Goal: Task Accomplishment & Management: Use online tool/utility

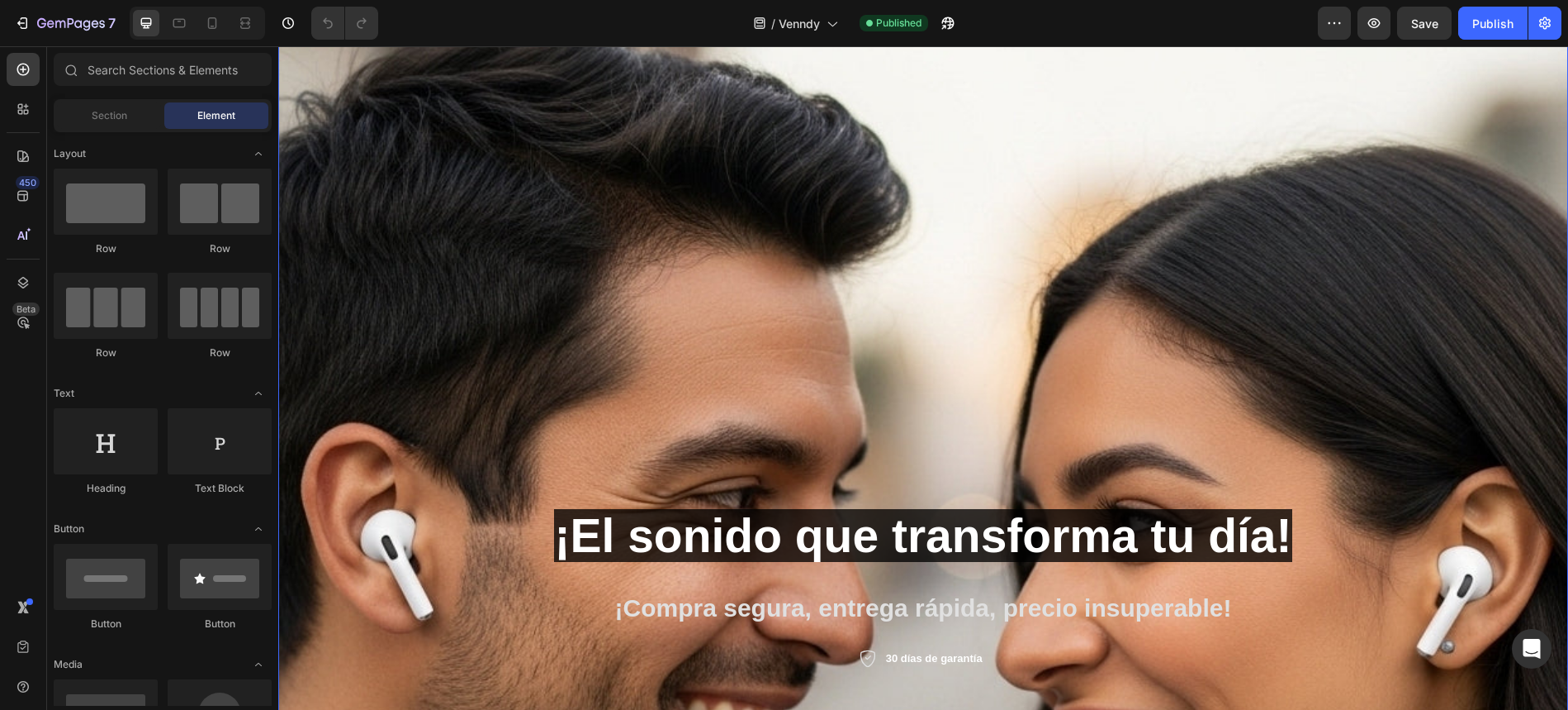
scroll to position [138, 0]
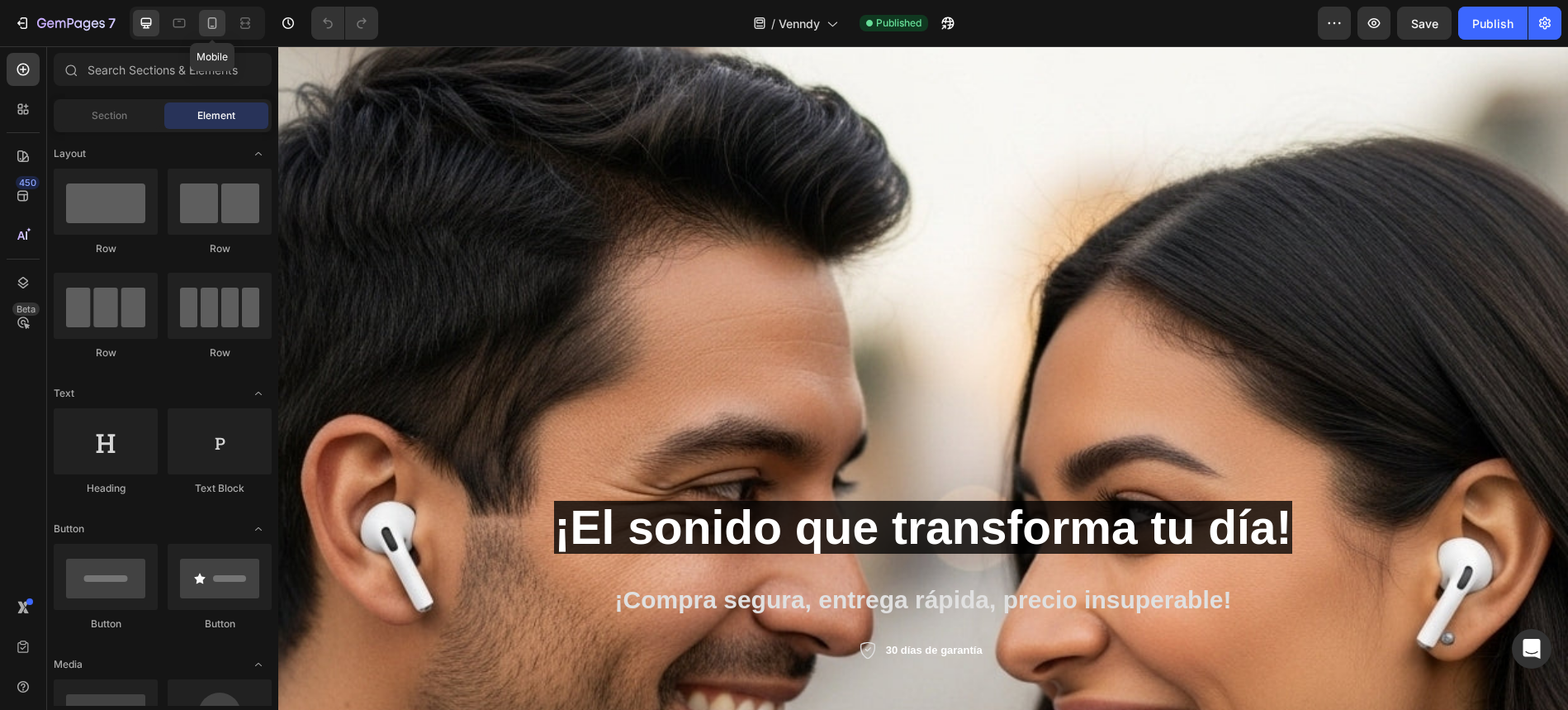
click at [213, 23] on icon at bounding box center [212, 23] width 17 height 17
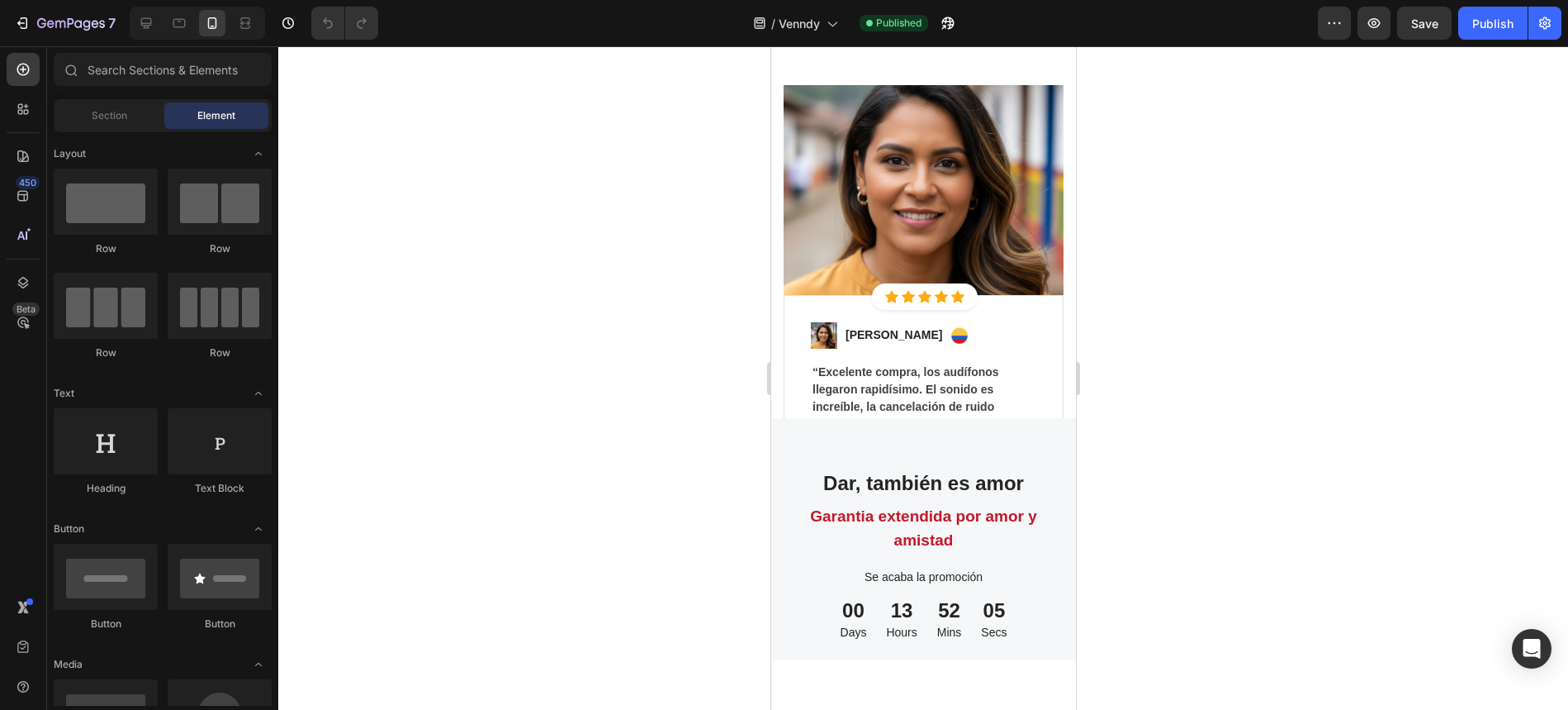
scroll to position [4226, 0]
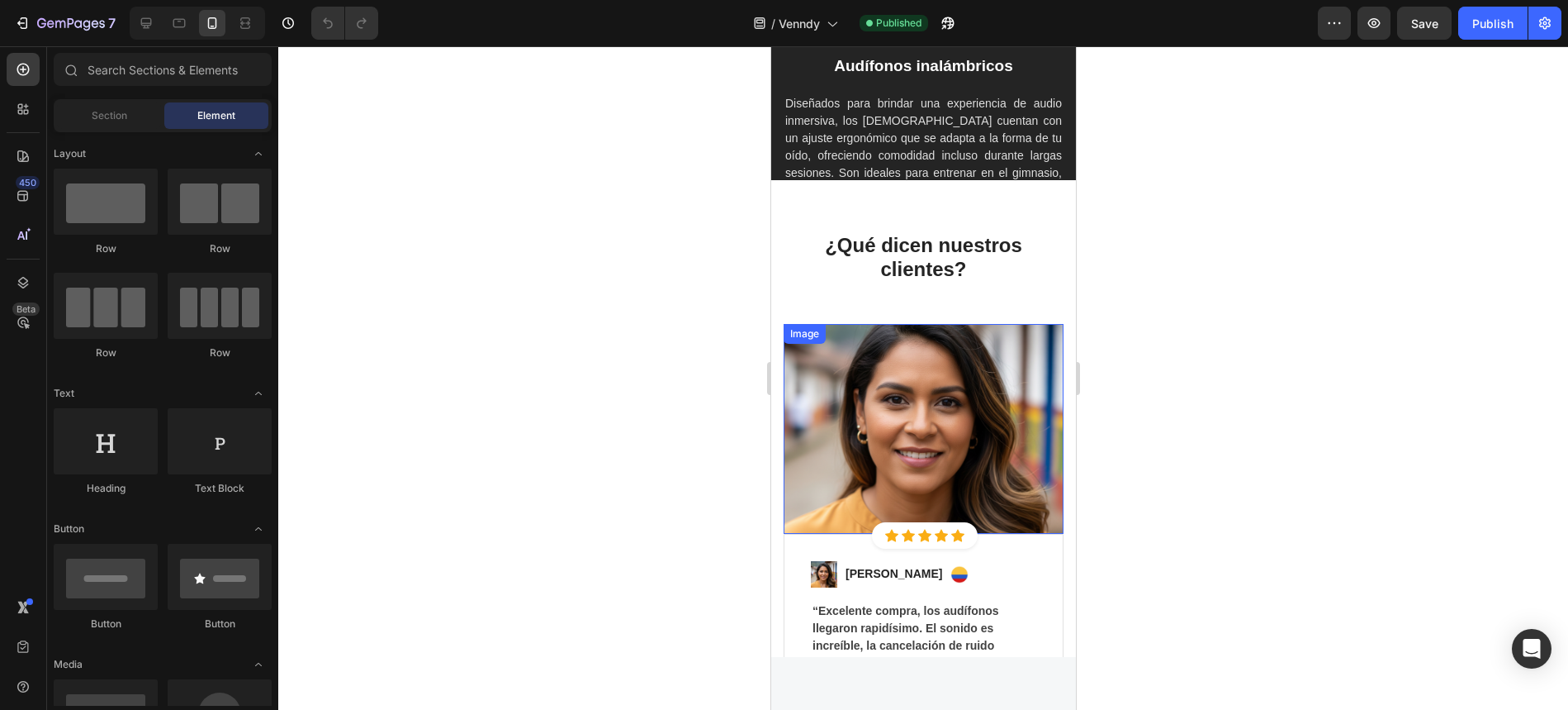
click at [933, 429] on img at bounding box center [922, 429] width 280 height 210
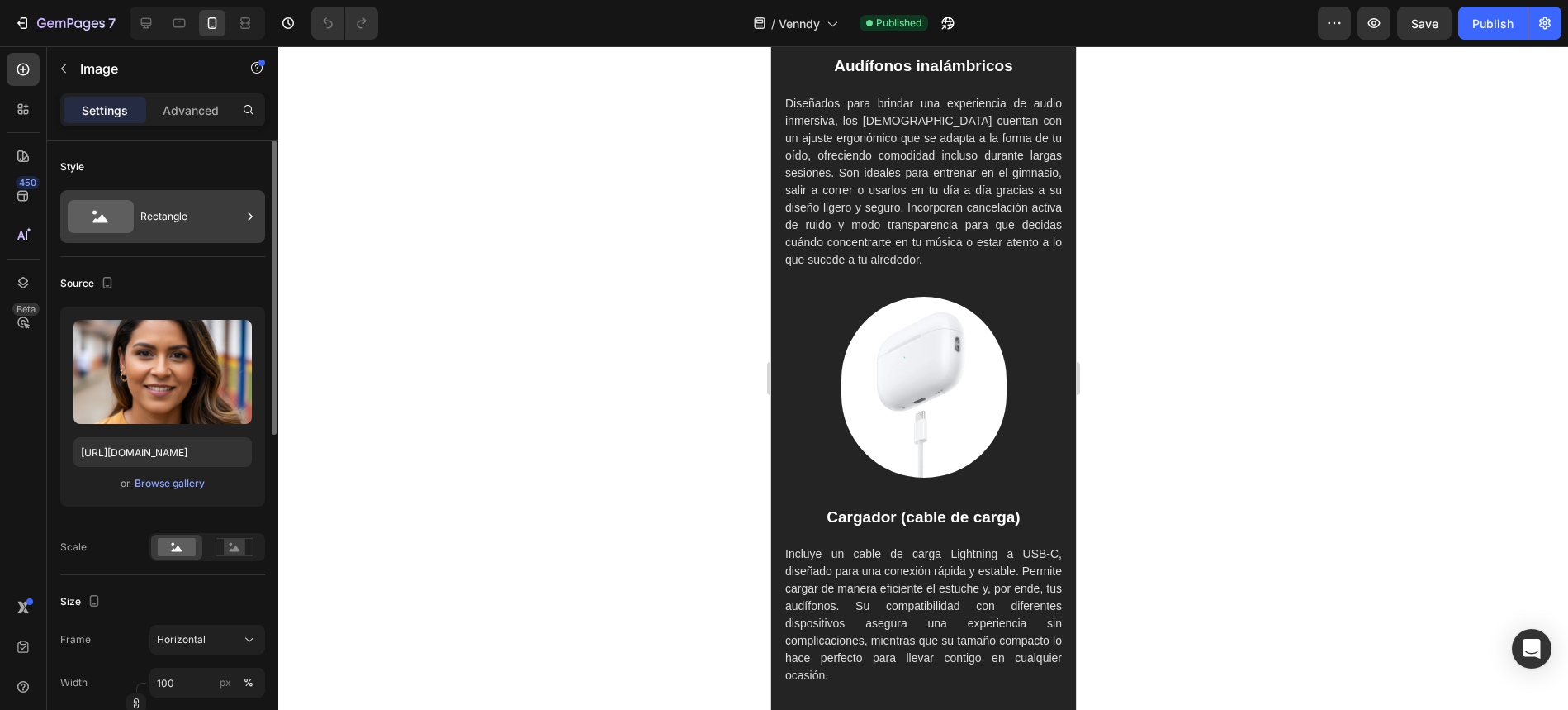
click at [205, 221] on div "Rectangle" at bounding box center [191, 216] width 101 height 38
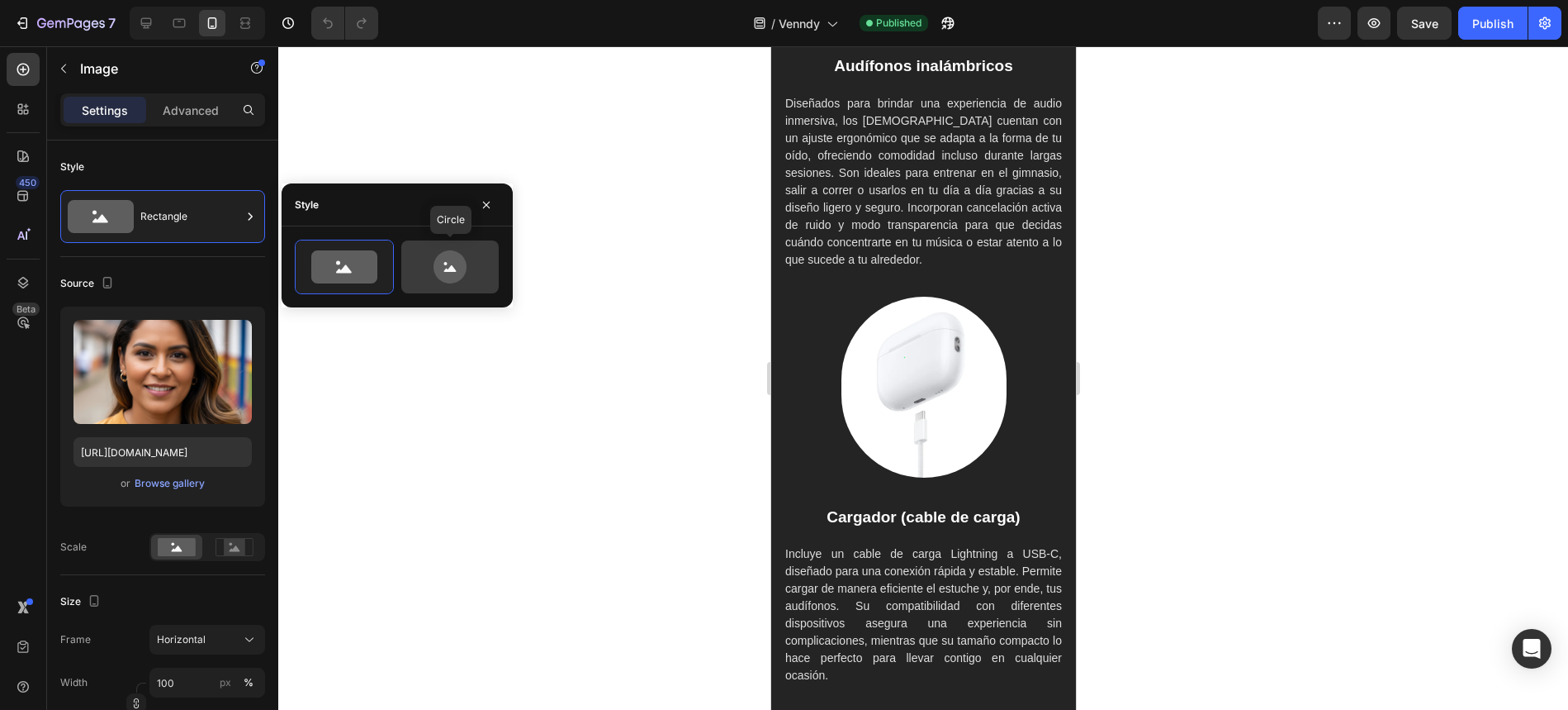
click at [445, 262] on circle at bounding box center [447, 264] width 4 height 4
type input "80"
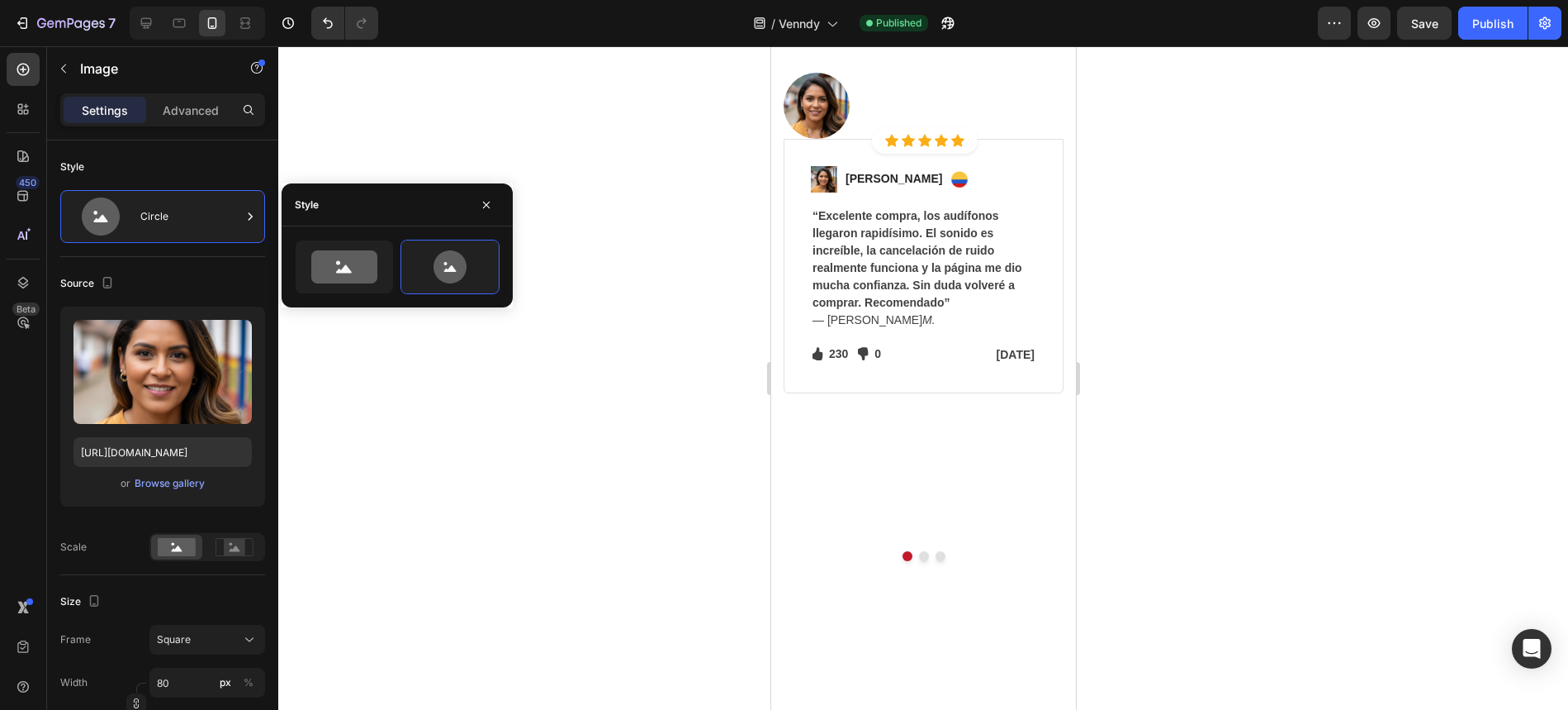
scroll to position [5155, 0]
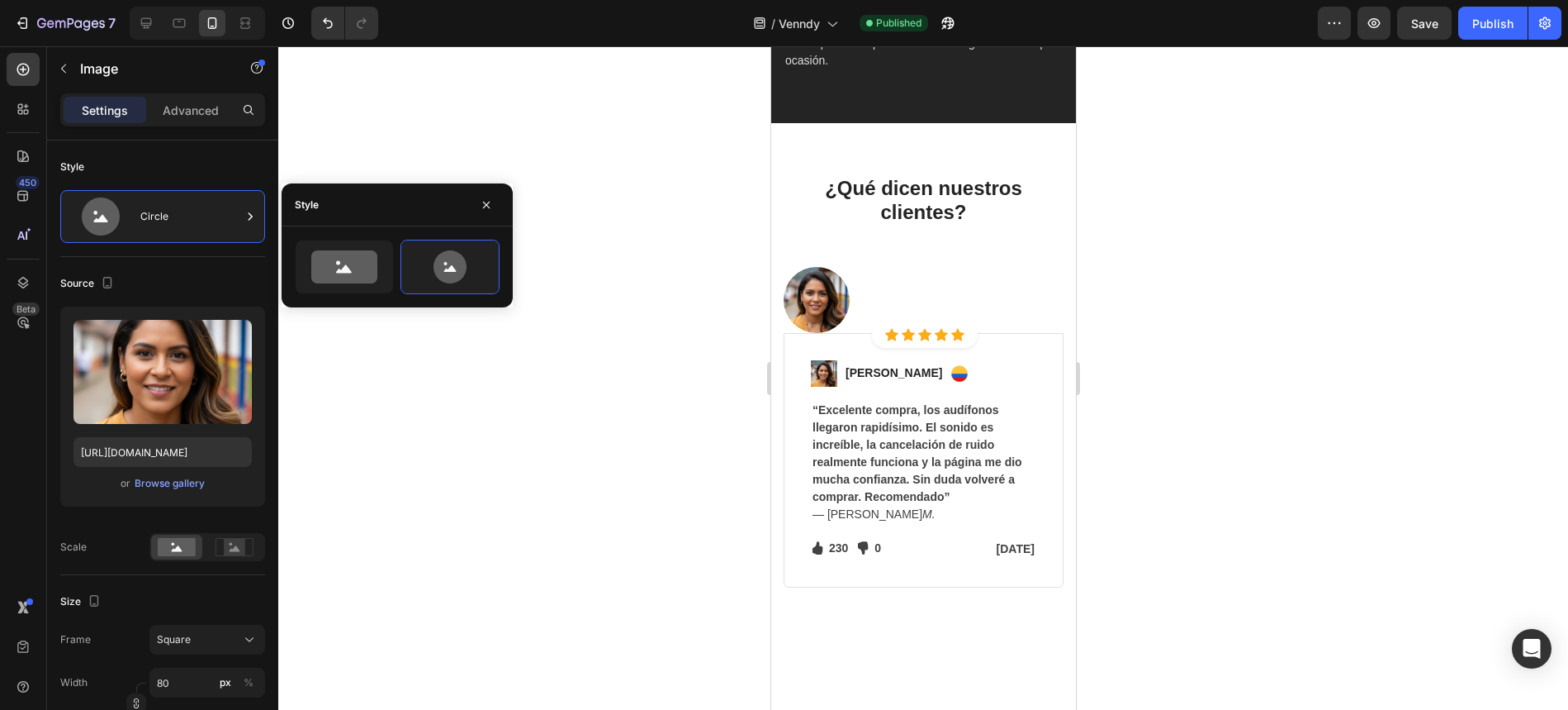
click at [843, 292] on img at bounding box center [815, 300] width 66 height 67
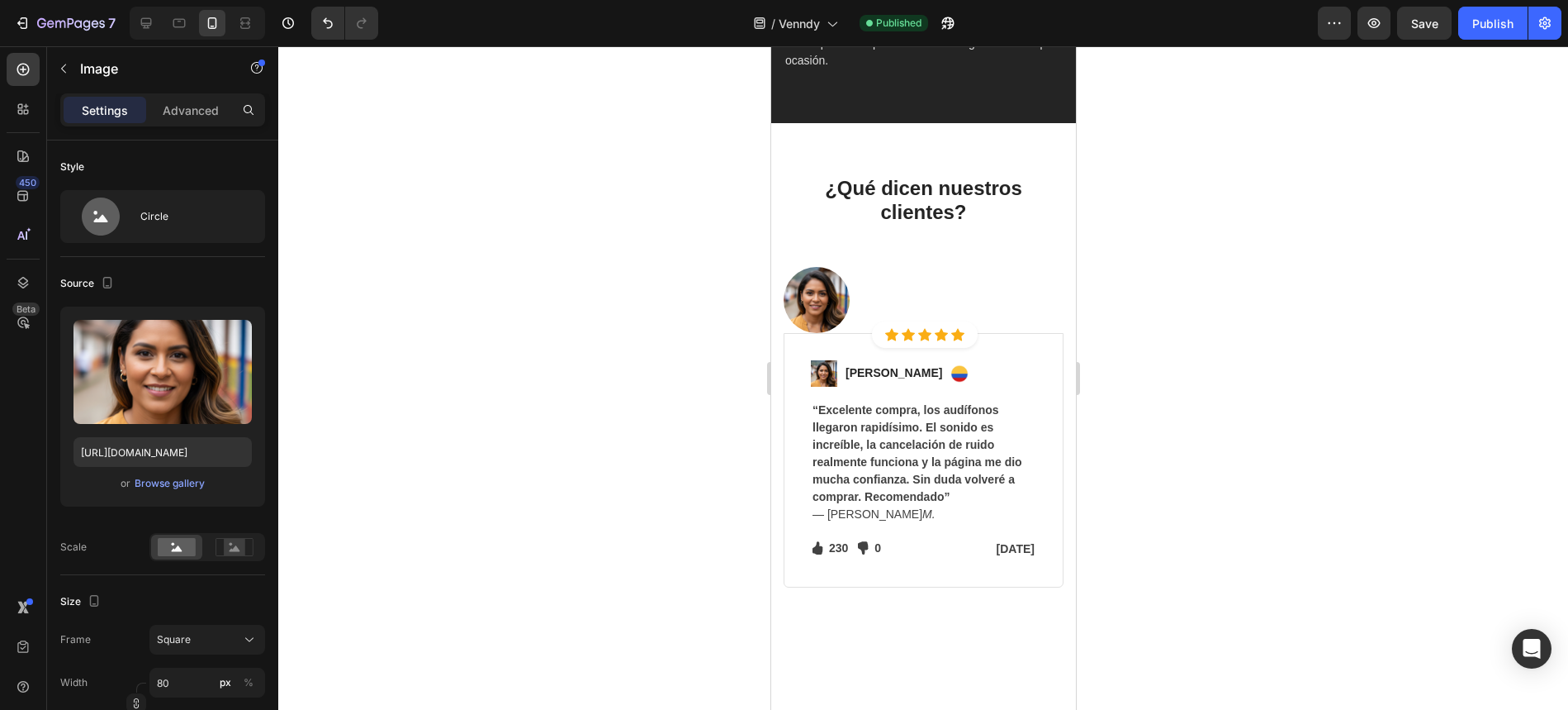
click at [833, 294] on img at bounding box center [815, 300] width 66 height 67
click at [819, 303] on img at bounding box center [815, 300] width 66 height 67
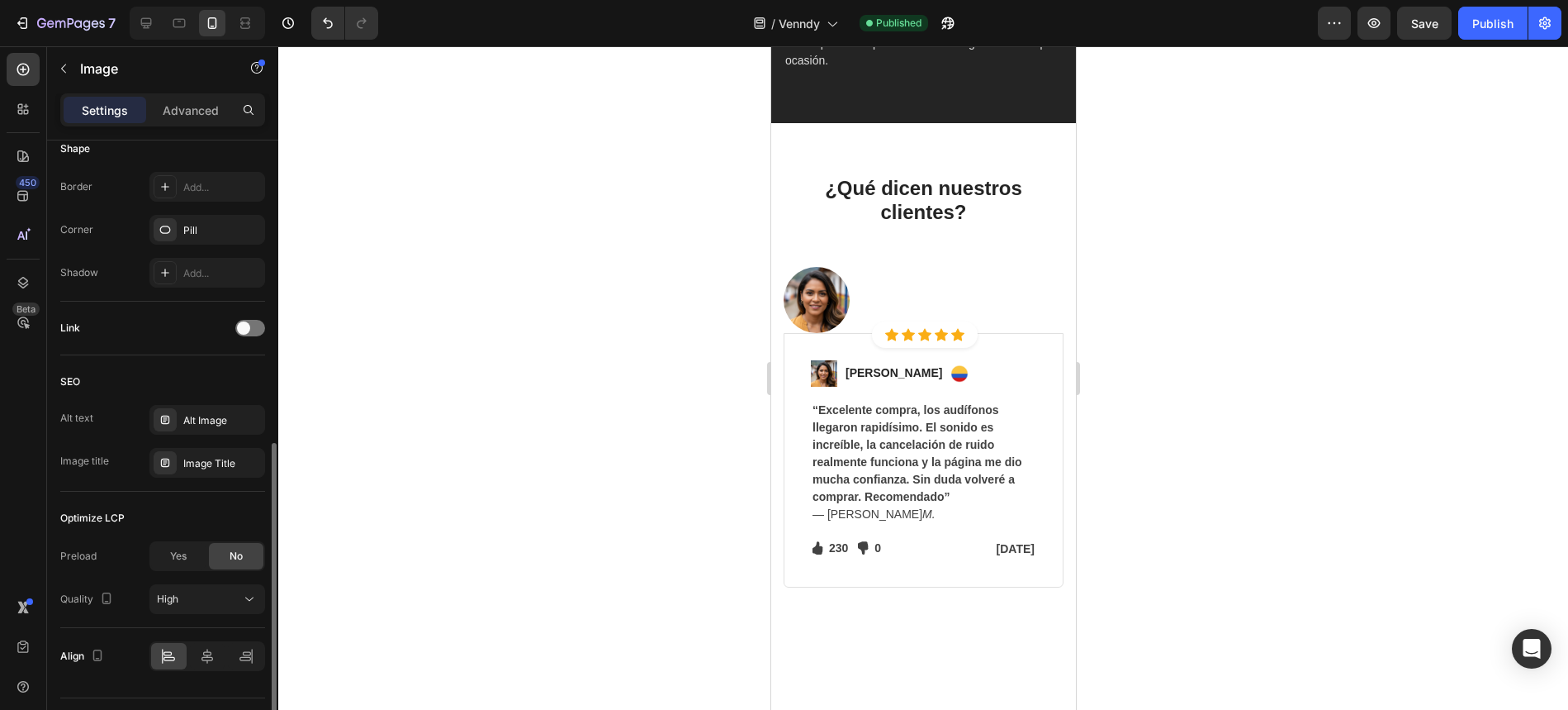
scroll to position [673, 0]
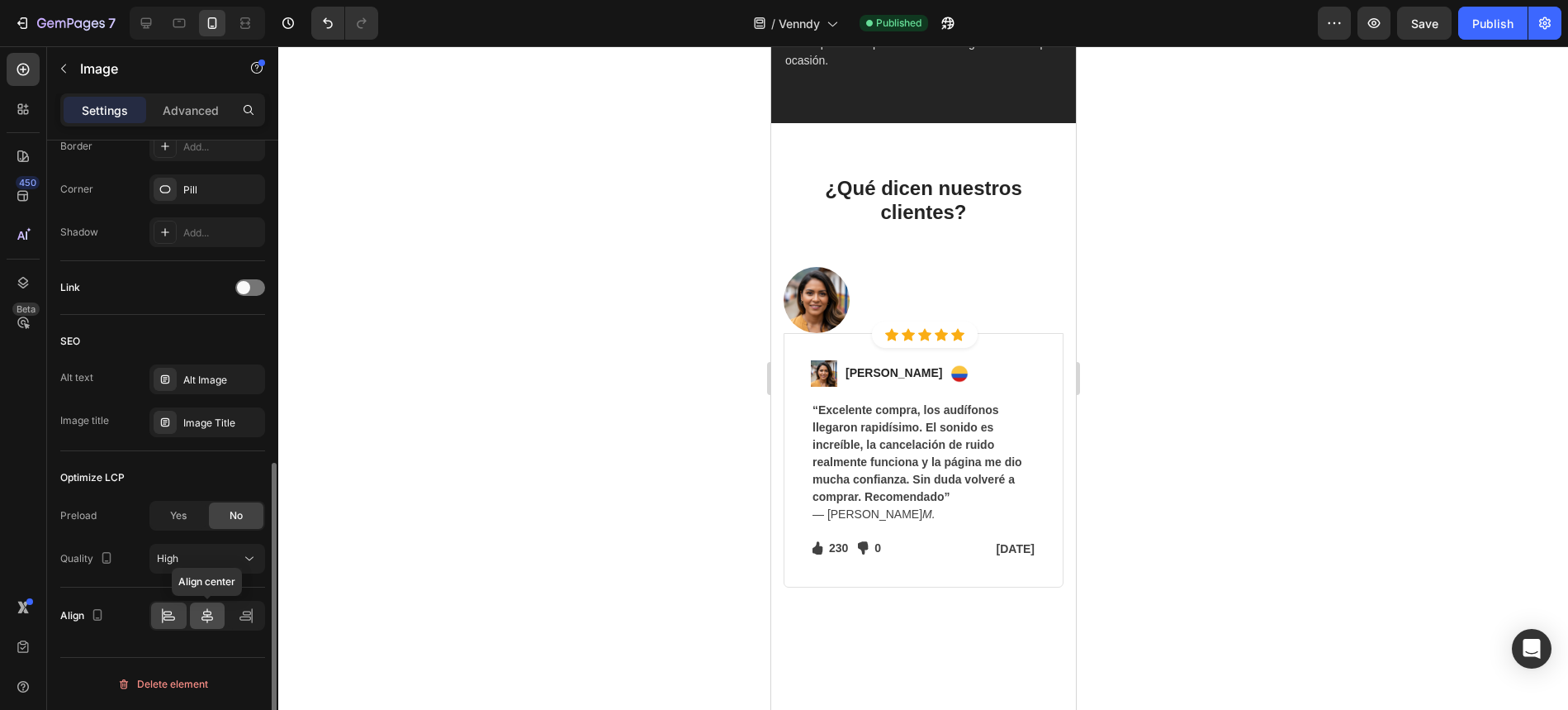
click at [207, 611] on icon at bounding box center [207, 615] width 11 height 15
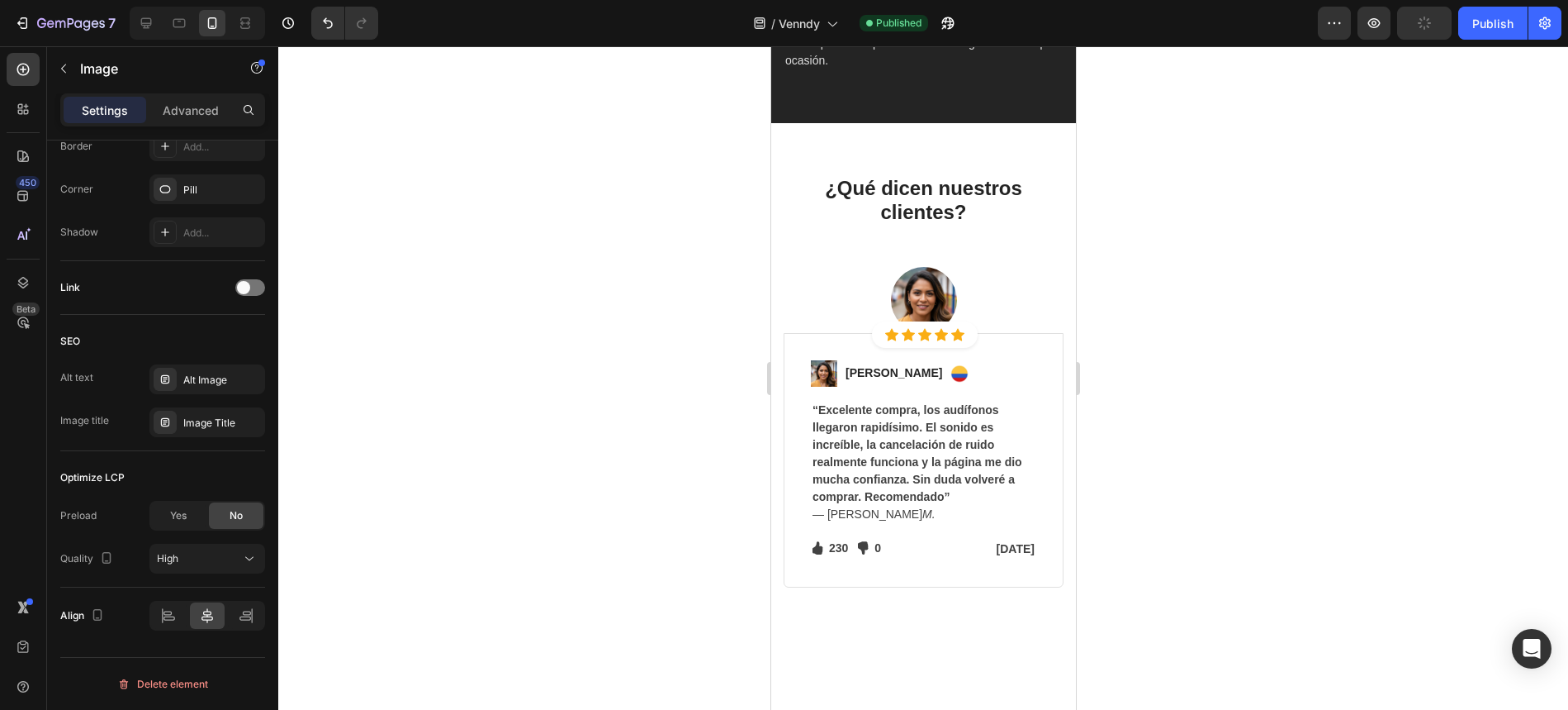
click at [632, 291] on div at bounding box center [923, 377] width 1290 height 663
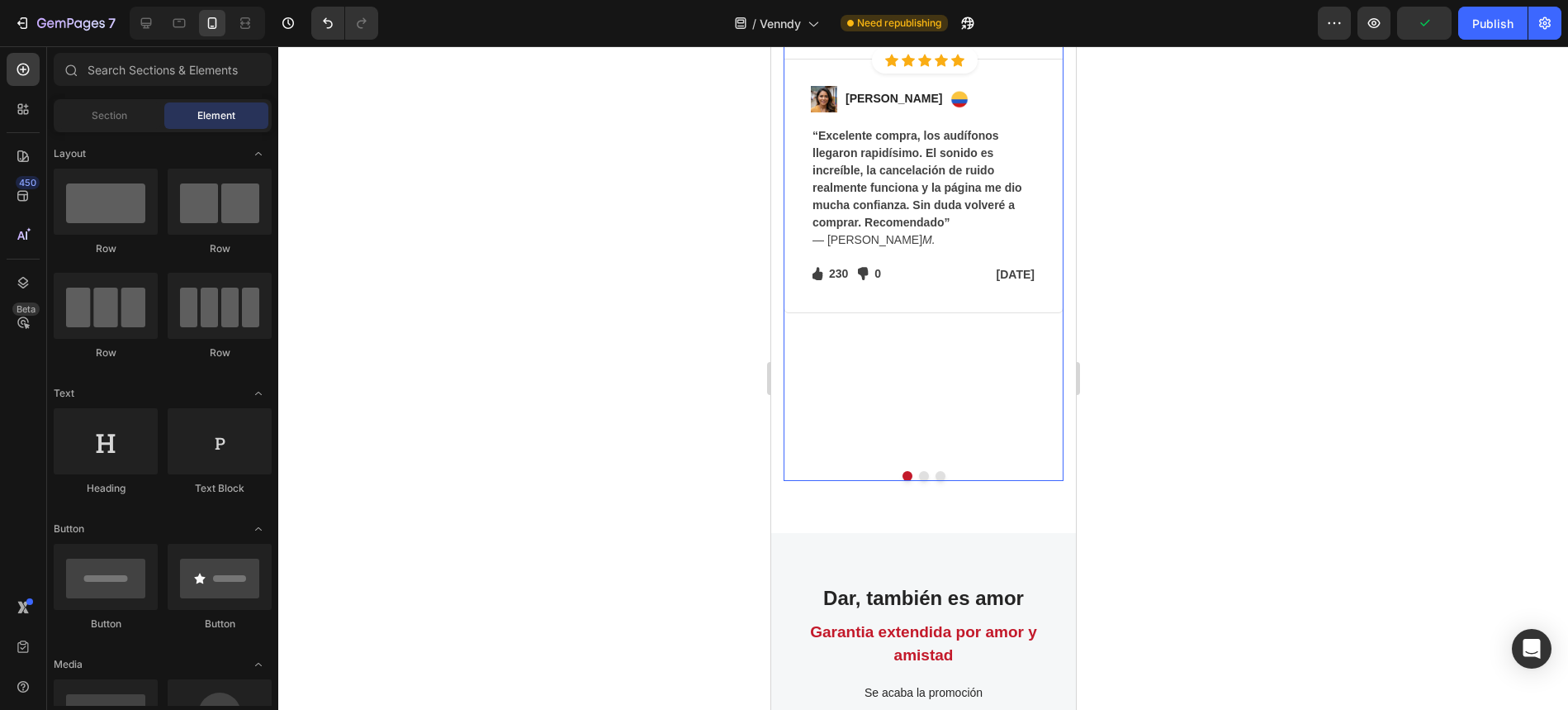
scroll to position [5466, 0]
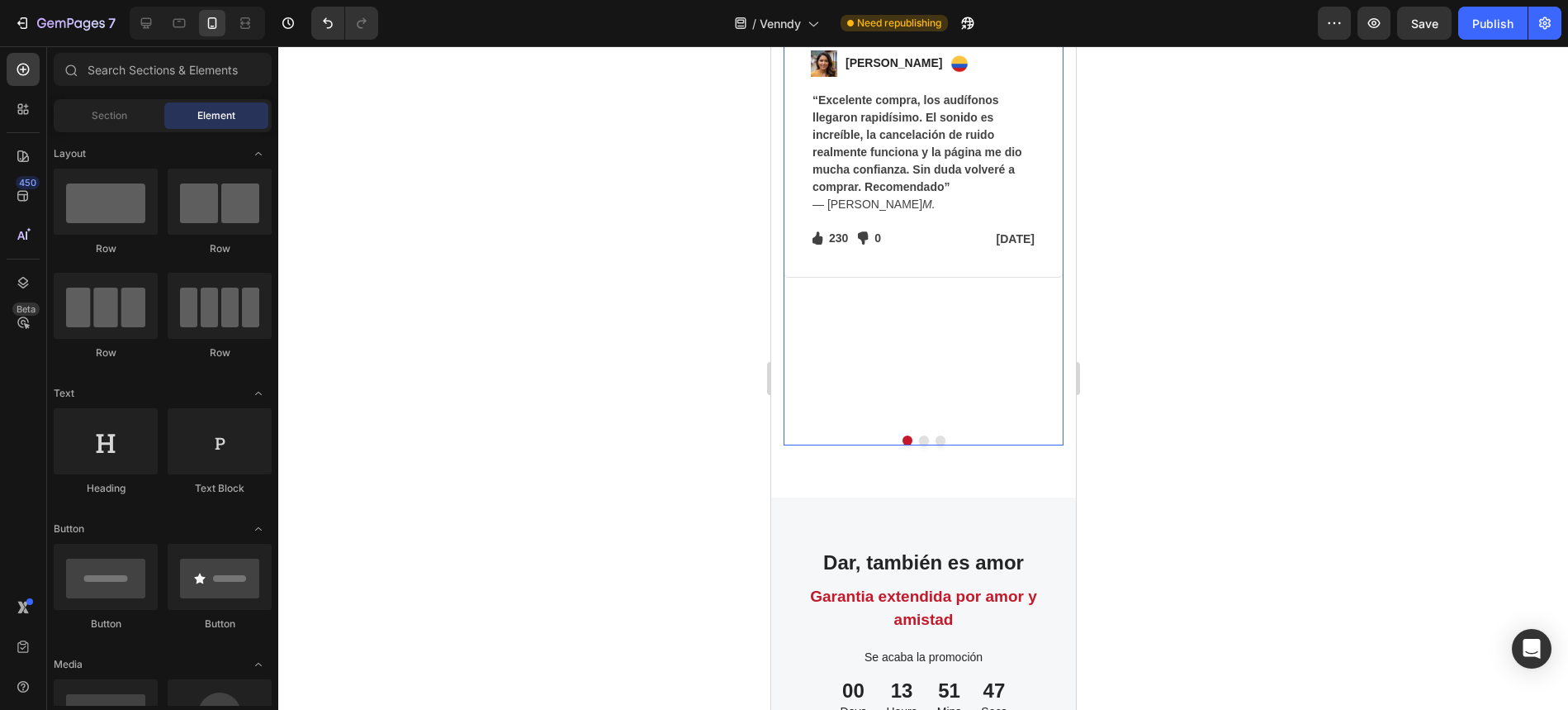
click at [927, 436] on button "Dot" at bounding box center [923, 440] width 10 height 10
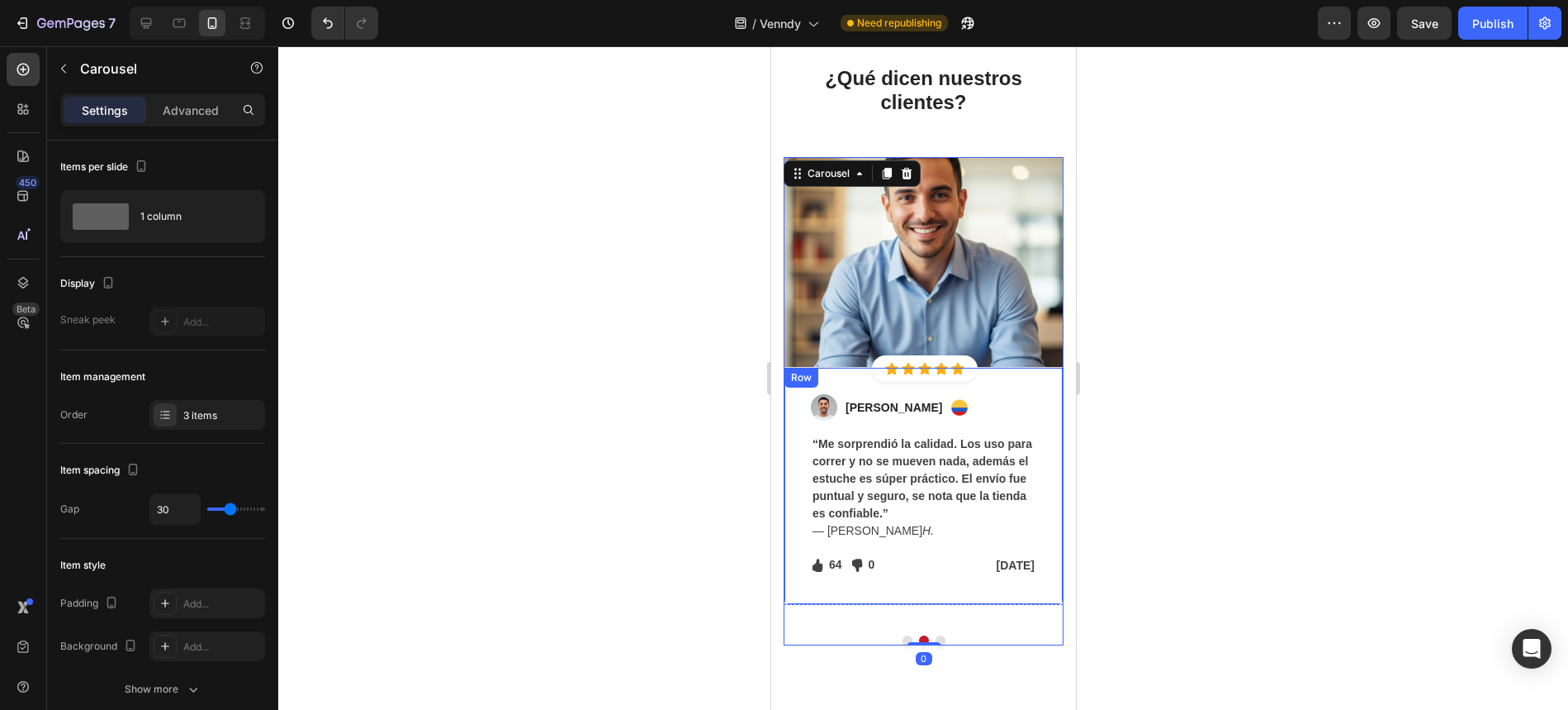
scroll to position [5080, 0]
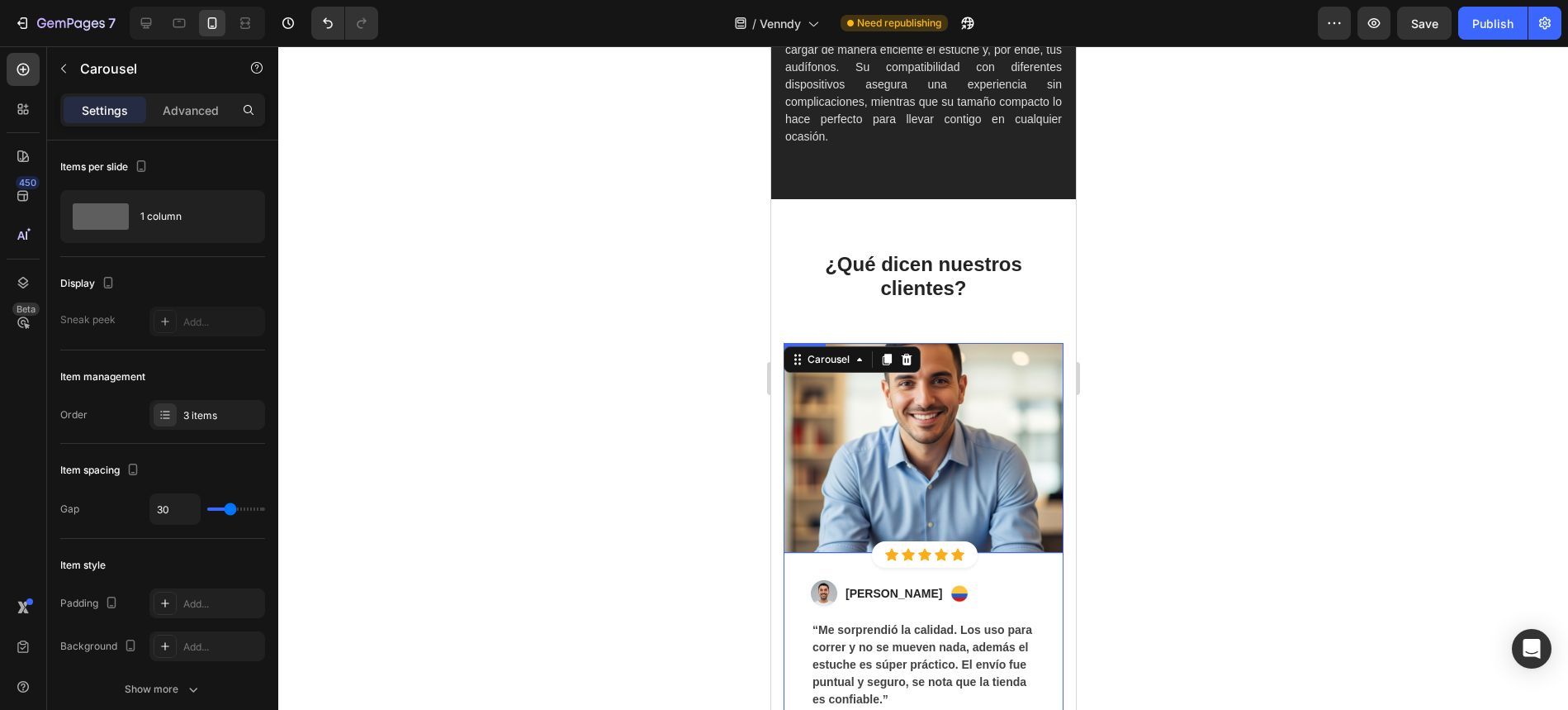
click at [961, 391] on img at bounding box center [922, 448] width 280 height 210
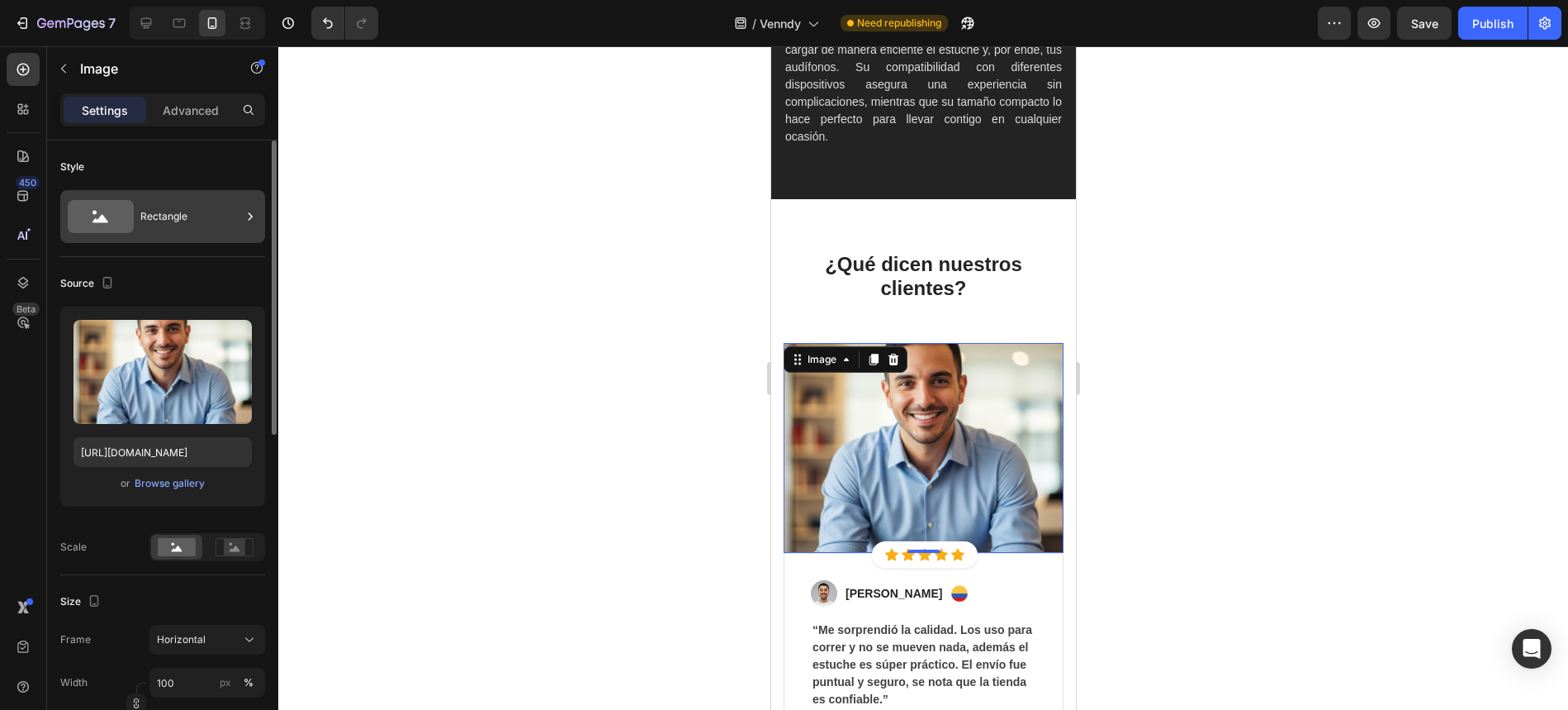
click at [179, 222] on div "Rectangle" at bounding box center [191, 216] width 101 height 38
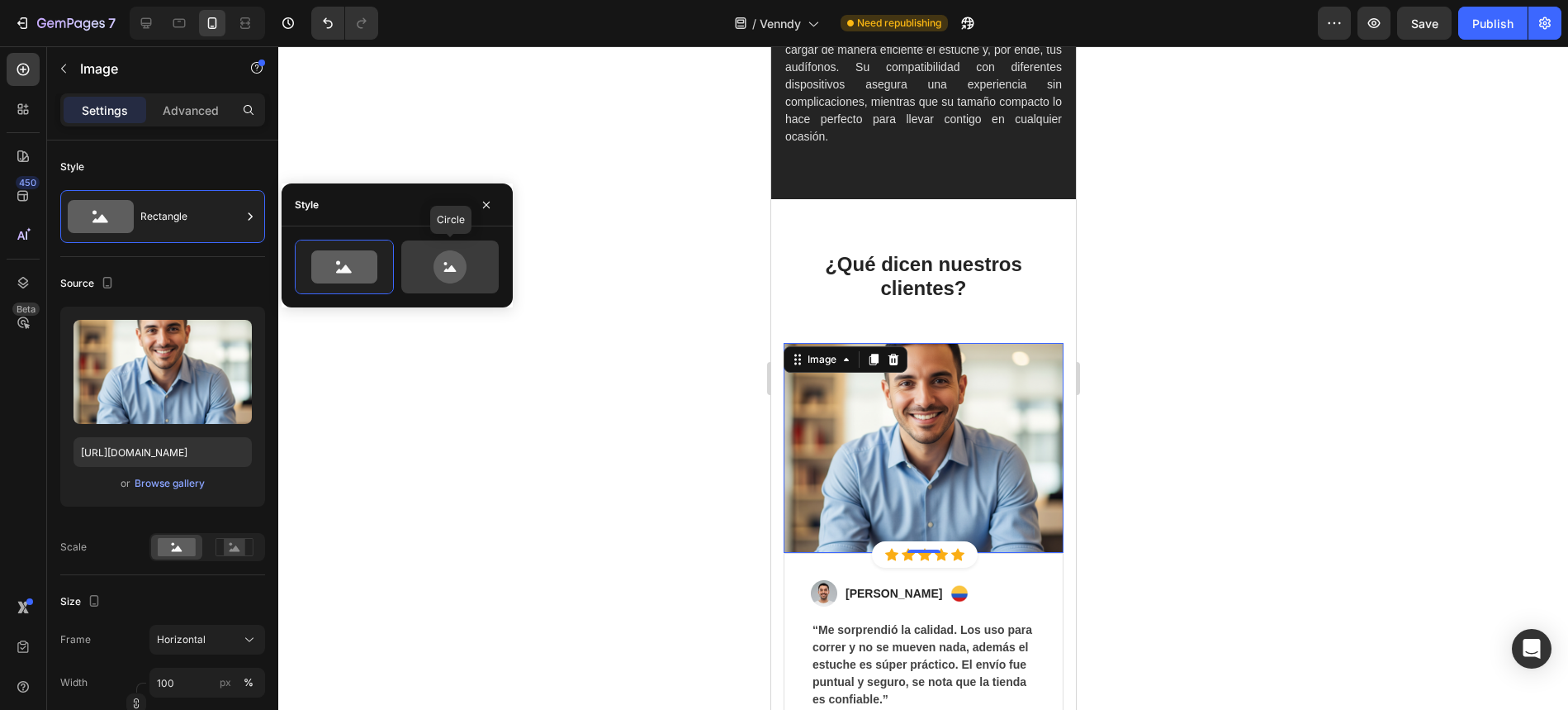
click at [449, 274] on icon at bounding box center [449, 266] width 33 height 33
type input "80"
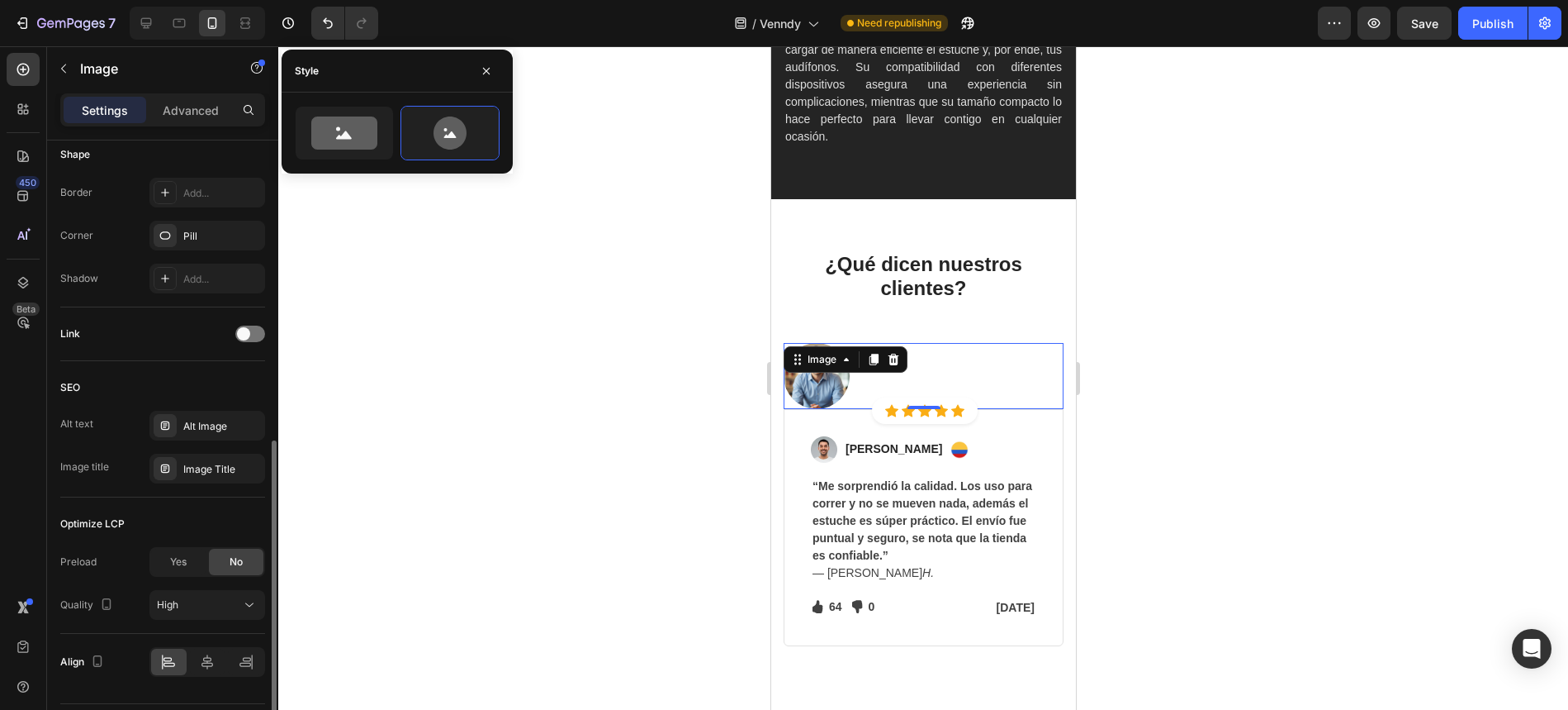
scroll to position [673, 0]
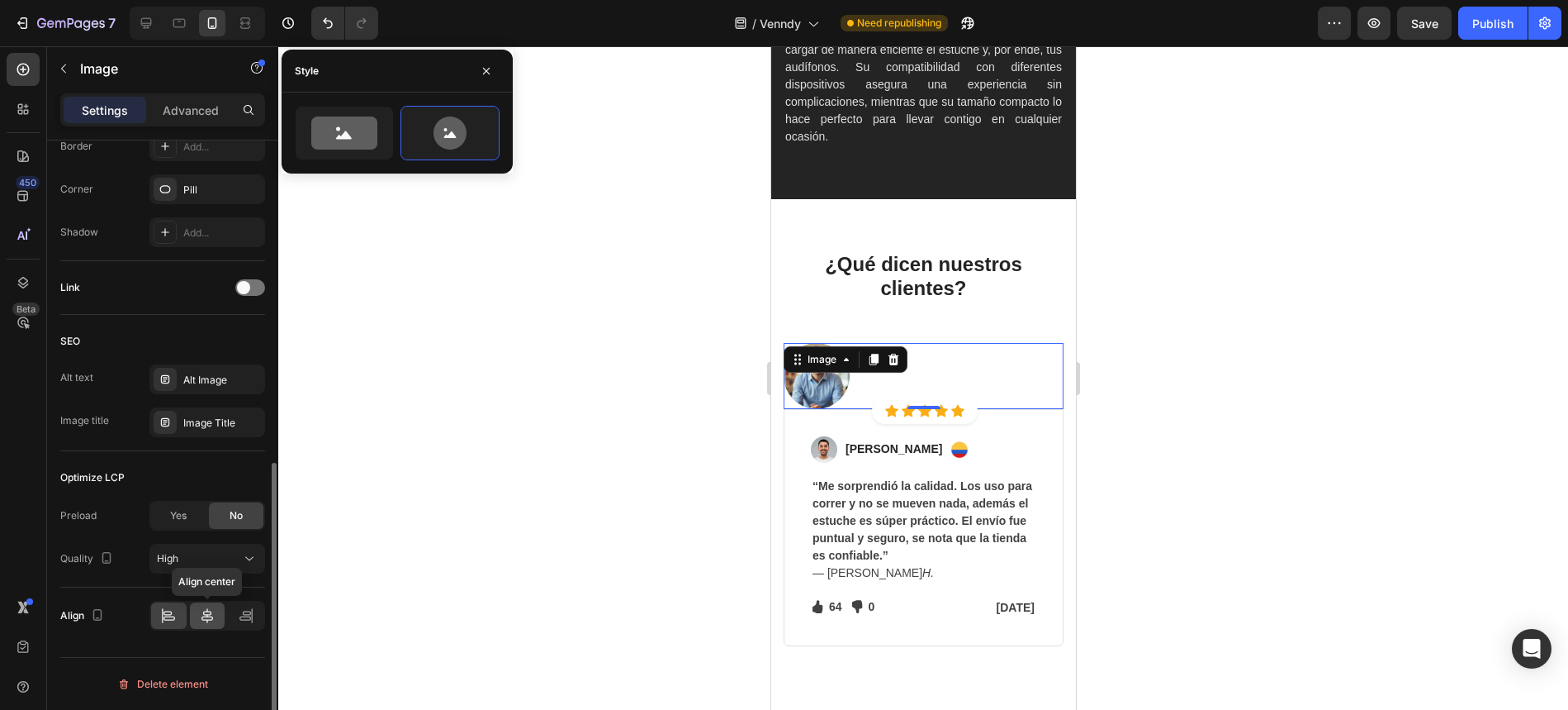
click at [207, 615] on icon at bounding box center [207, 615] width 11 height 15
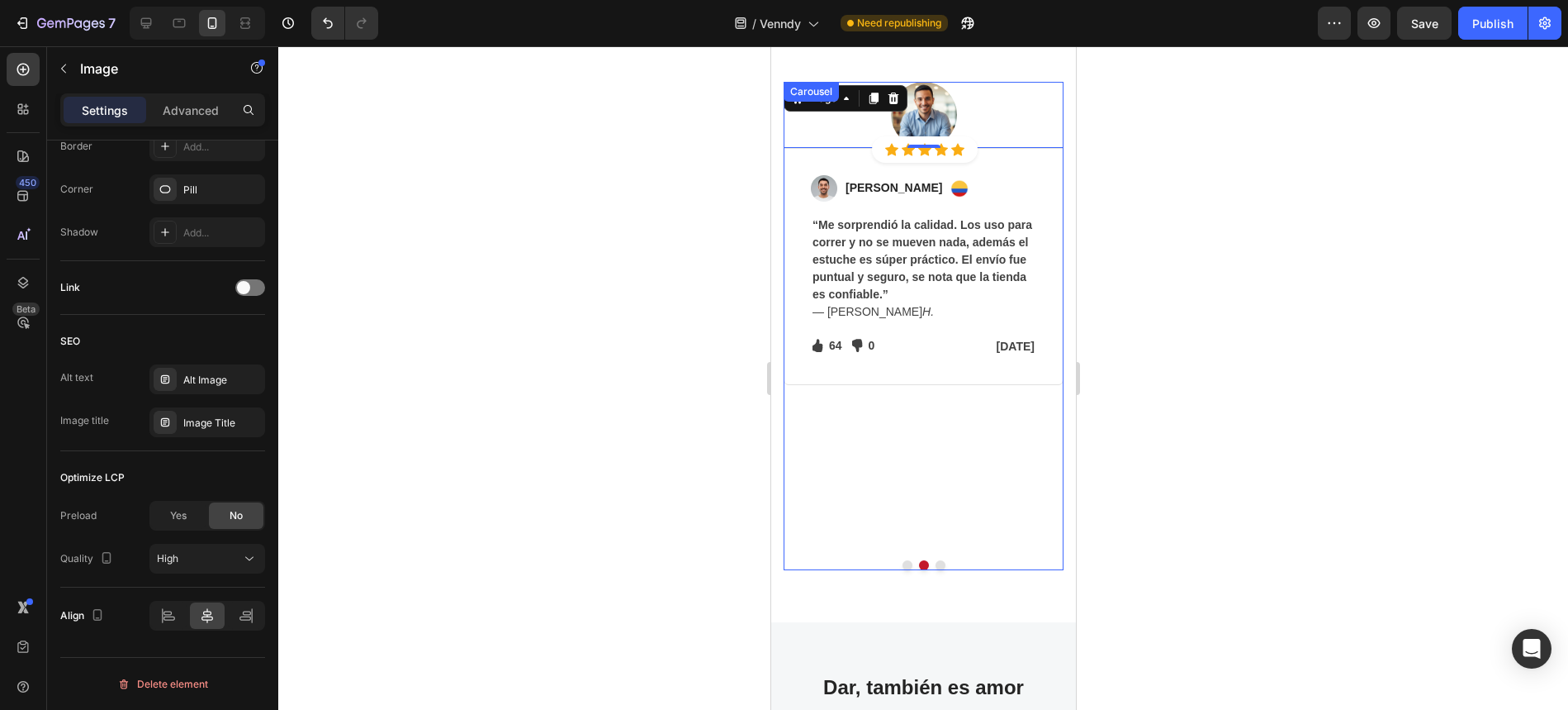
scroll to position [5188, 0]
click at [941, 562] on button "Dot" at bounding box center [940, 567] width 10 height 10
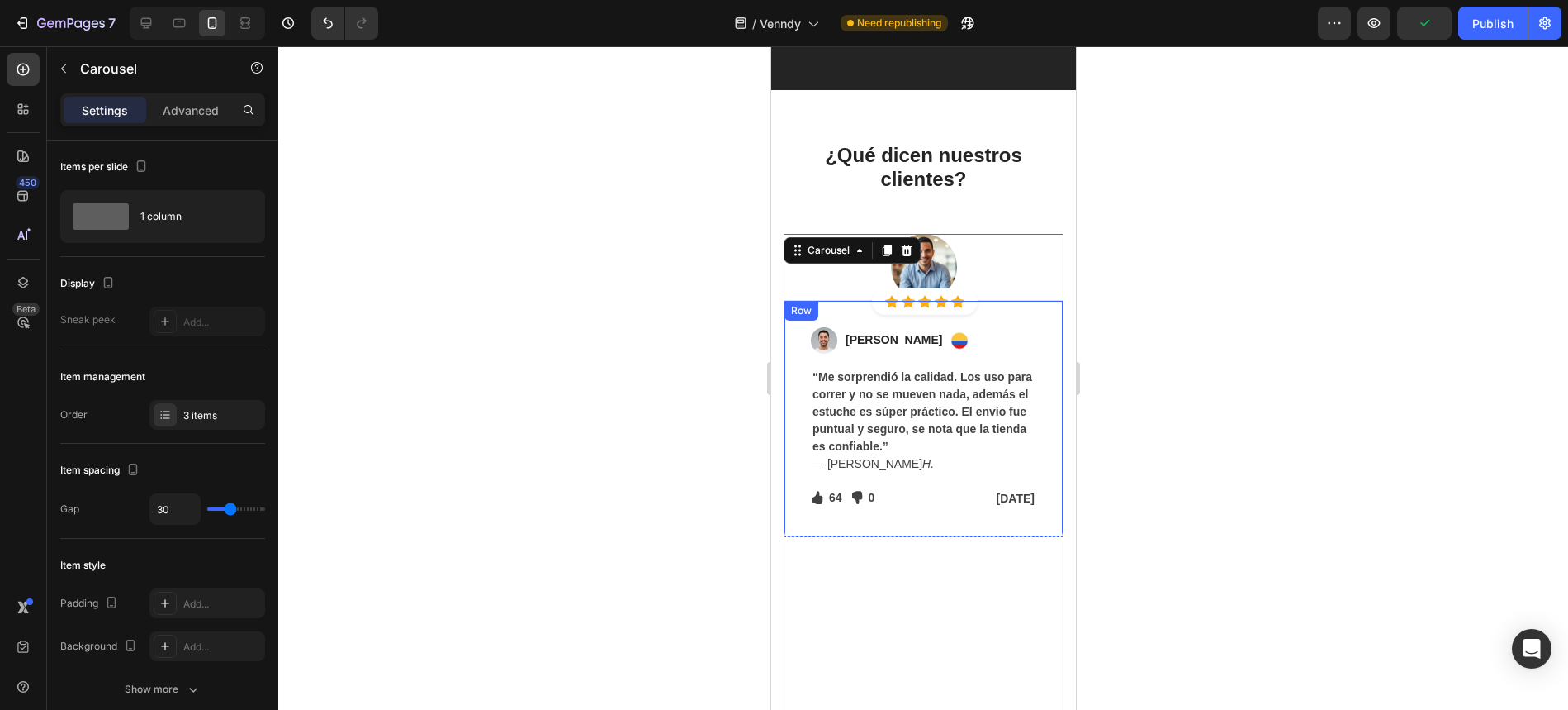
scroll to position [5224, 0]
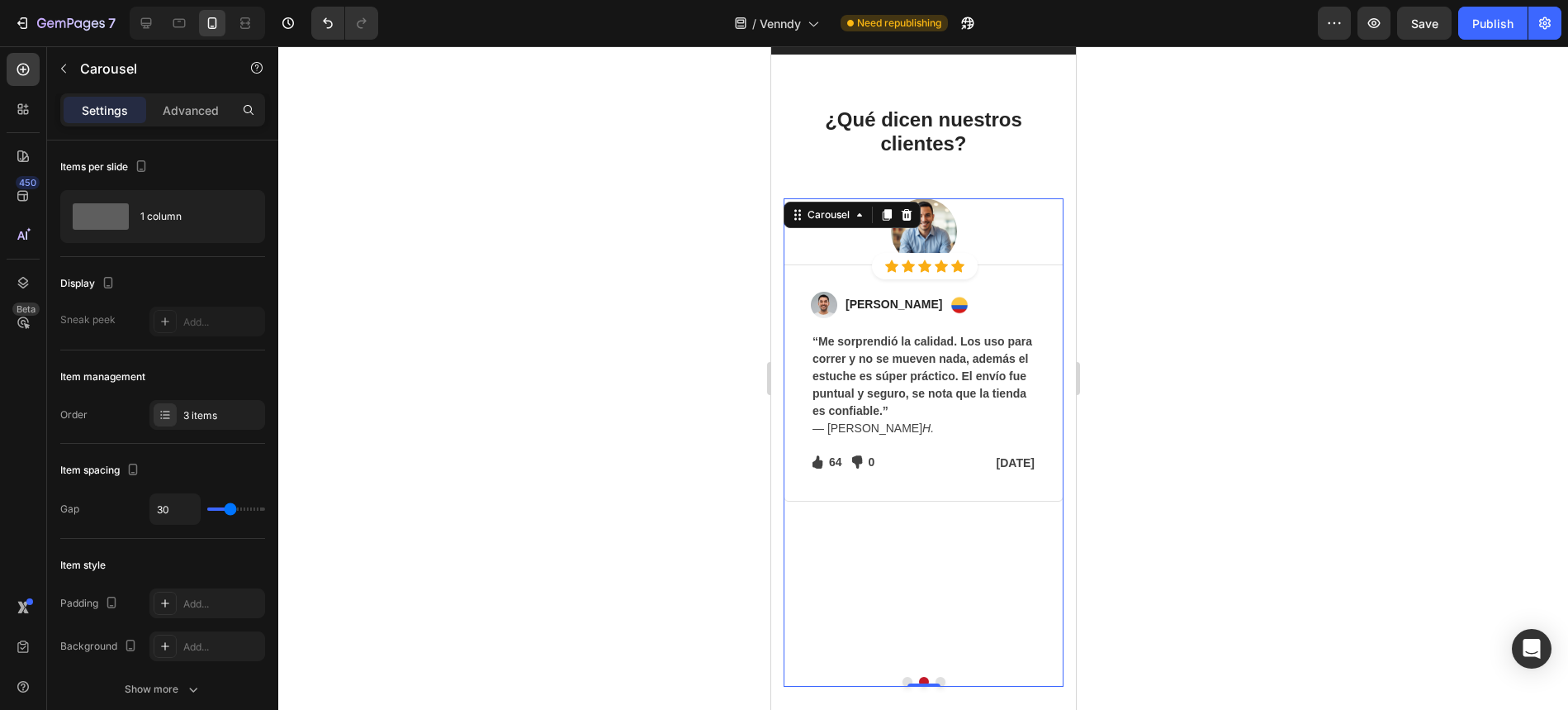
click at [943, 684] on button "Dot" at bounding box center [940, 682] width 10 height 10
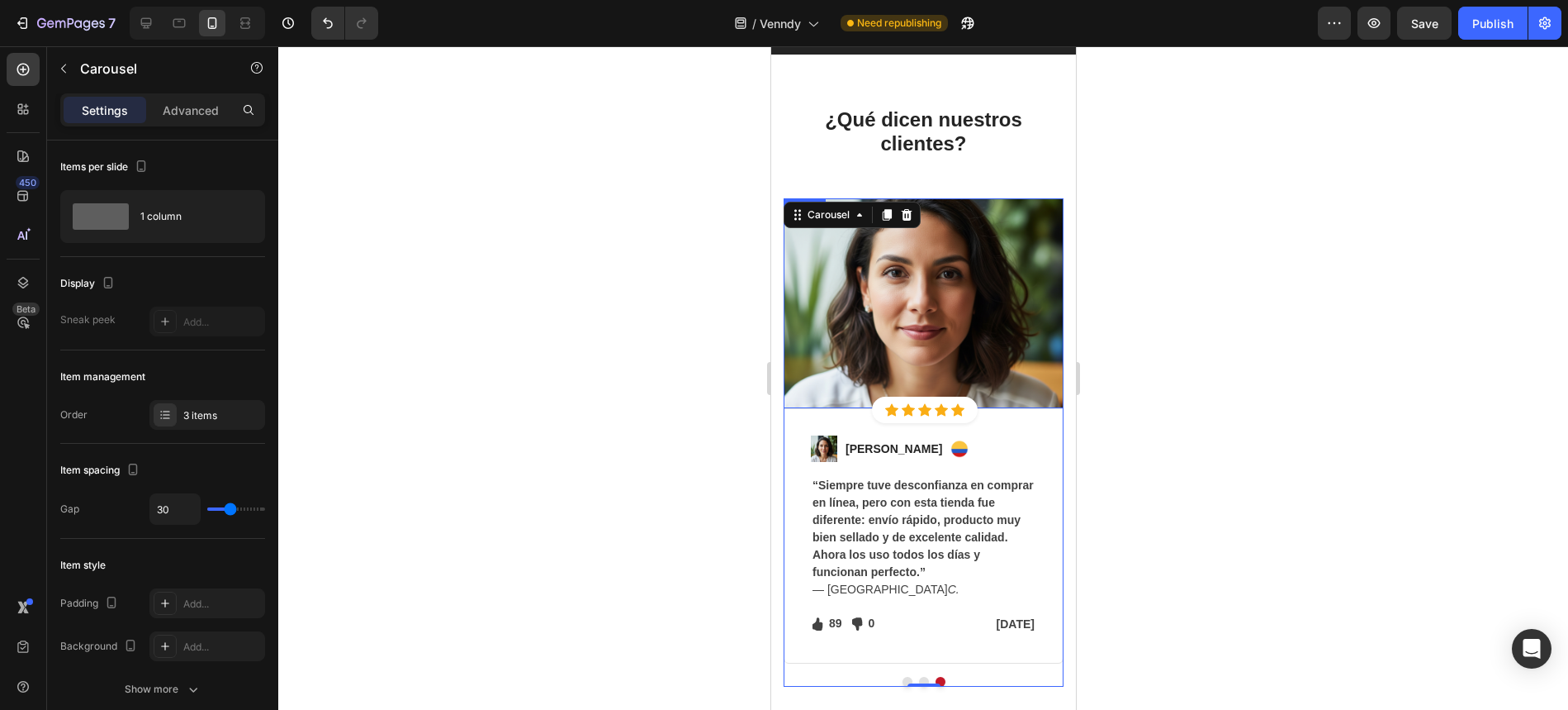
click at [928, 332] on img at bounding box center [922, 303] width 280 height 210
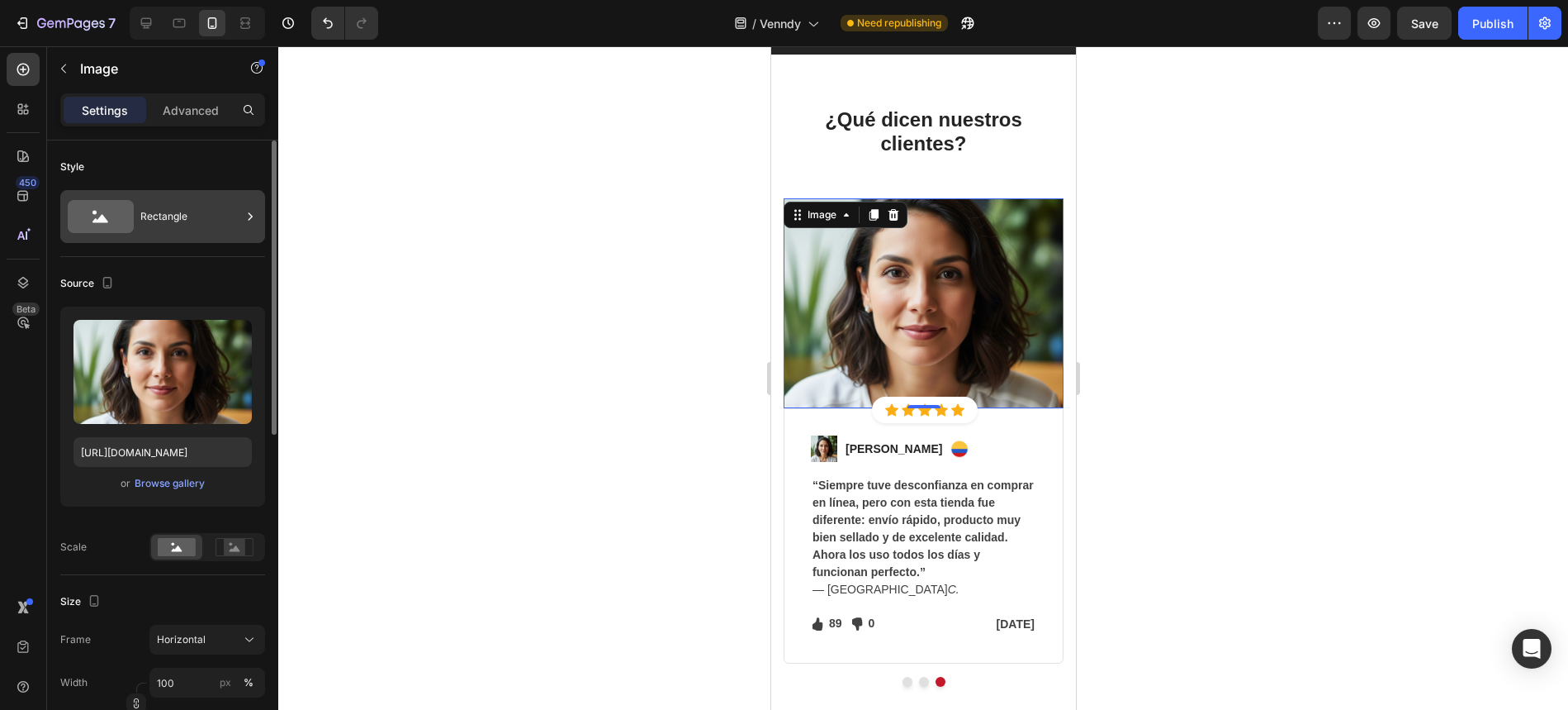
click at [198, 217] on div "Rectangle" at bounding box center [191, 216] width 101 height 38
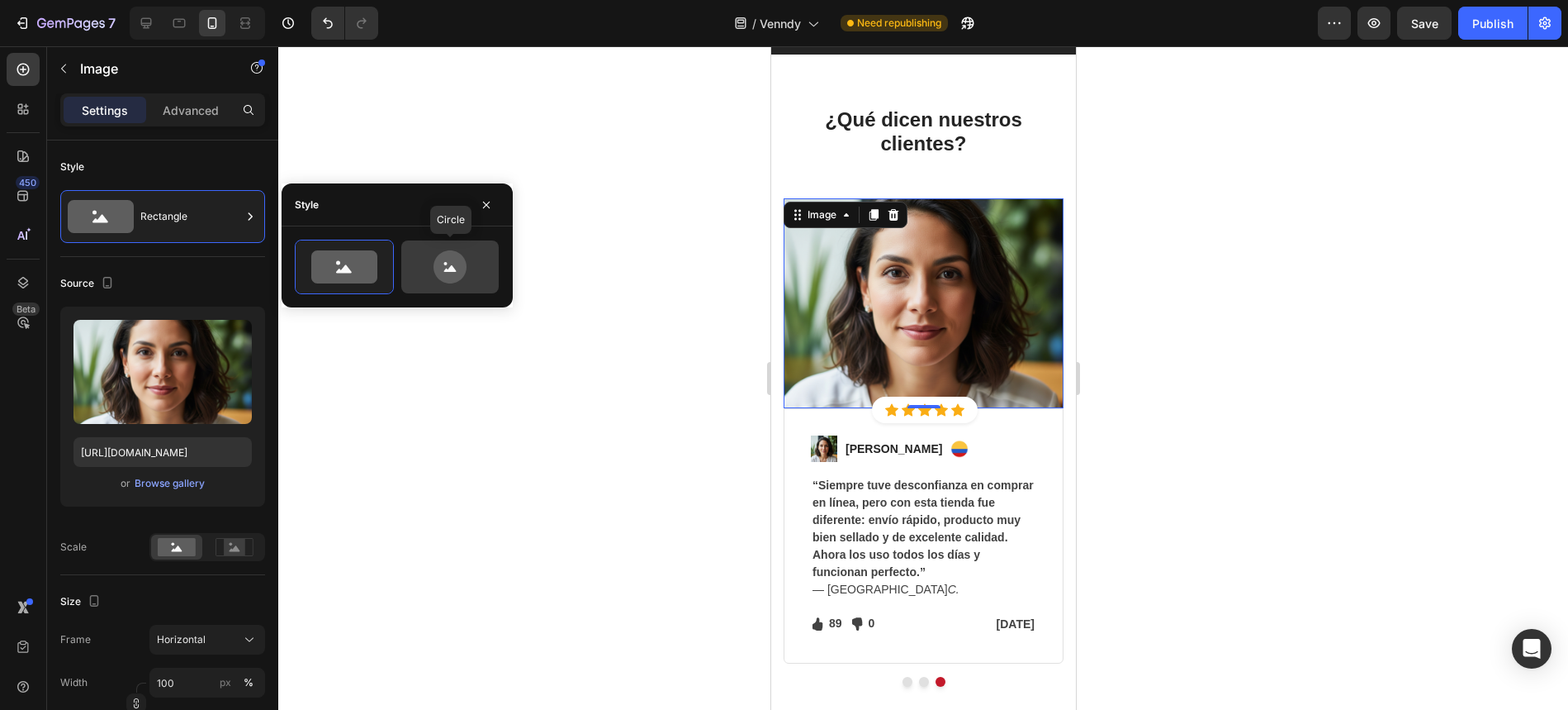
click at [477, 269] on icon at bounding box center [449, 266] width 78 height 33
type input "80"
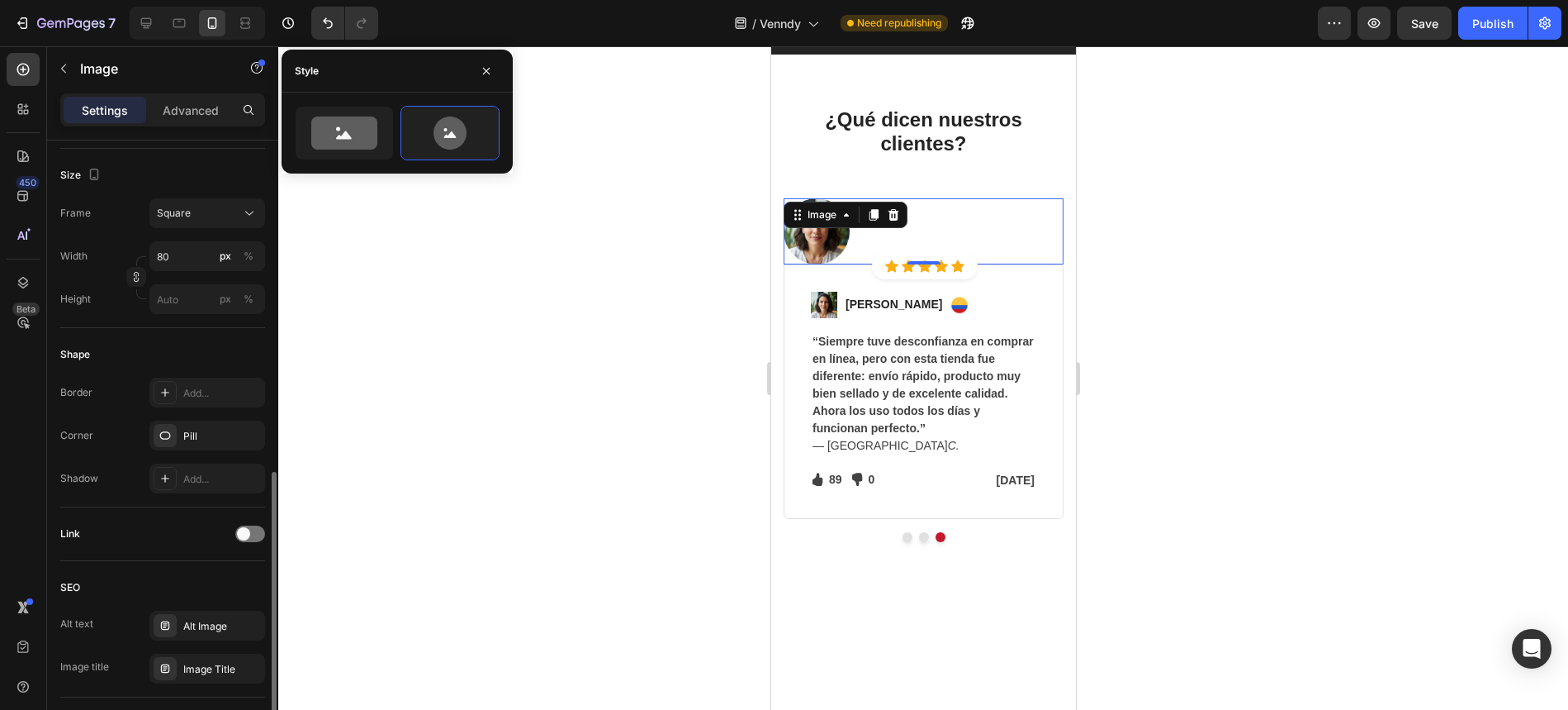
scroll to position [673, 0]
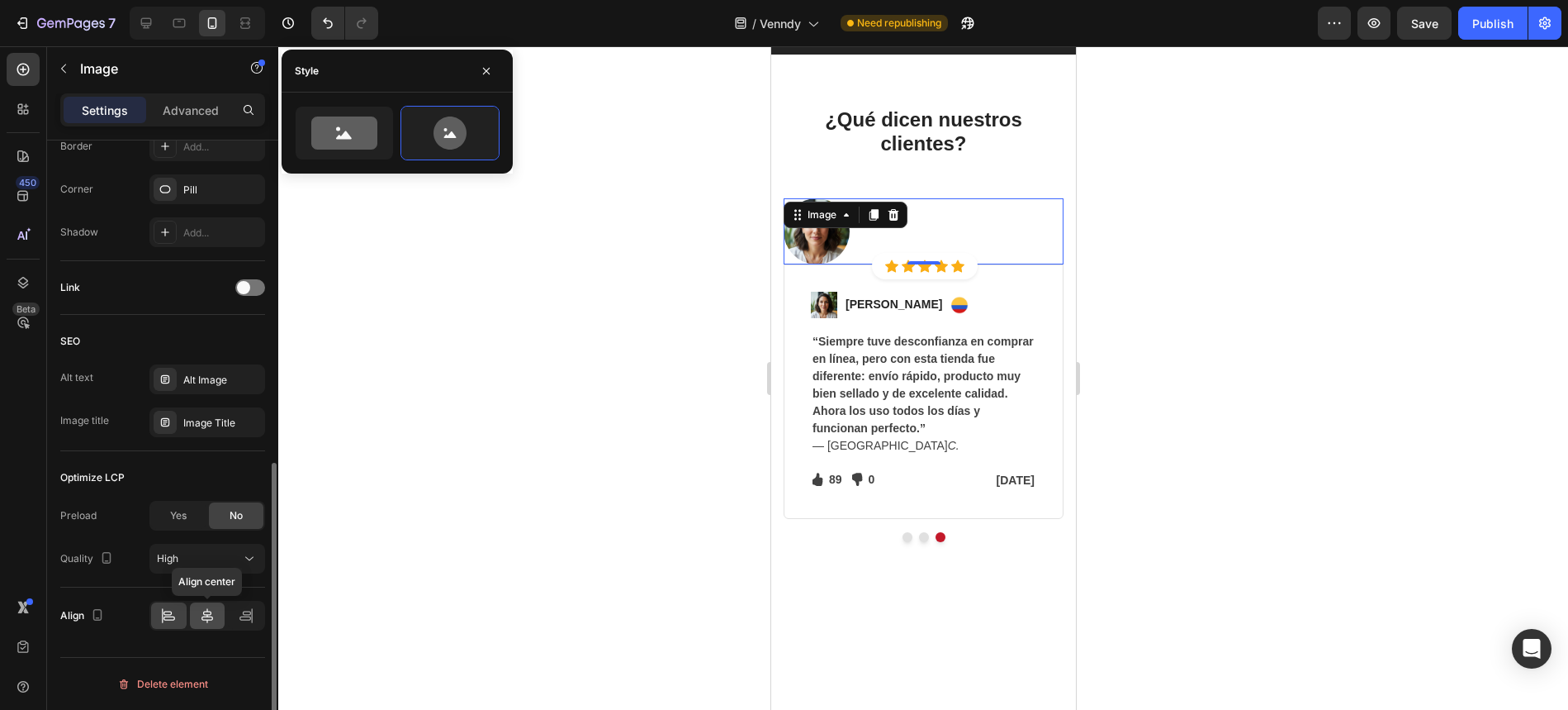
click at [212, 617] on icon at bounding box center [207, 615] width 11 height 15
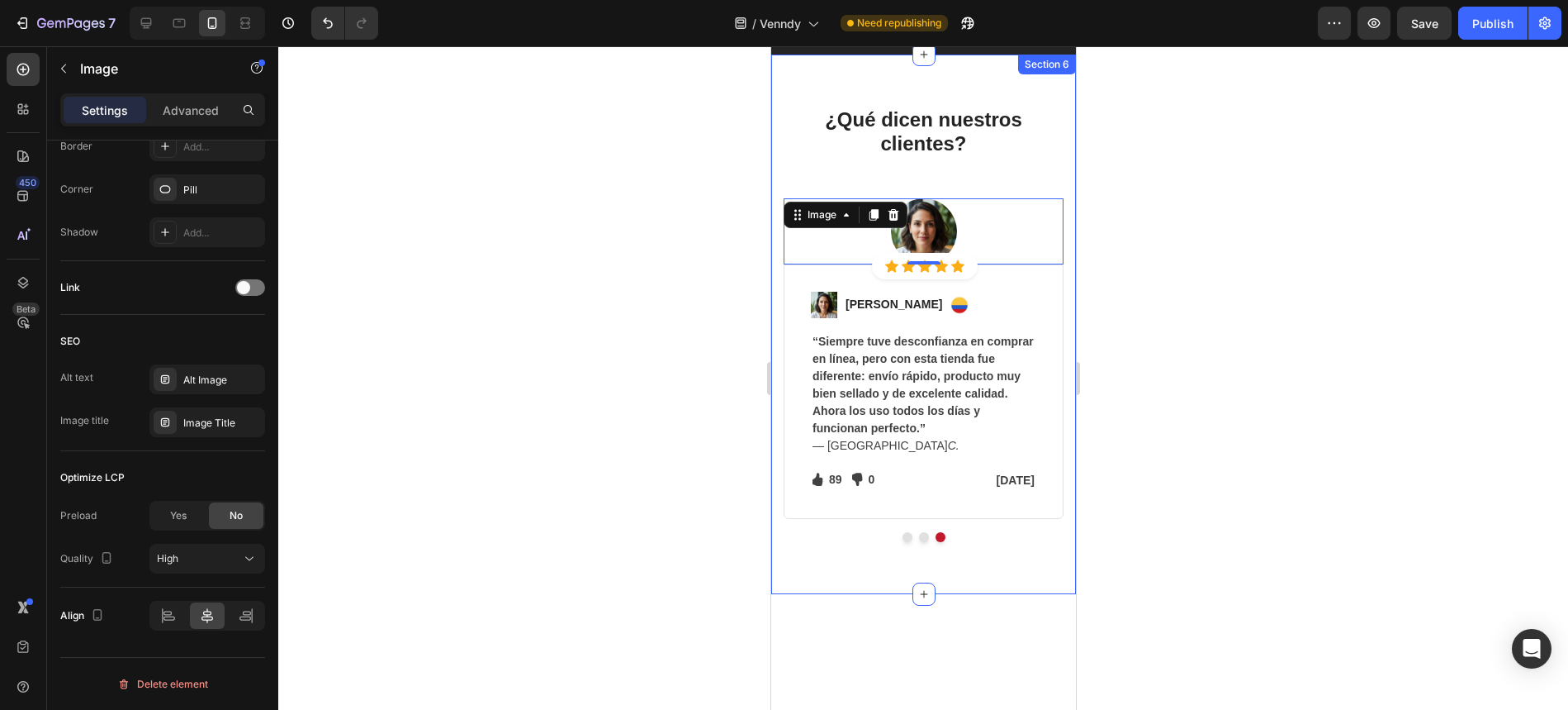
click at [669, 427] on div at bounding box center [923, 377] width 1290 height 663
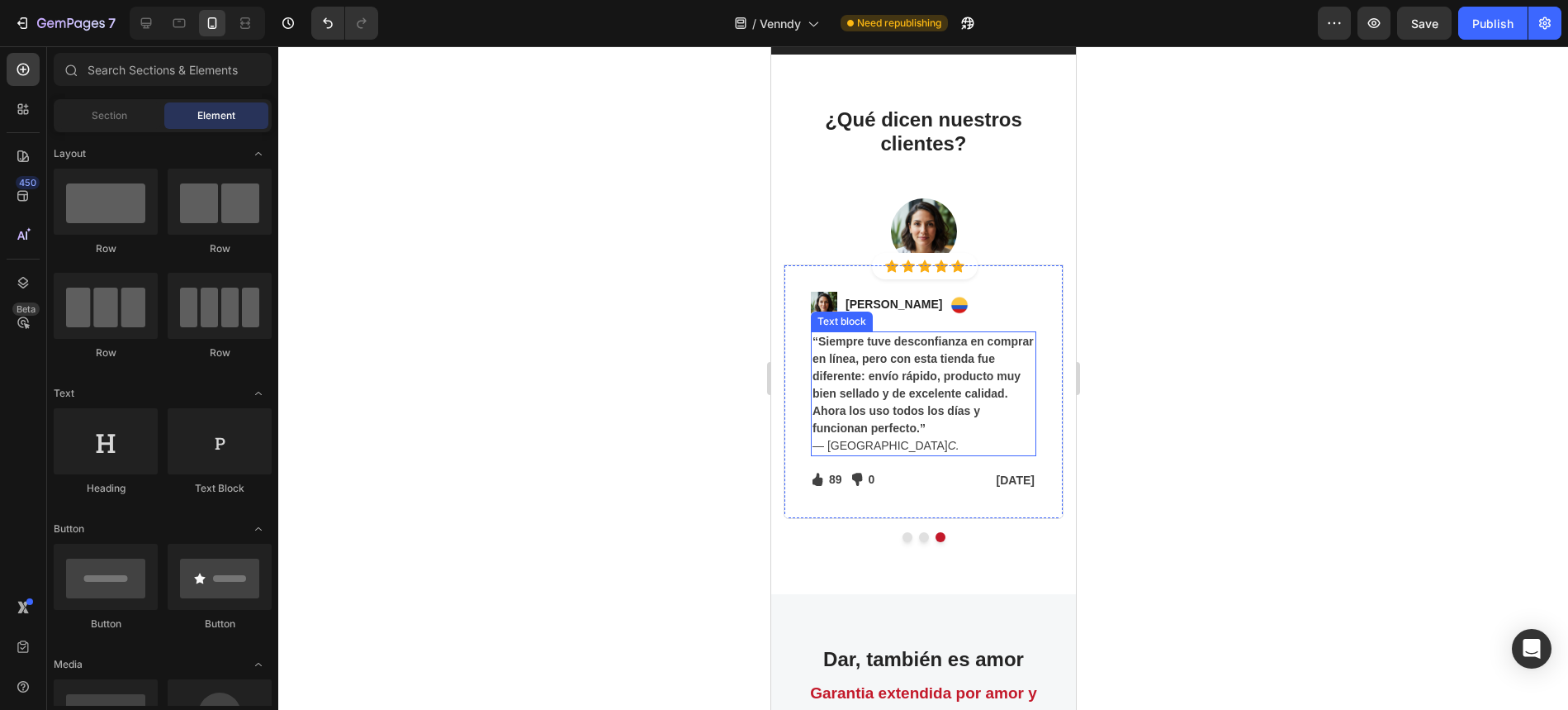
scroll to position [5389, 0]
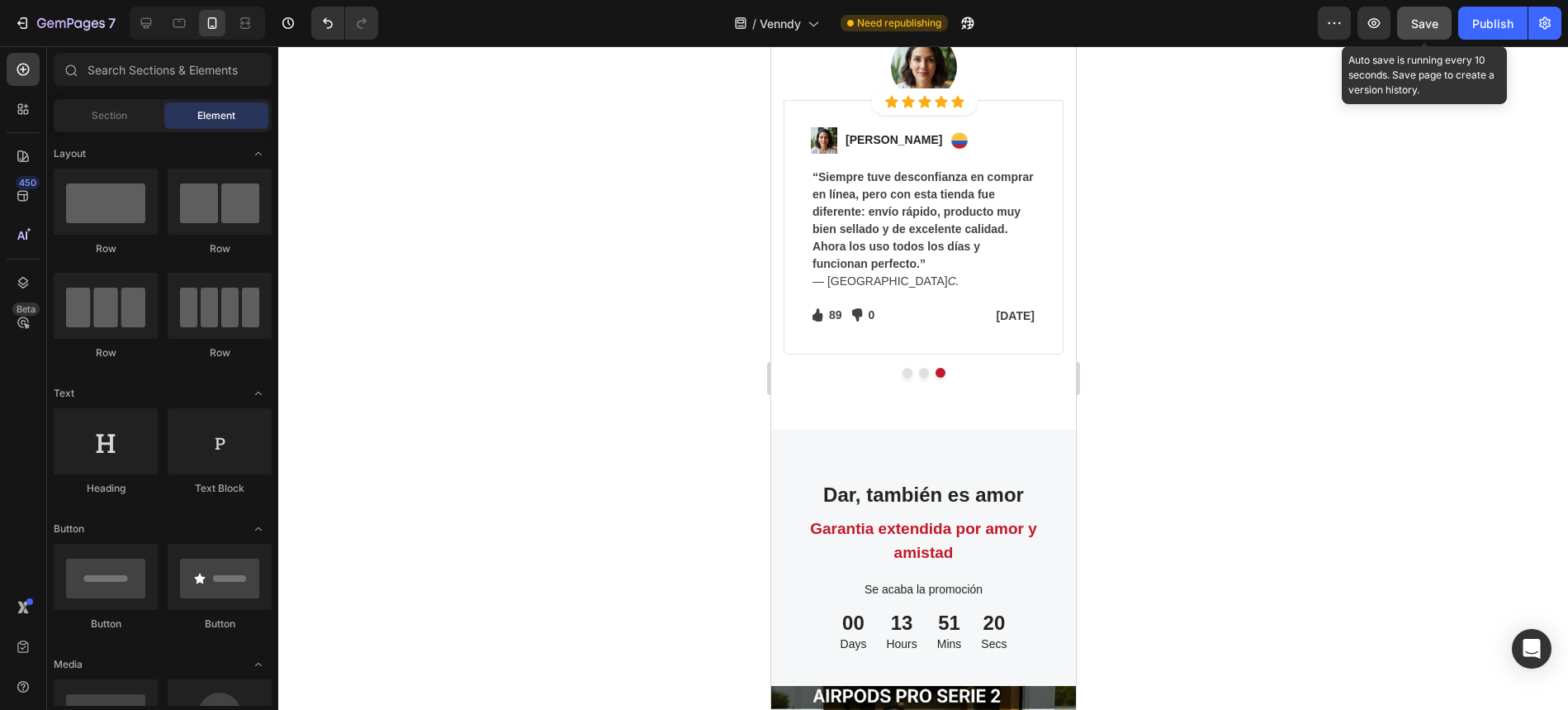
click at [1435, 24] on span "Save" at bounding box center [1425, 23] width 27 height 14
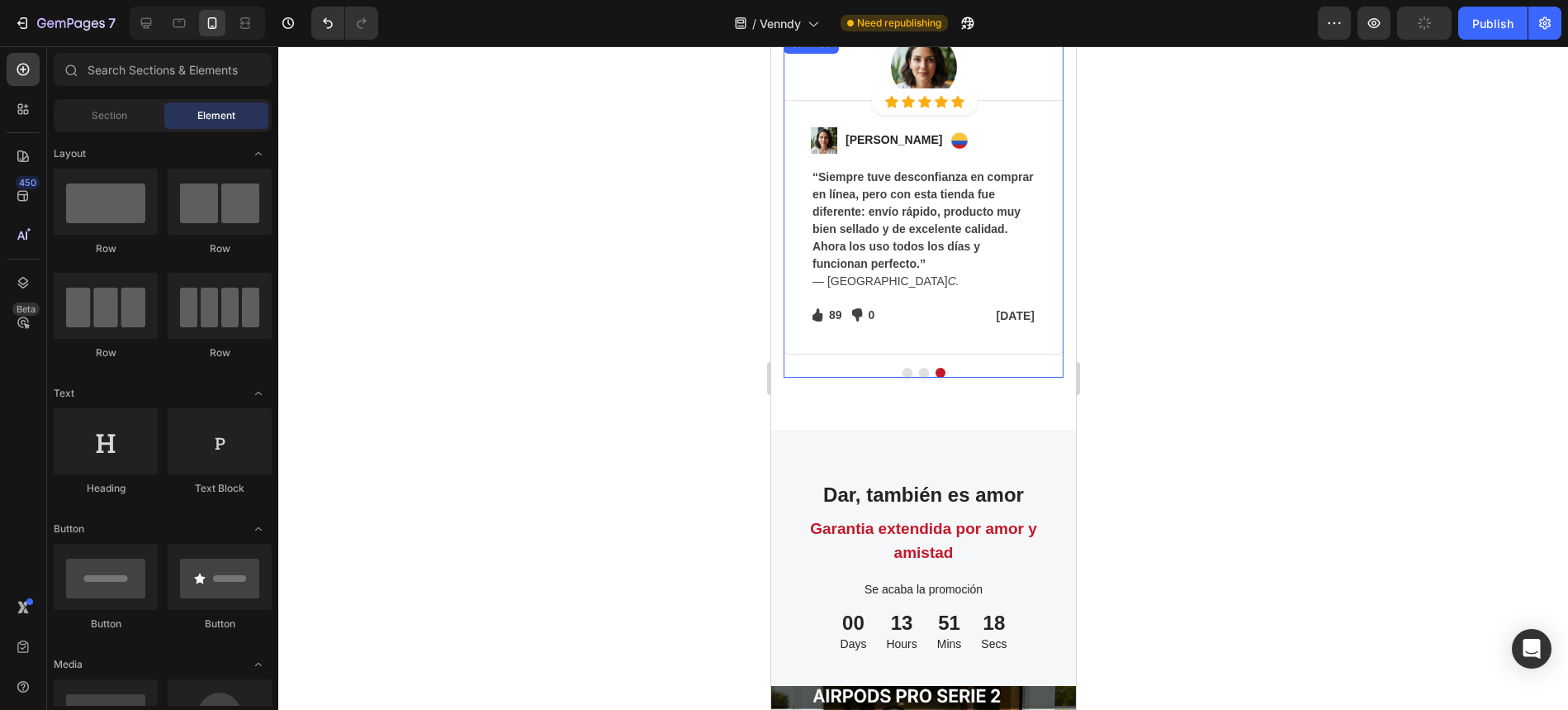
click at [910, 372] on button "Dot" at bounding box center [906, 373] width 10 height 10
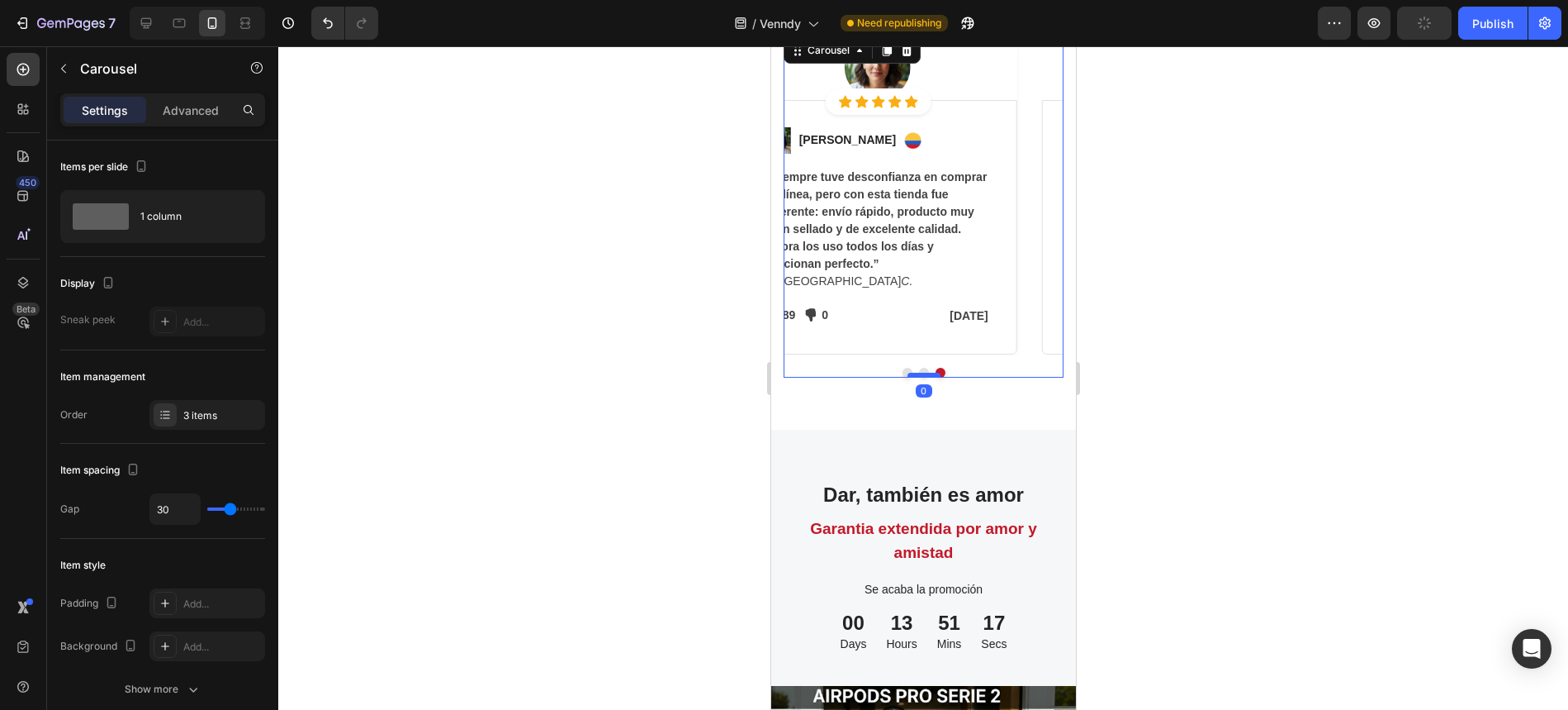
scroll to position [5392, 0]
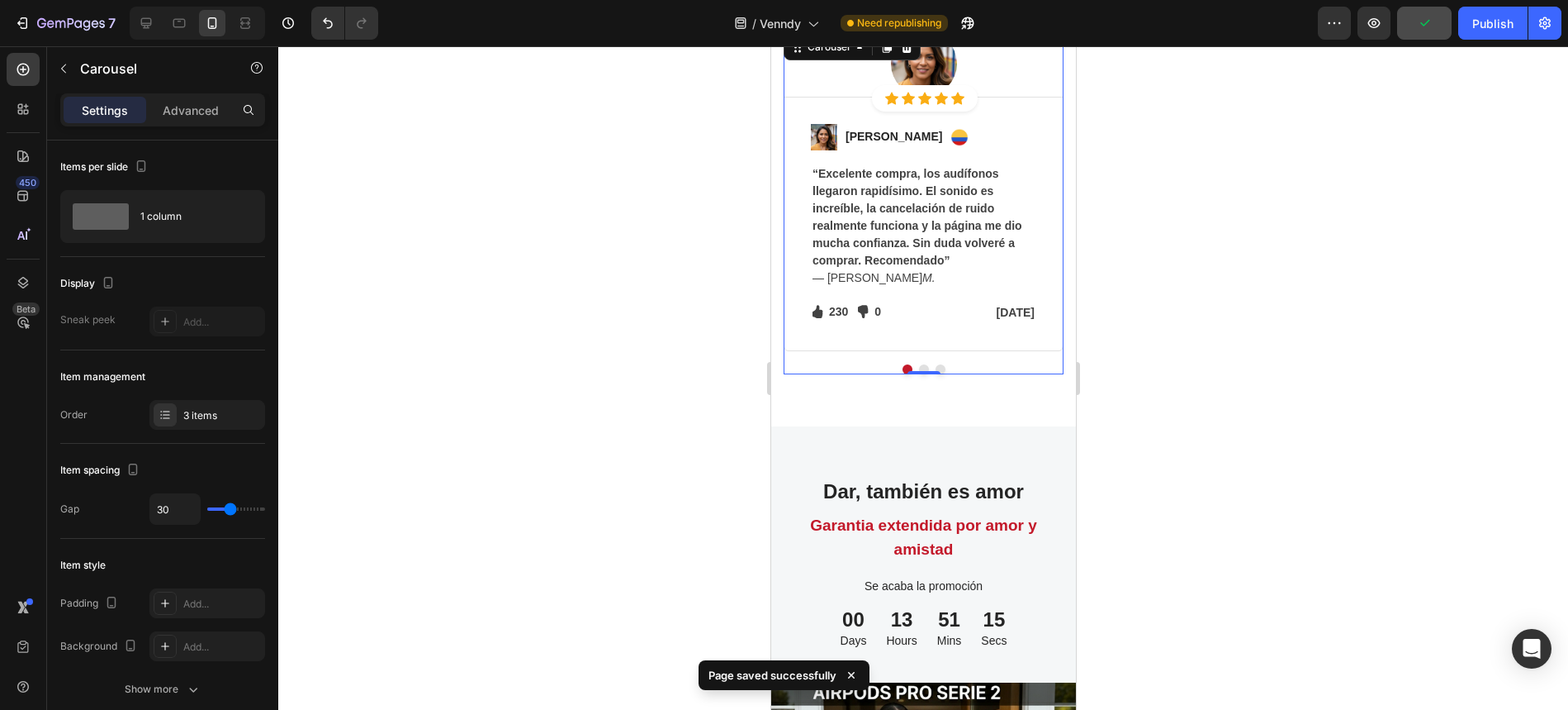
click at [923, 364] on button "Dot" at bounding box center [923, 369] width 10 height 10
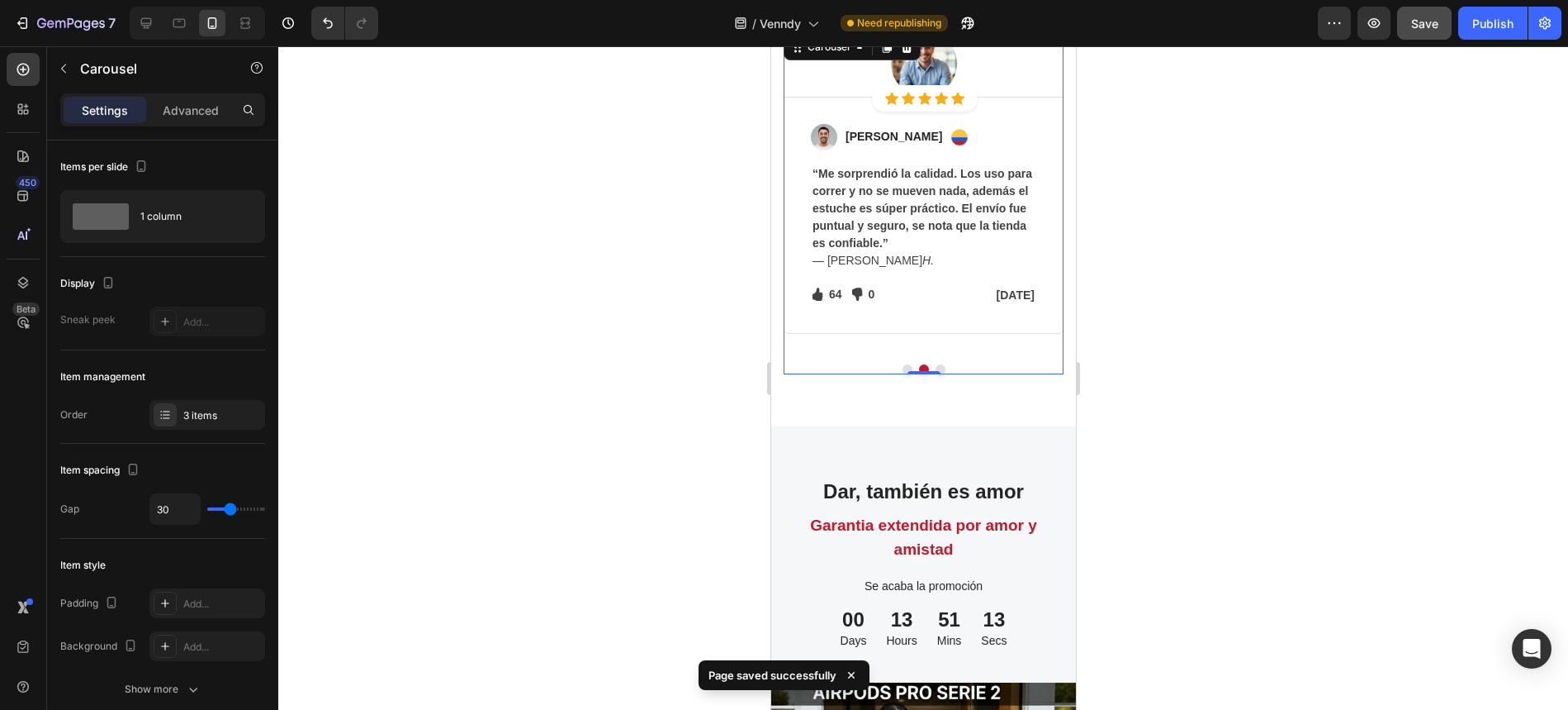
click at [940, 367] on button "Dot" at bounding box center [940, 369] width 10 height 10
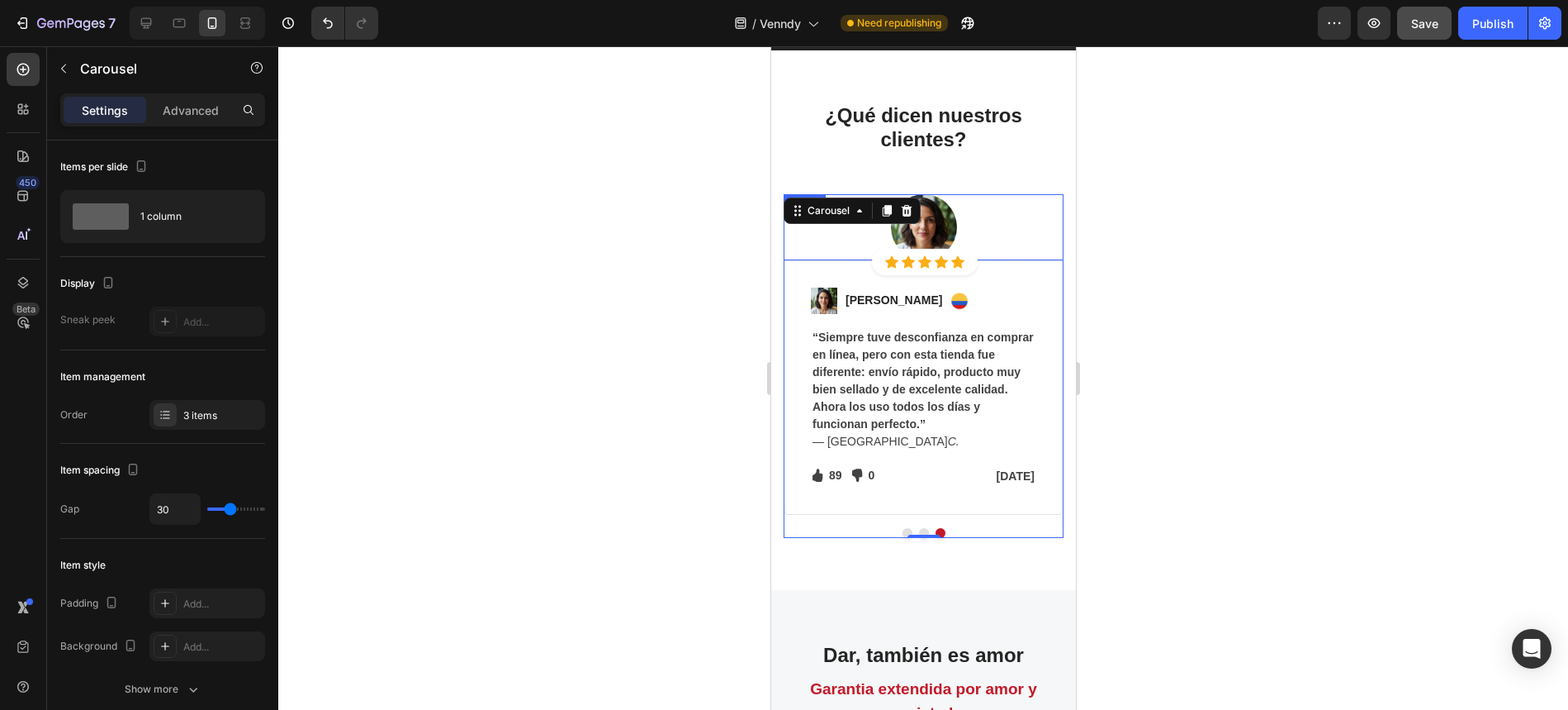
scroll to position [5096, 0]
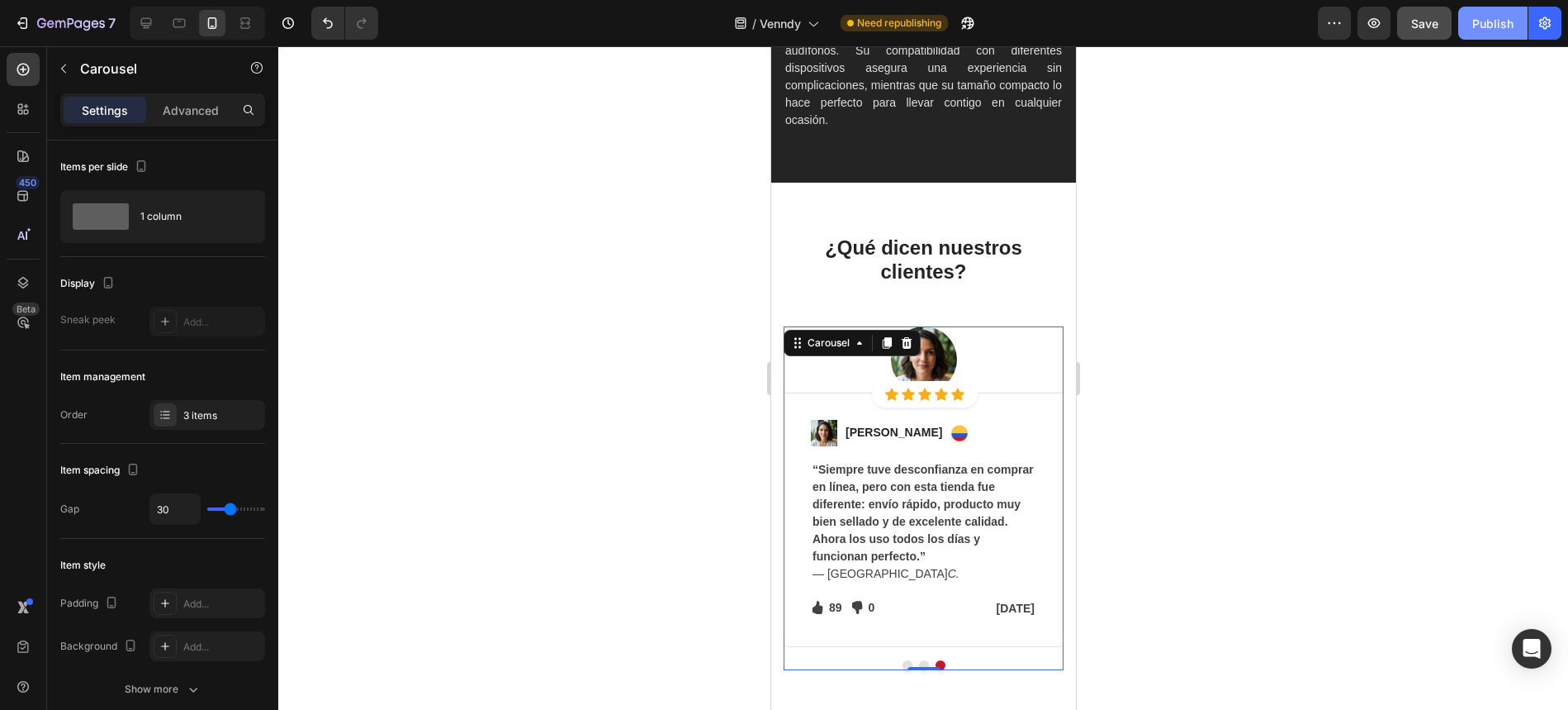
click at [1487, 33] on button "Publish" at bounding box center [1493, 22] width 69 height 33
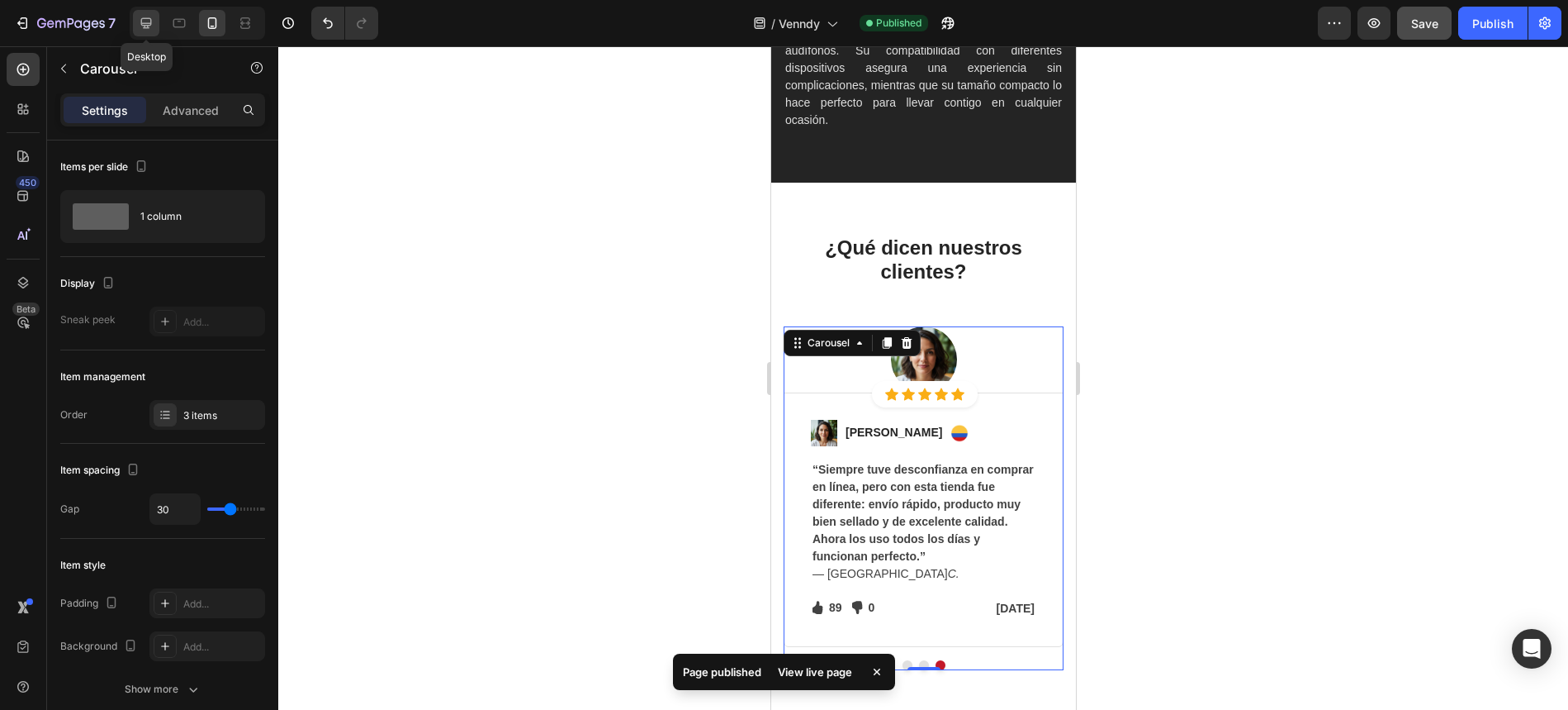
click at [151, 27] on icon at bounding box center [146, 23] width 17 height 17
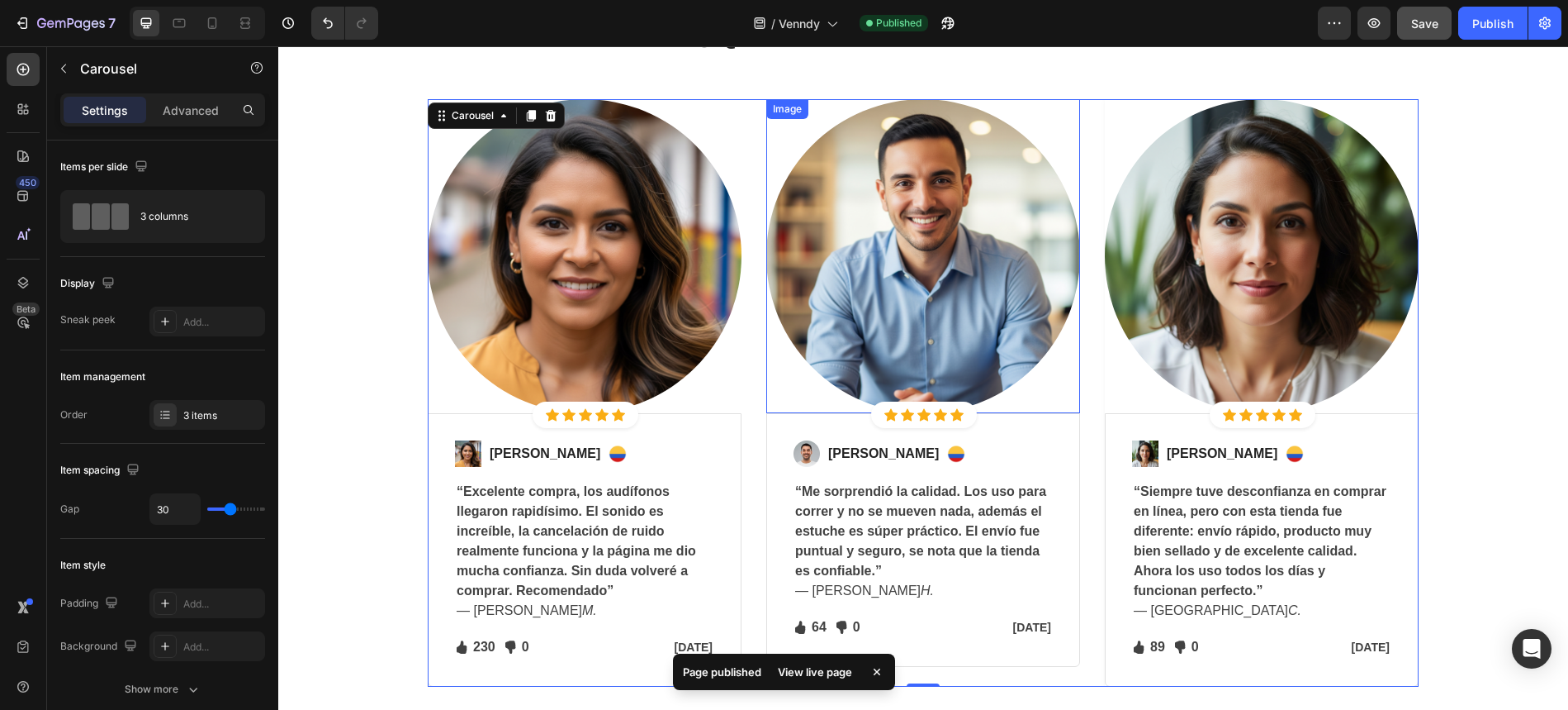
scroll to position [4613, 0]
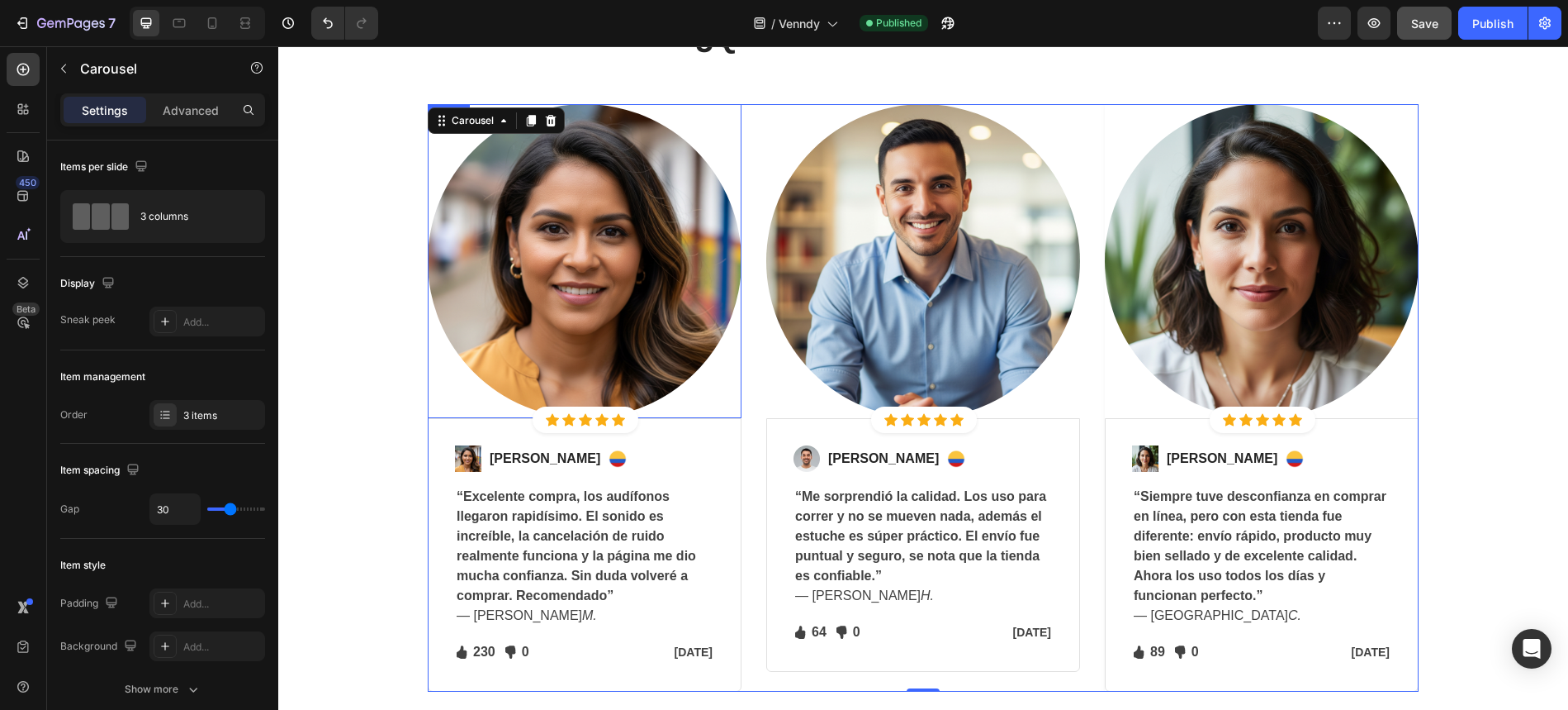
click at [576, 251] on img at bounding box center [584, 260] width 314 height 314
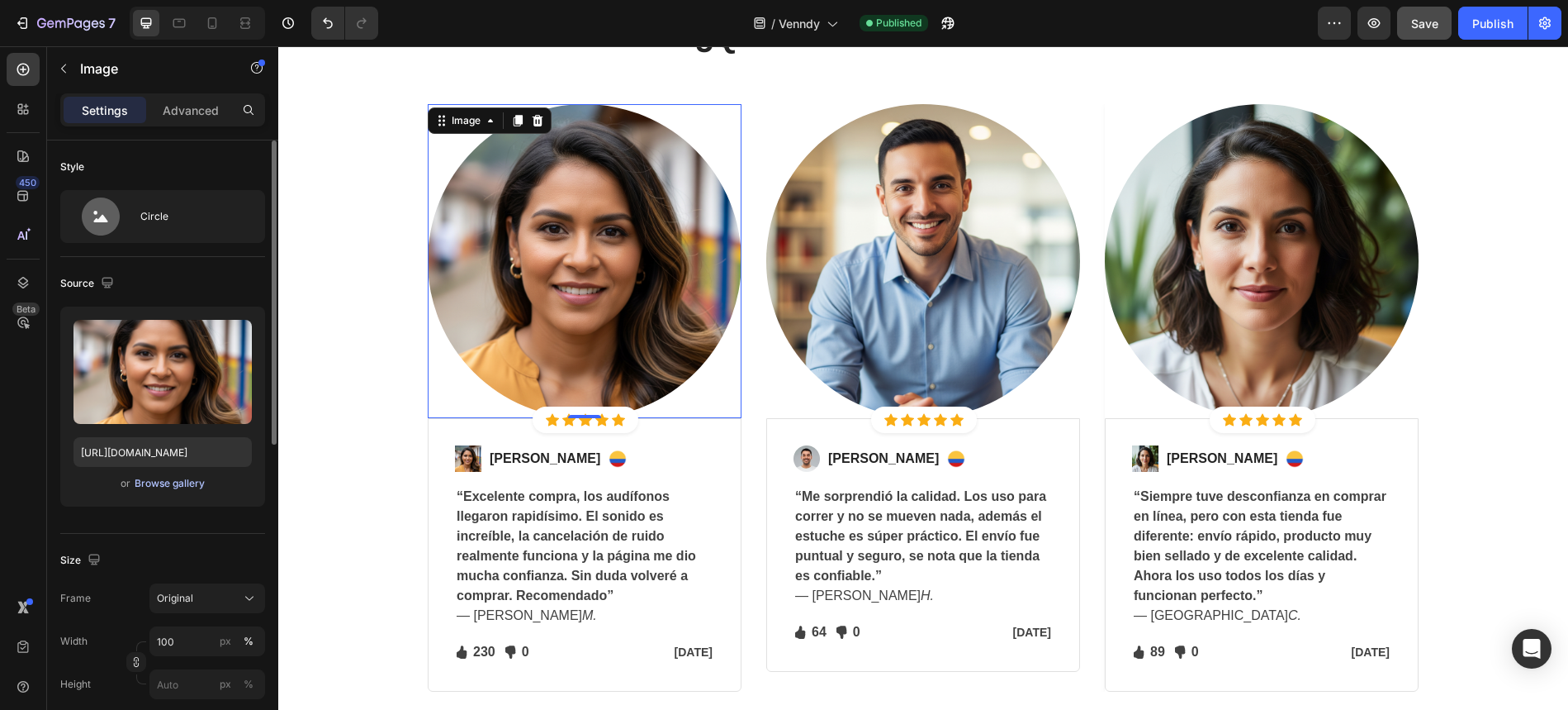
click at [175, 483] on div "Browse gallery" at bounding box center [169, 483] width 70 height 15
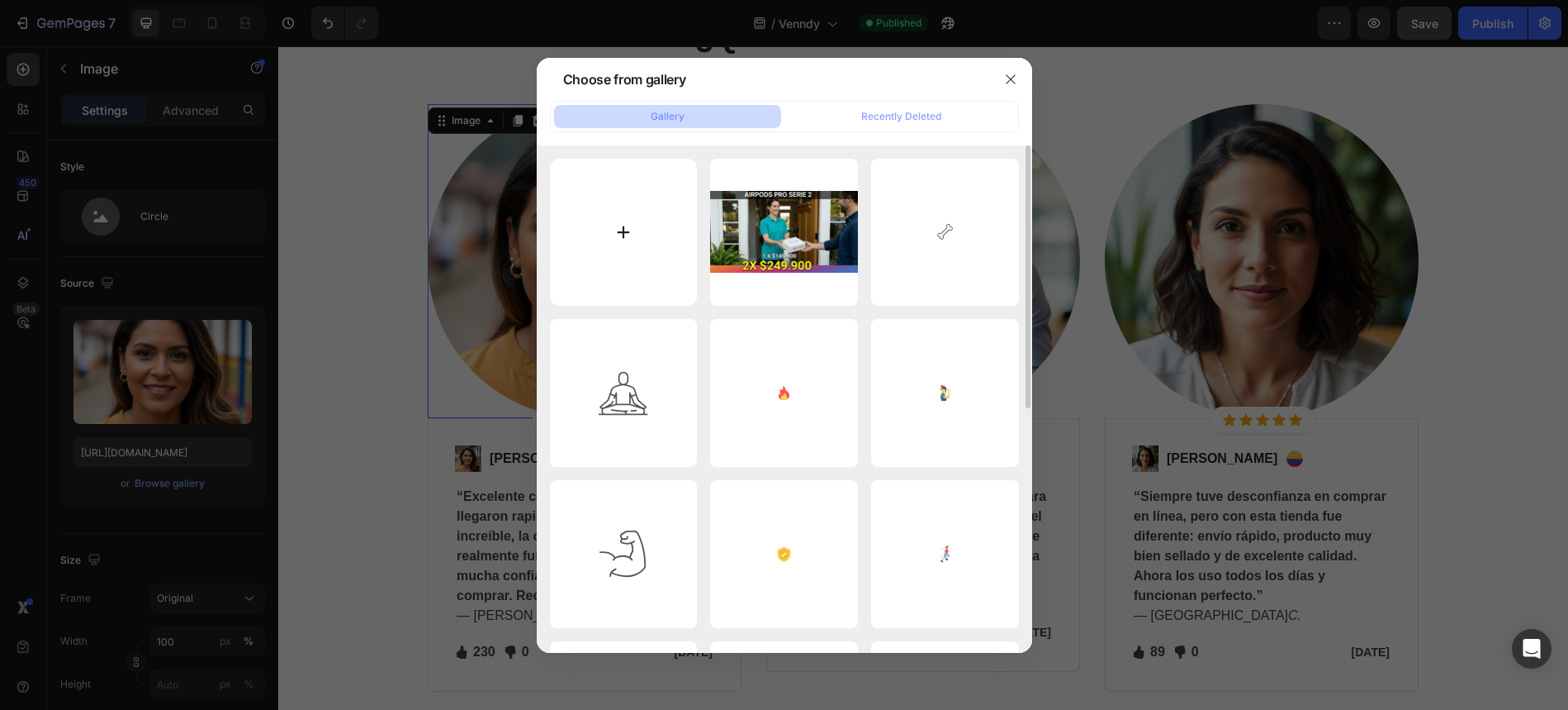
click at [610, 249] on input "file" at bounding box center [624, 232] width 148 height 148
type input "C:\fakepath\SMR_EXPERIENCIADIEZ-41.PNG"
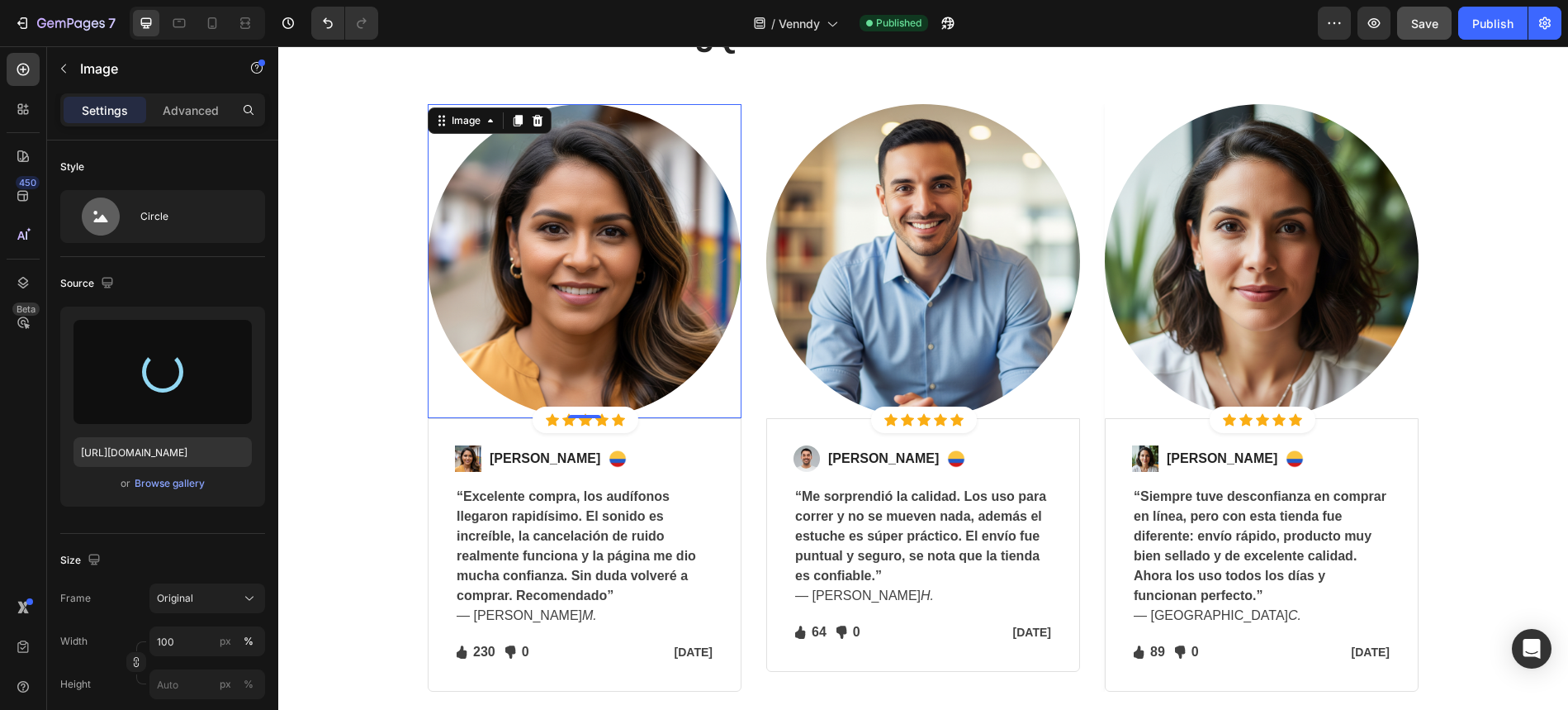
type input "[URL][DOMAIN_NAME]"
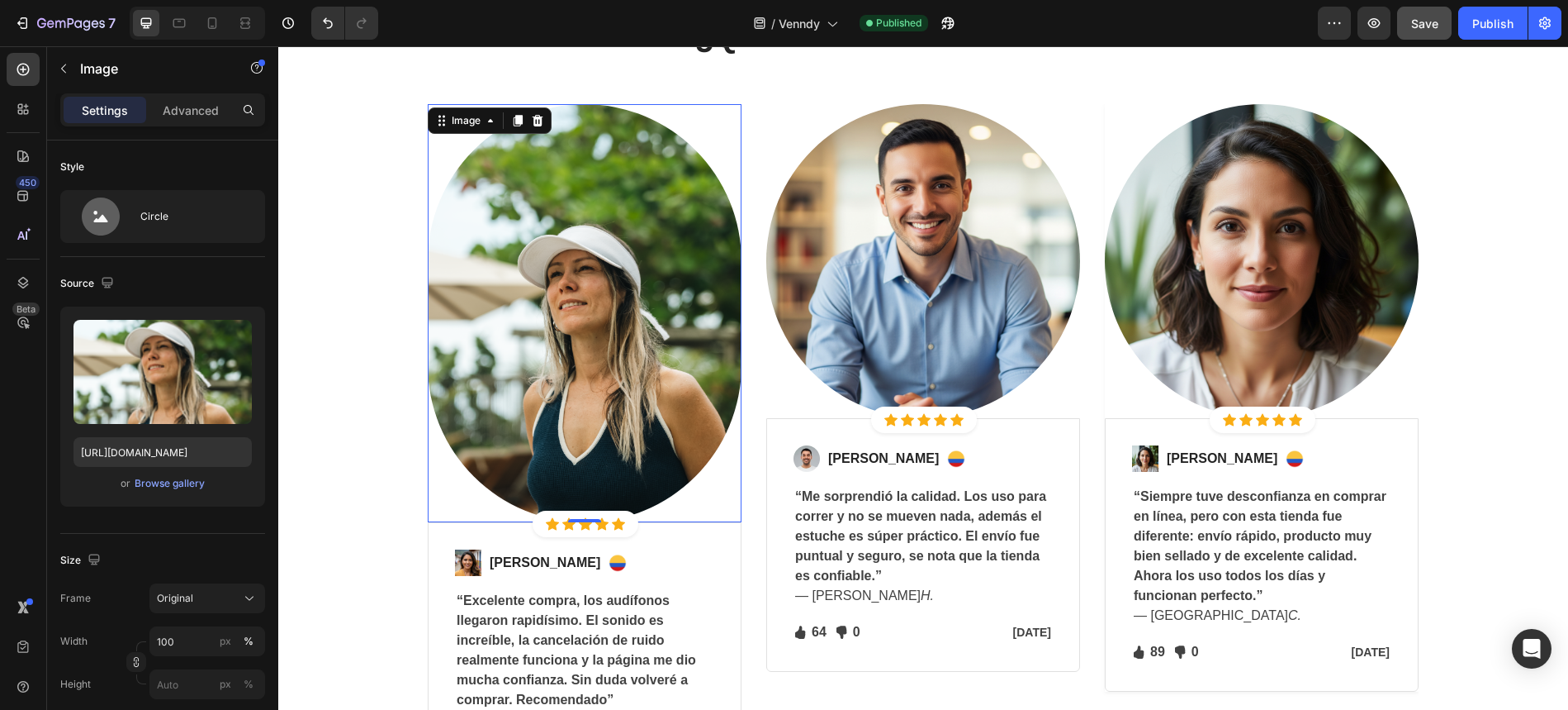
click at [642, 377] on img at bounding box center [584, 313] width 314 height 419
click at [473, 571] on img at bounding box center [468, 563] width 26 height 26
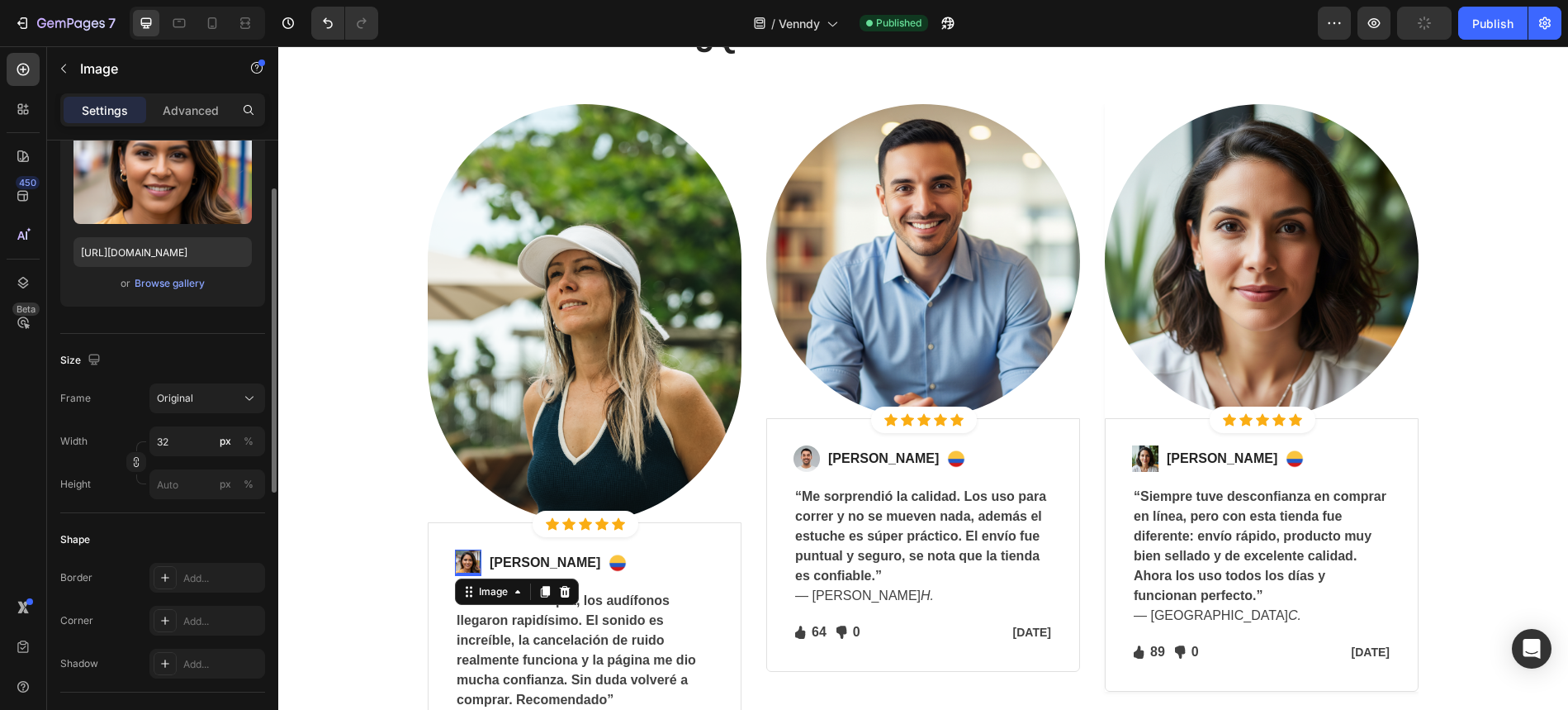
scroll to position [166, 0]
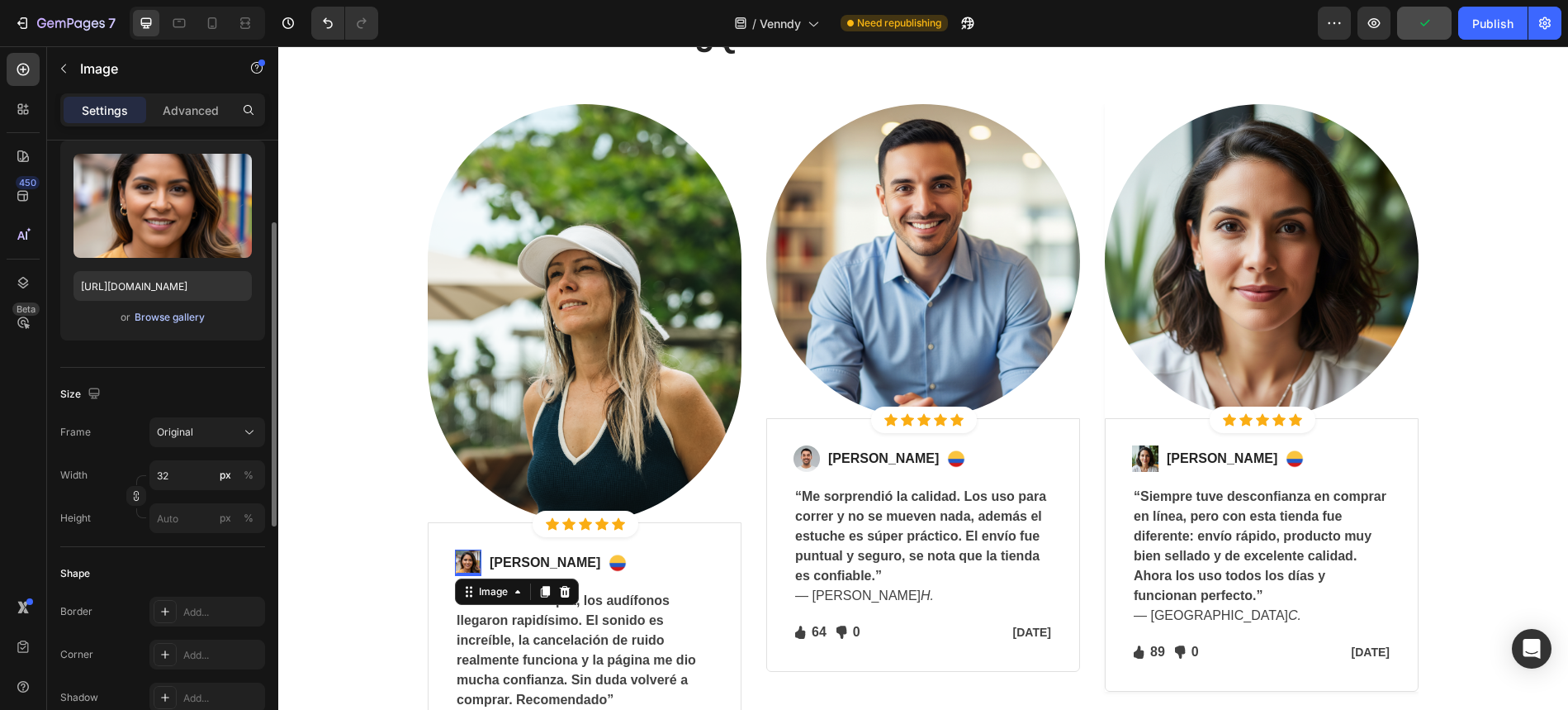
click at [165, 315] on div "Browse gallery" at bounding box center [169, 318] width 70 height 15
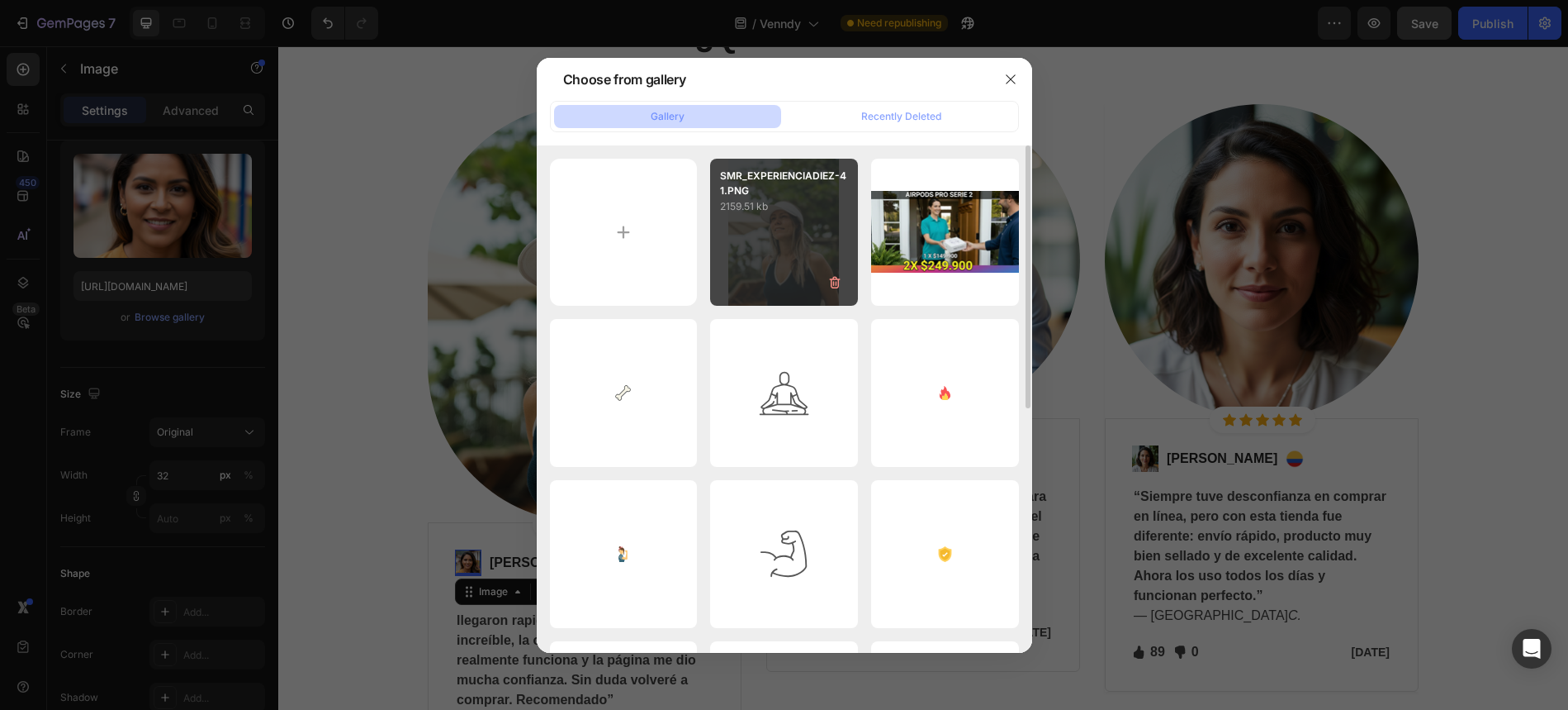
click at [788, 204] on p "2159.51 kb" at bounding box center [784, 207] width 128 height 17
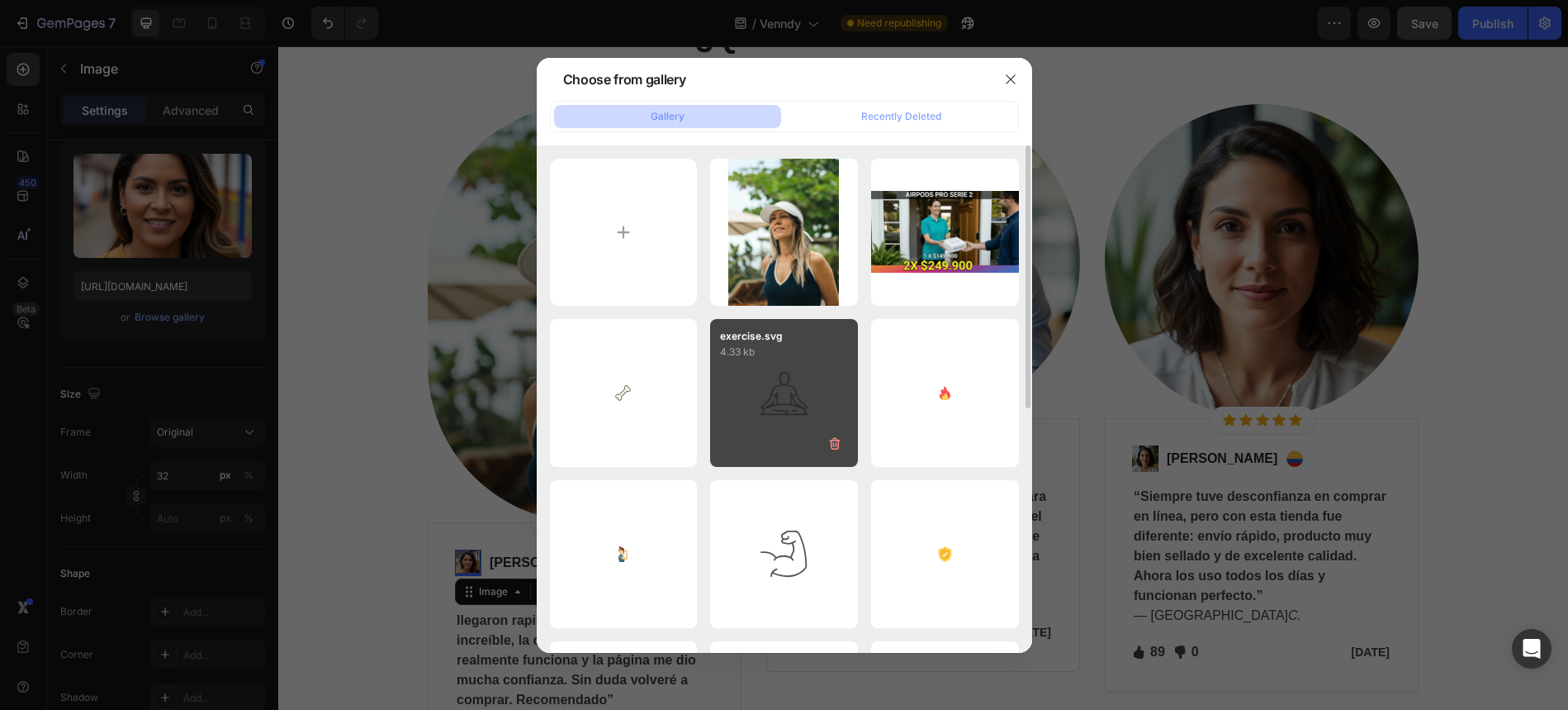
type input "[URL][DOMAIN_NAME]"
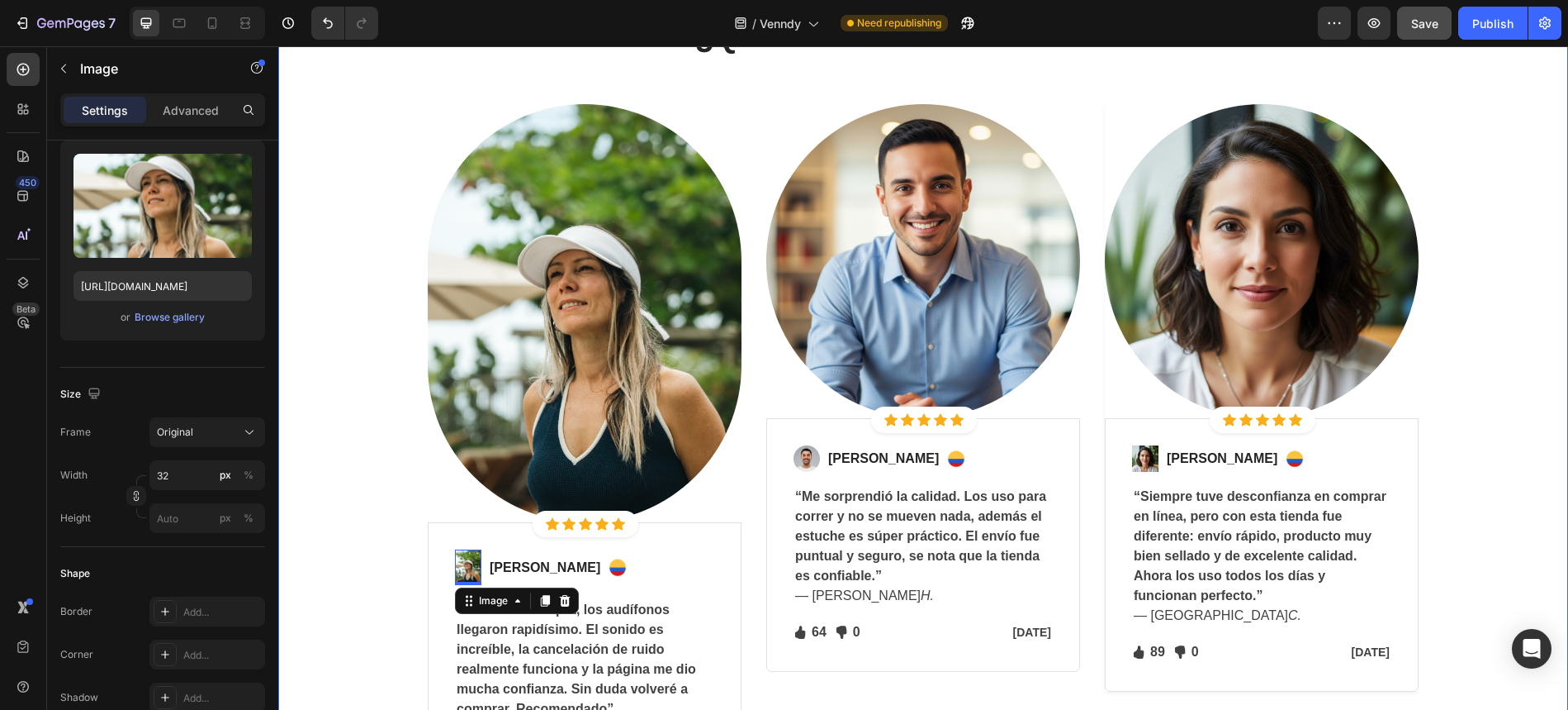
click at [361, 479] on div "¿Qué dicen nuestros clientes? Heading Row Image Icon Icon Icon Icon Icon Icon L…" at bounding box center [924, 411] width 1266 height 789
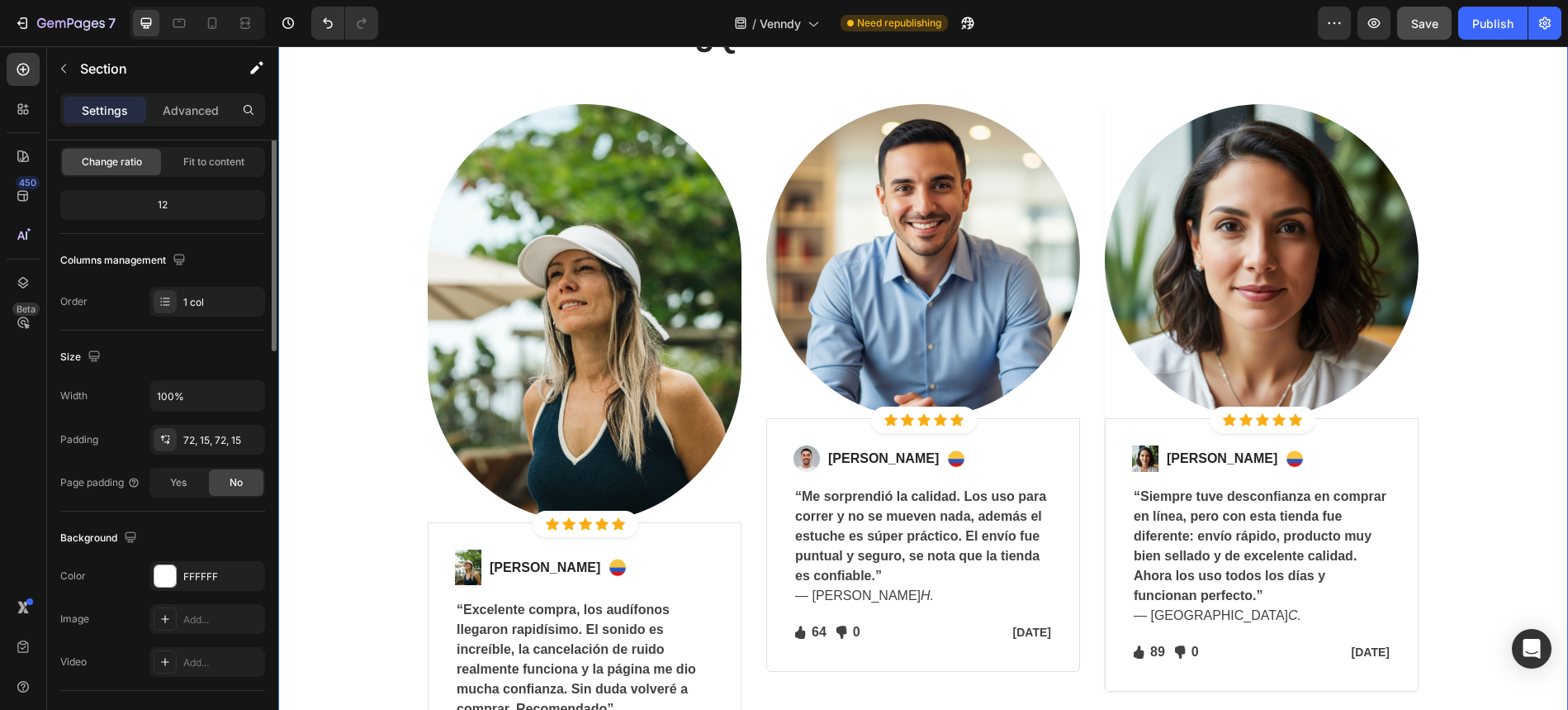
scroll to position [0, 0]
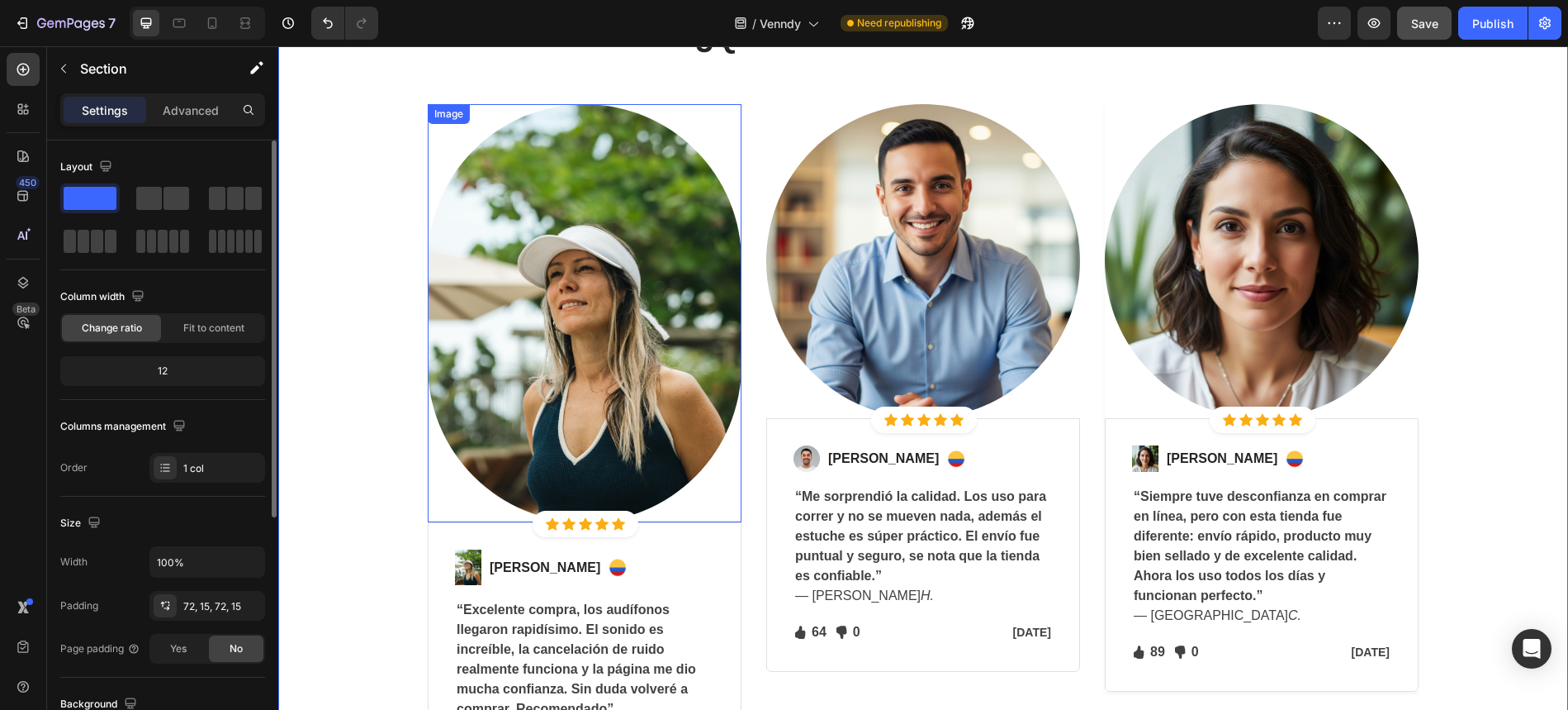
click at [669, 321] on img at bounding box center [584, 313] width 314 height 419
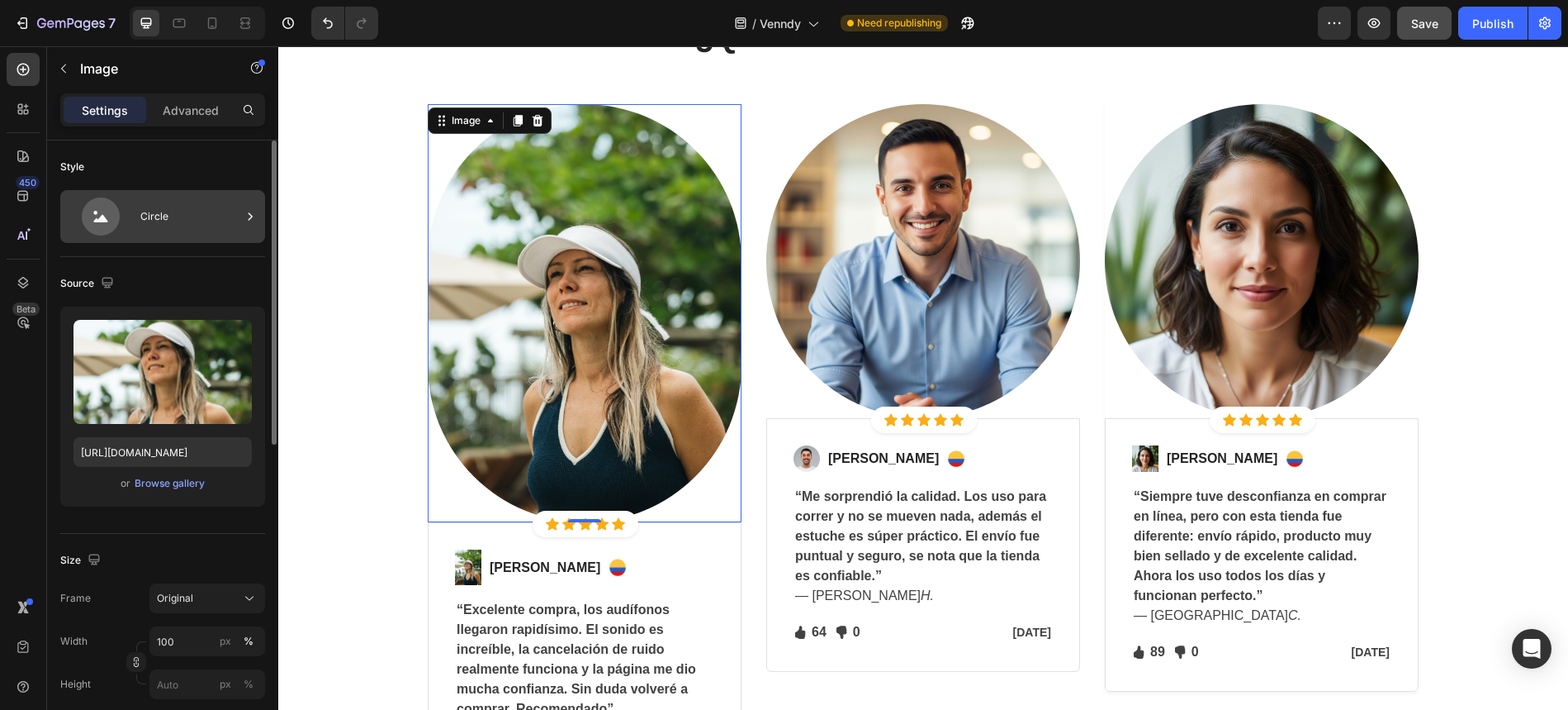
click at [215, 233] on div "Circle" at bounding box center [191, 216] width 101 height 38
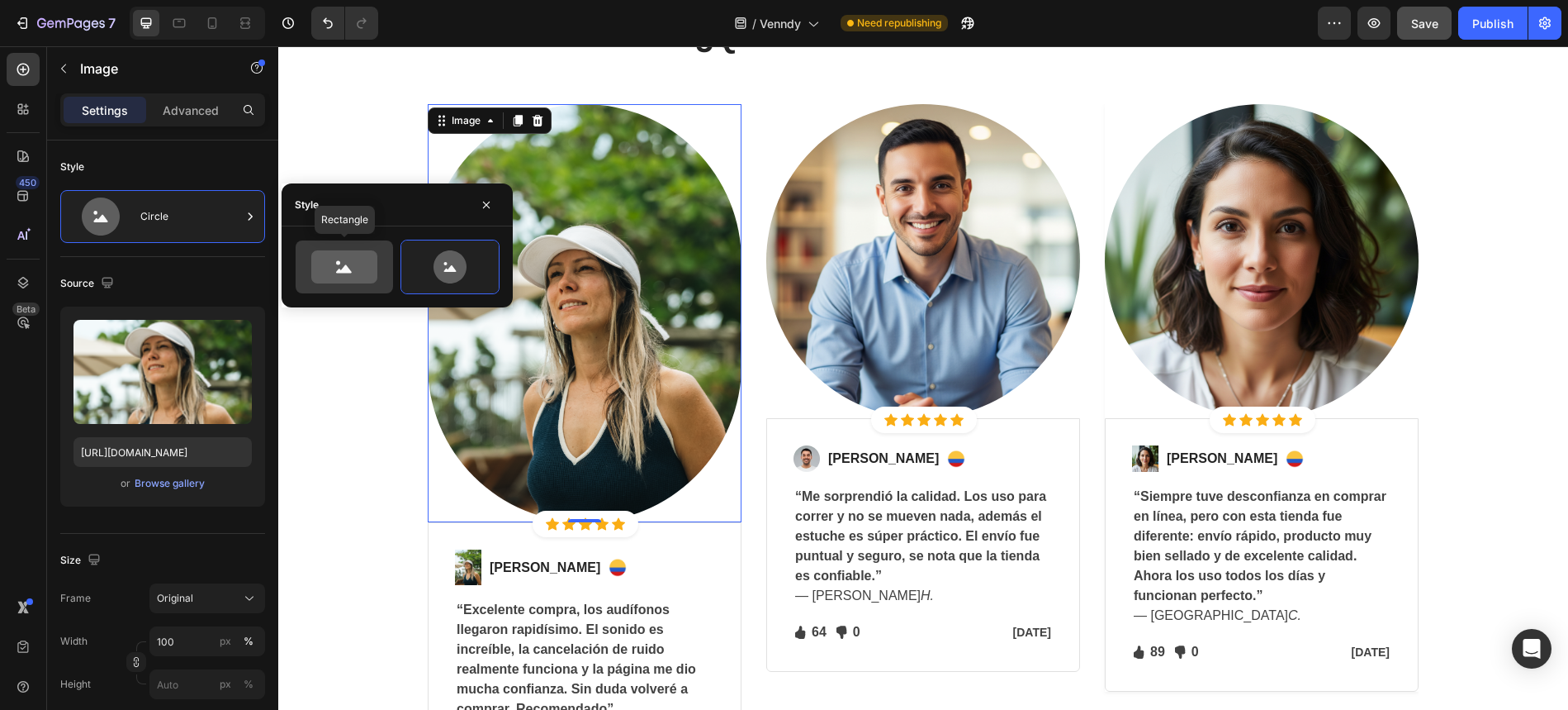
click at [333, 263] on icon at bounding box center [344, 266] width 66 height 33
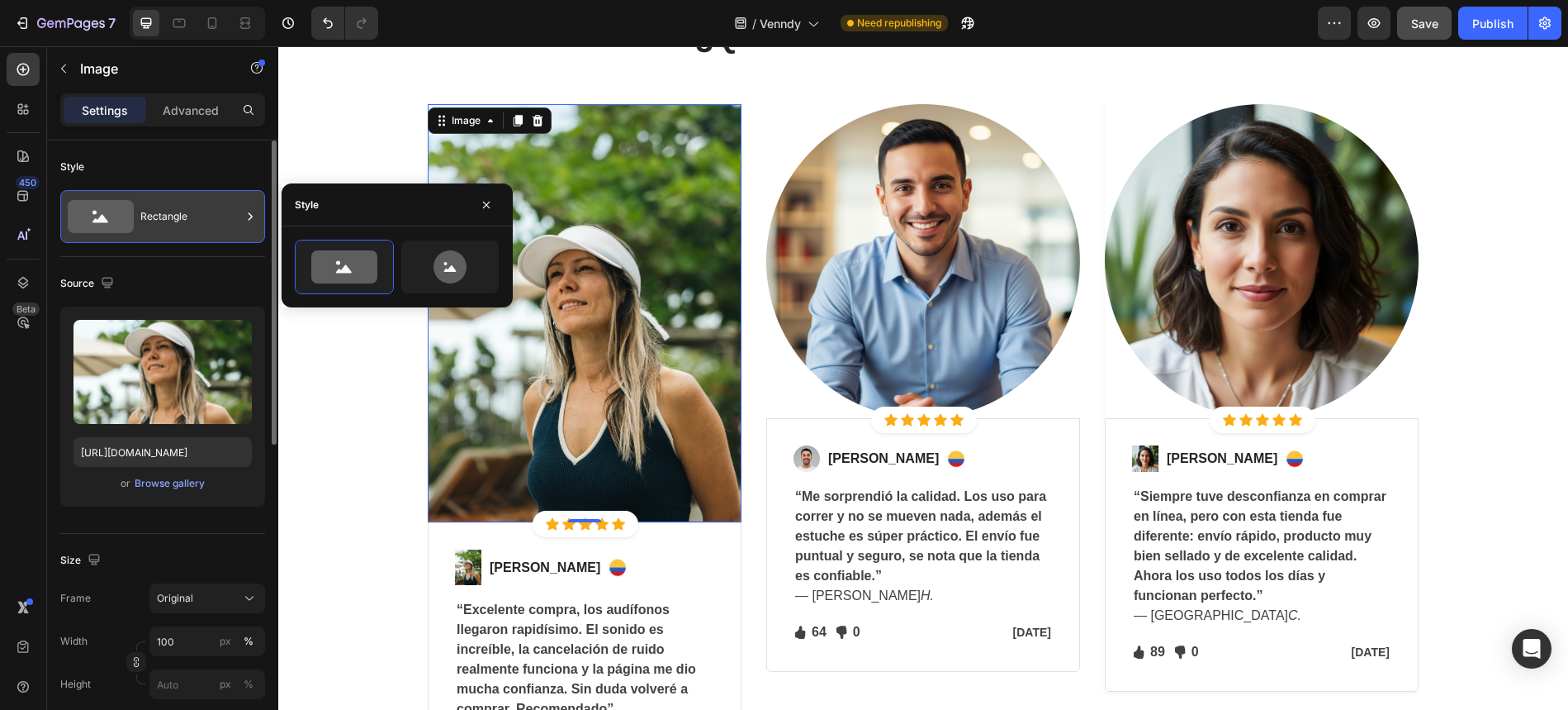
click at [210, 231] on div "Rectangle" at bounding box center [191, 216] width 101 height 38
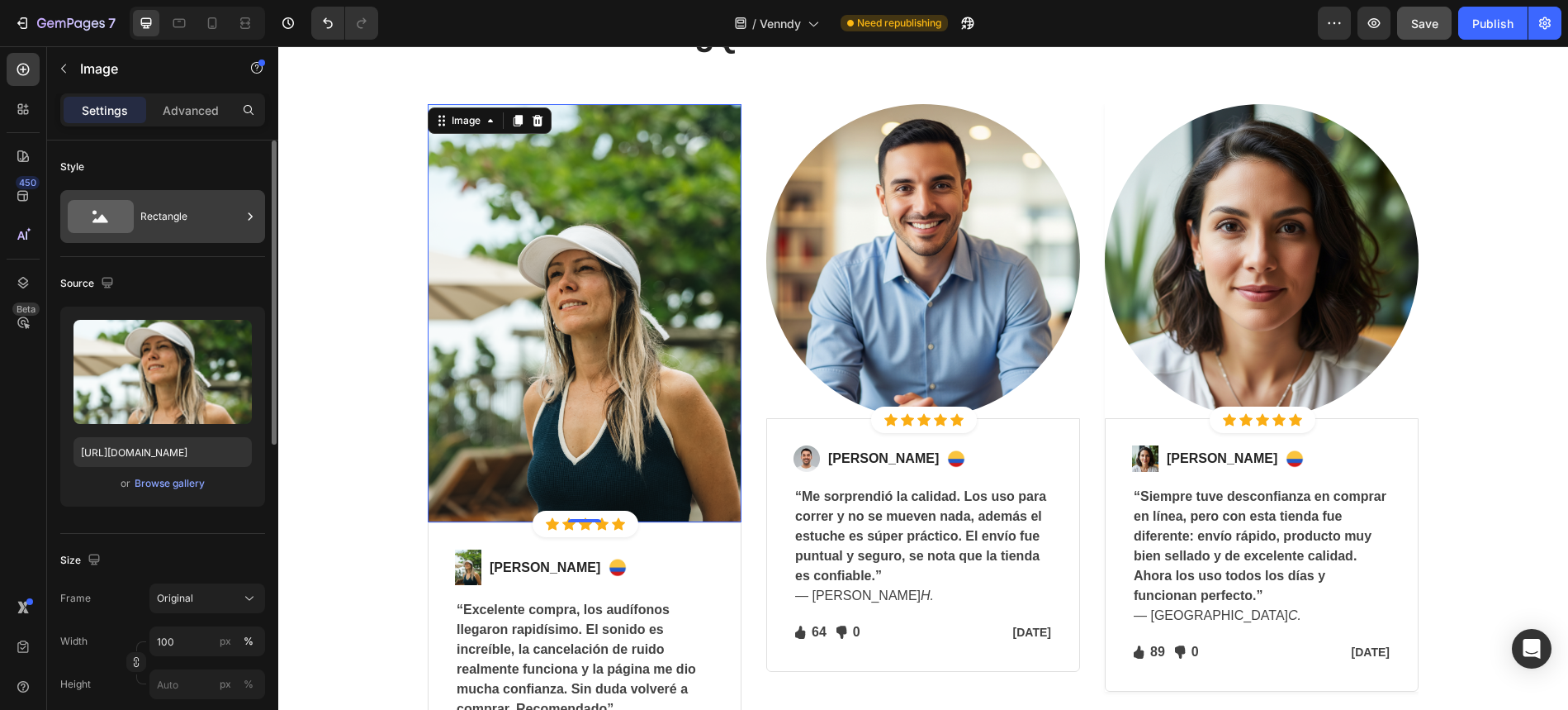
click at [230, 217] on div "Rectangle" at bounding box center [191, 216] width 101 height 38
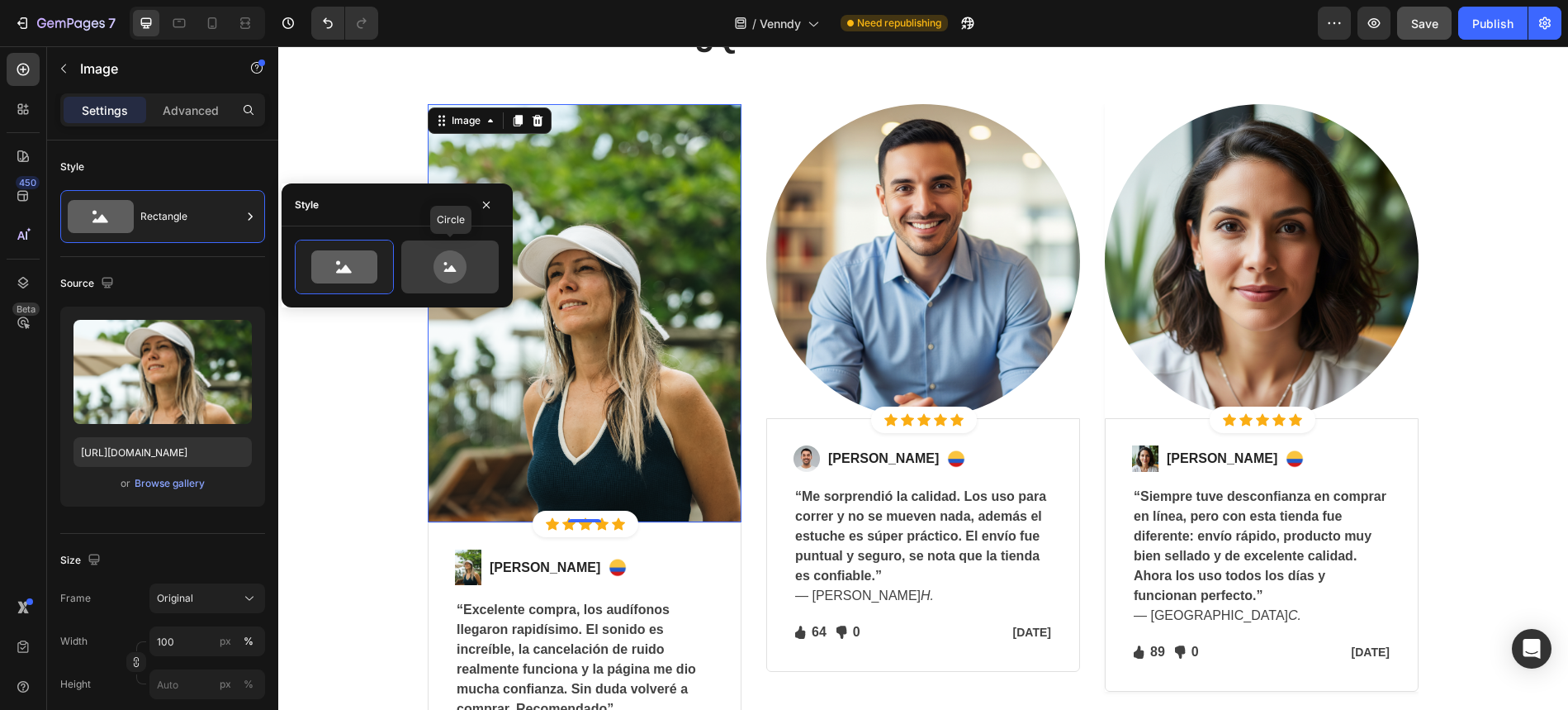
click at [476, 277] on icon at bounding box center [449, 266] width 78 height 33
type input "80"
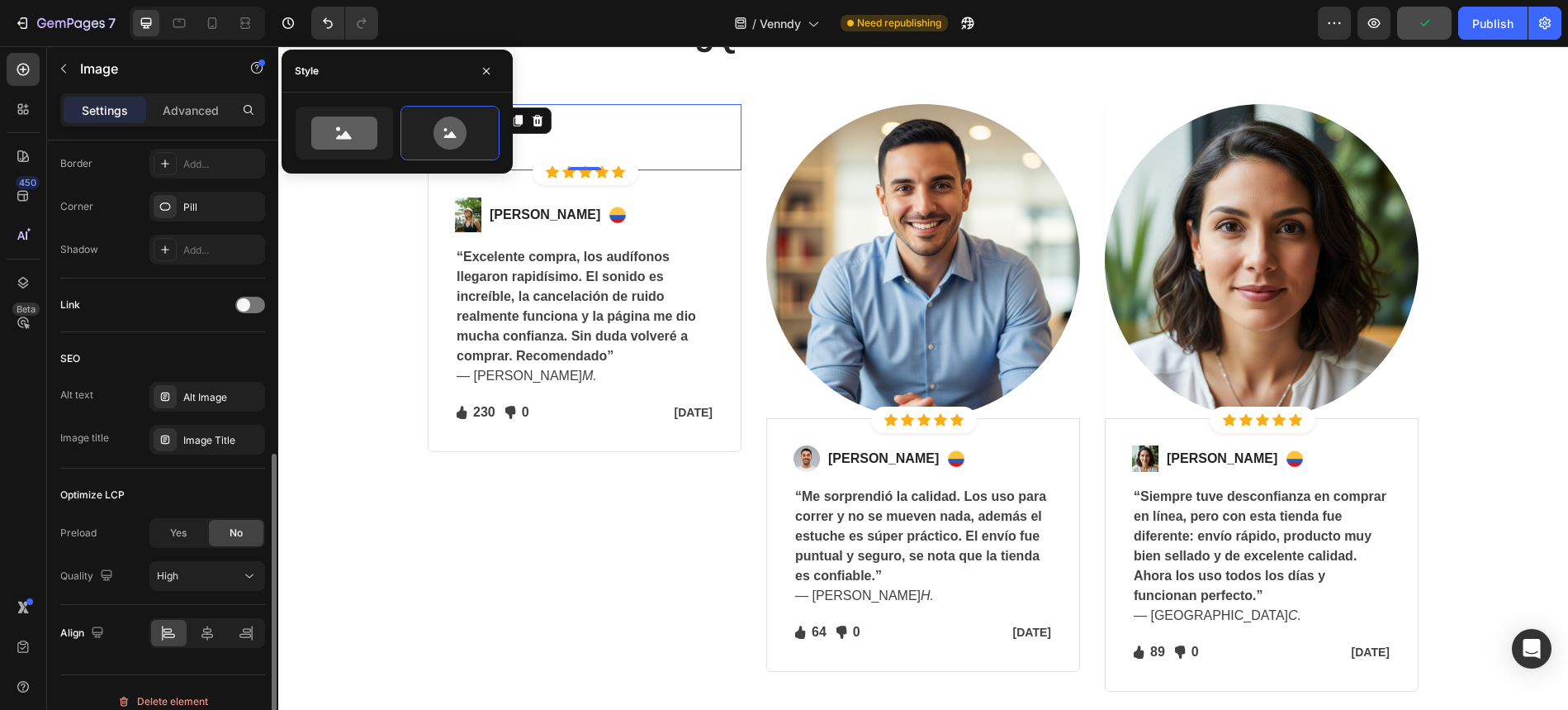
scroll to position [673, 0]
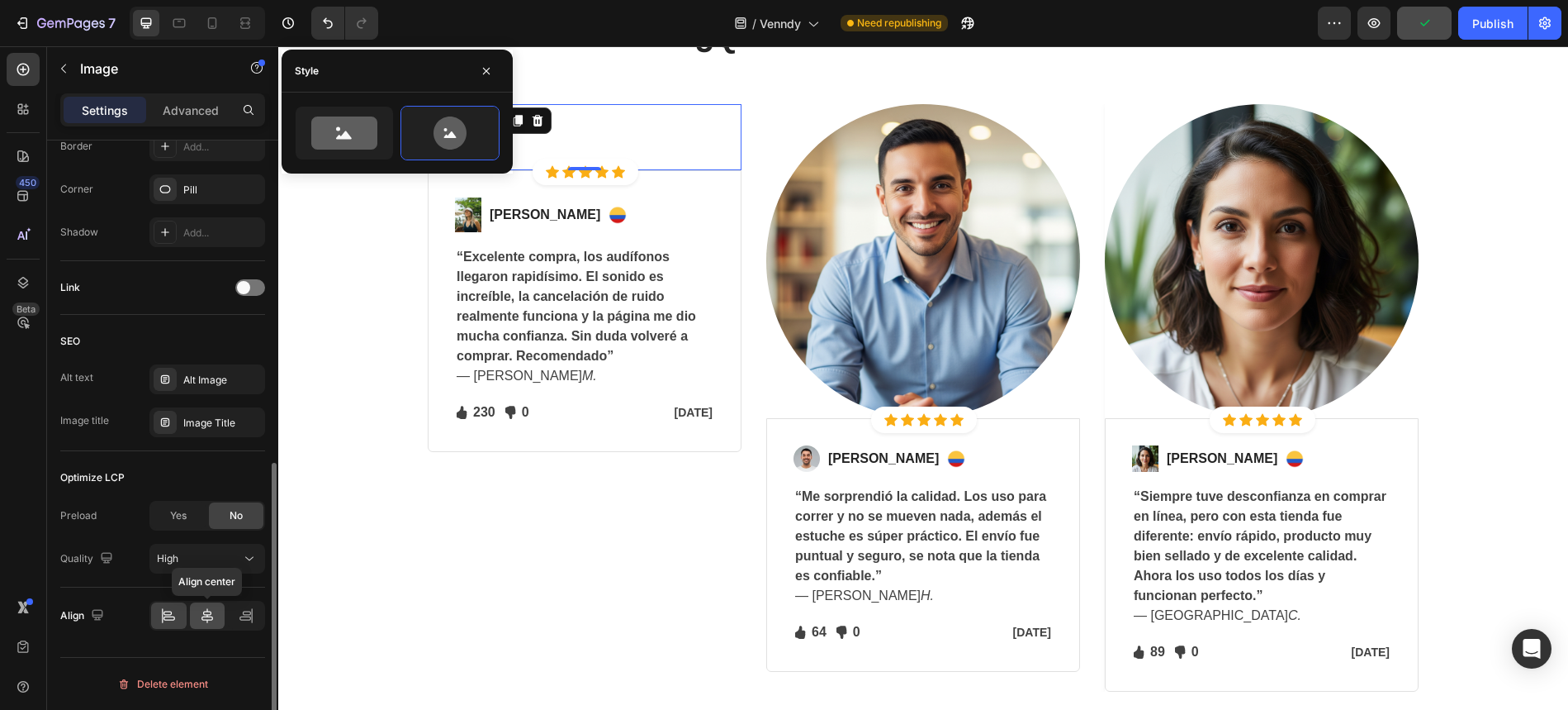
click at [209, 624] on div at bounding box center [208, 615] width 36 height 26
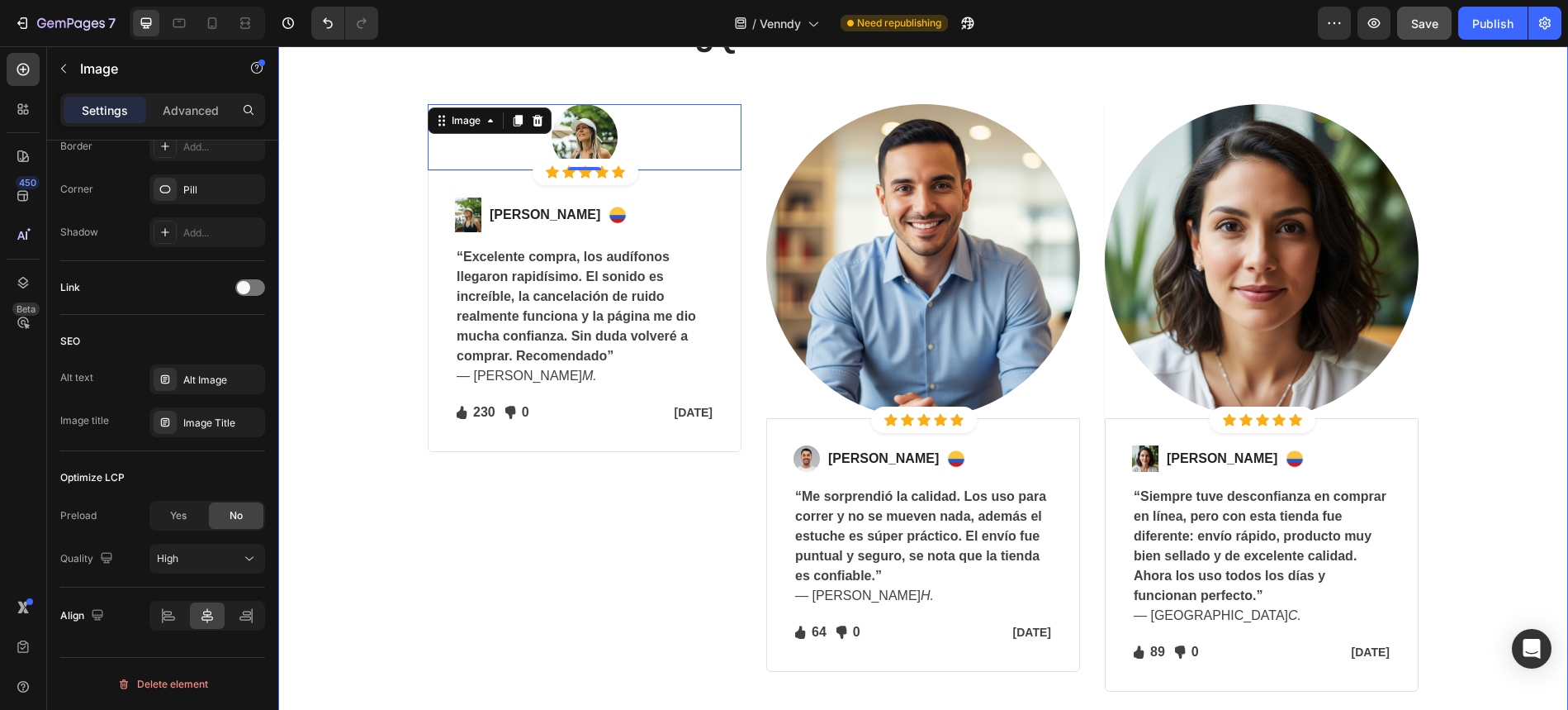
click at [337, 438] on div "¿Qué dicen nuestros clientes? Heading Row Image 0 Icon Icon Icon Icon Icon Icon…" at bounding box center [924, 354] width 1266 height 675
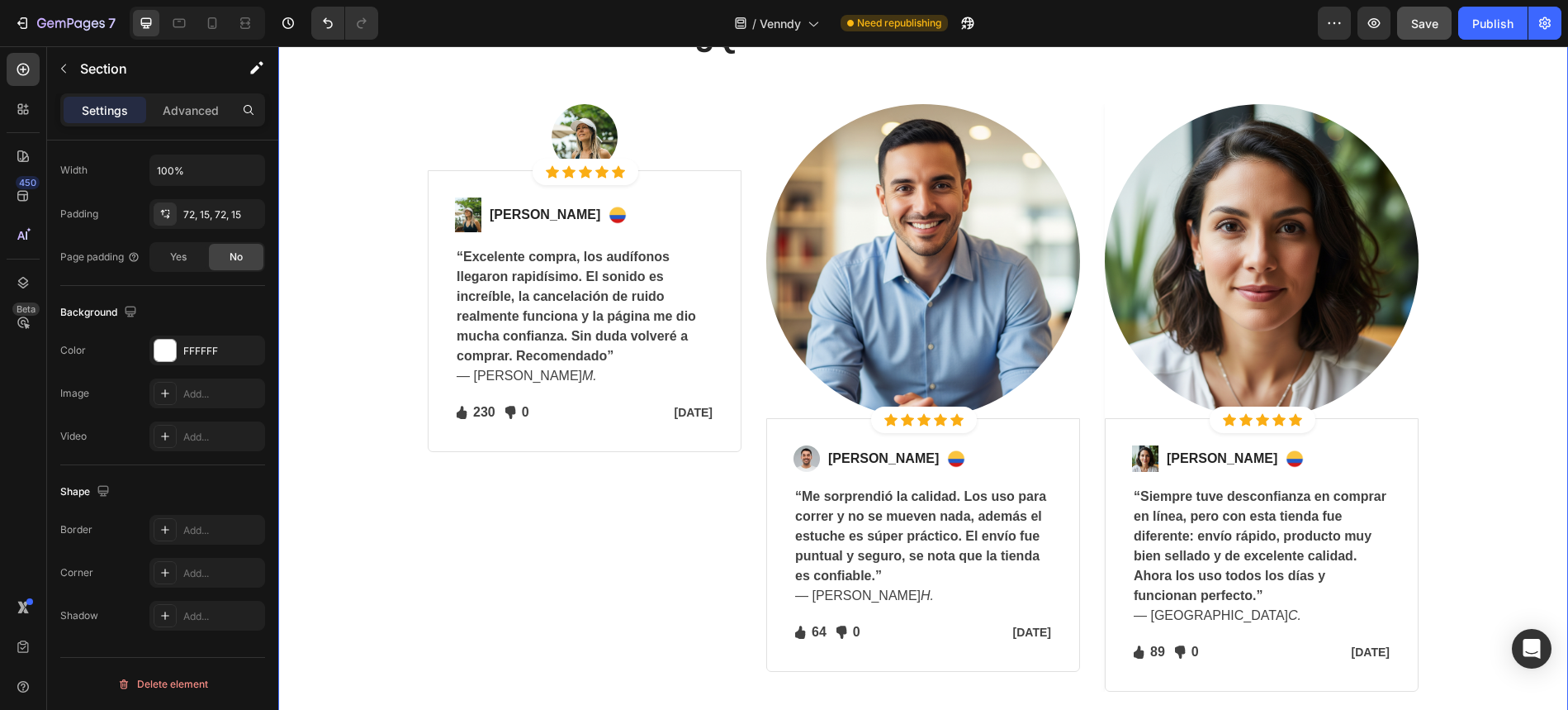
scroll to position [0, 0]
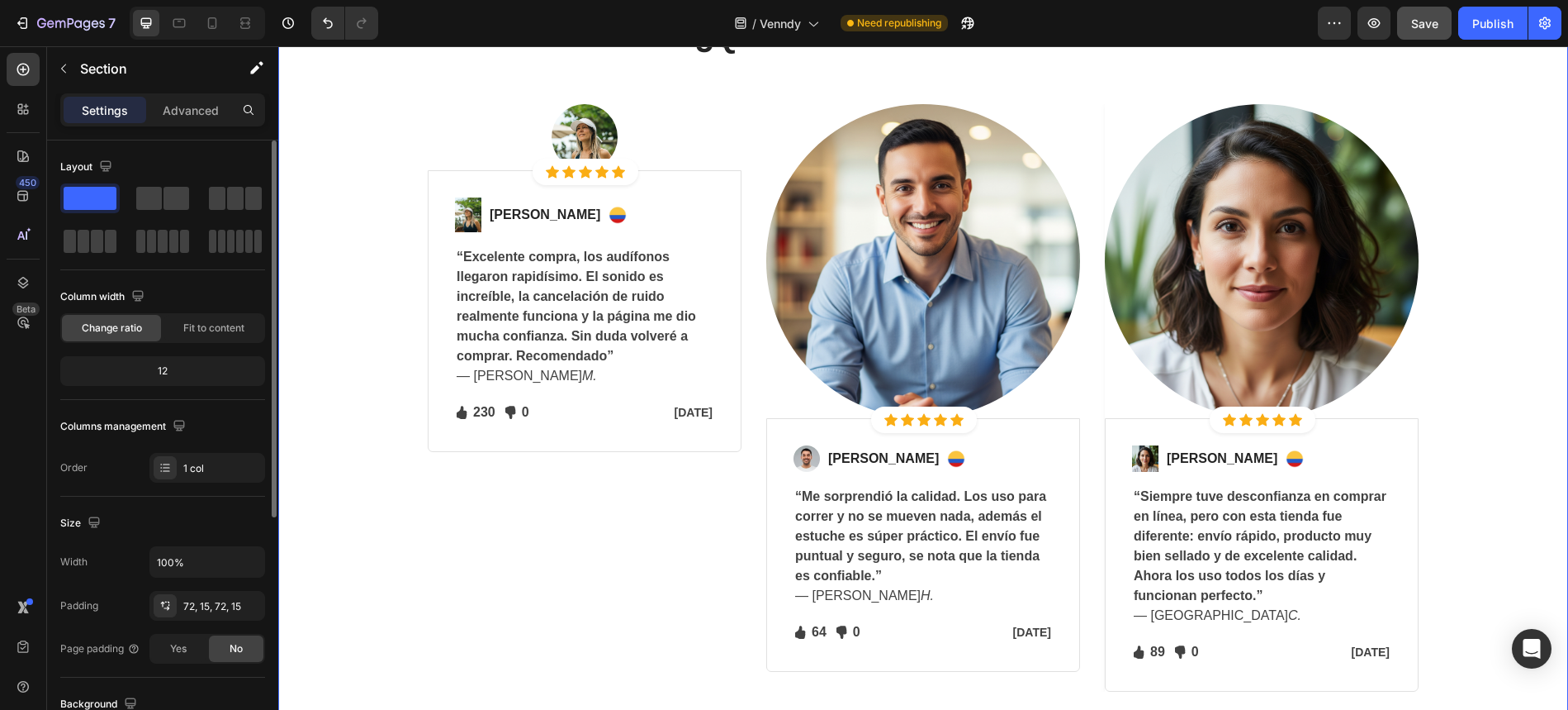
click at [336, 438] on div "¿Qué dicen nuestros clientes? Heading Row Image Icon Icon Icon Icon Icon Icon L…" at bounding box center [924, 354] width 1266 height 675
click at [911, 244] on img at bounding box center [923, 260] width 314 height 314
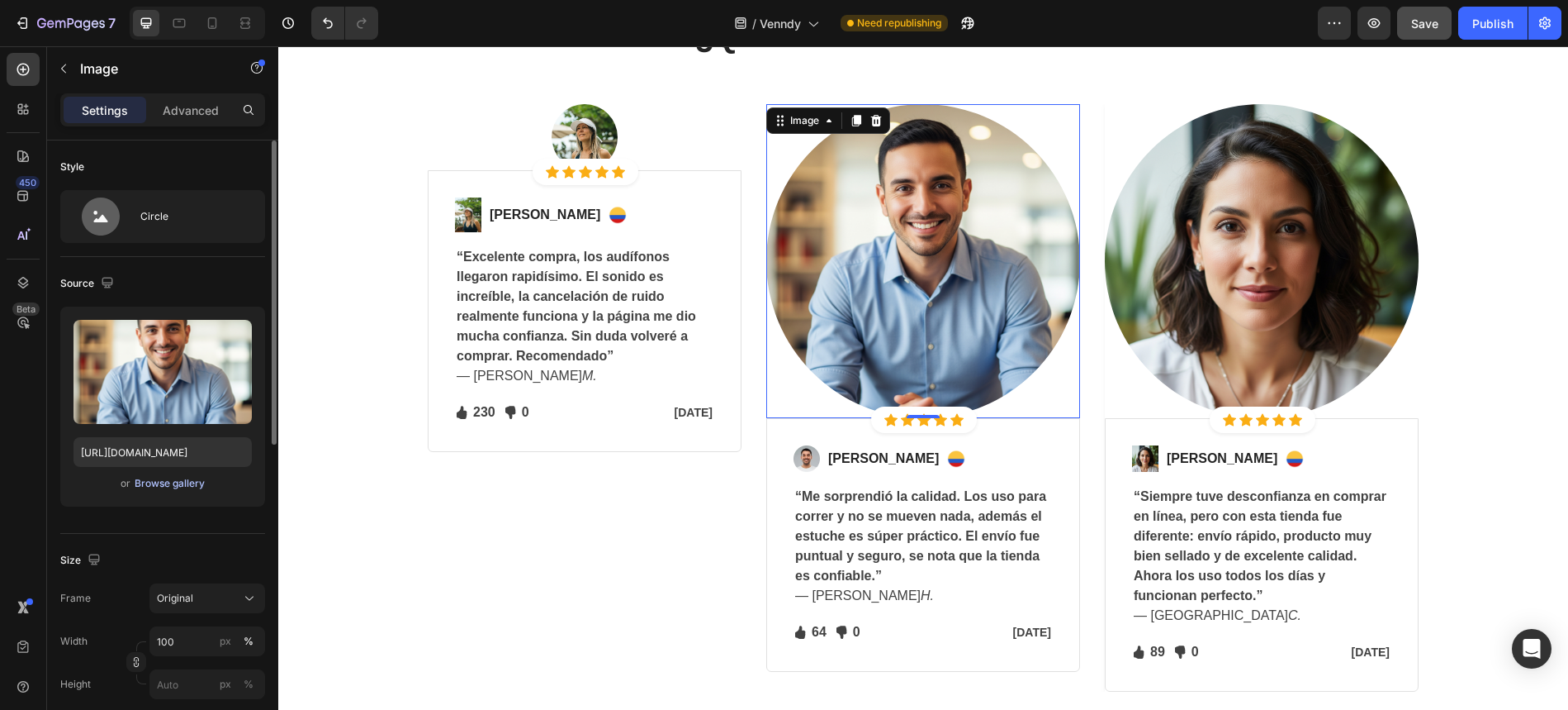
click at [183, 480] on div "Browse gallery" at bounding box center [169, 483] width 70 height 15
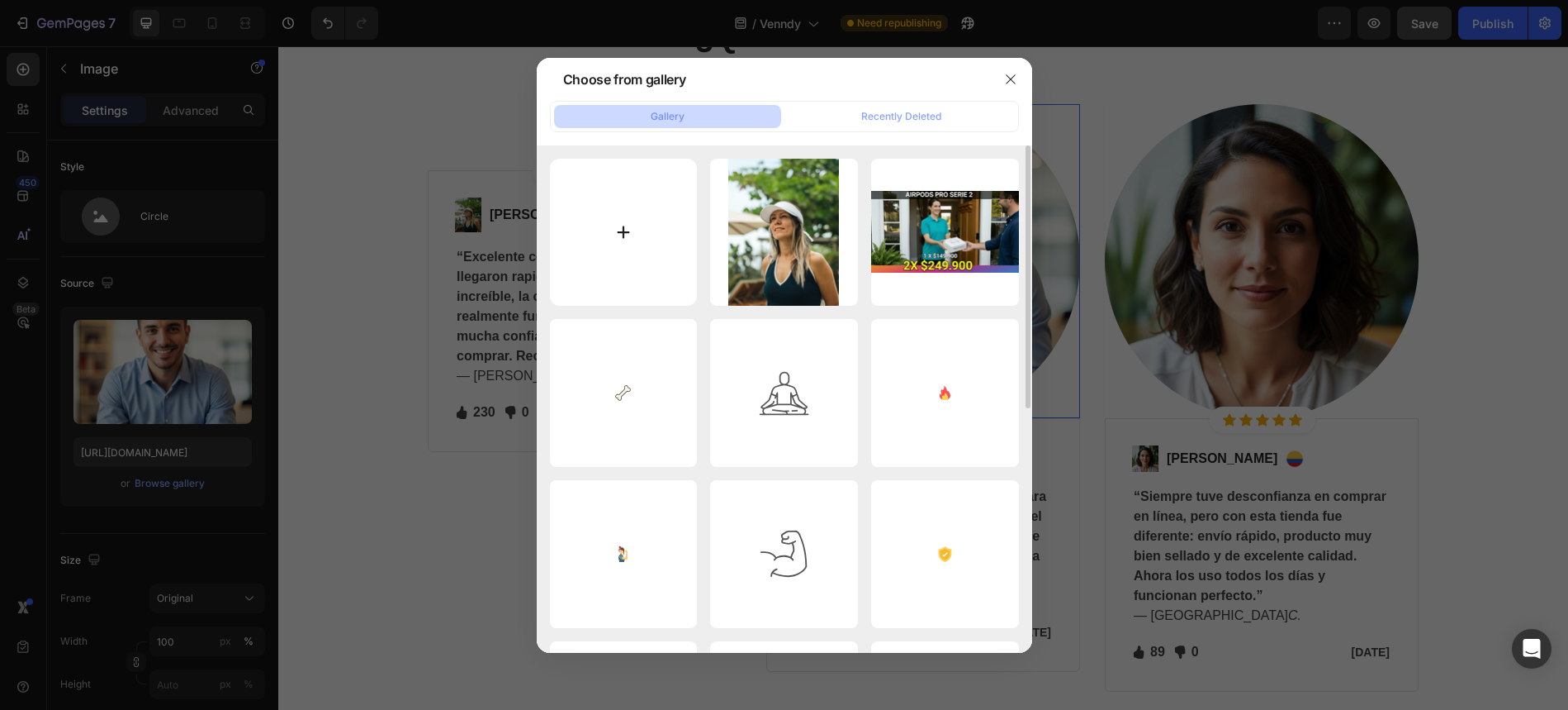
click at [619, 234] on input "file" at bounding box center [624, 232] width 148 height 148
type input "C:\fakepath\SMR_EXPERIENCIADIEZ-237.PNG"
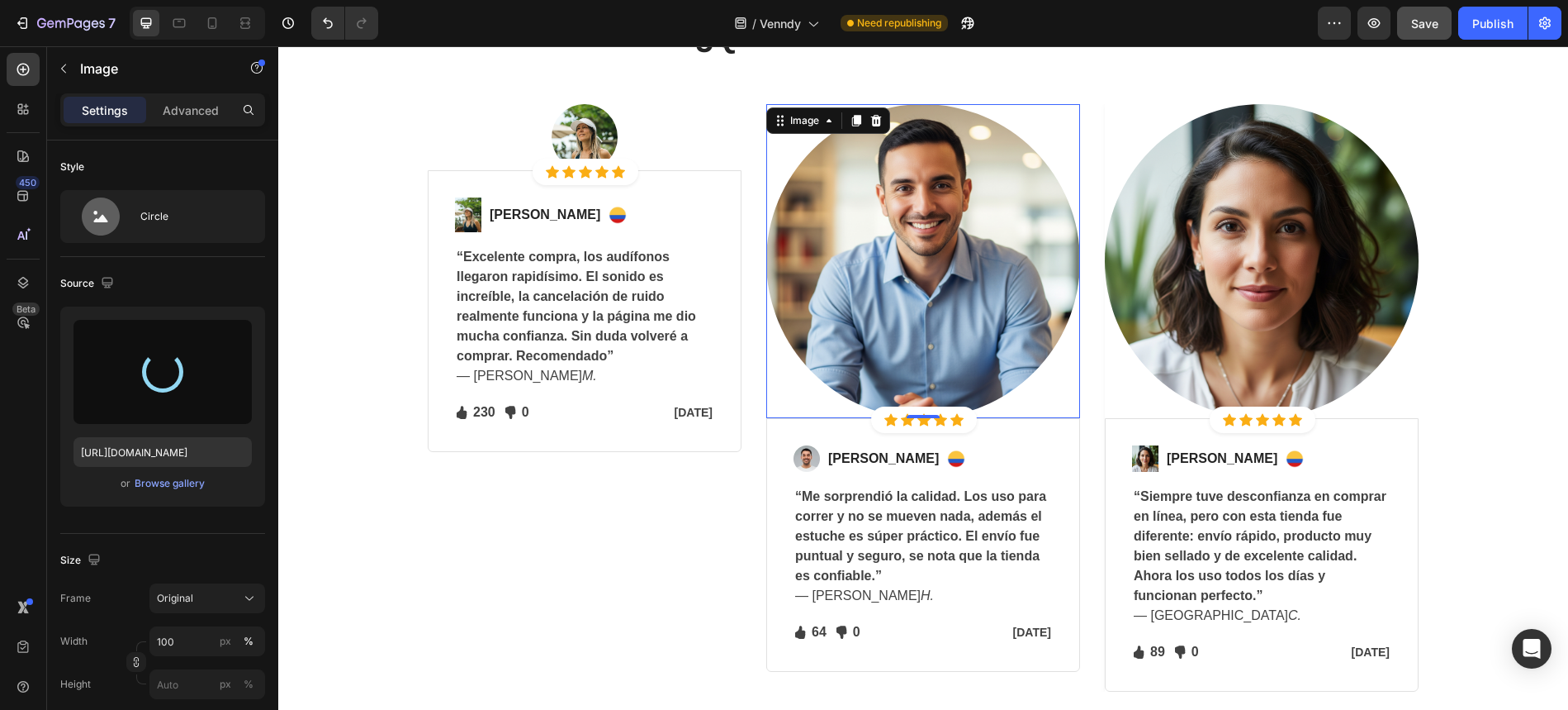
type input "[URL][DOMAIN_NAME]"
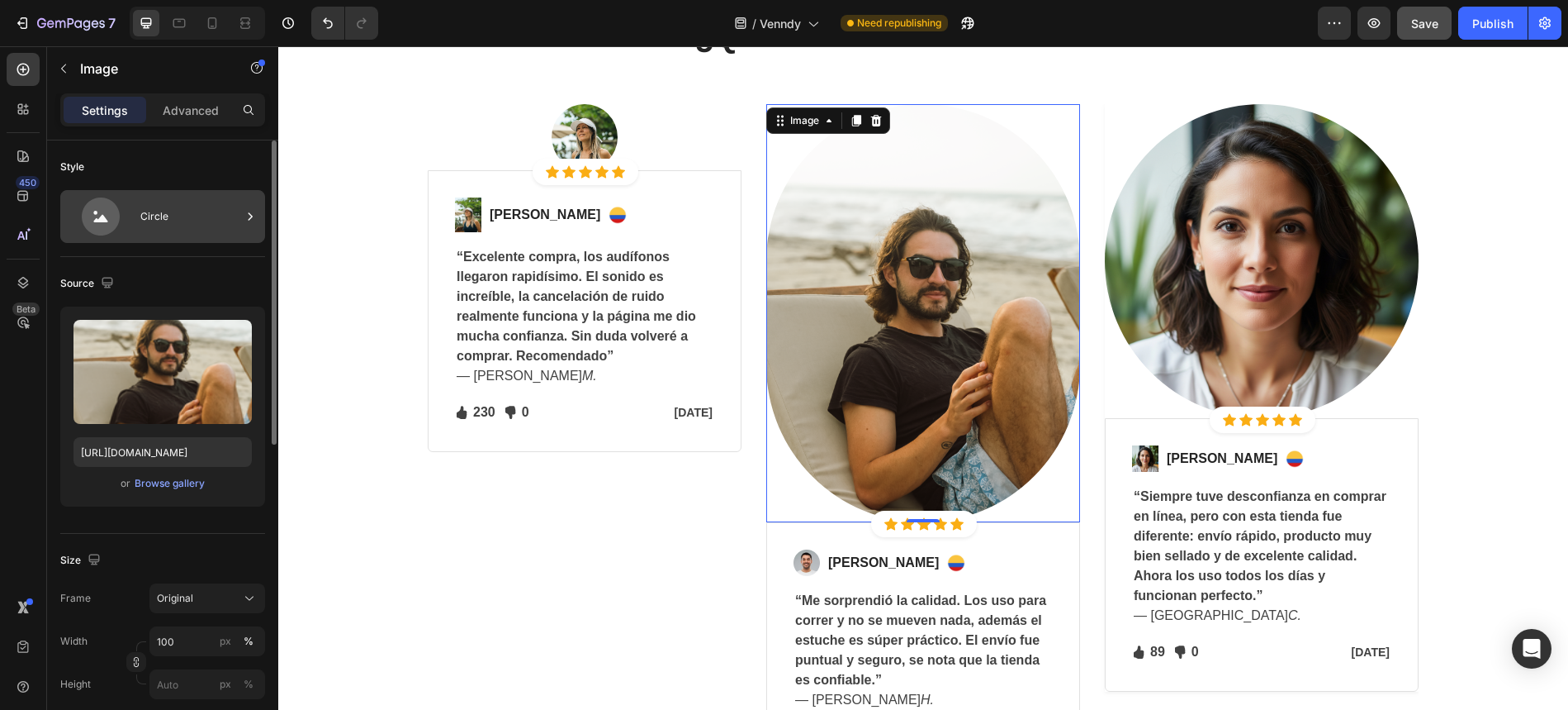
click at [169, 219] on div "Circle" at bounding box center [191, 216] width 101 height 38
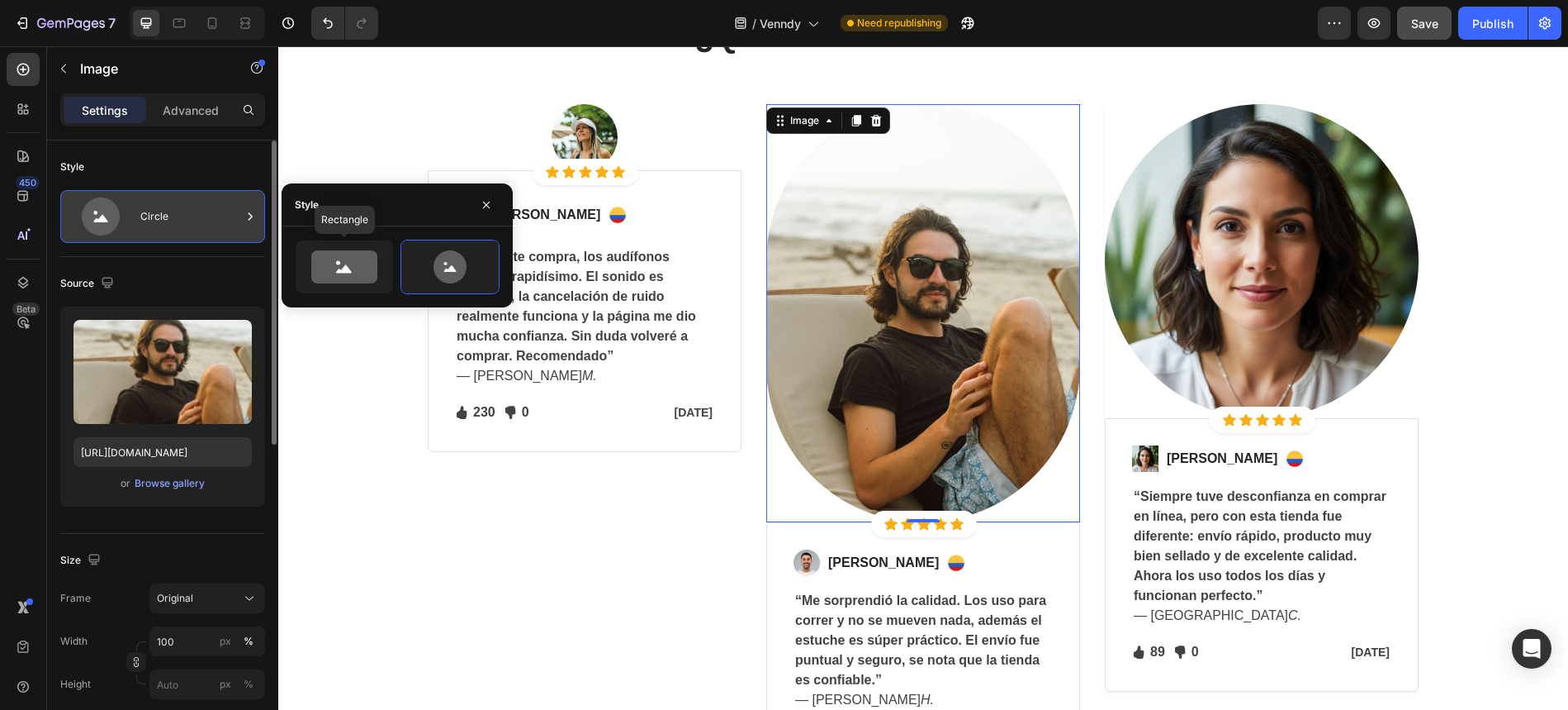
drag, startPoint x: 337, startPoint y: 273, endPoint x: 241, endPoint y: 229, distance: 105.6
click at [337, 273] on icon at bounding box center [344, 269] width 16 height 8
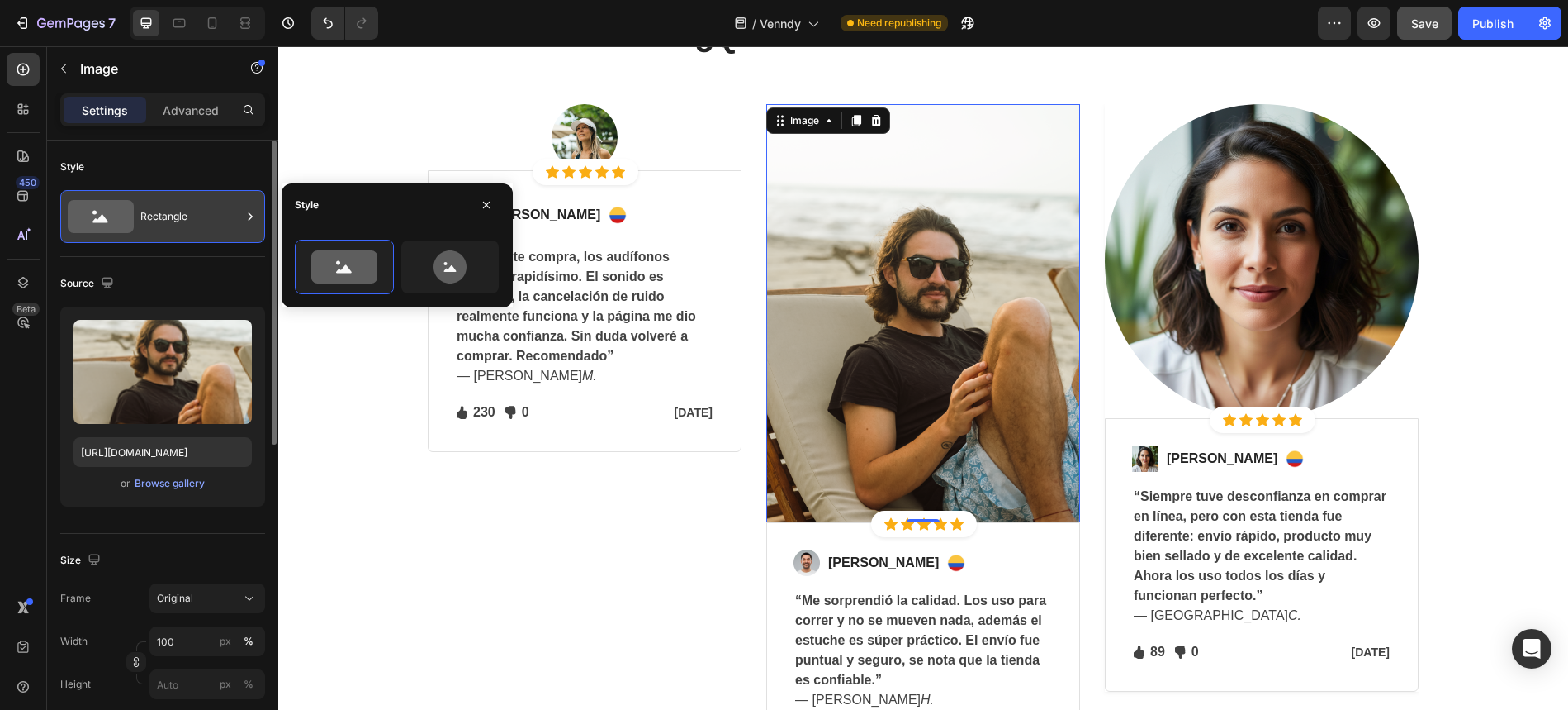
click at [200, 228] on div "Rectangle" at bounding box center [191, 216] width 101 height 38
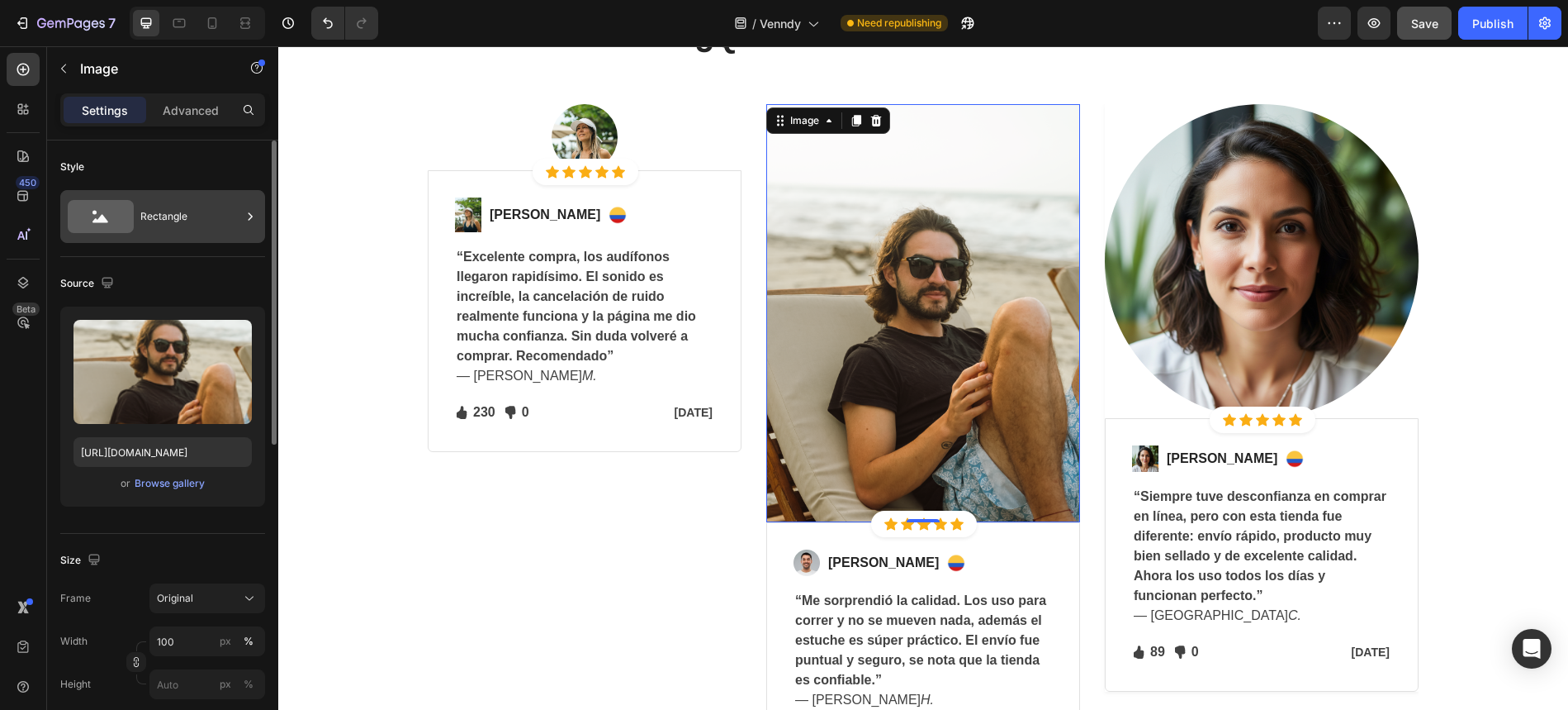
click at [230, 219] on div "Rectangle" at bounding box center [191, 216] width 101 height 38
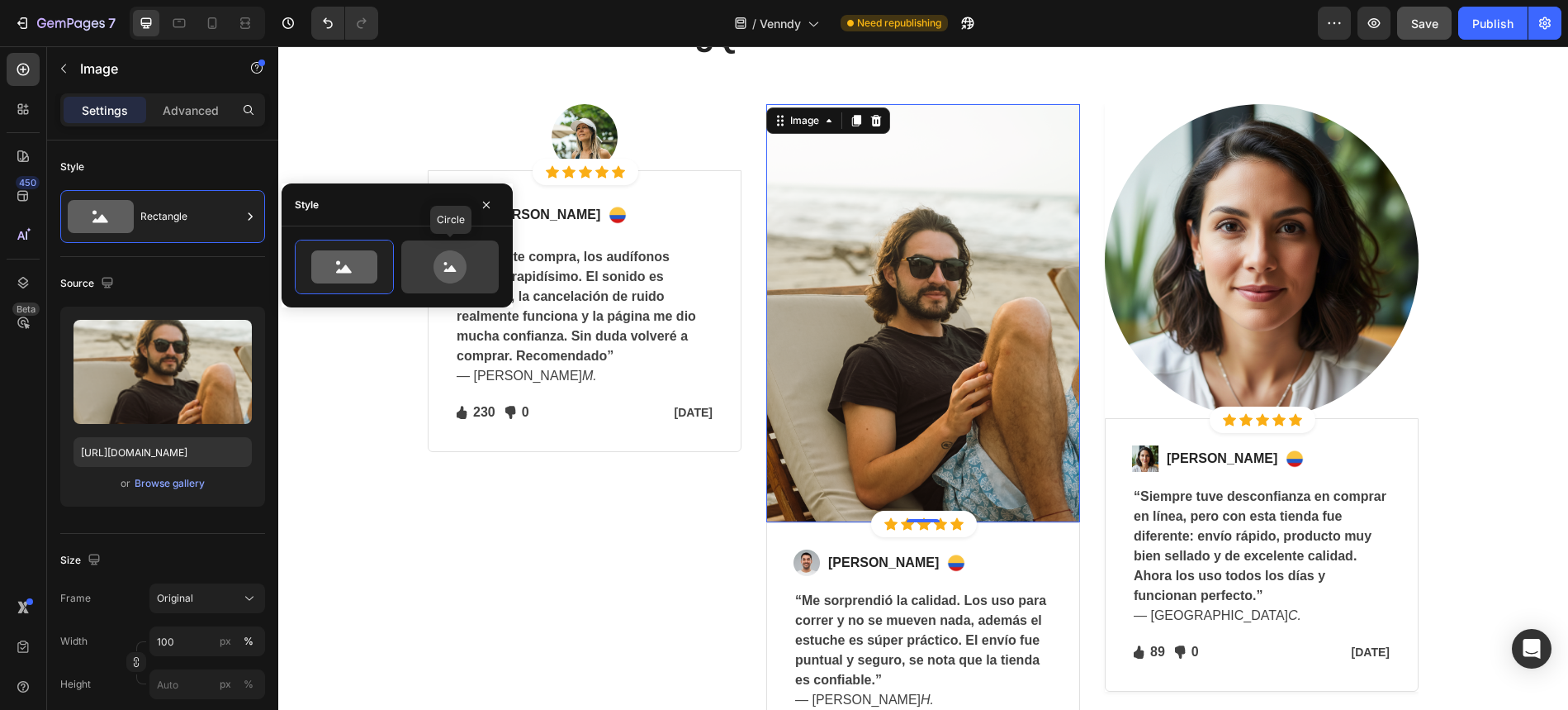
click at [477, 258] on icon at bounding box center [449, 266] width 78 height 33
type input "80"
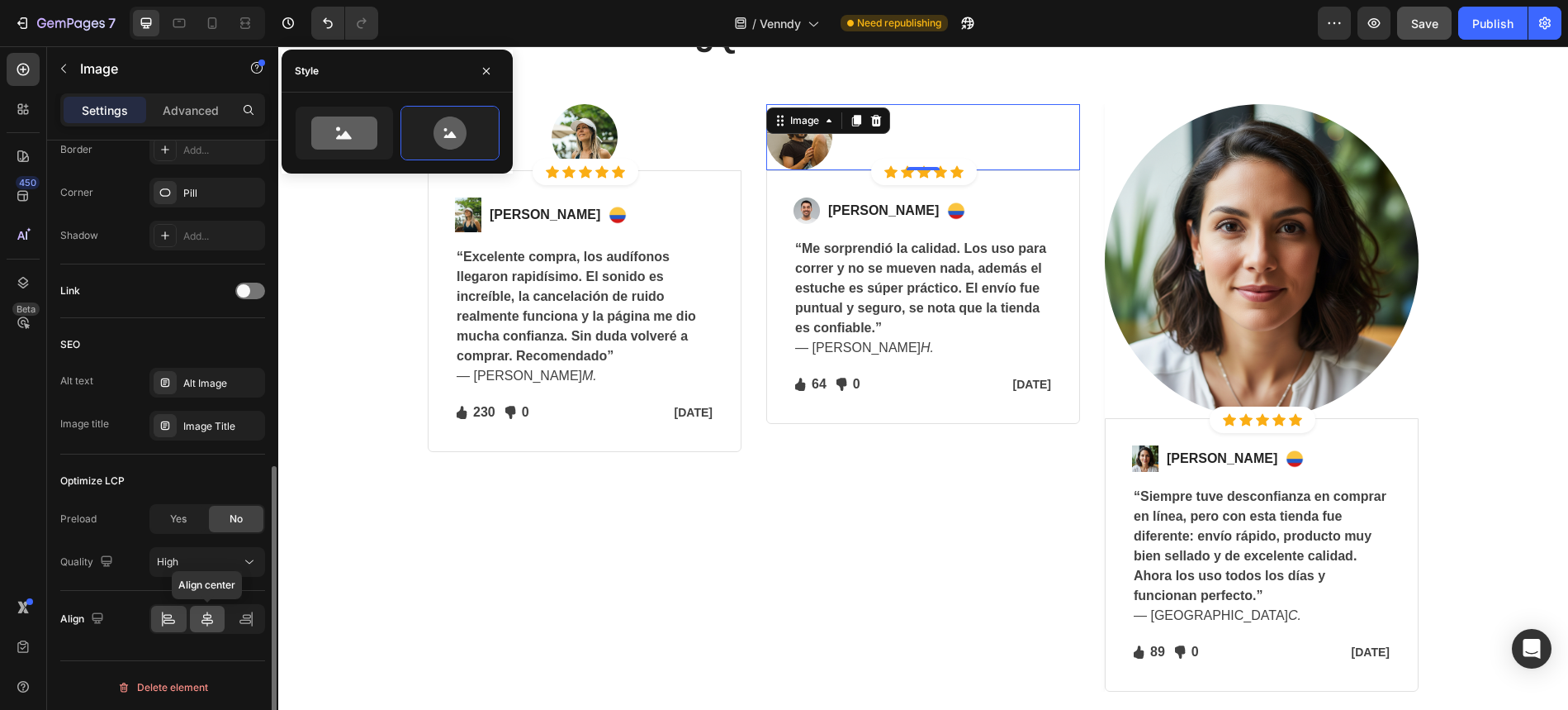
scroll to position [673, 0]
click at [205, 618] on icon at bounding box center [208, 615] width 17 height 17
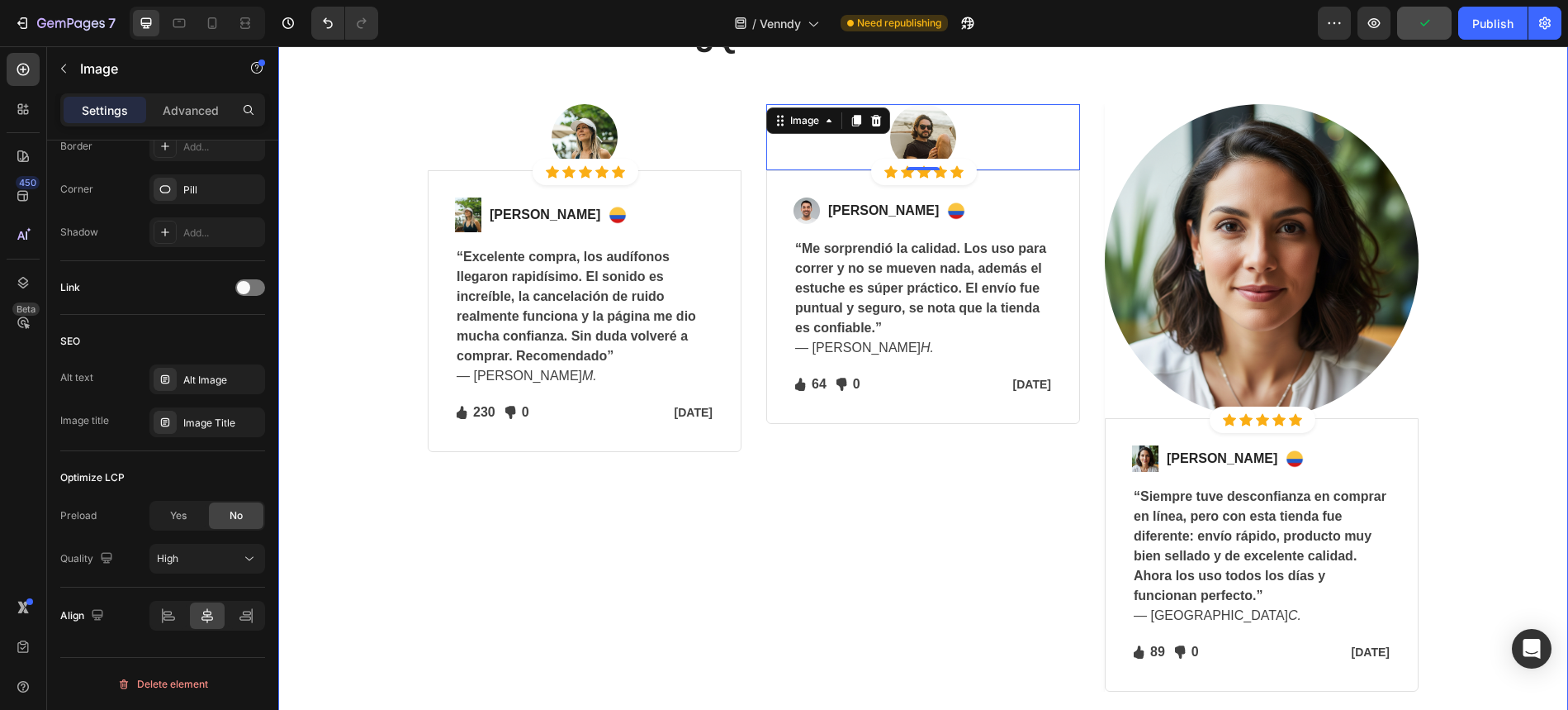
click at [415, 468] on div "¿Qué dicen nuestros clientes? Heading Row Image Icon Icon Icon Icon Icon Icon L…" at bounding box center [924, 354] width 1266 height 675
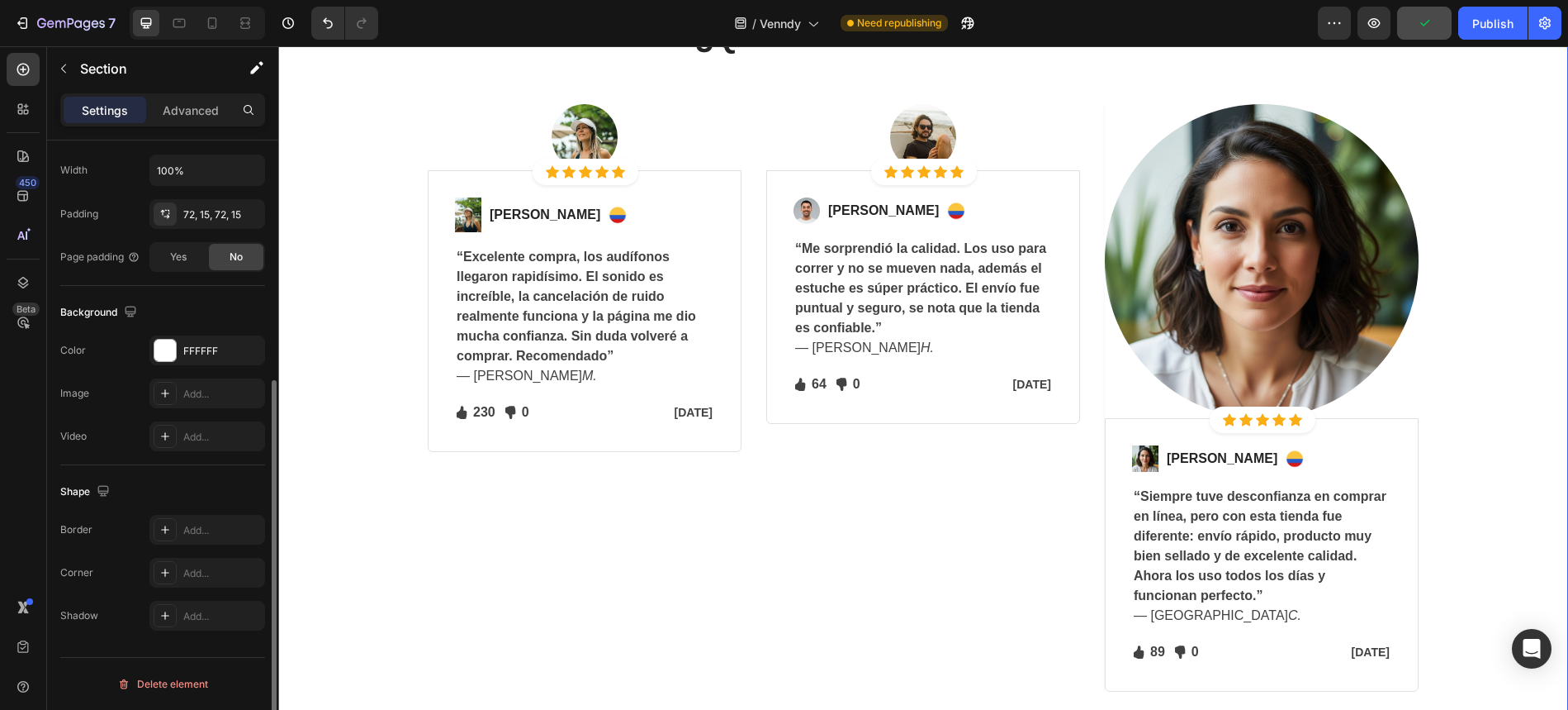
scroll to position [0, 0]
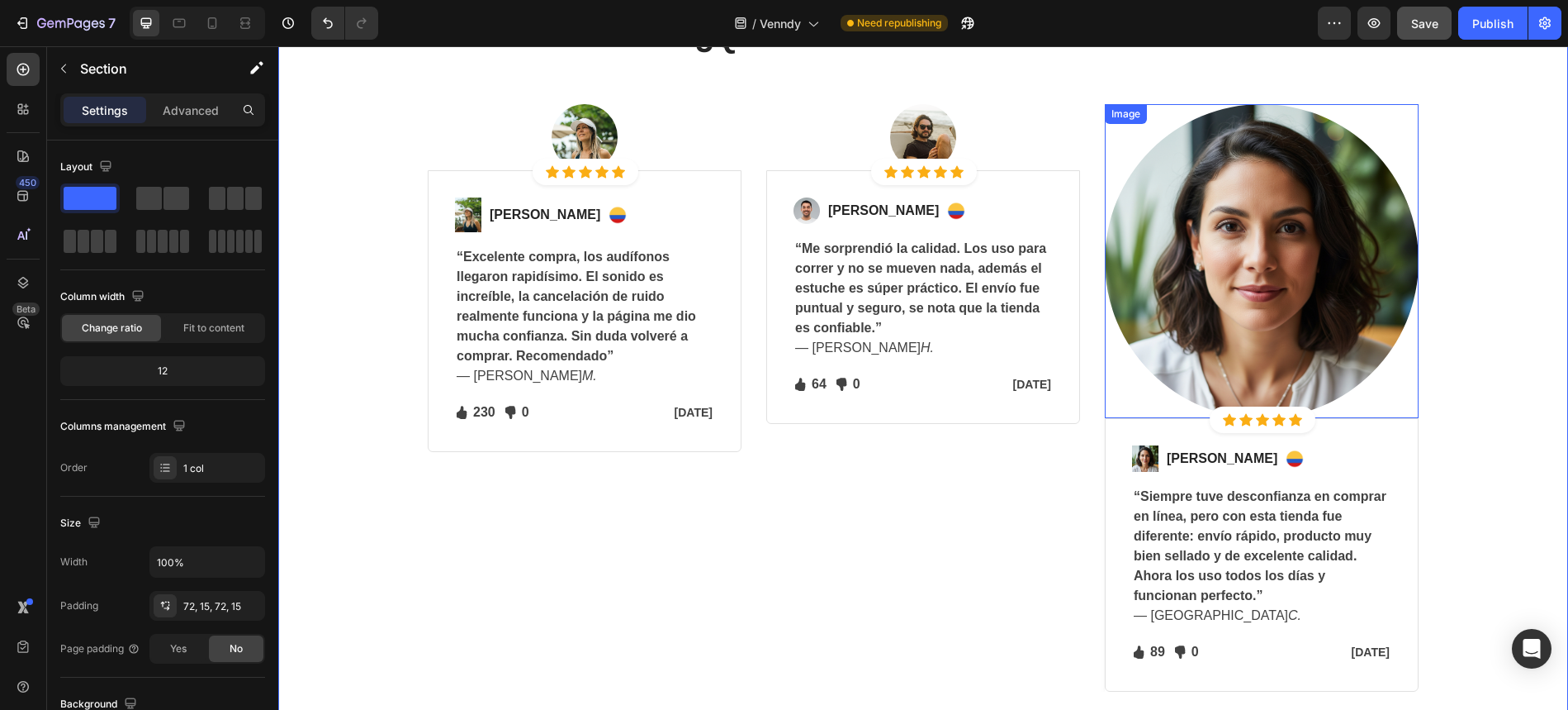
click at [1303, 288] on img at bounding box center [1261, 260] width 314 height 314
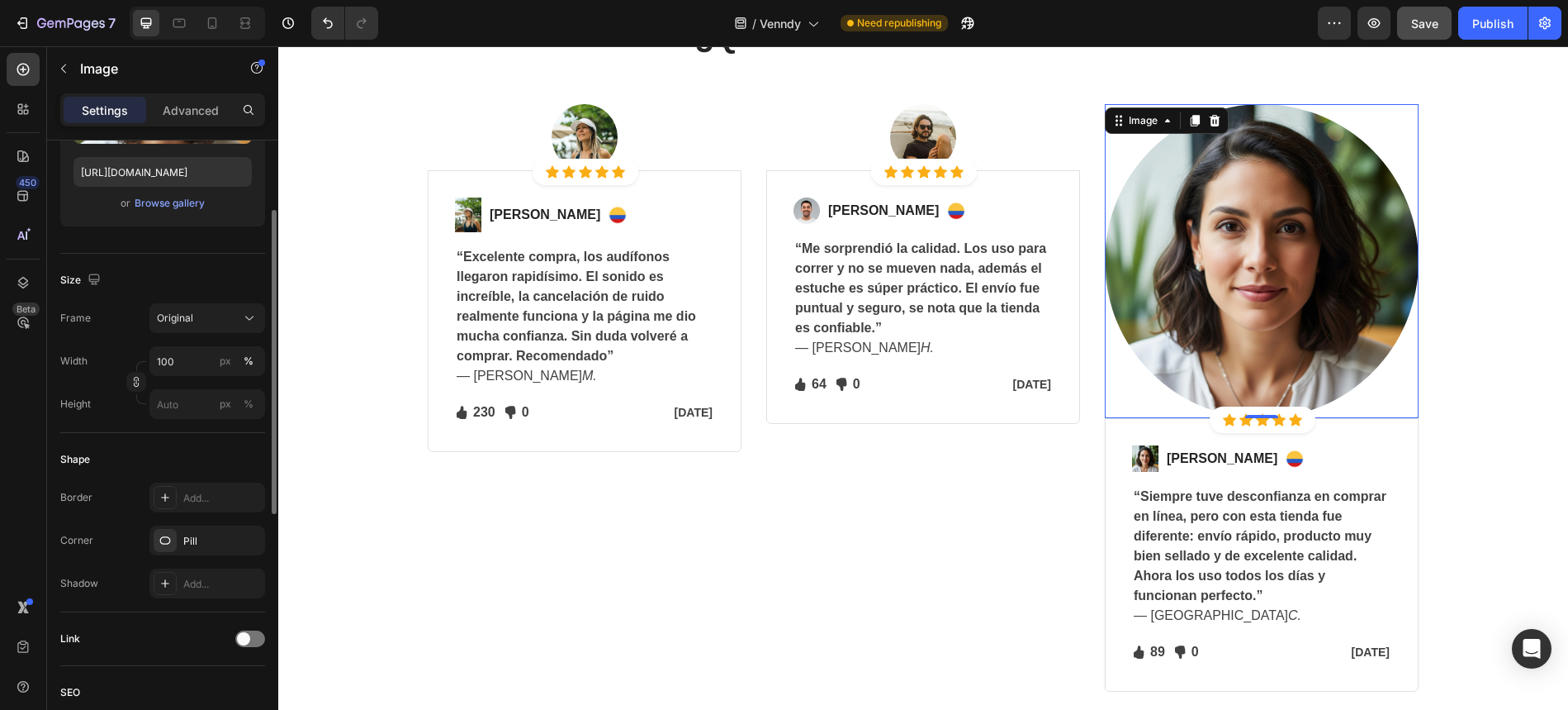
scroll to position [227, 0]
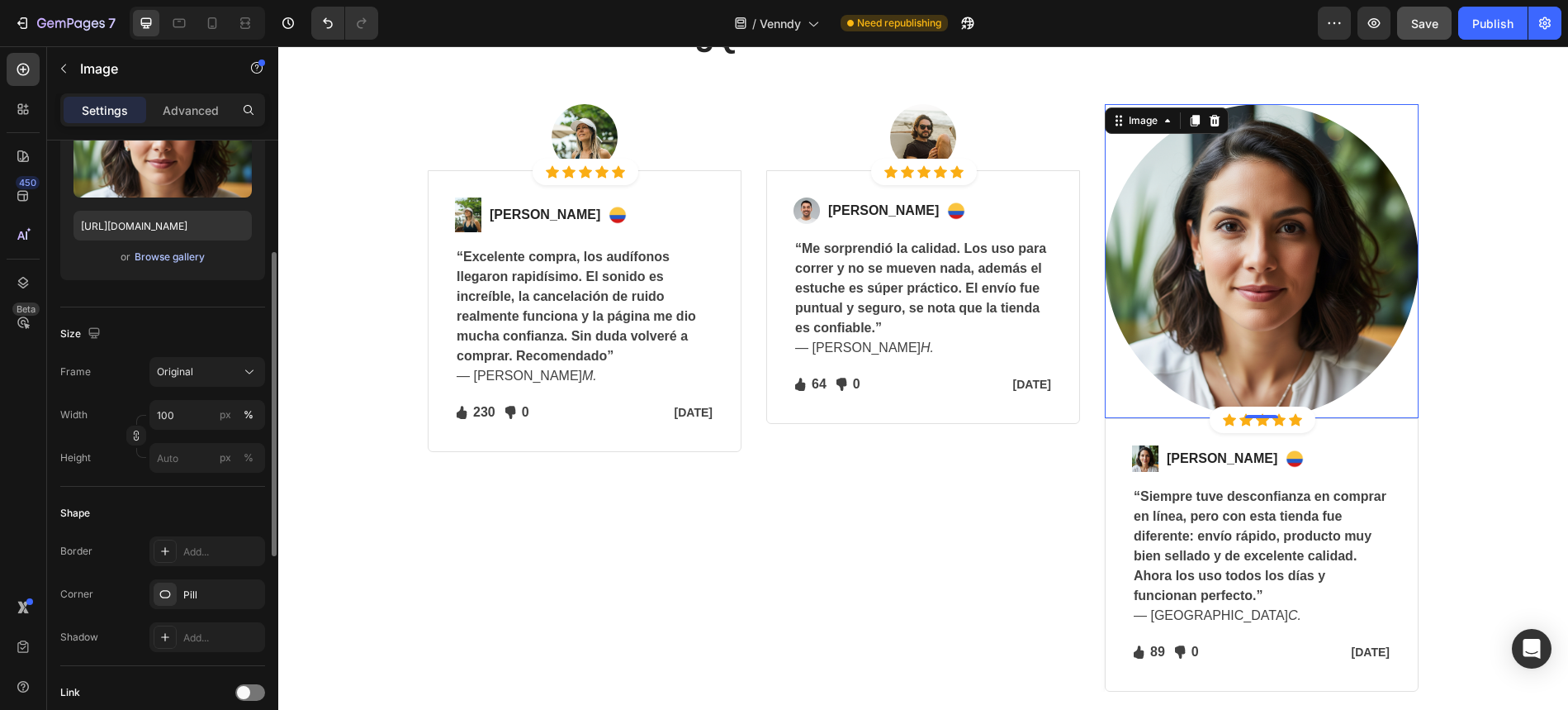
click at [173, 263] on div "Browse gallery" at bounding box center [169, 257] width 70 height 15
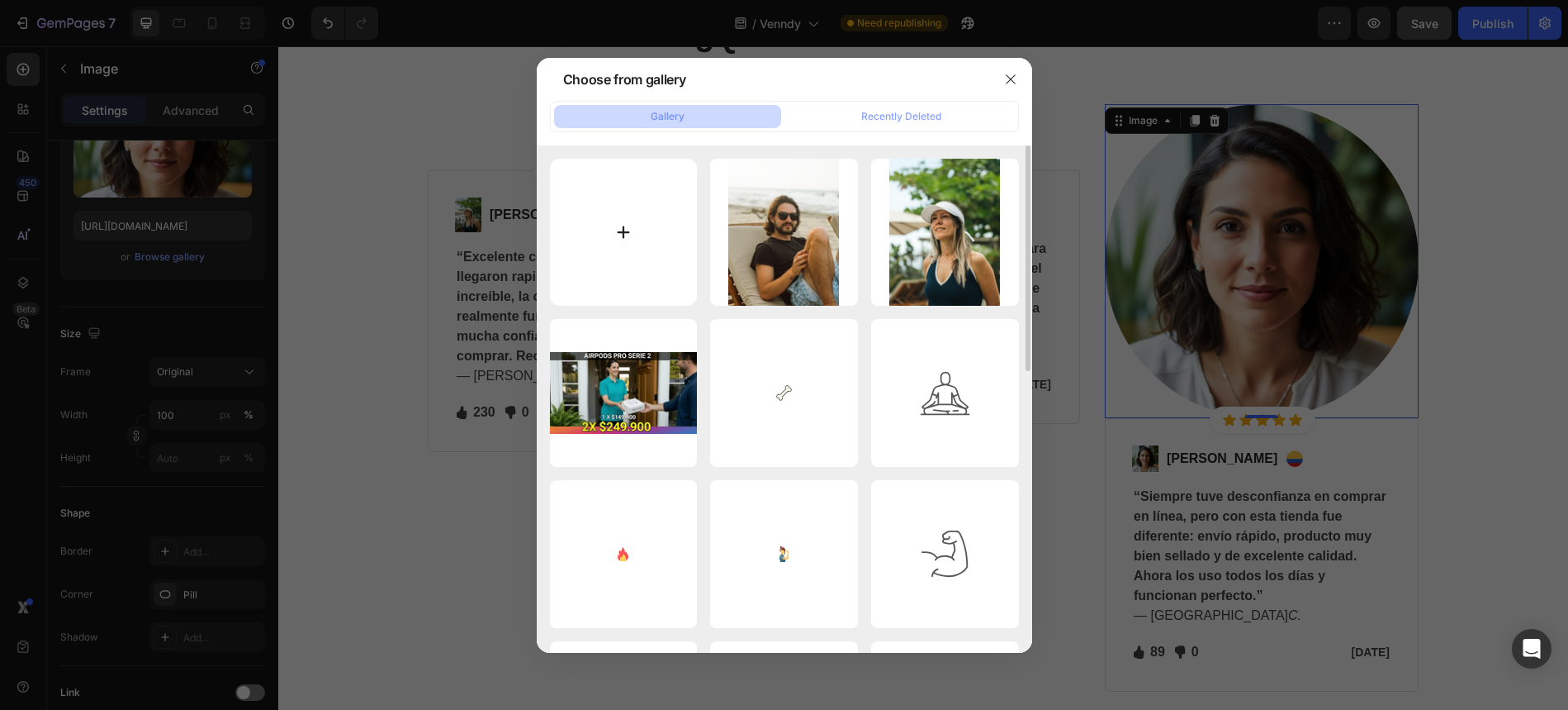
click at [628, 226] on input "file" at bounding box center [624, 232] width 148 height 148
type input "C:\fakepath\156a5c97-6309-40d3-8920-4dcd32159ca3.JPEG"
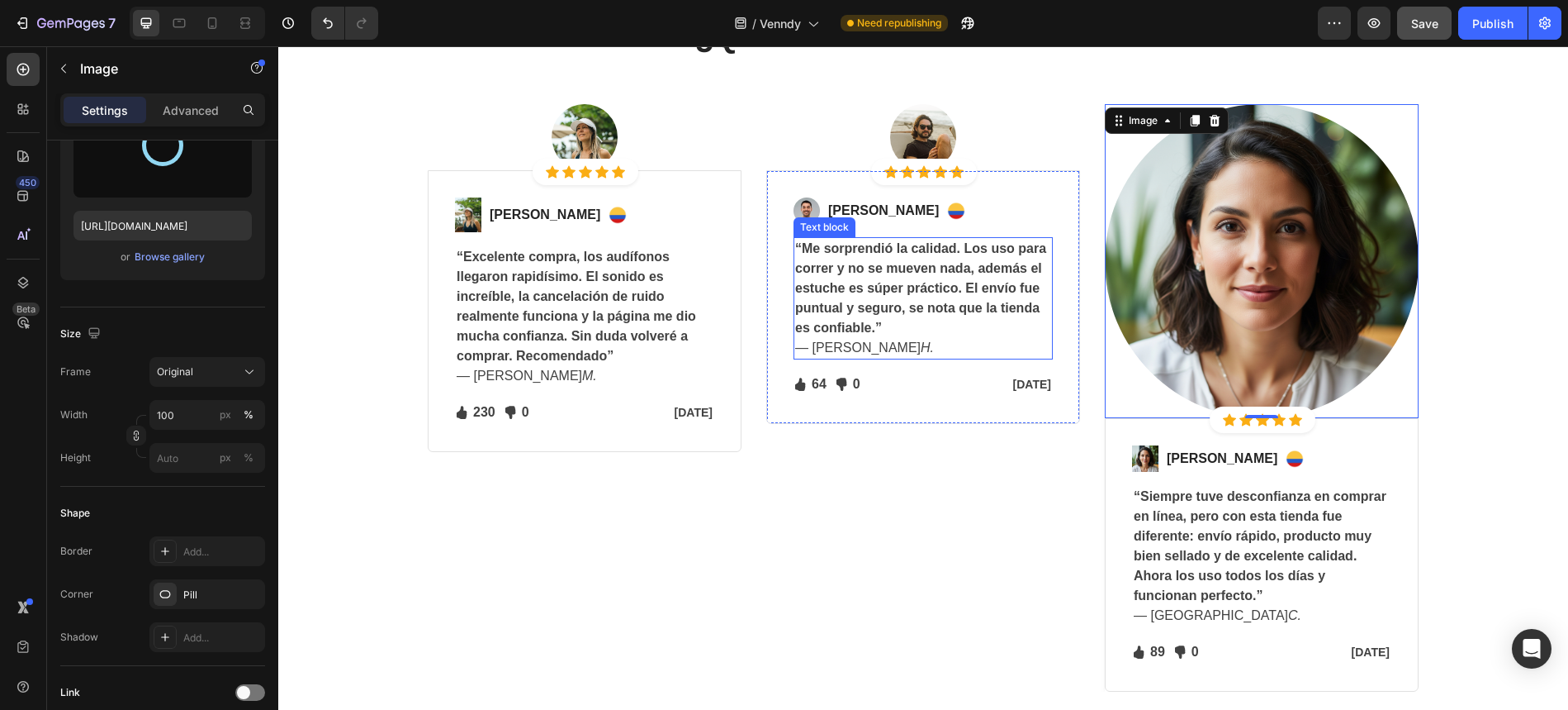
type input "[URL][DOMAIN_NAME]"
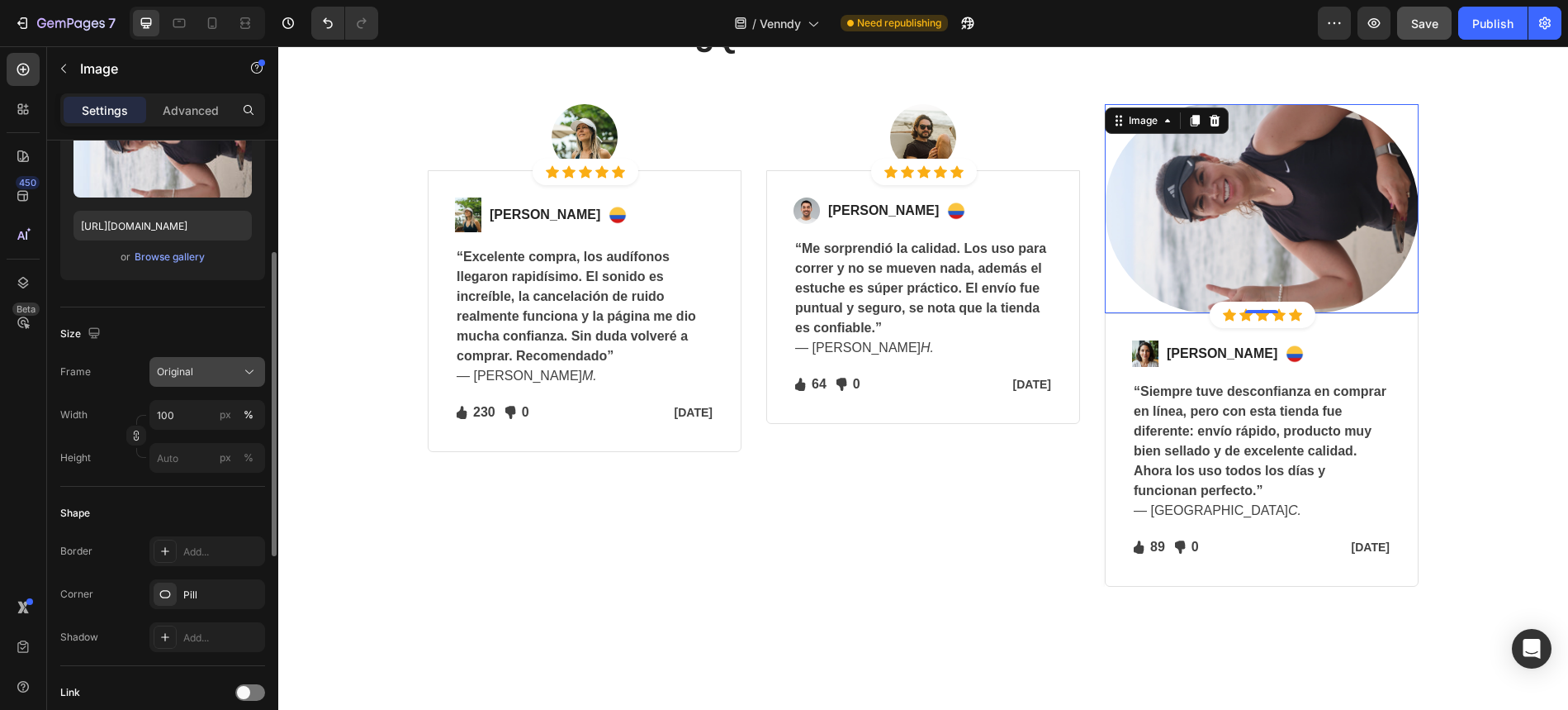
click at [249, 368] on icon at bounding box center [250, 372] width 17 height 17
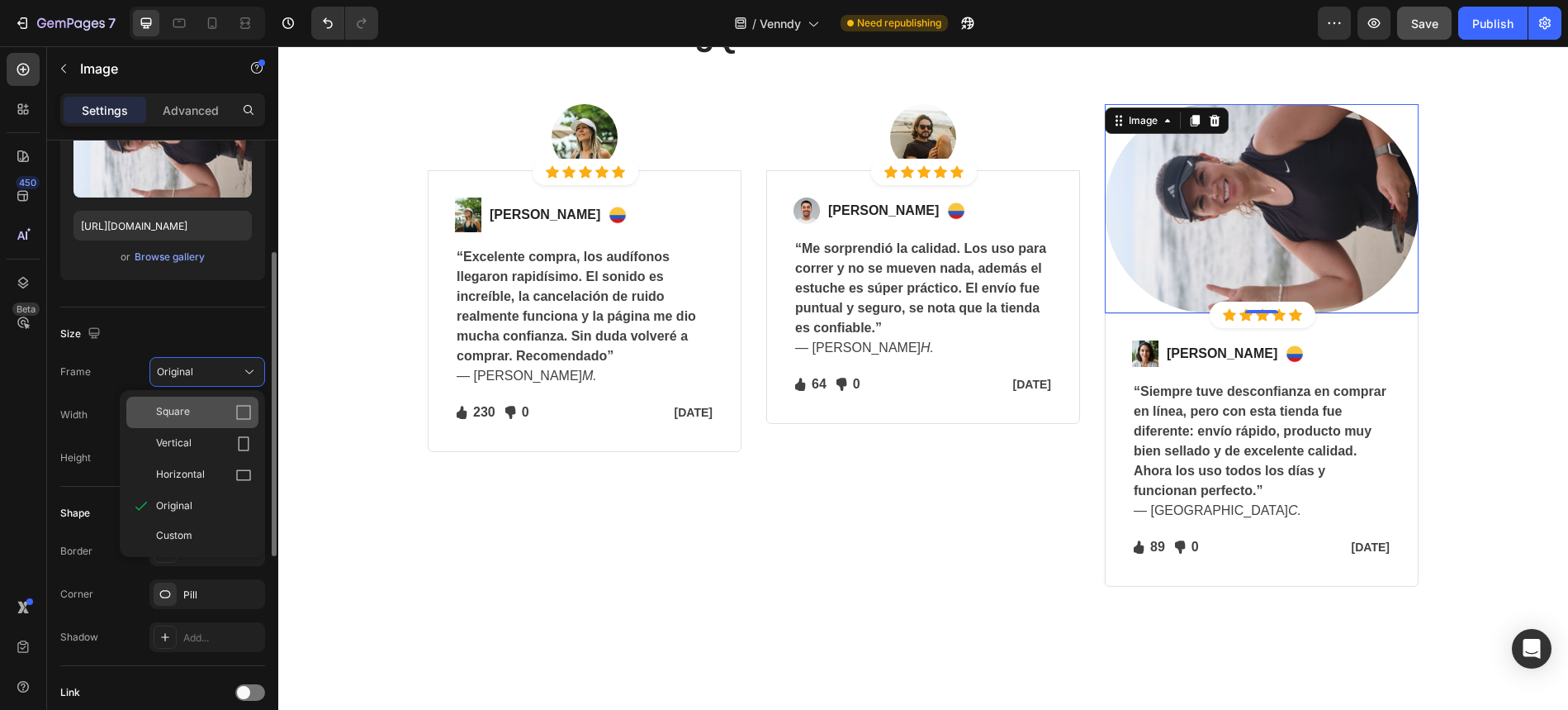
click at [244, 420] on icon at bounding box center [243, 412] width 17 height 17
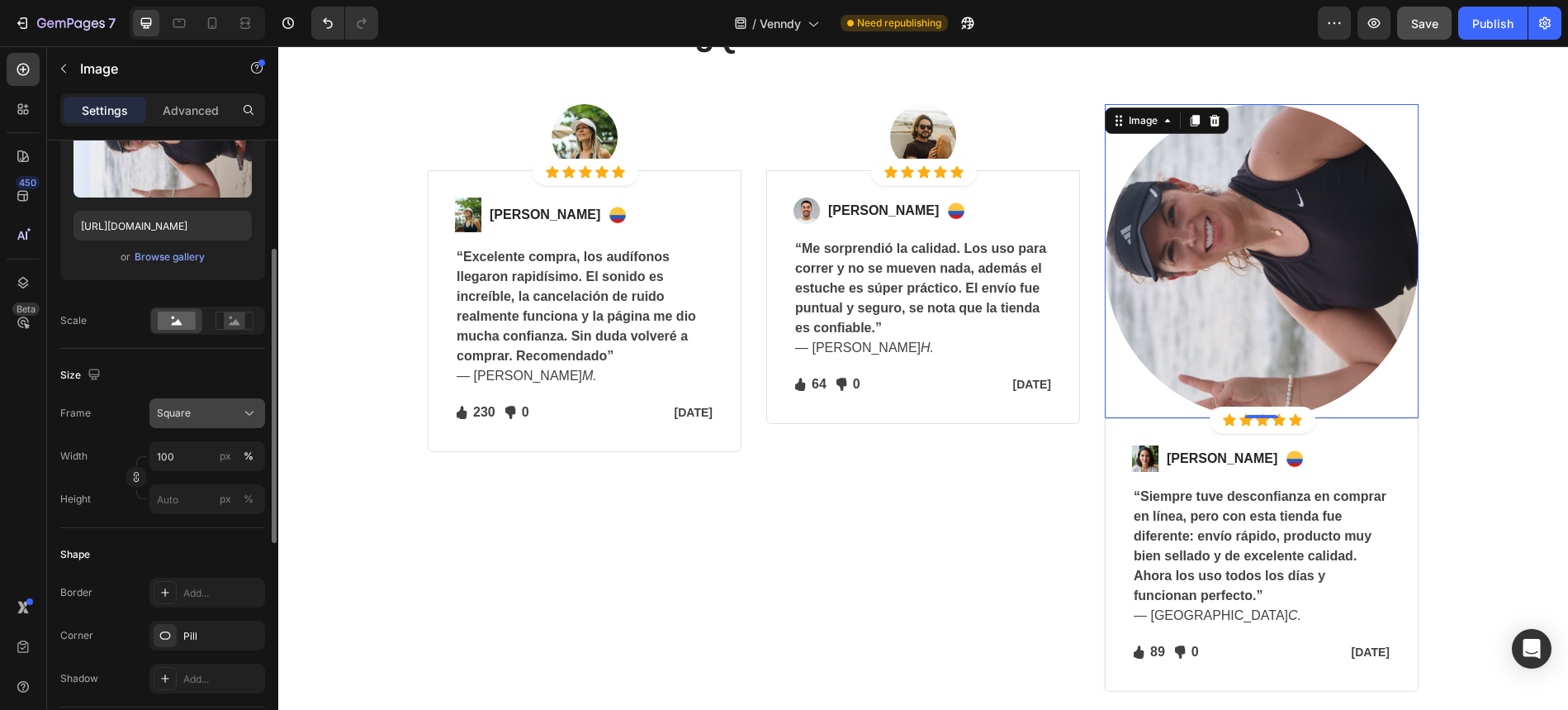
click at [247, 411] on icon at bounding box center [250, 413] width 17 height 17
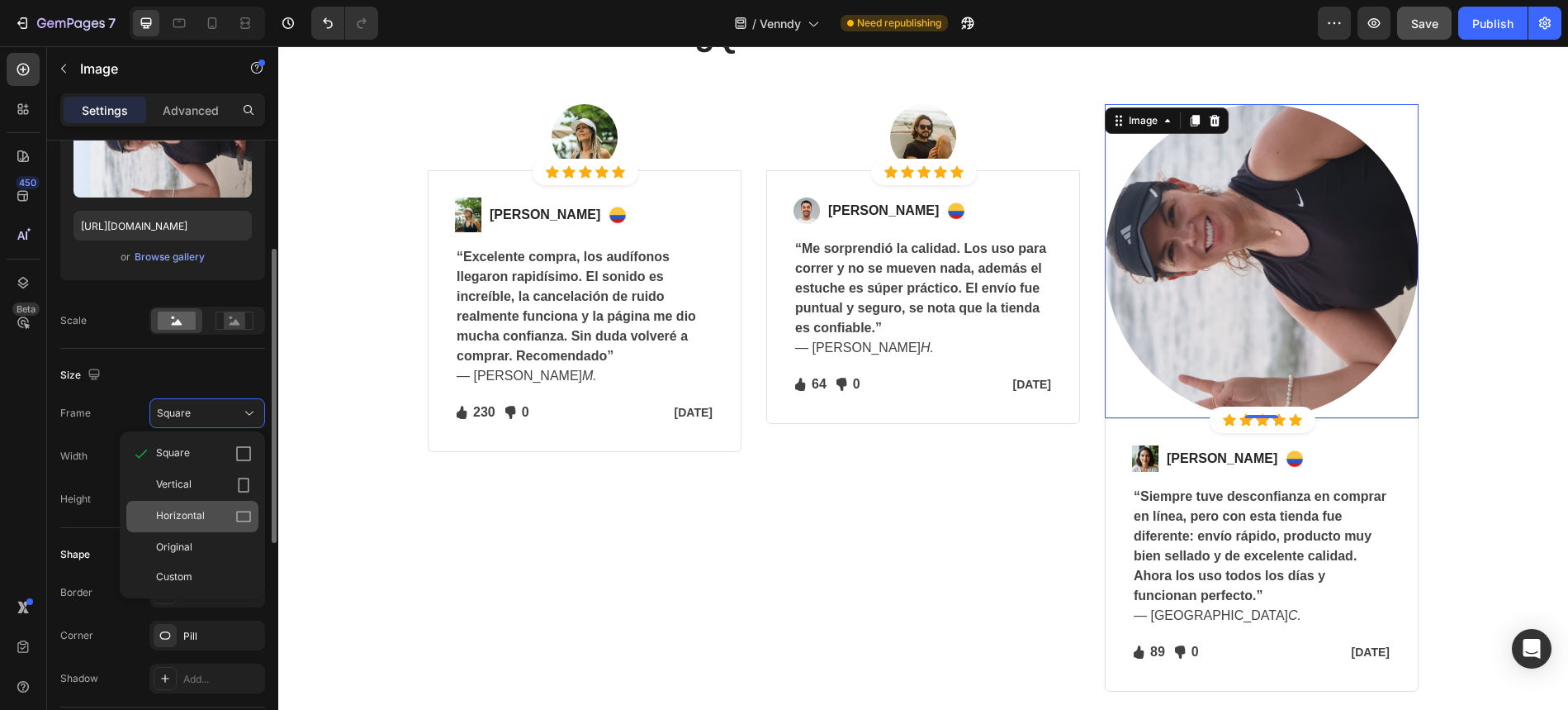
click at [246, 512] on icon at bounding box center [243, 517] width 17 height 17
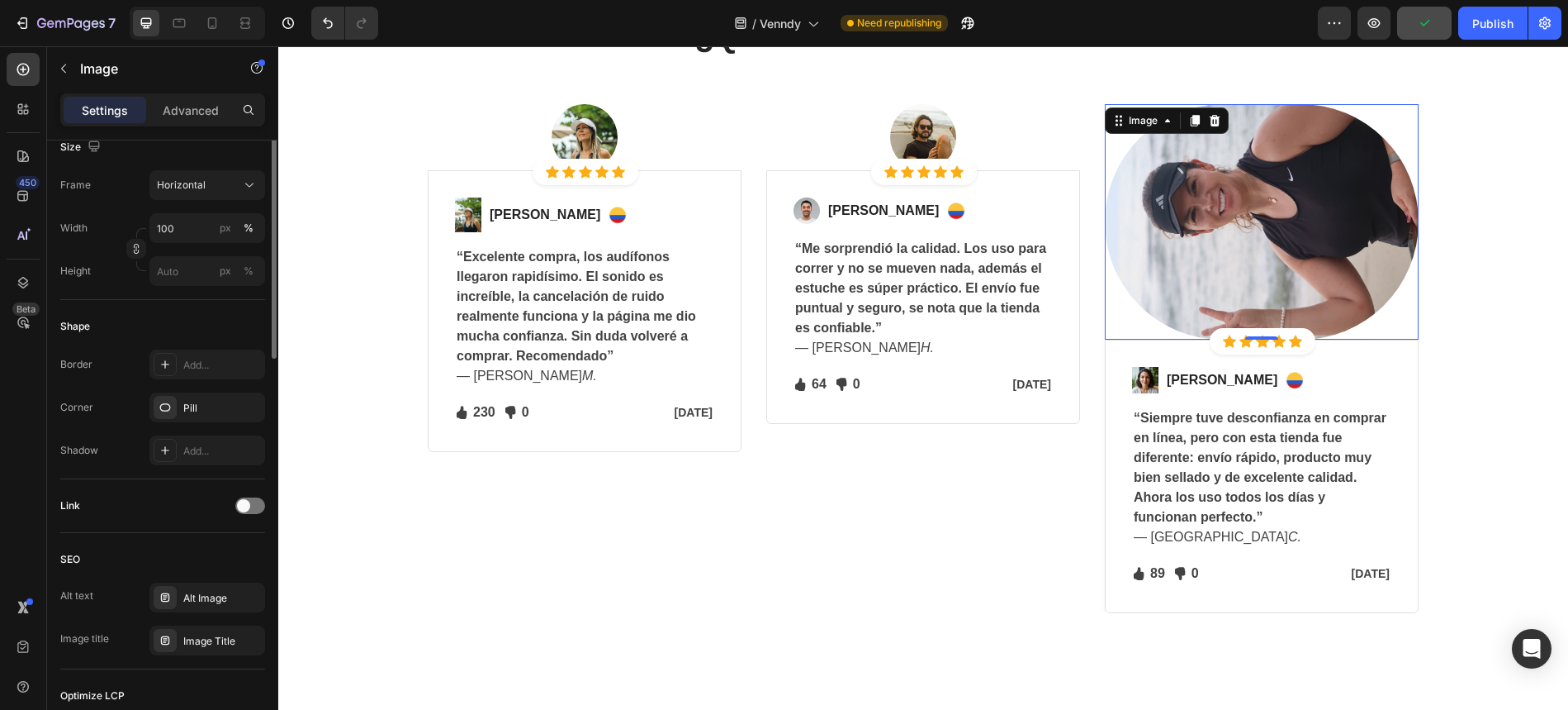
scroll to position [0, 0]
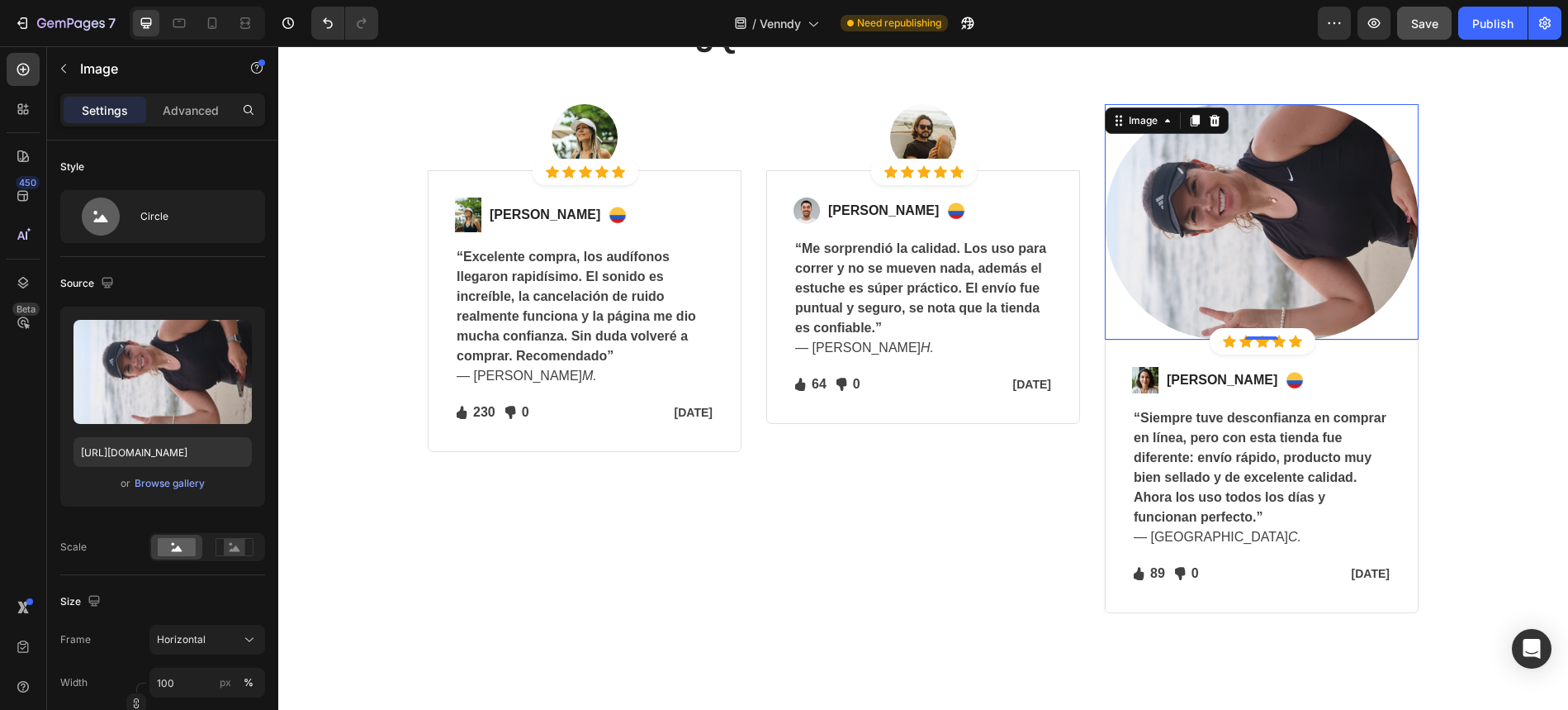
click at [1196, 266] on img at bounding box center [1261, 221] width 314 height 235
click at [164, 489] on div "Browse gallery" at bounding box center [169, 483] width 70 height 15
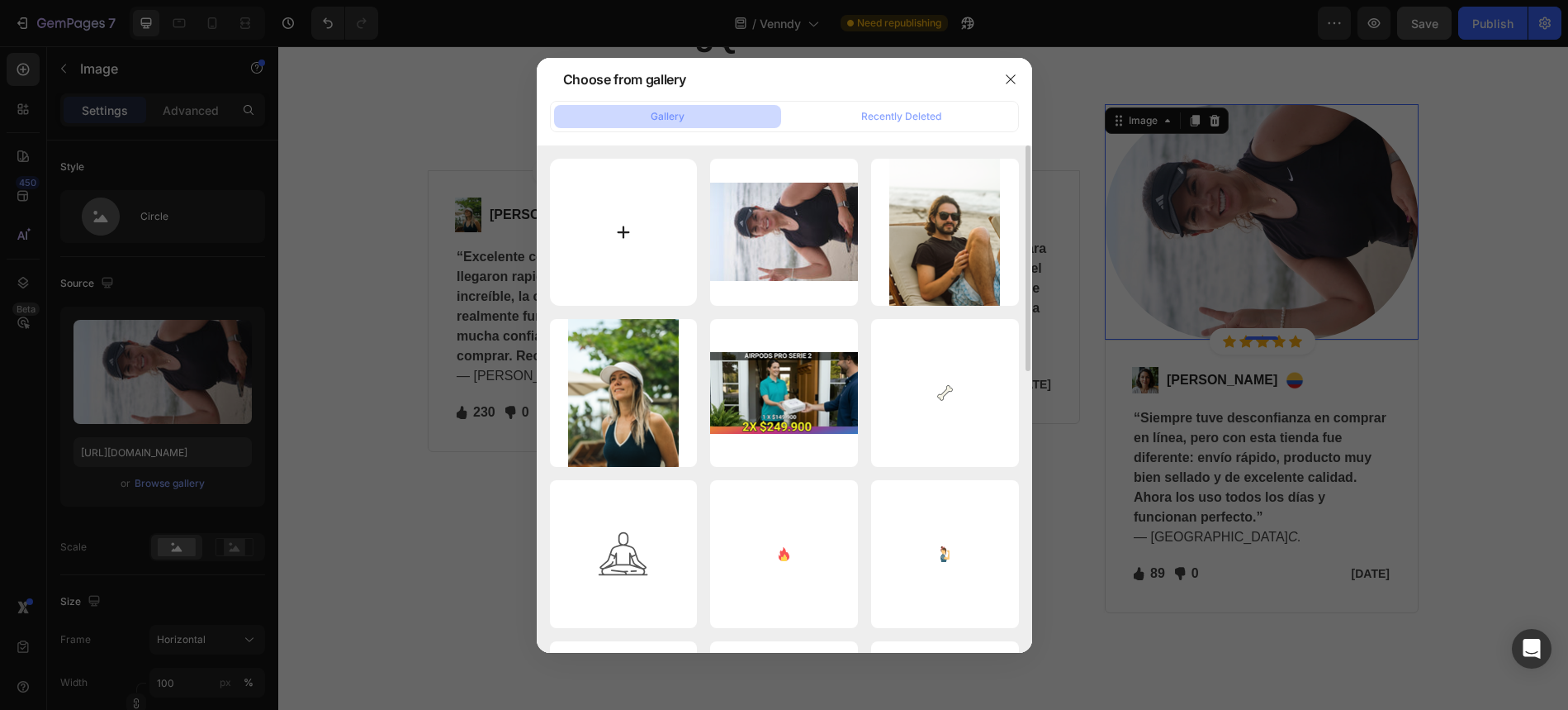
click at [627, 242] on input "file" at bounding box center [624, 232] width 148 height 148
type input "C:\fakepath\SAI_EXPERIENCIADIEZ-32.png"
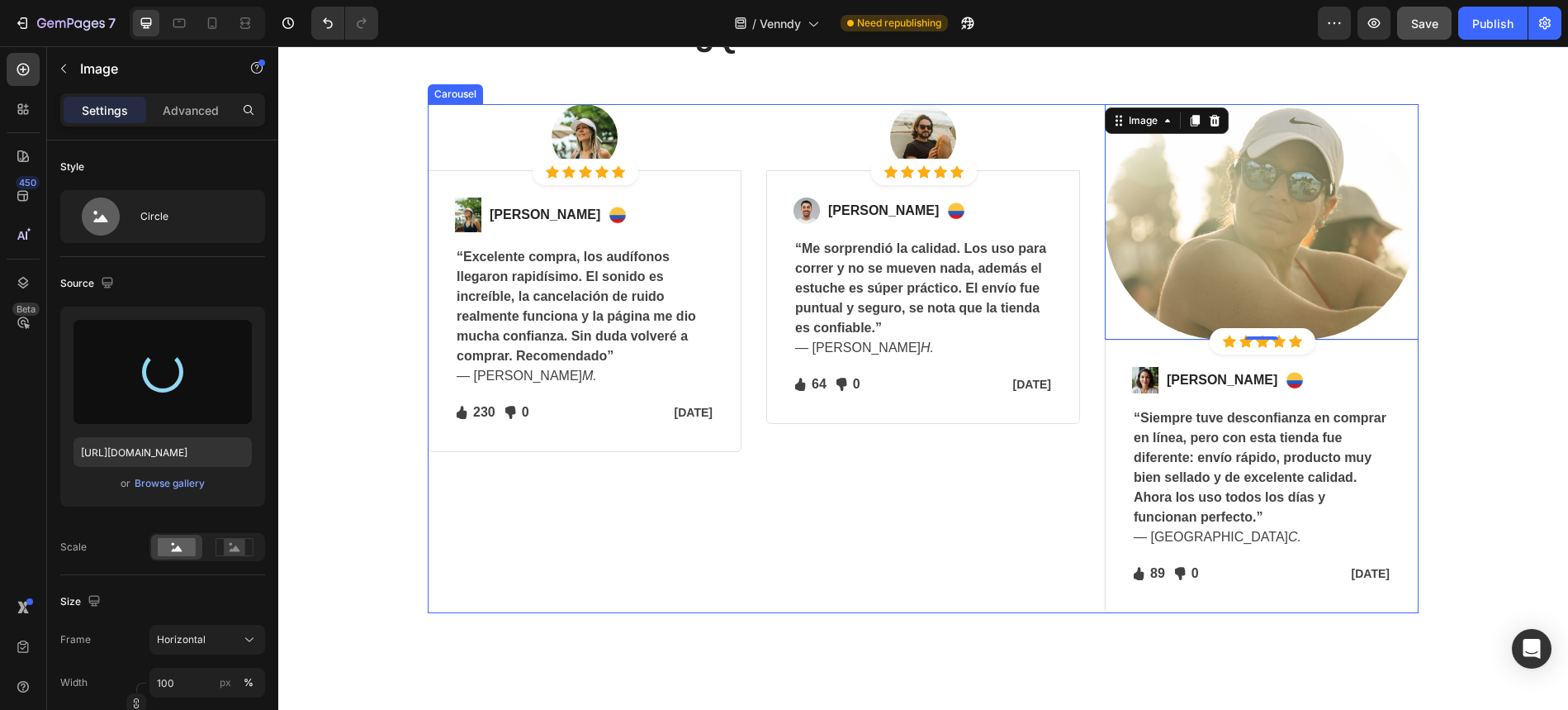
type input "[URL][DOMAIN_NAME]"
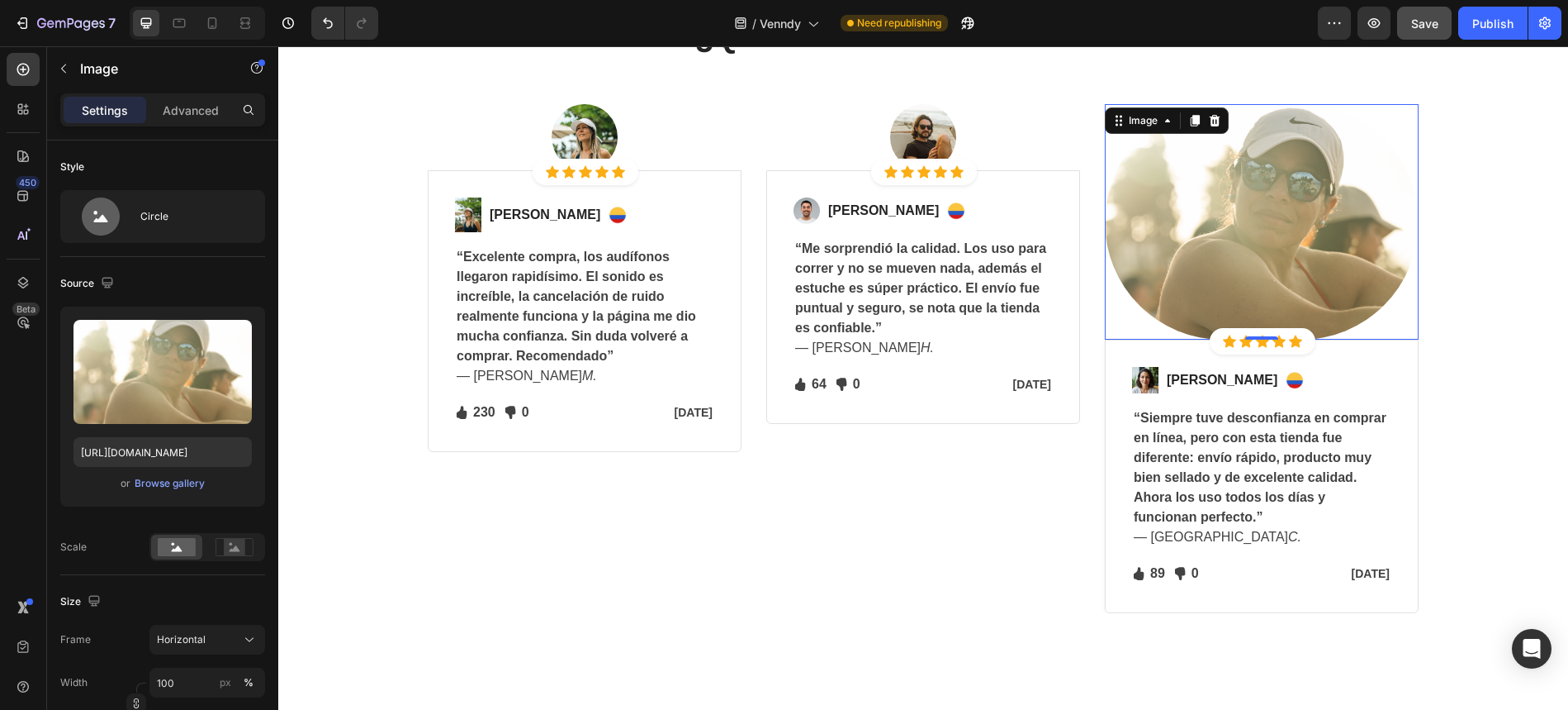
click at [1231, 211] on img at bounding box center [1261, 221] width 314 height 235
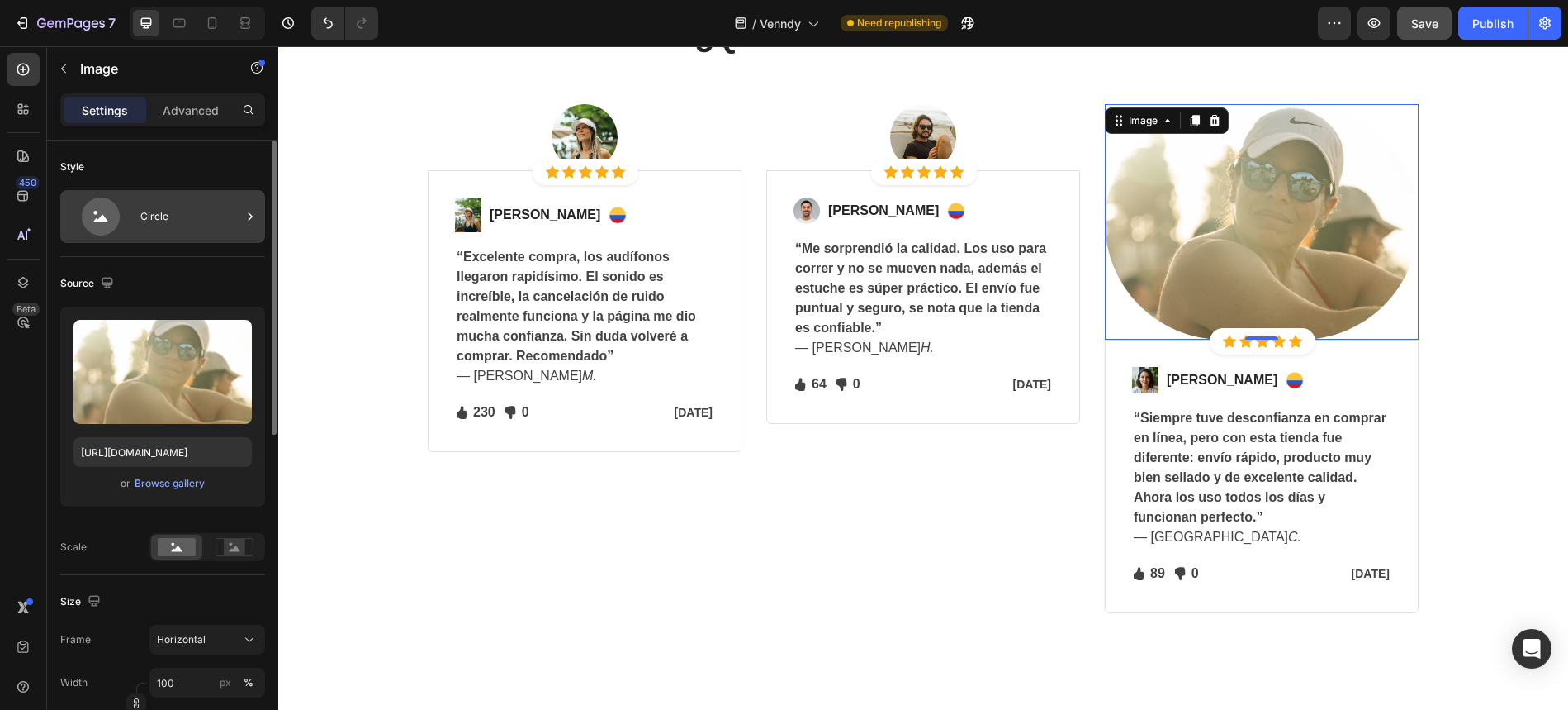
click at [204, 217] on div "Circle" at bounding box center [191, 216] width 101 height 38
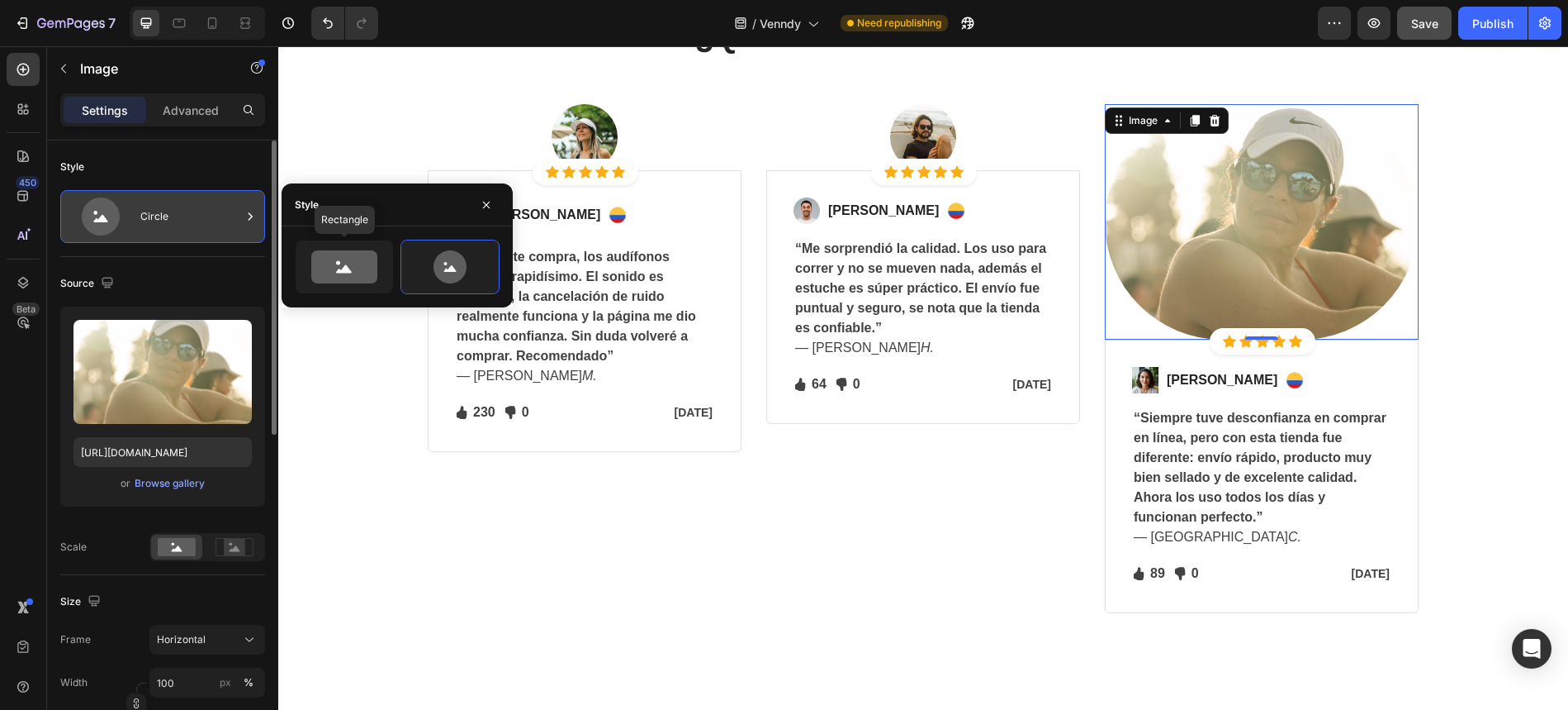
click at [347, 256] on icon at bounding box center [344, 266] width 66 height 33
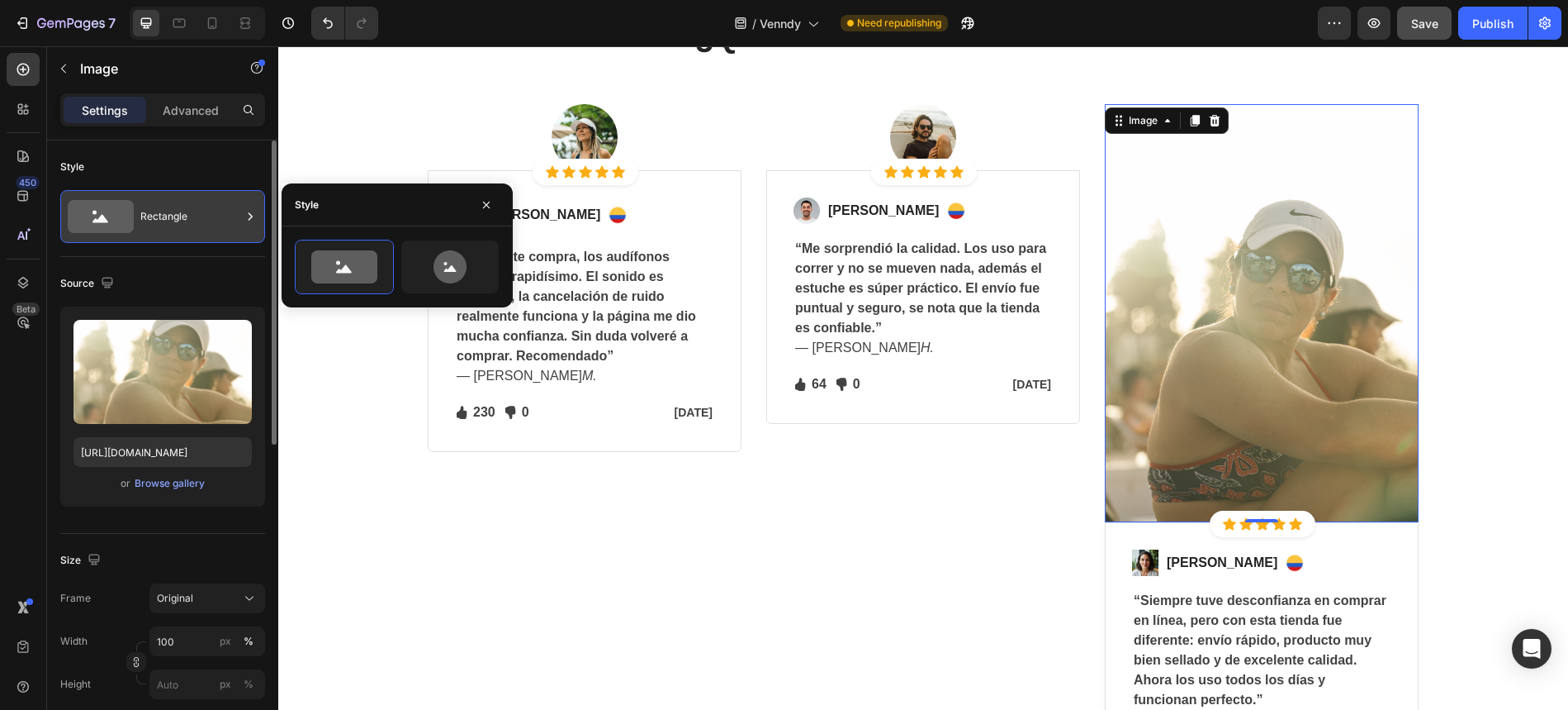
click at [189, 221] on div "Rectangle" at bounding box center [191, 216] width 101 height 38
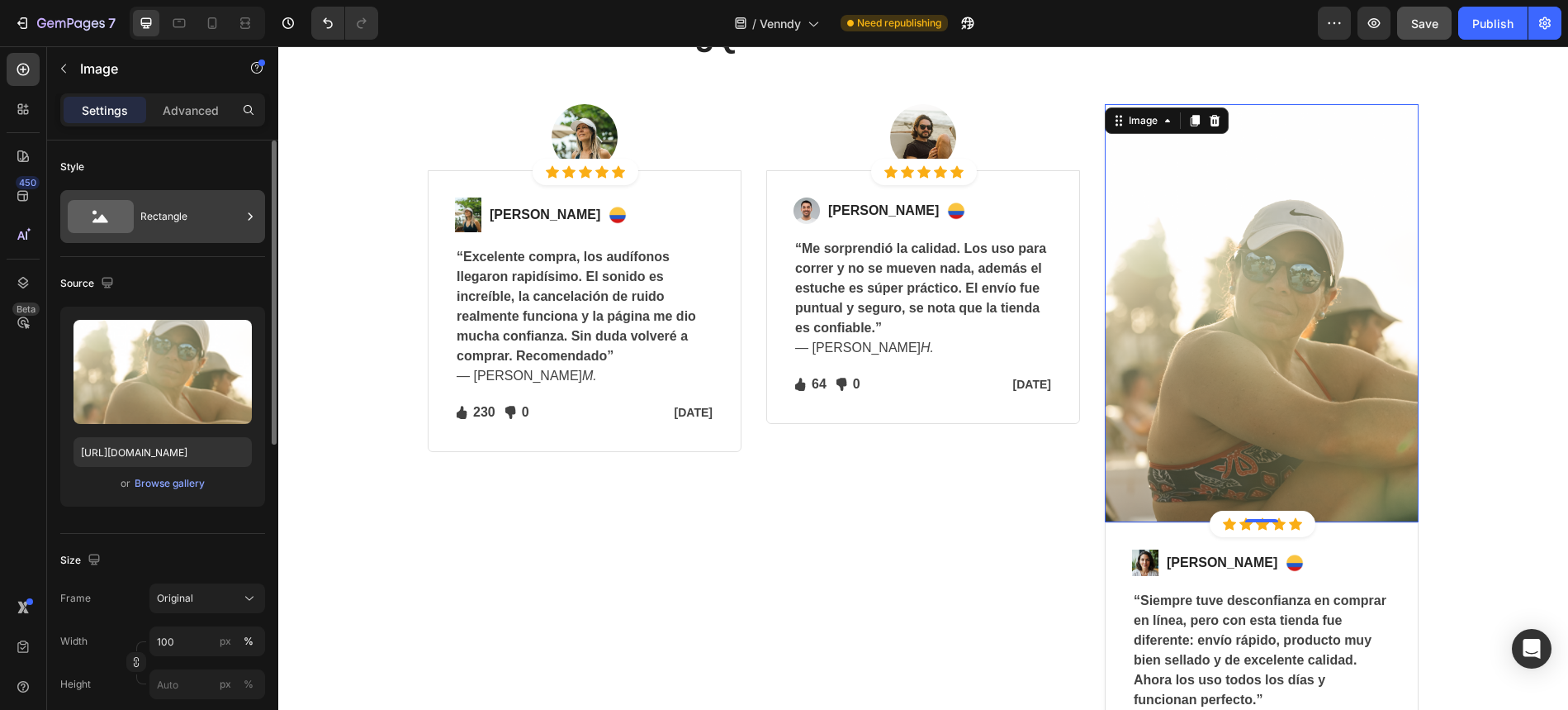
click at [220, 229] on div "Rectangle" at bounding box center [191, 216] width 101 height 38
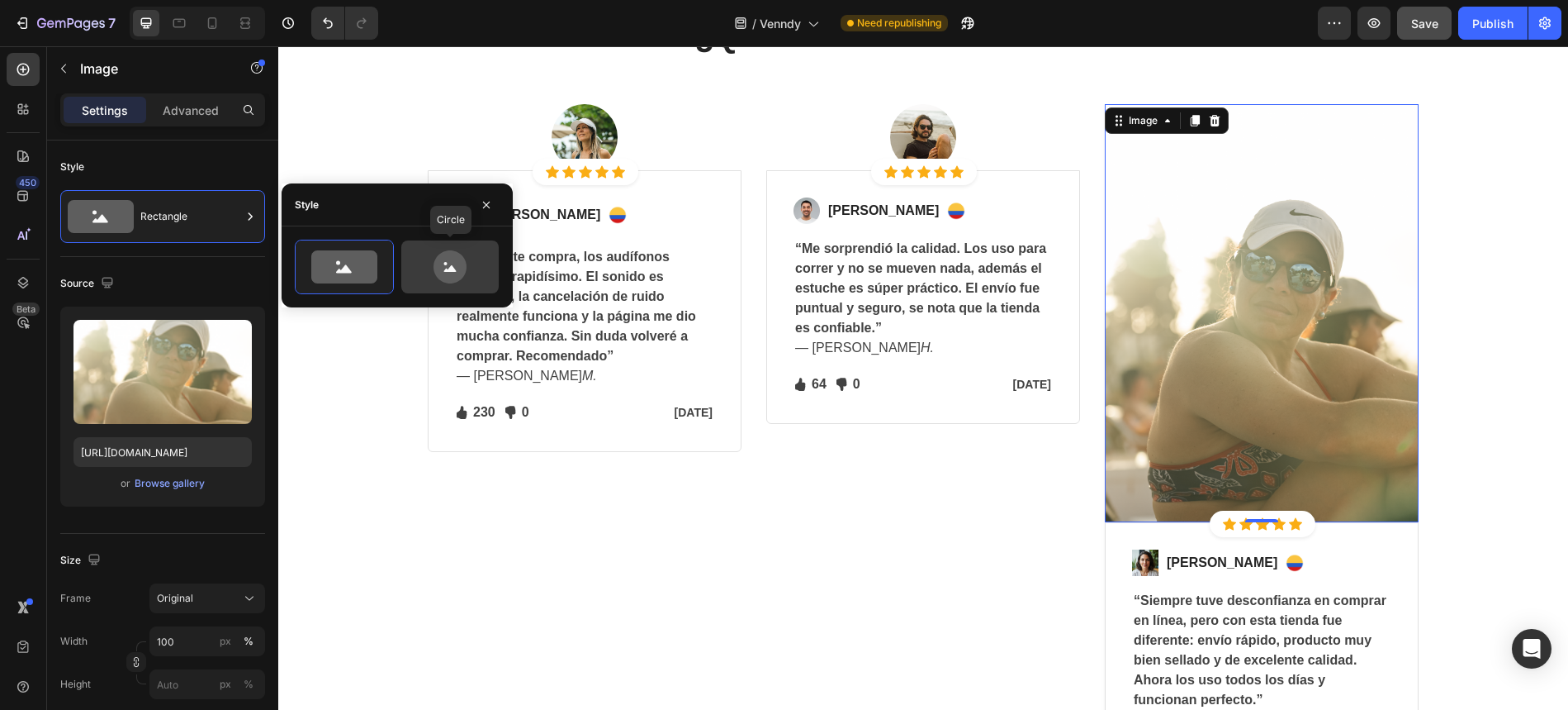
drag, startPoint x: 467, startPoint y: 255, endPoint x: 452, endPoint y: 256, distance: 15.0
click at [467, 255] on icon at bounding box center [449, 266] width 78 height 33
type input "80"
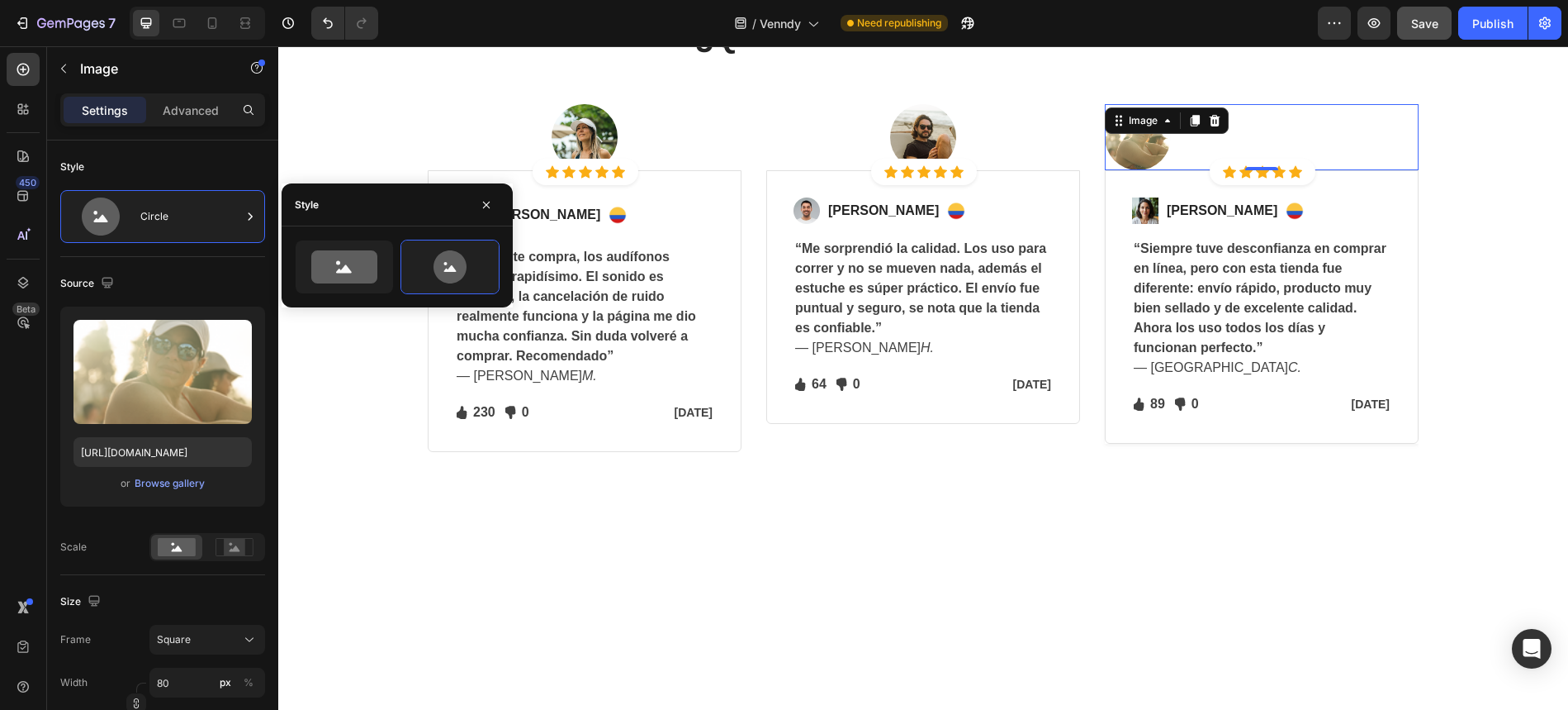
click at [1125, 137] on img at bounding box center [1137, 137] width 66 height 67
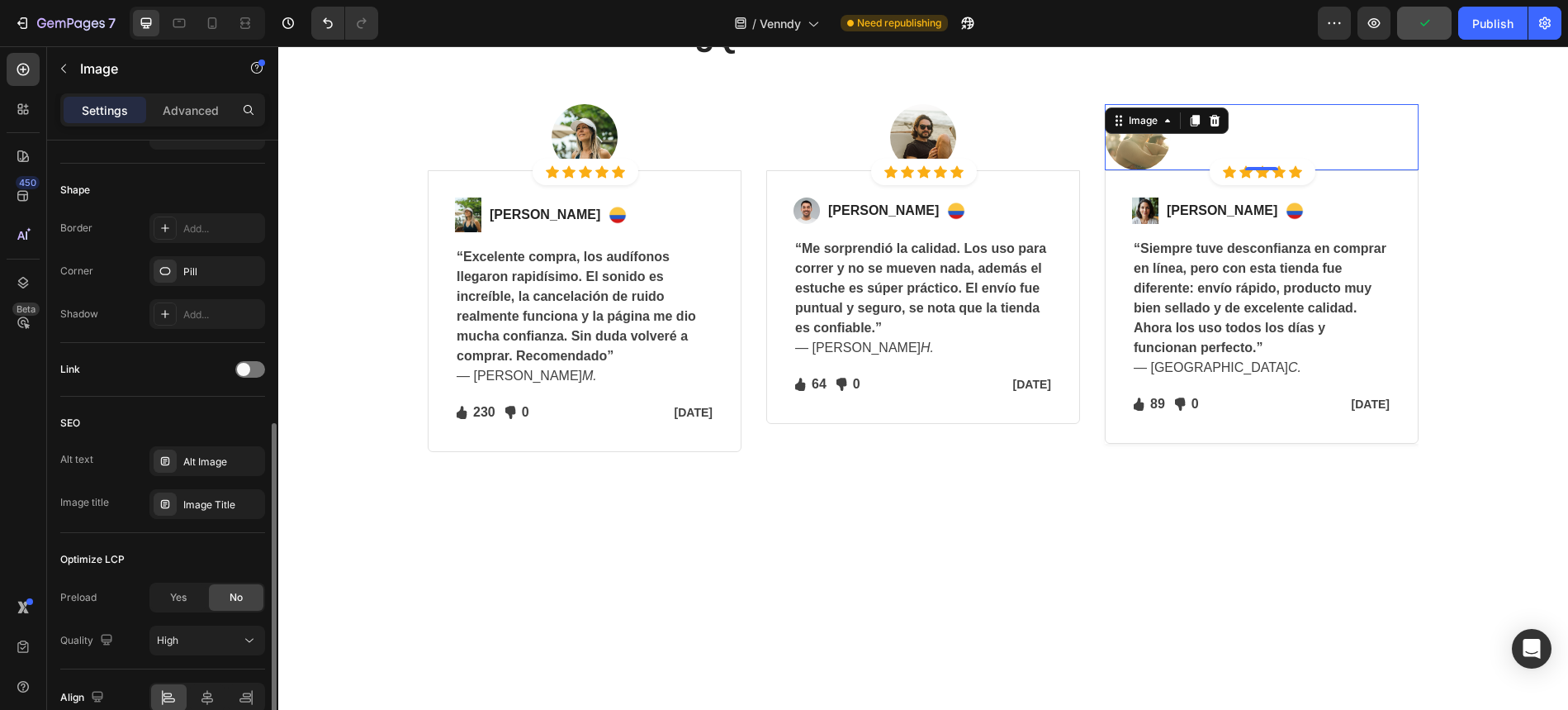
scroll to position [673, 0]
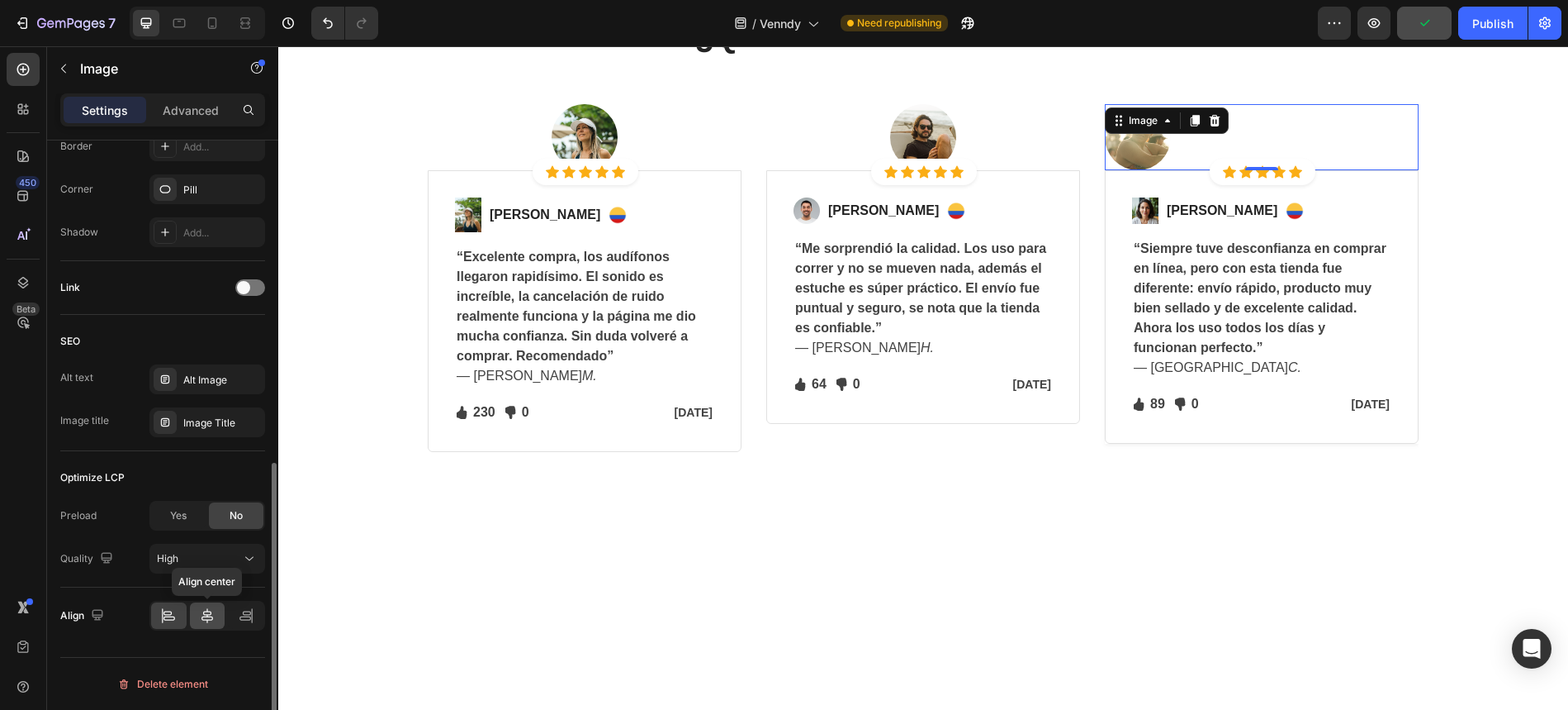
click at [203, 610] on icon at bounding box center [208, 615] width 17 height 17
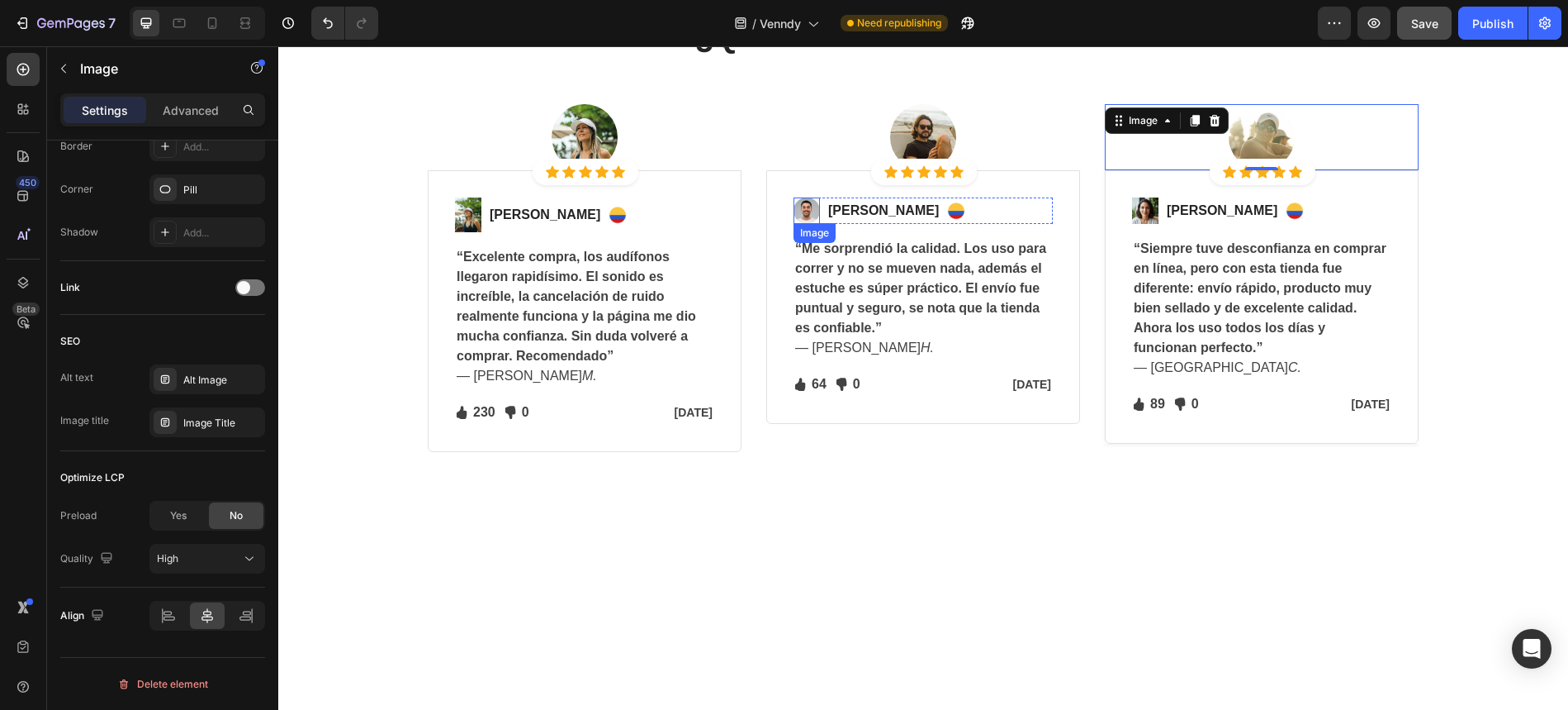
click at [811, 209] on img at bounding box center [807, 211] width 26 height 26
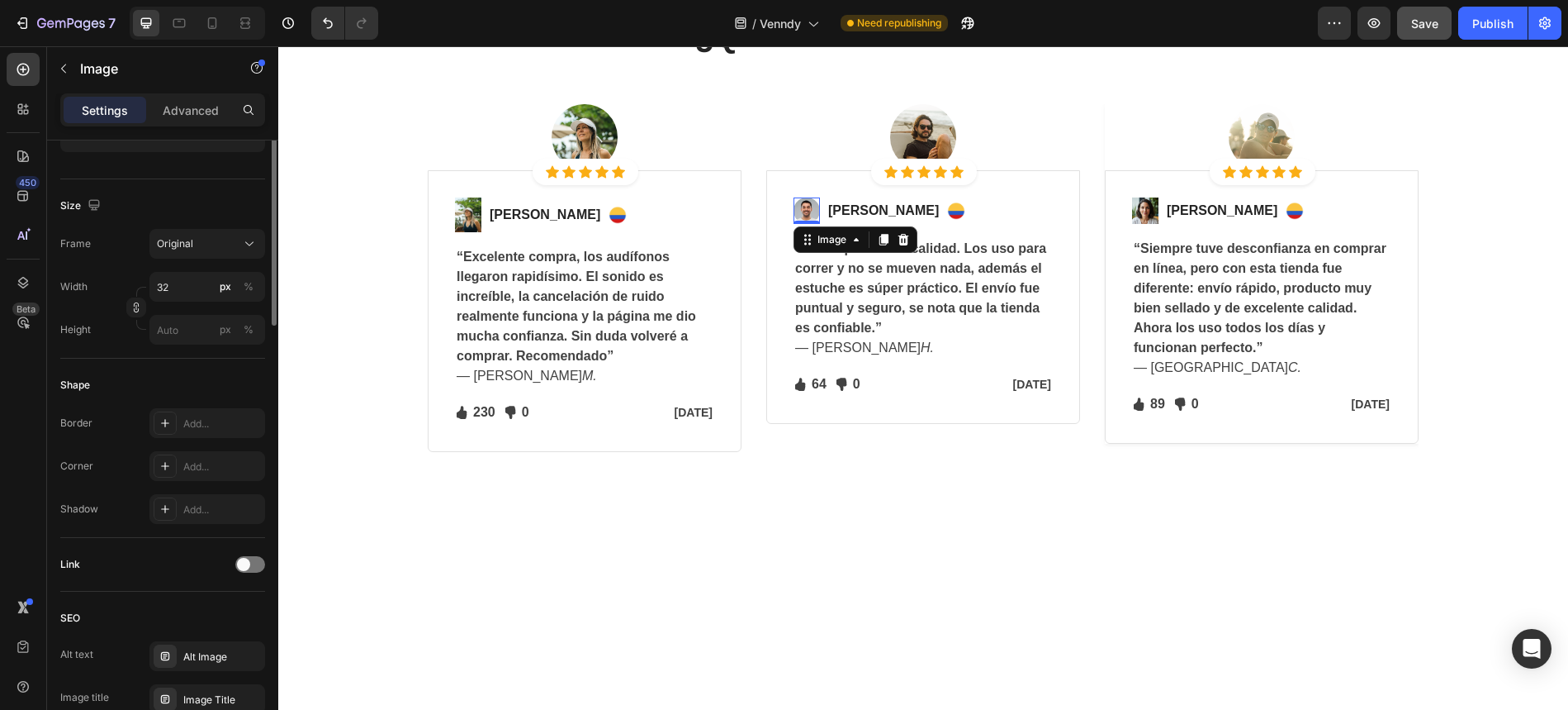
scroll to position [0, 0]
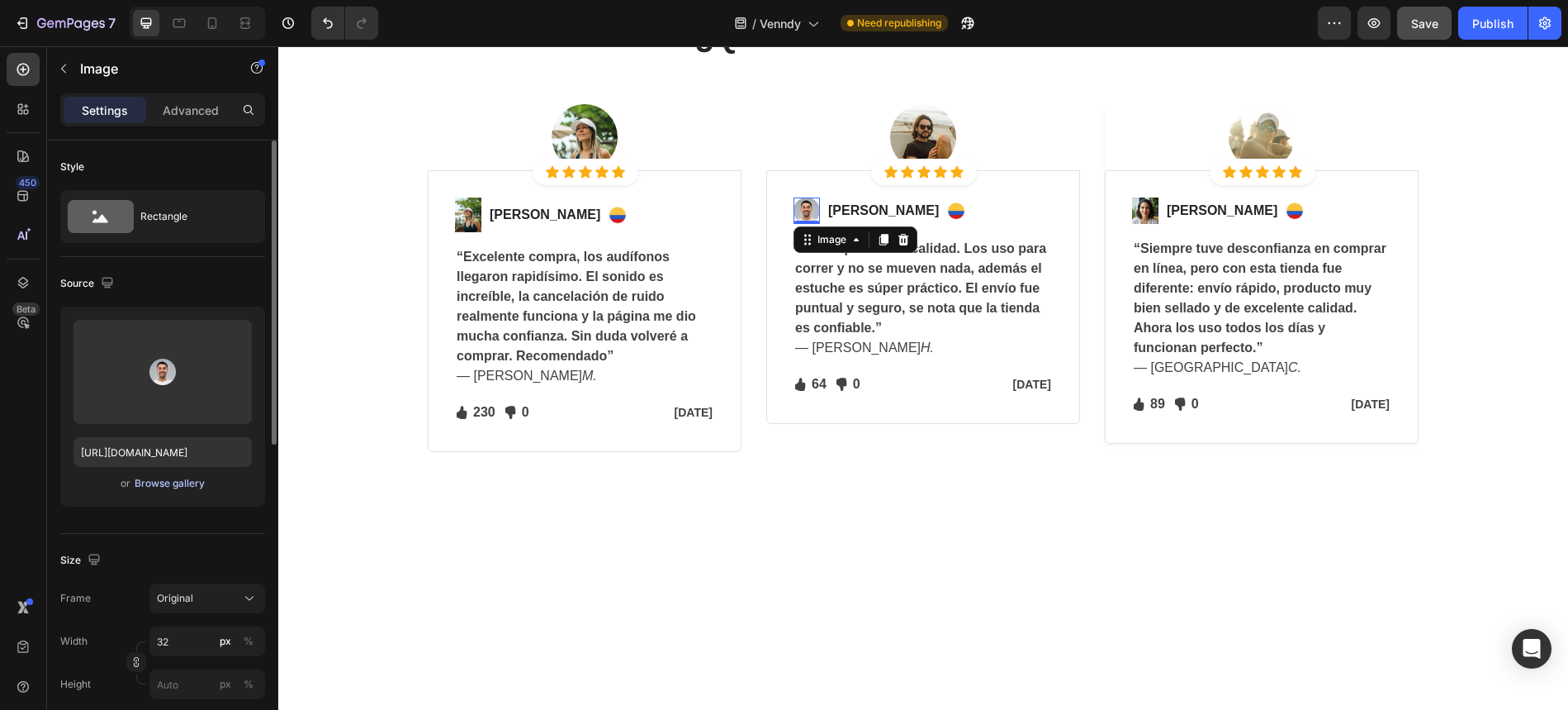
click at [168, 487] on div "Browse gallery" at bounding box center [169, 483] width 70 height 15
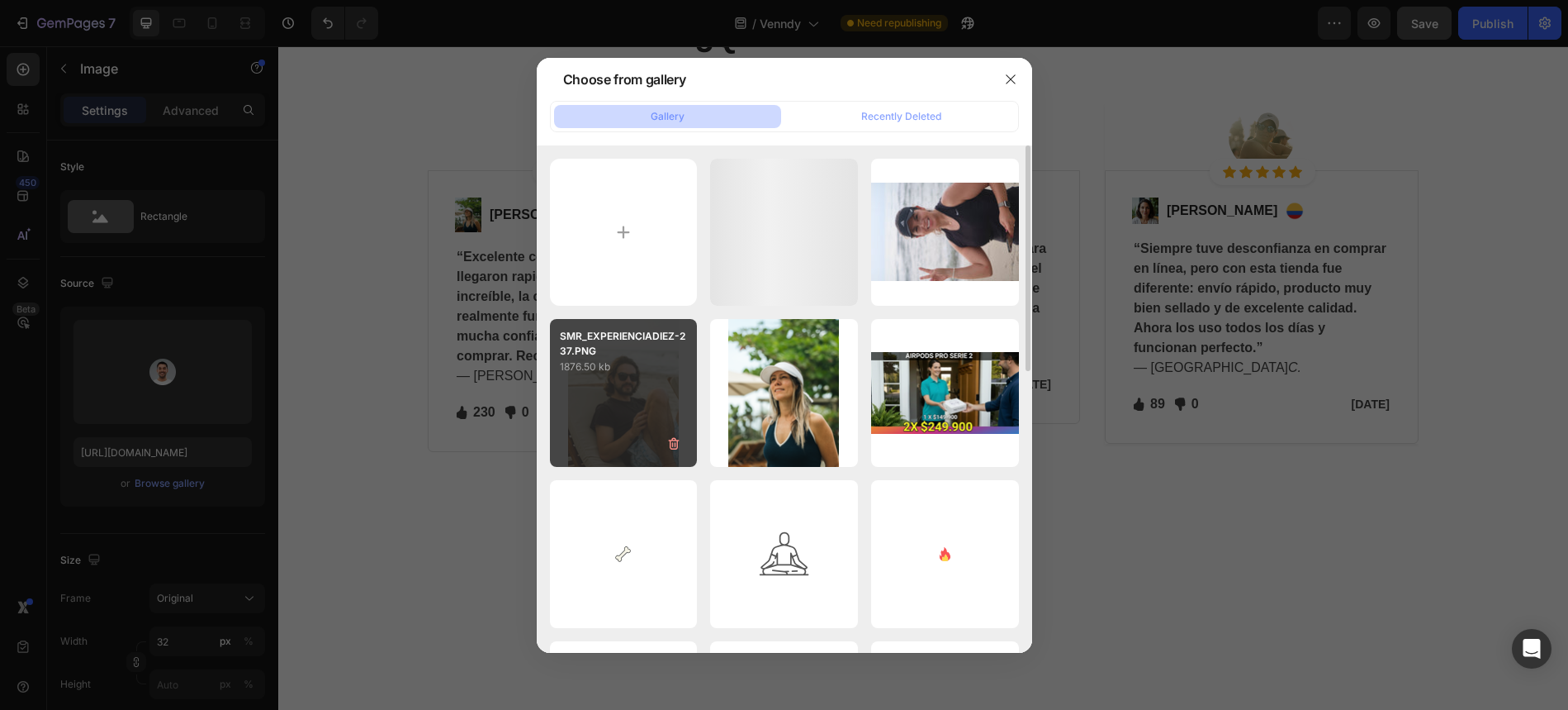
click at [608, 386] on div "SMR_EXPERIENCIADIEZ-237.PNG 1876.50 kb" at bounding box center [624, 393] width 148 height 148
type input "[URL][DOMAIN_NAME]"
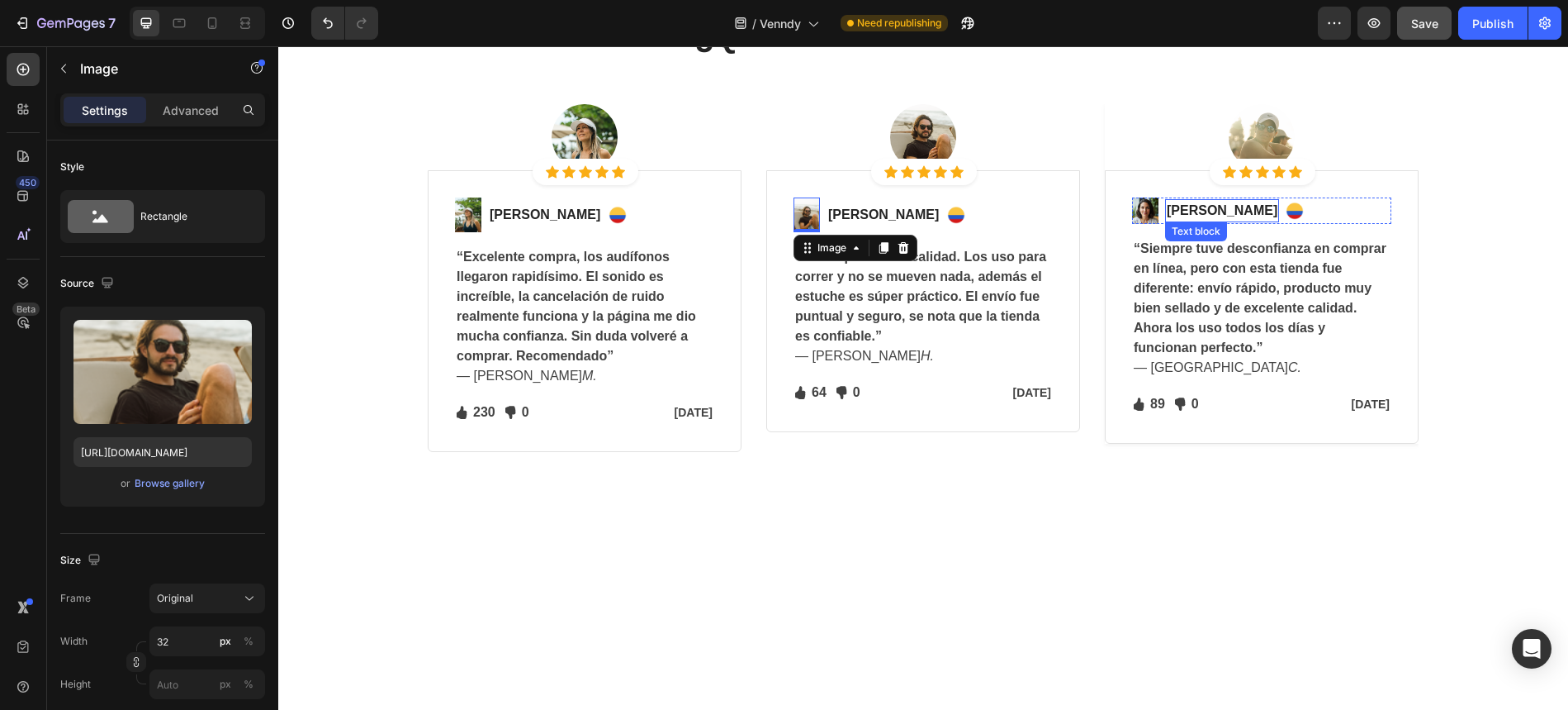
click at [1153, 221] on img at bounding box center [1146, 211] width 26 height 26
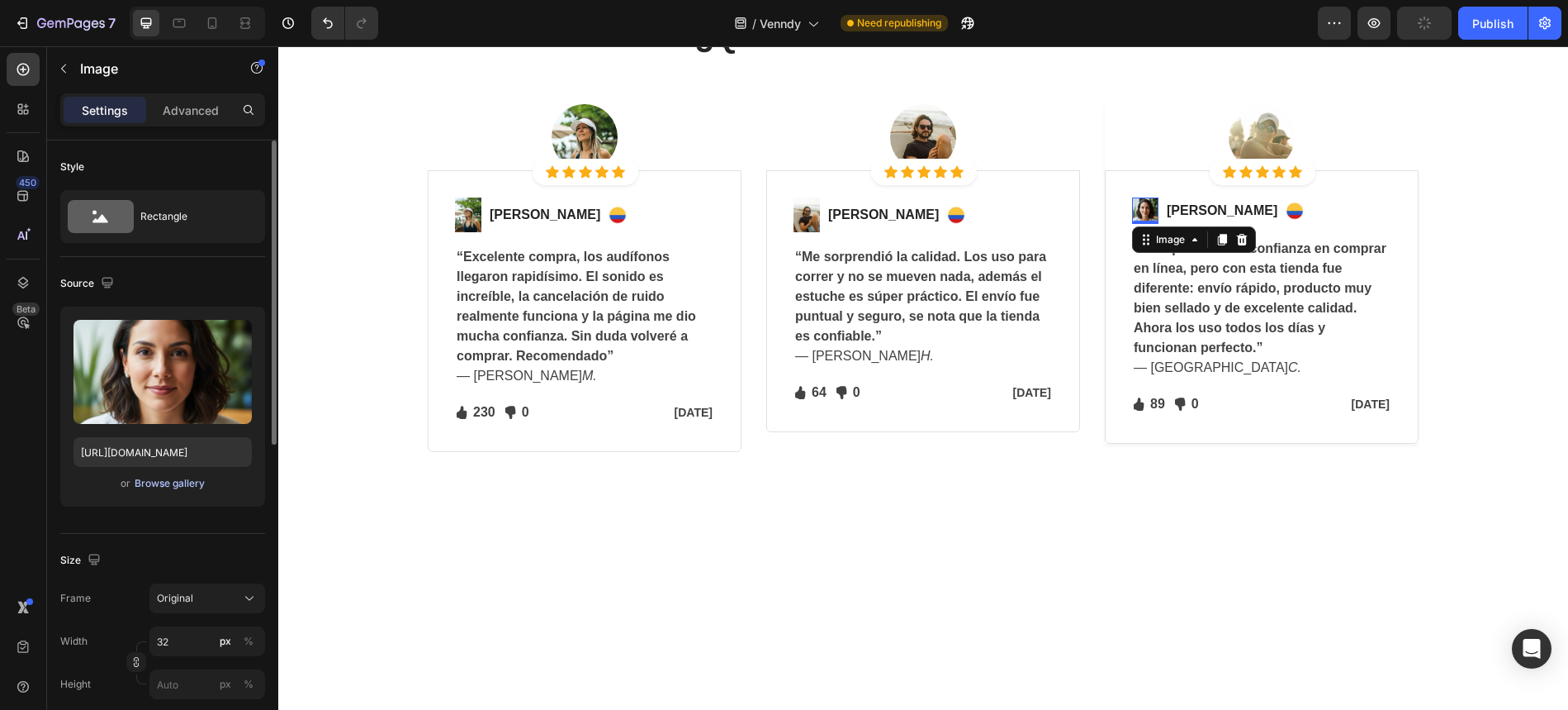
click at [176, 480] on div "Browse gallery" at bounding box center [169, 483] width 70 height 15
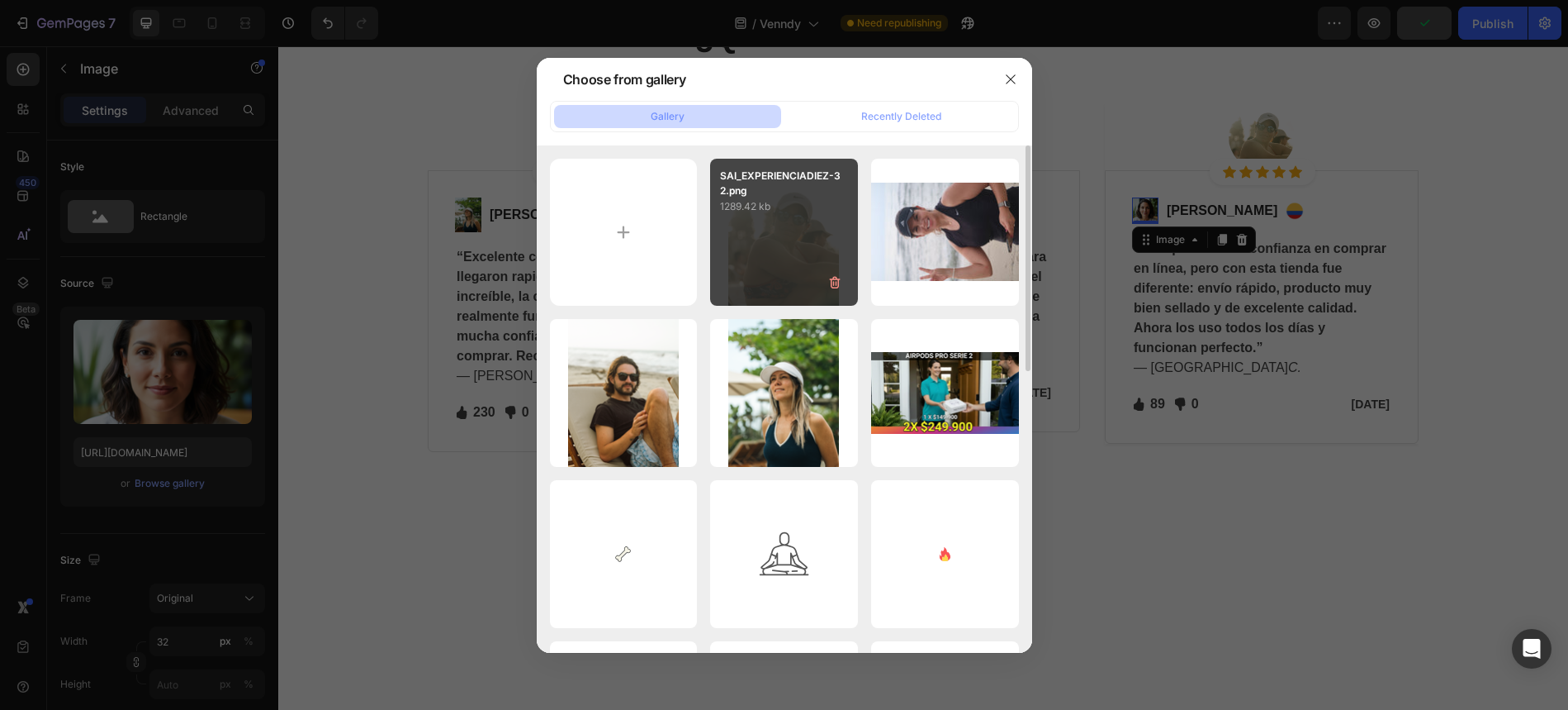
click at [733, 259] on div "SAI_EXPERIENCIADIEZ-32.png 1289.42 kb" at bounding box center [784, 232] width 148 height 148
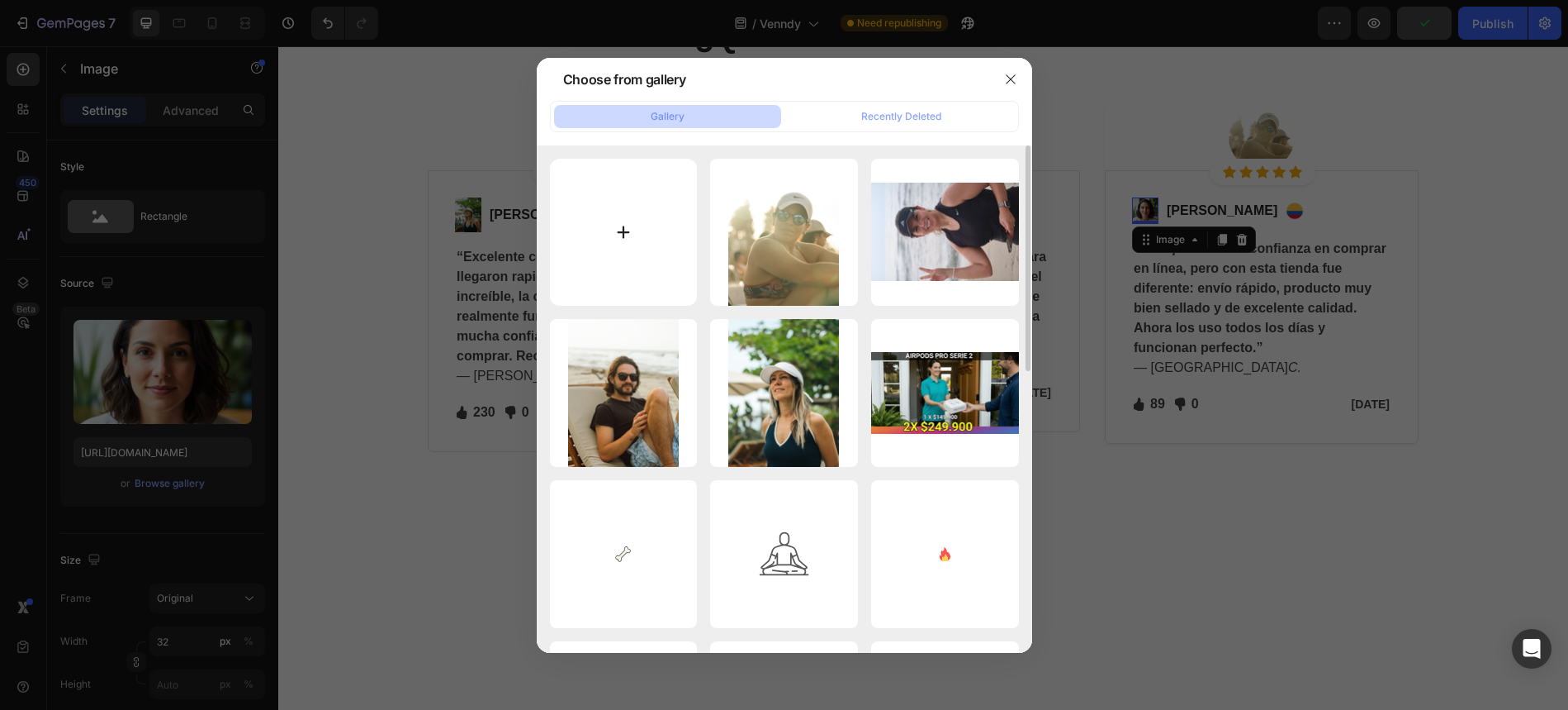
type input "[URL][DOMAIN_NAME]"
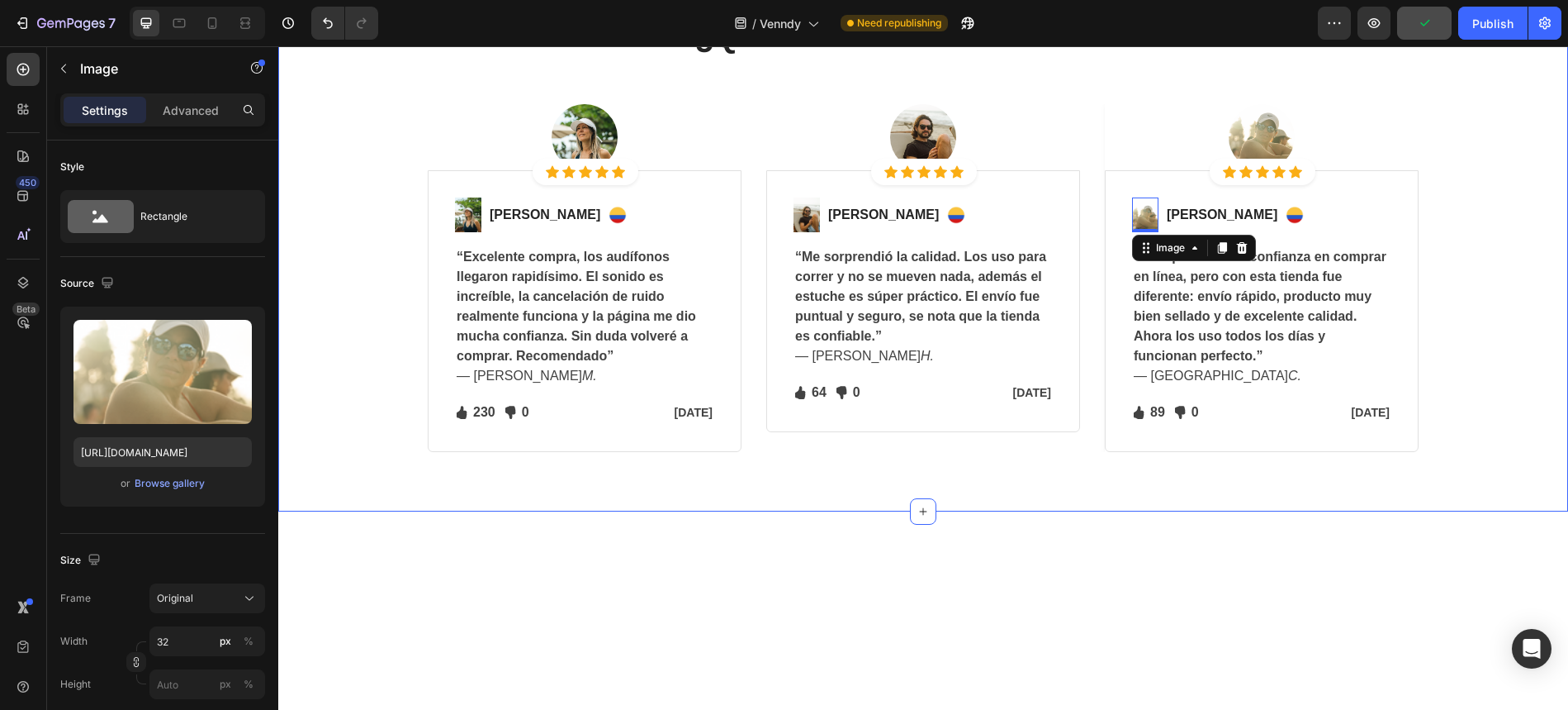
click at [370, 390] on div "¿Qué dicen nuestros clientes? Heading Row Image Icon Icon Icon Icon Icon Icon L…" at bounding box center [924, 234] width 1266 height 436
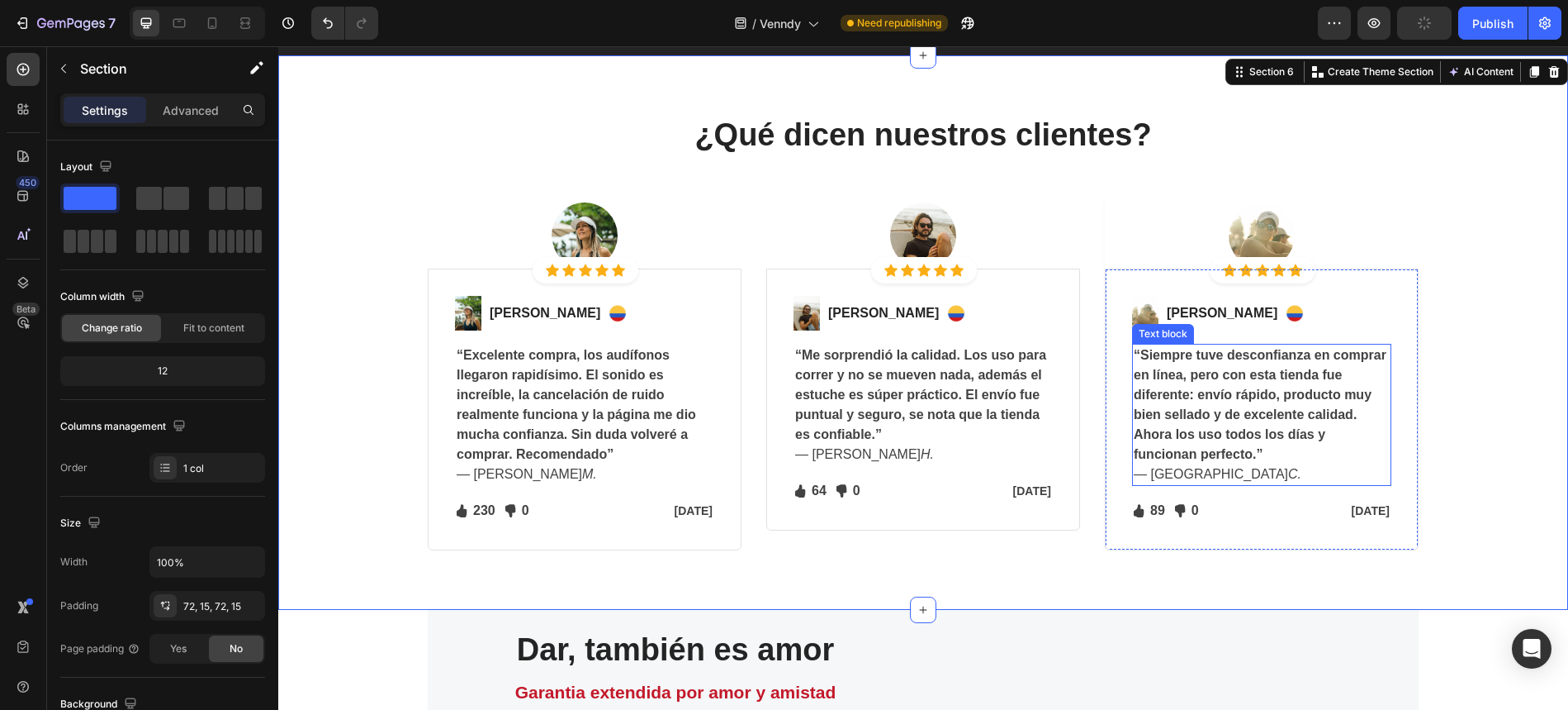
scroll to position [4486, 0]
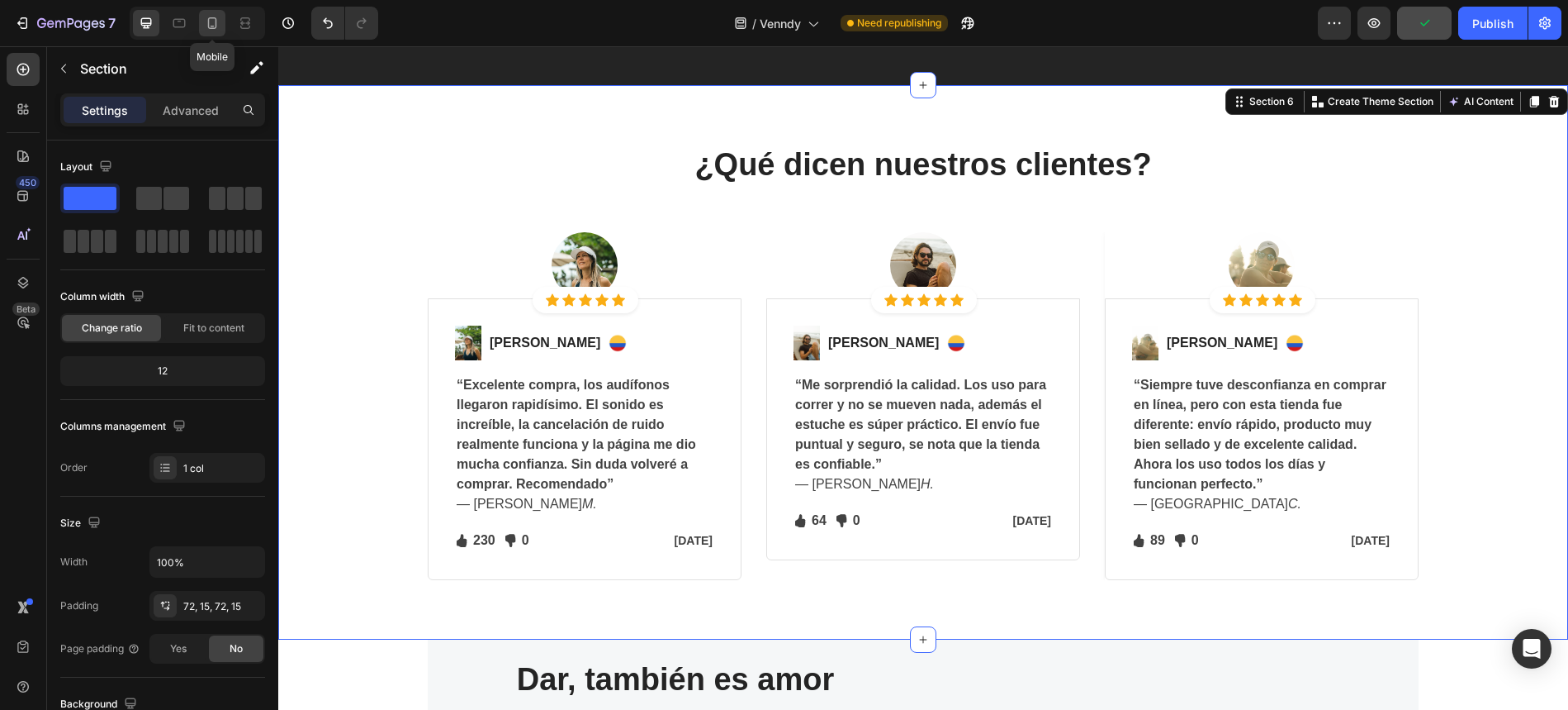
click at [212, 20] on icon at bounding box center [212, 23] width 17 height 17
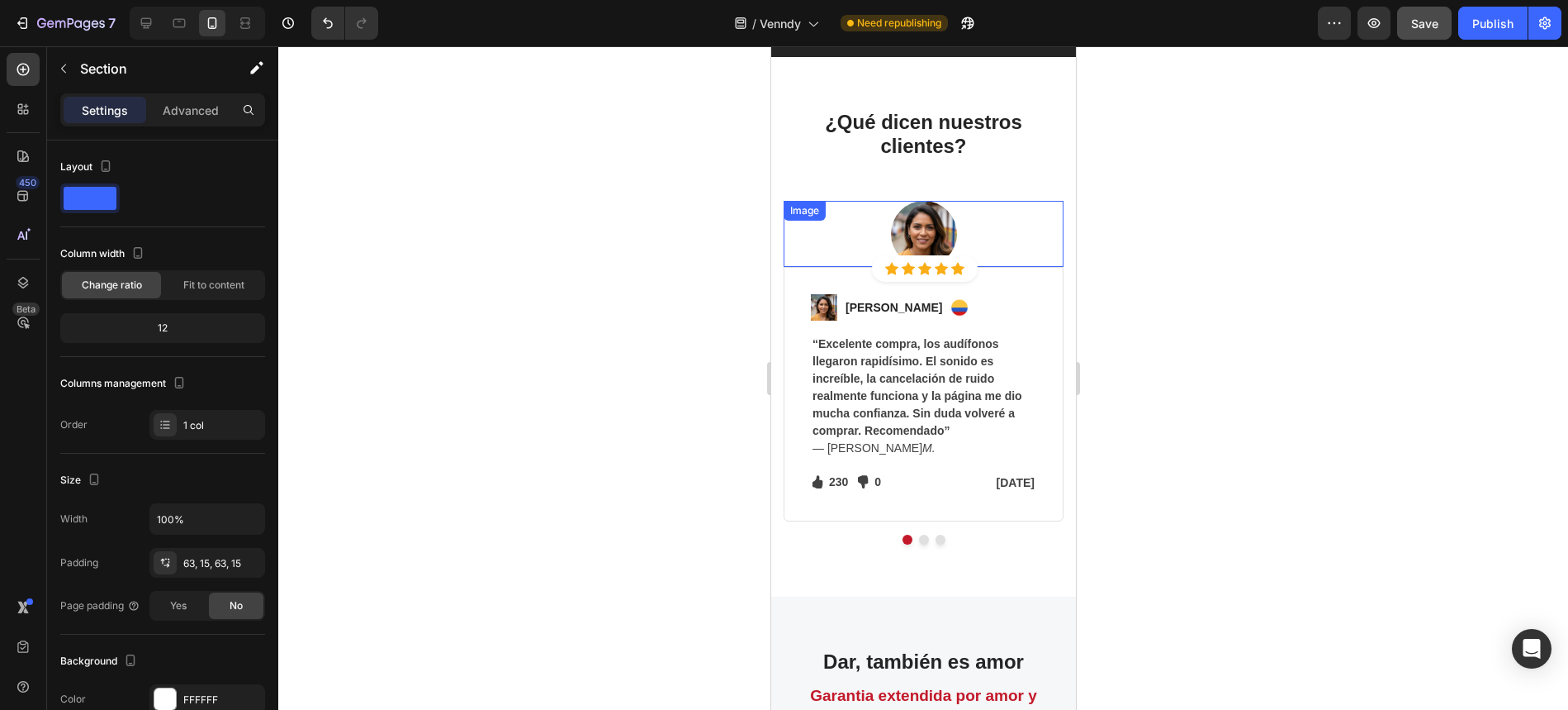
scroll to position [5232, 0]
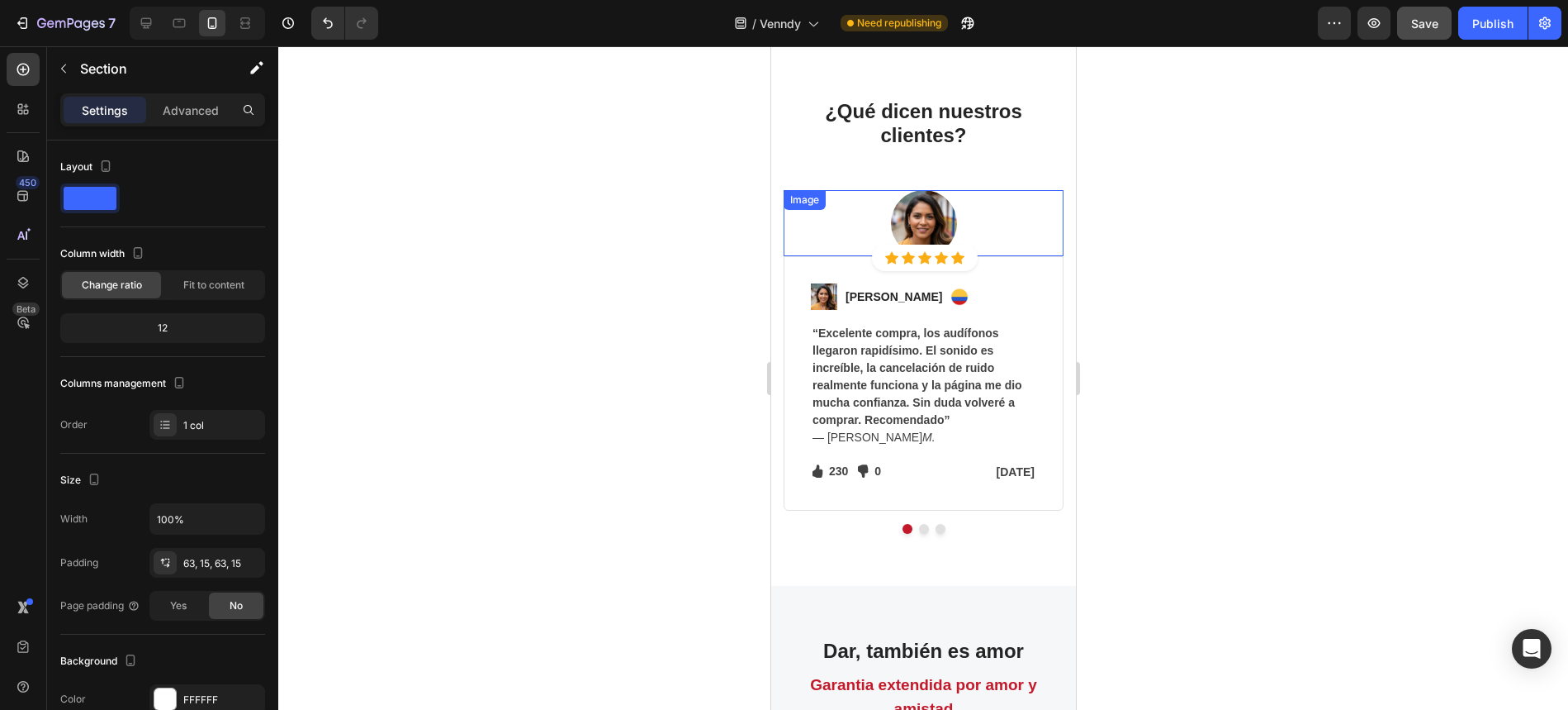
click at [935, 222] on img at bounding box center [923, 223] width 66 height 67
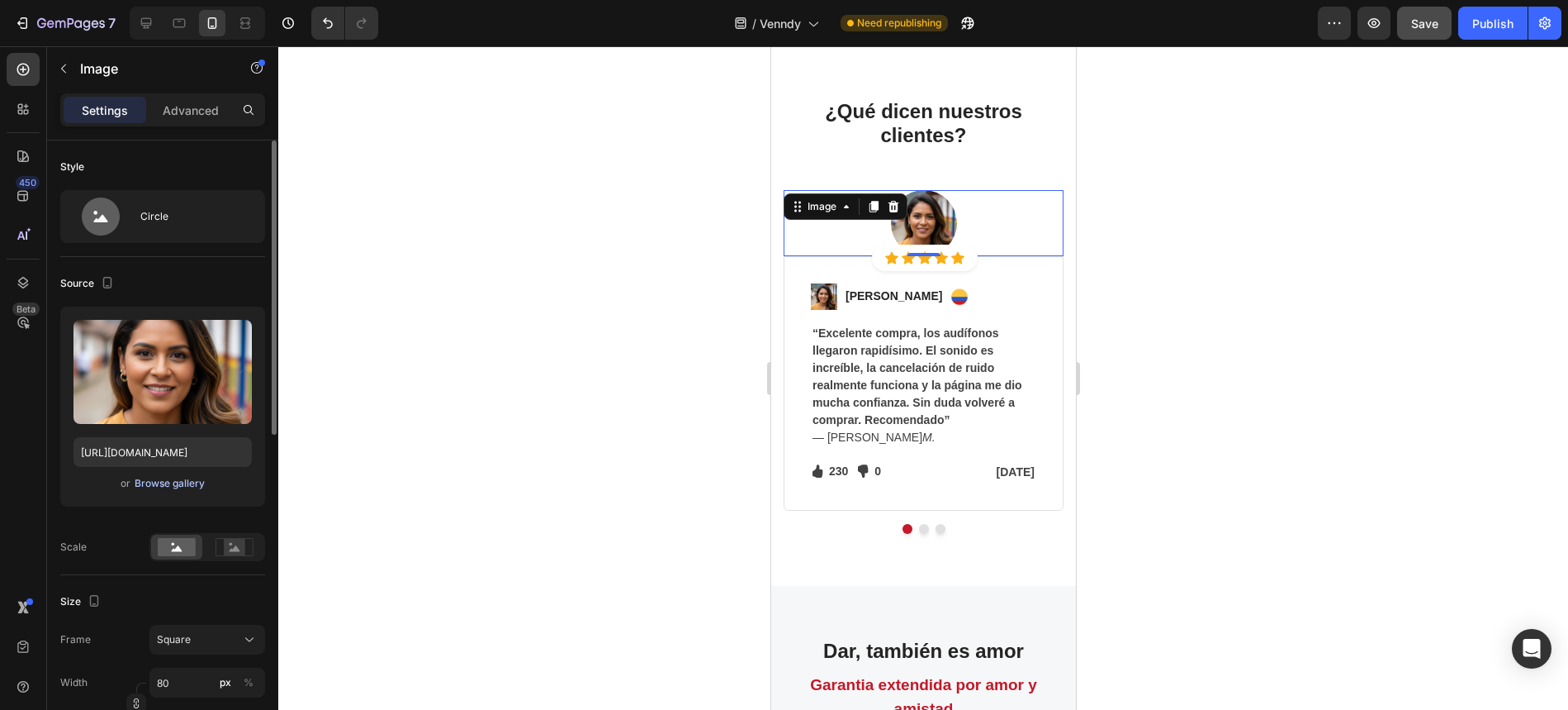
click at [173, 487] on div "Browse gallery" at bounding box center [169, 483] width 70 height 15
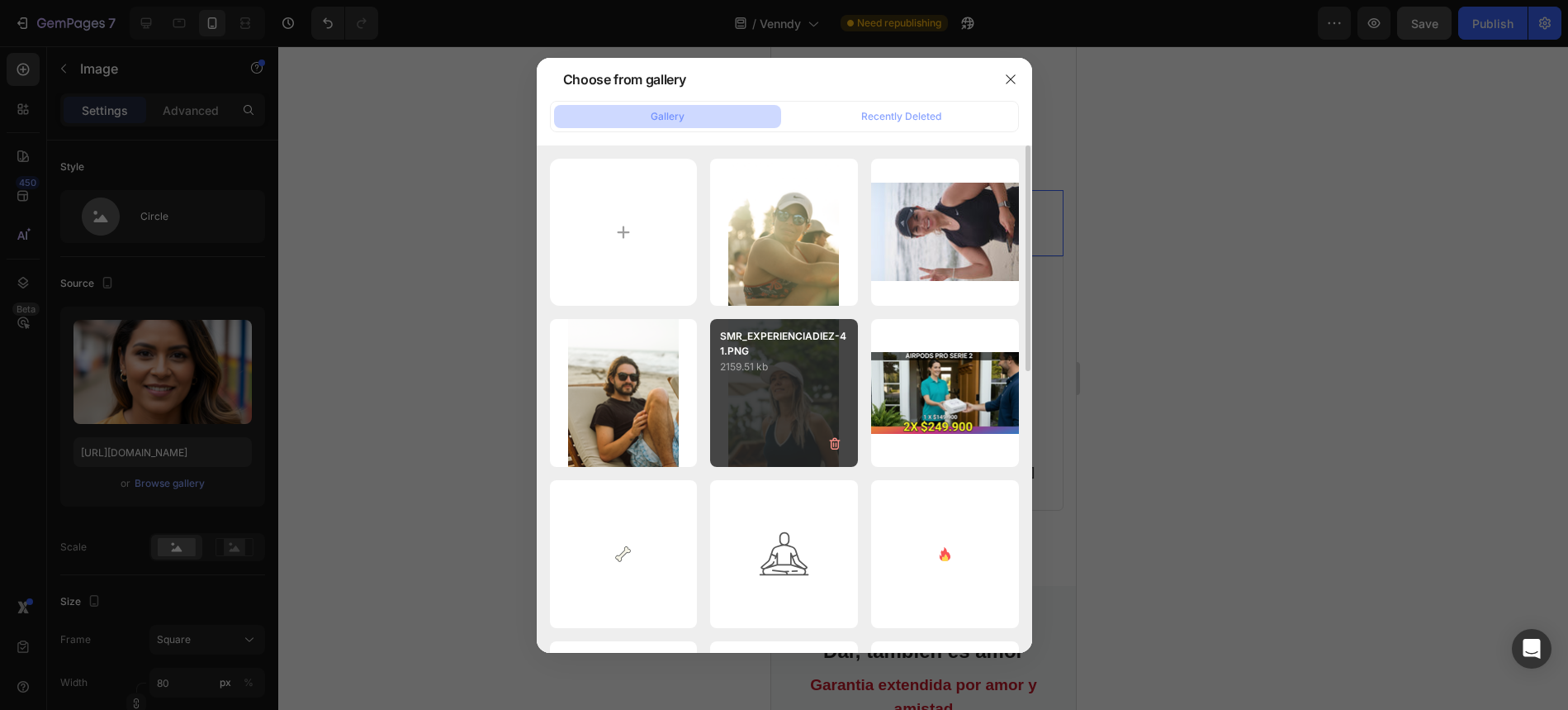
click at [797, 392] on div "SMR_EXPERIENCIADIEZ-41.PNG 2159.51 kb" at bounding box center [784, 393] width 148 height 148
type input "[URL][DOMAIN_NAME]"
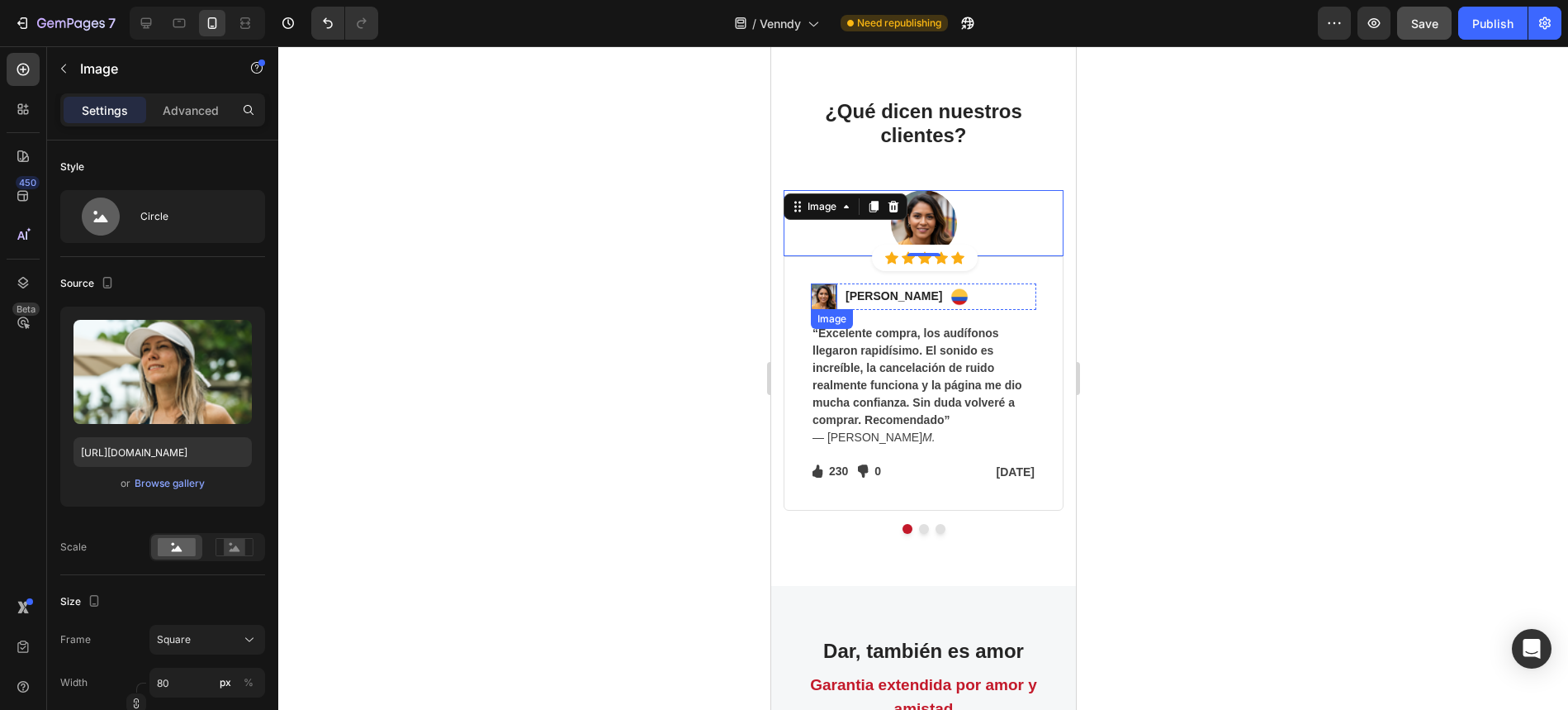
click at [828, 298] on img at bounding box center [823, 297] width 26 height 26
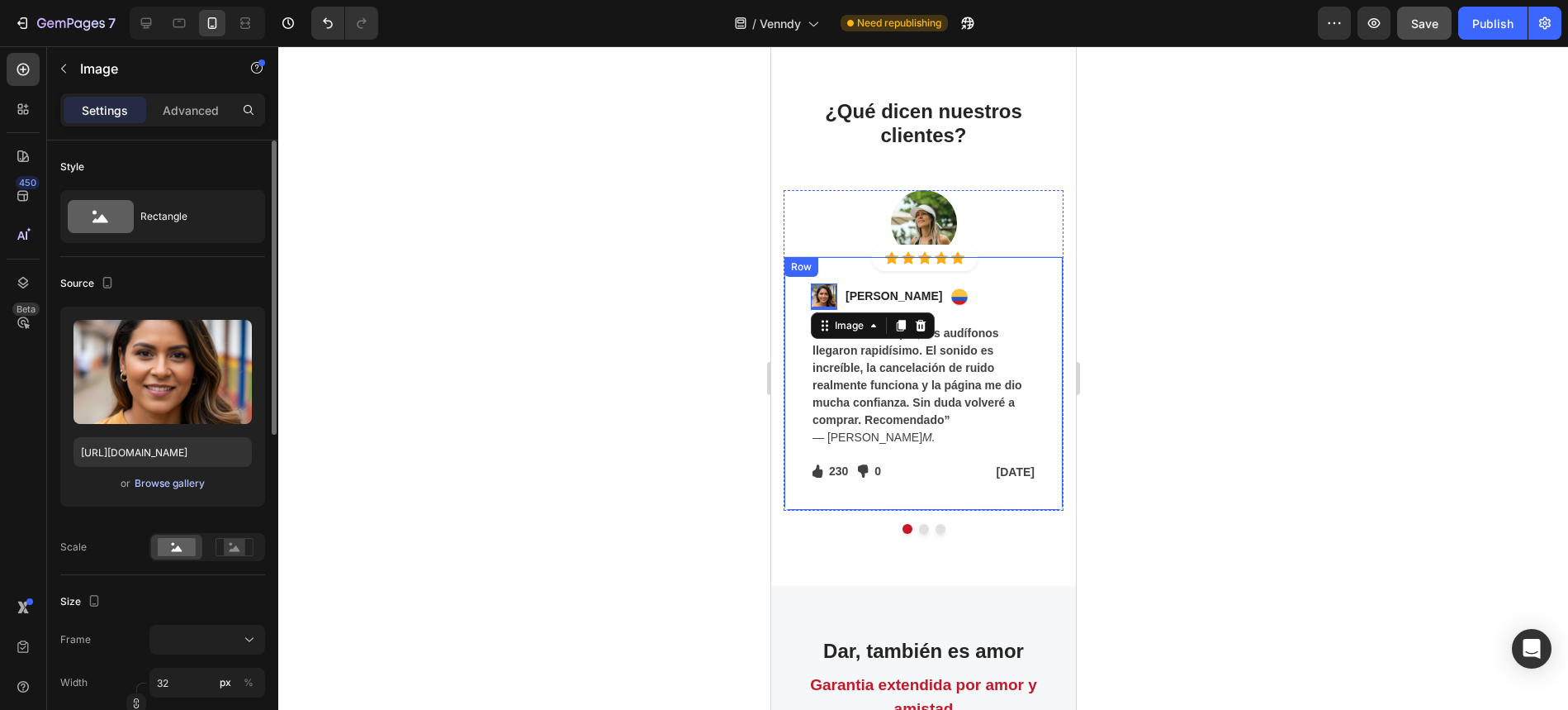
click at [169, 487] on div "Browse gallery" at bounding box center [169, 483] width 70 height 15
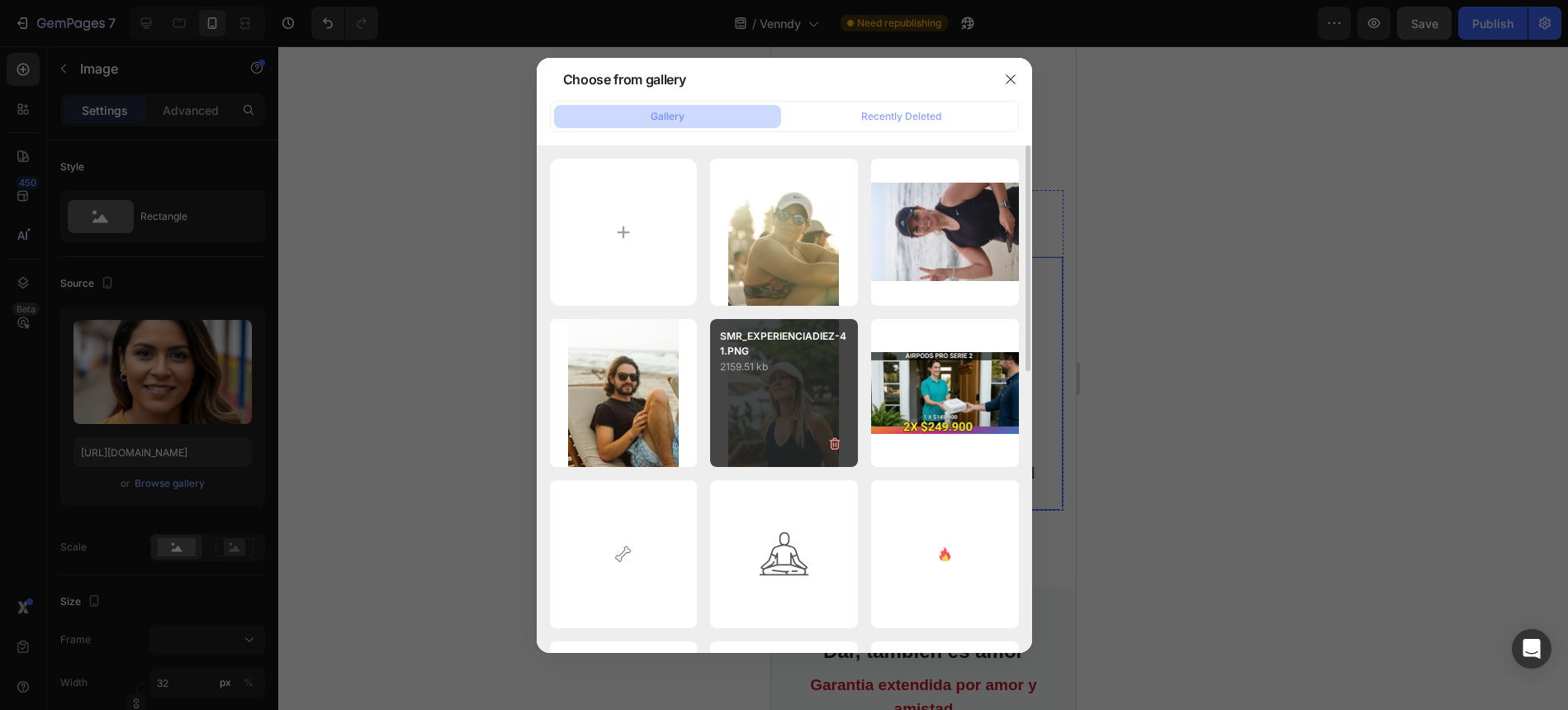
click at [769, 418] on div "SMR_EXPERIENCIADIEZ-41.PNG 2159.51 kb" at bounding box center [784, 393] width 148 height 148
type input "[URL][DOMAIN_NAME]"
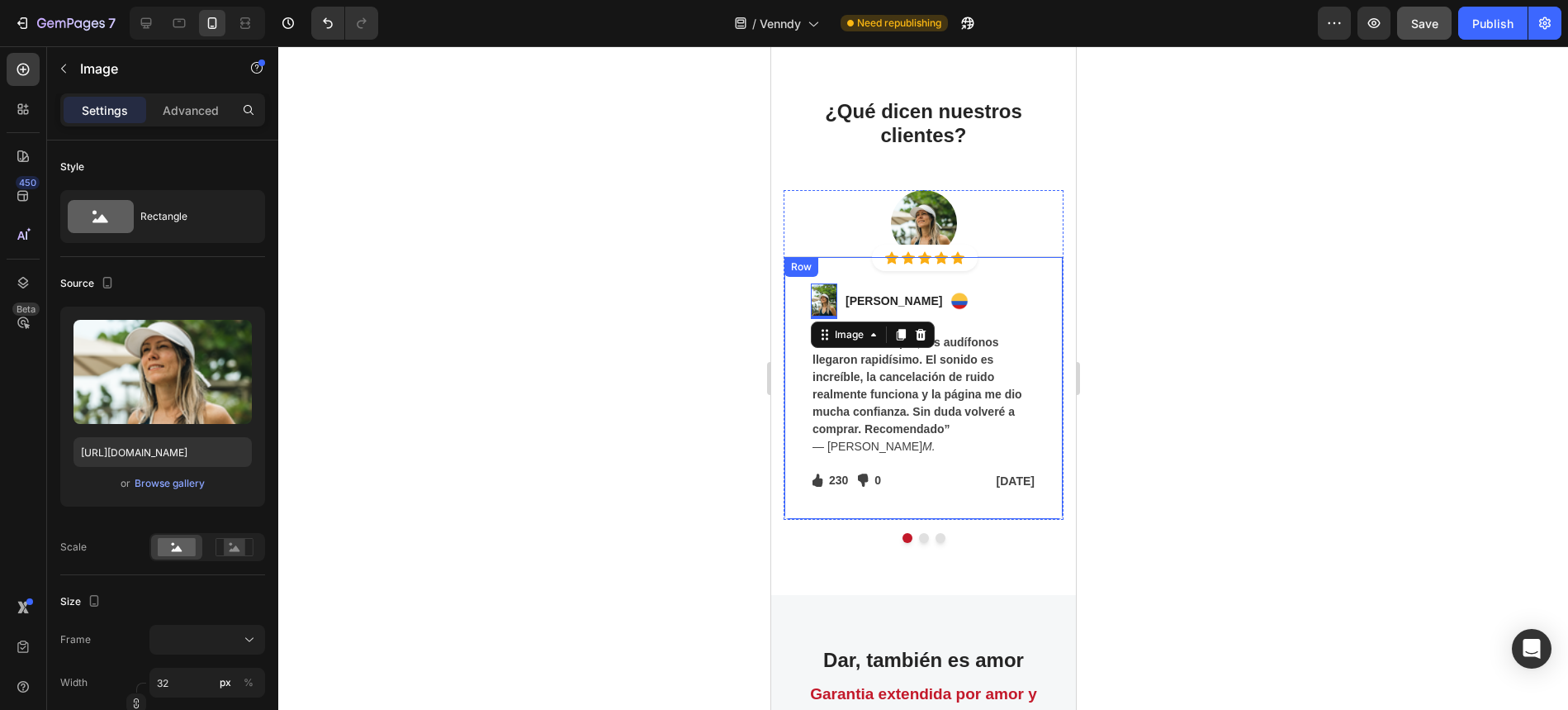
click at [694, 340] on div at bounding box center [923, 377] width 1290 height 663
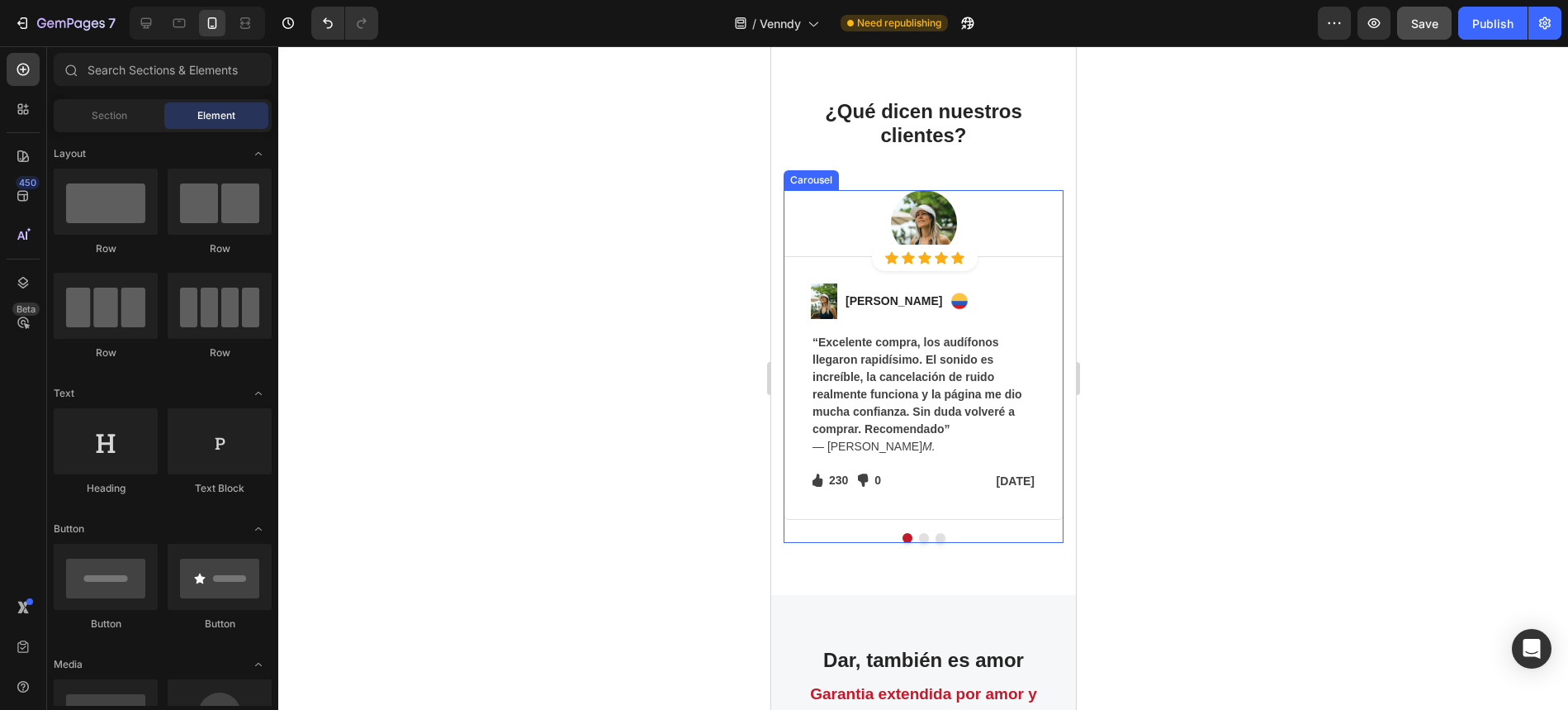
click at [924, 538] on button "Dot" at bounding box center [923, 538] width 10 height 10
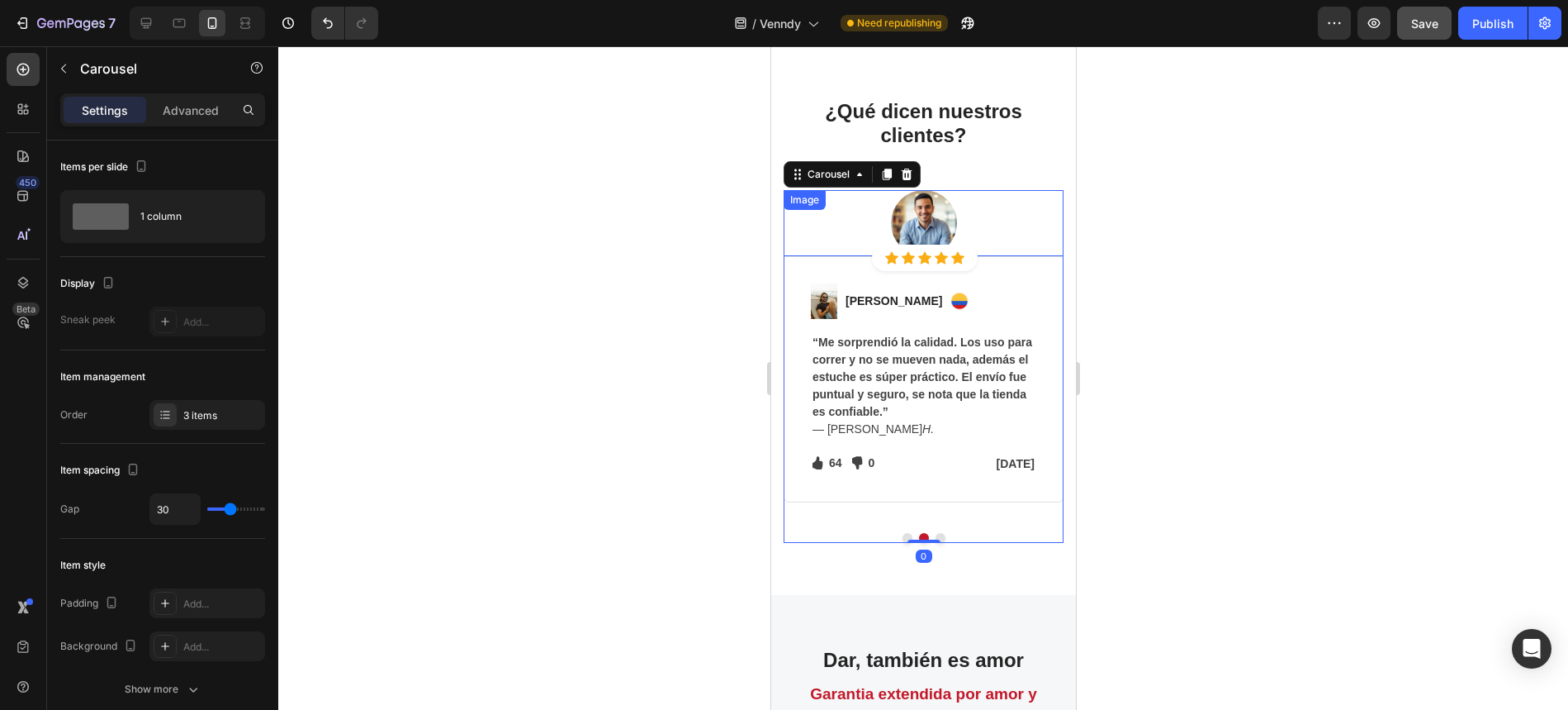
click at [922, 220] on img at bounding box center [923, 223] width 66 height 67
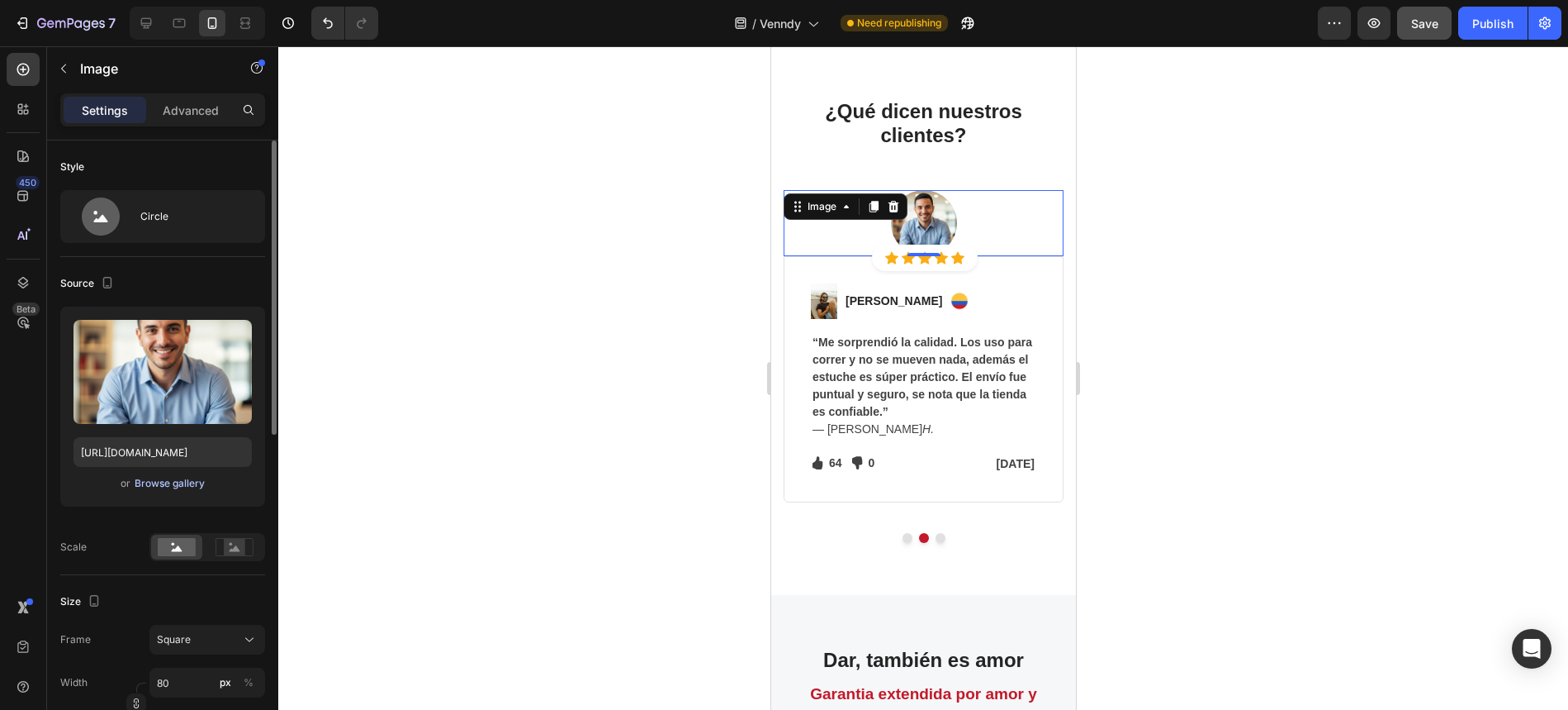
click at [187, 486] on div "Browse gallery" at bounding box center [169, 483] width 70 height 15
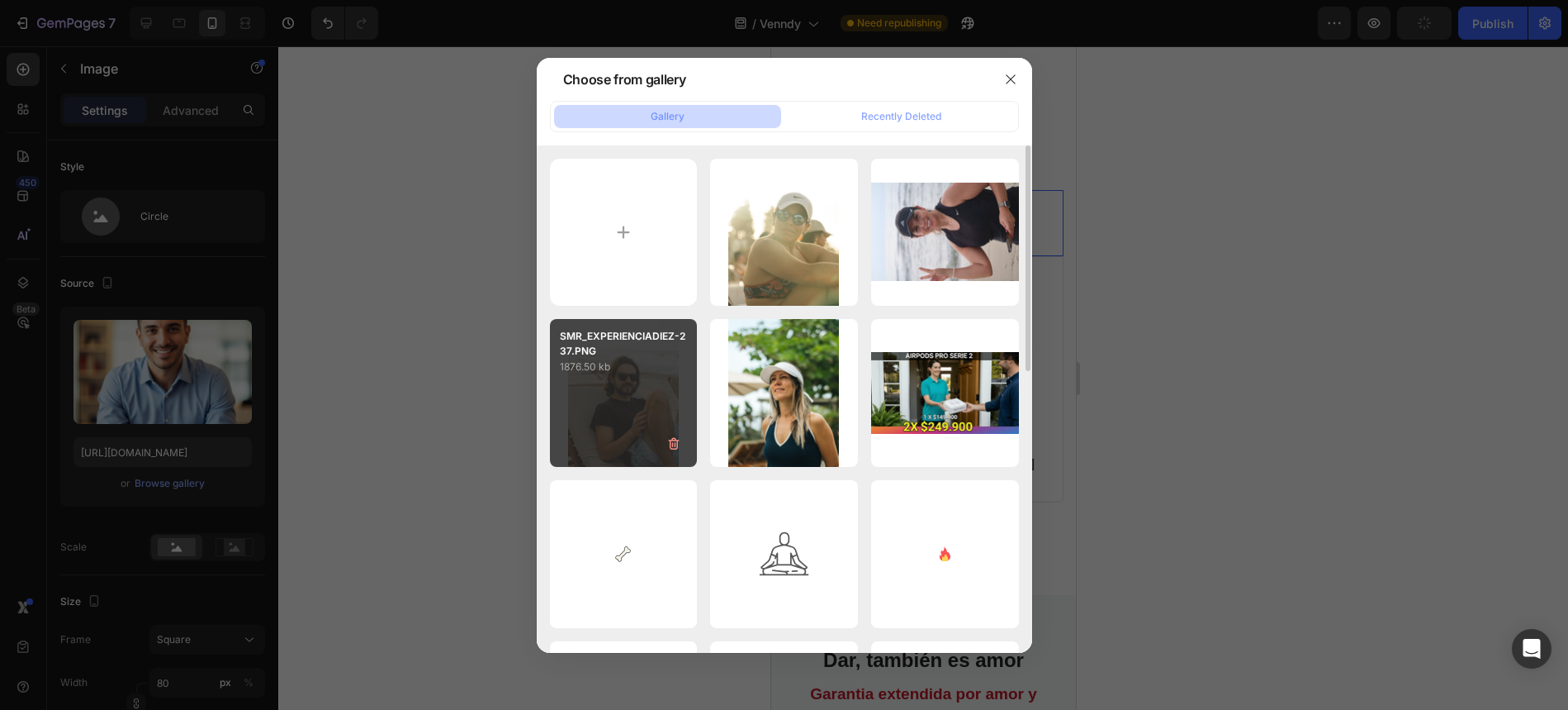
click at [589, 424] on div "SMR_EXPERIENCIADIEZ-237.PNG 1876.50 kb" at bounding box center [624, 393] width 148 height 148
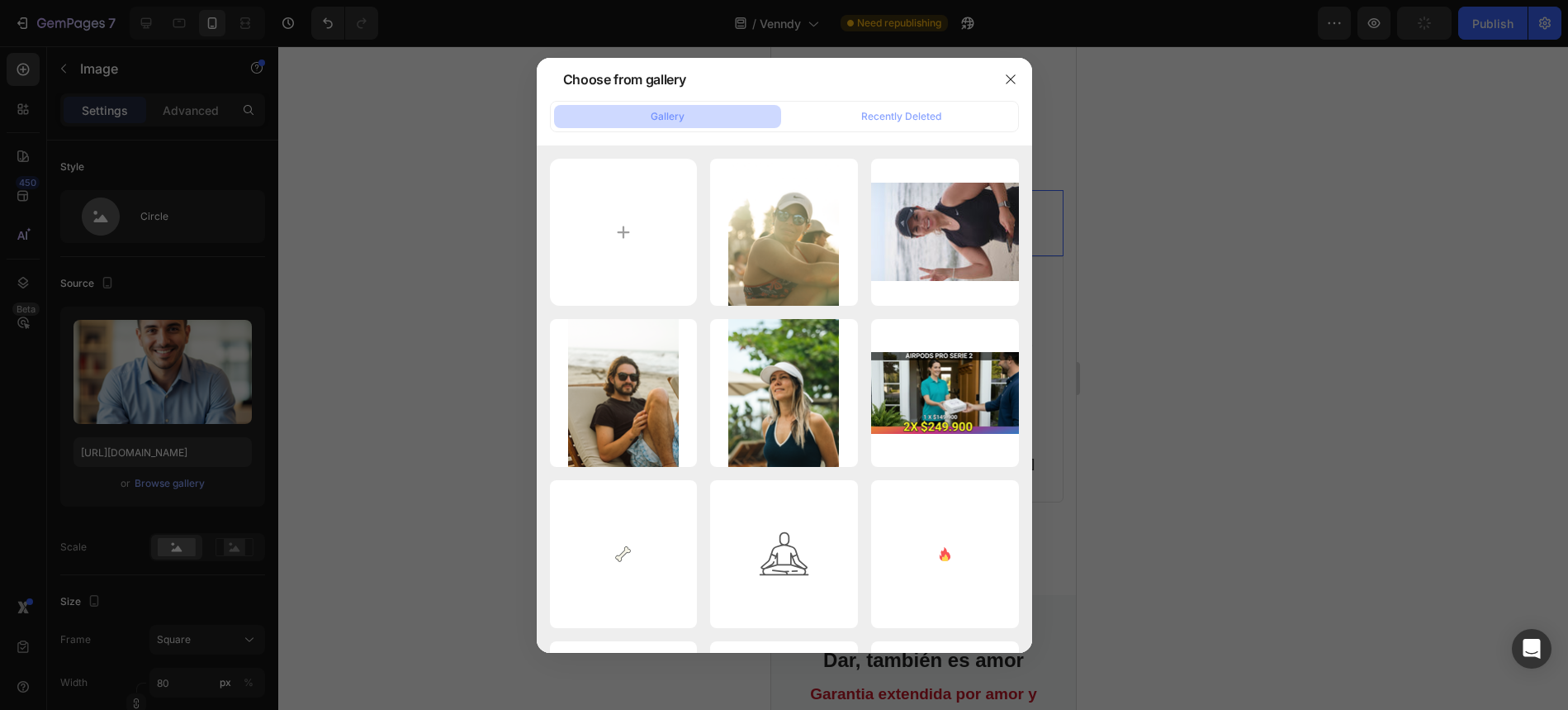
type input "[URL][DOMAIN_NAME]"
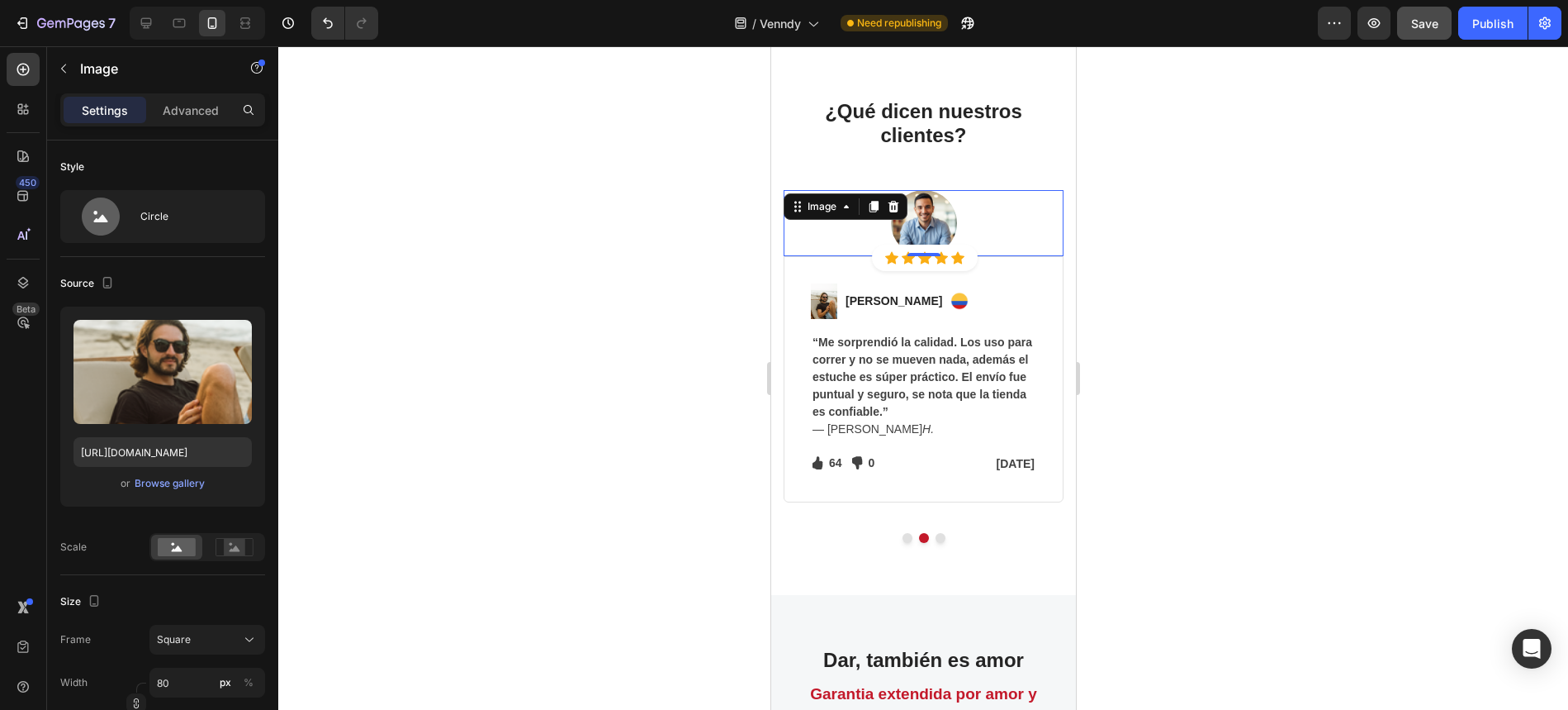
click at [528, 379] on div at bounding box center [923, 377] width 1290 height 663
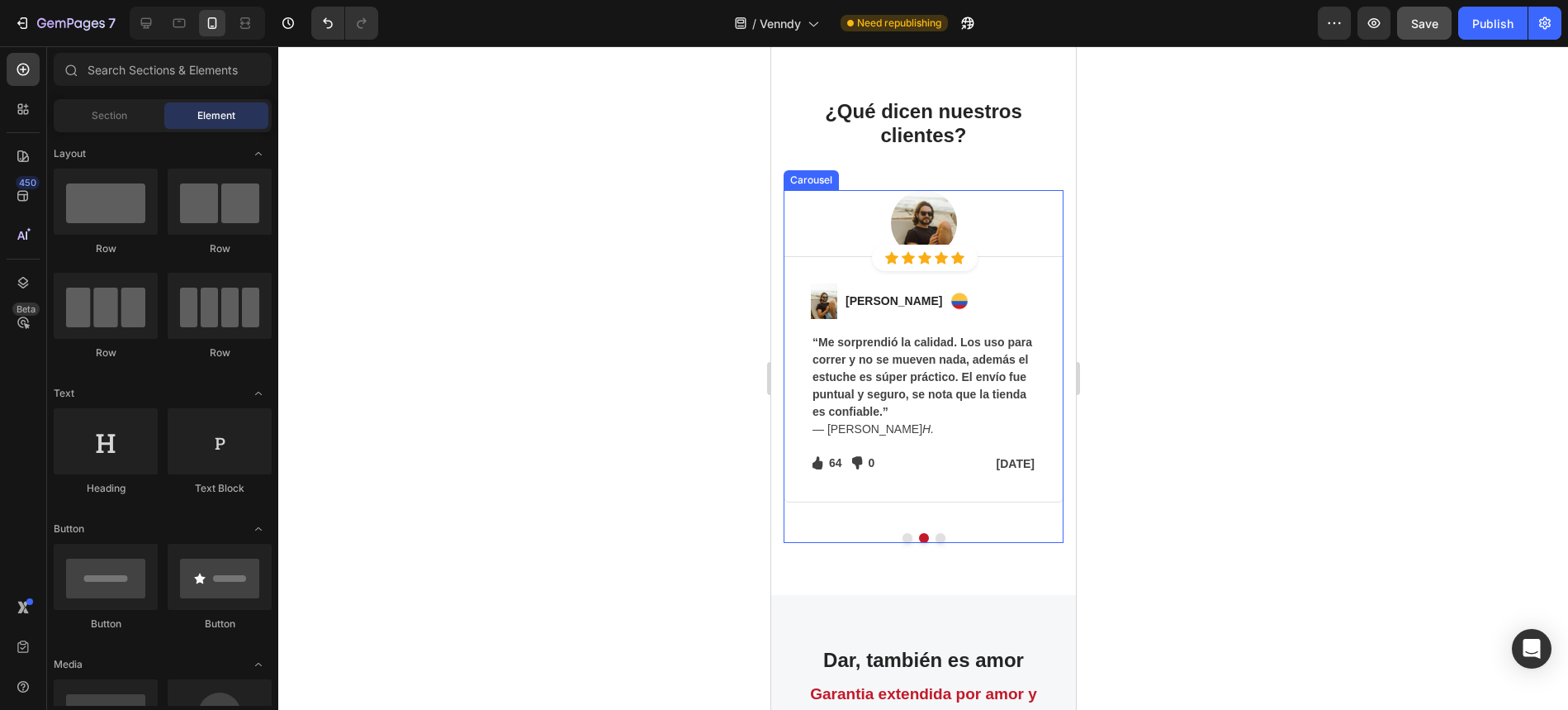
click at [938, 537] on button "Dot" at bounding box center [940, 538] width 10 height 10
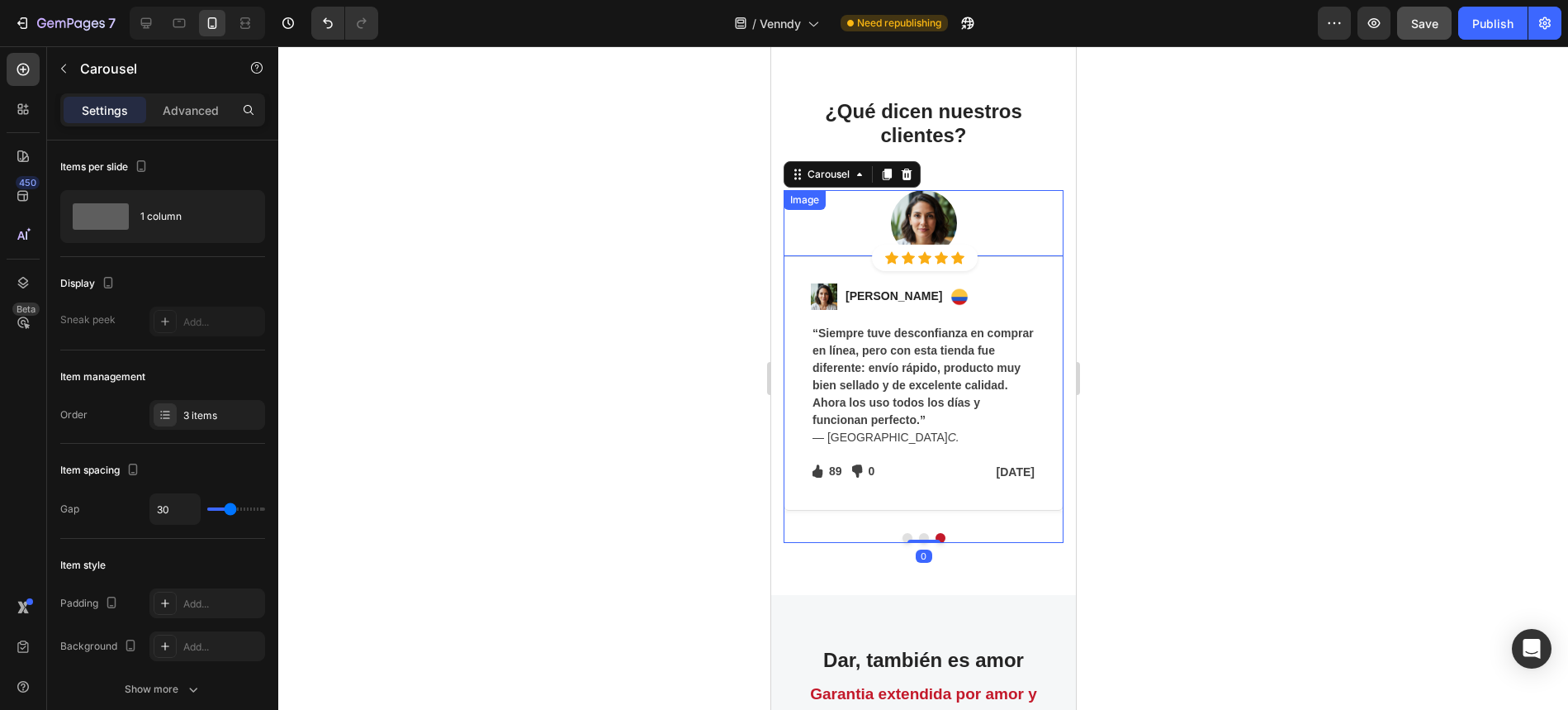
click at [923, 225] on img at bounding box center [923, 223] width 66 height 67
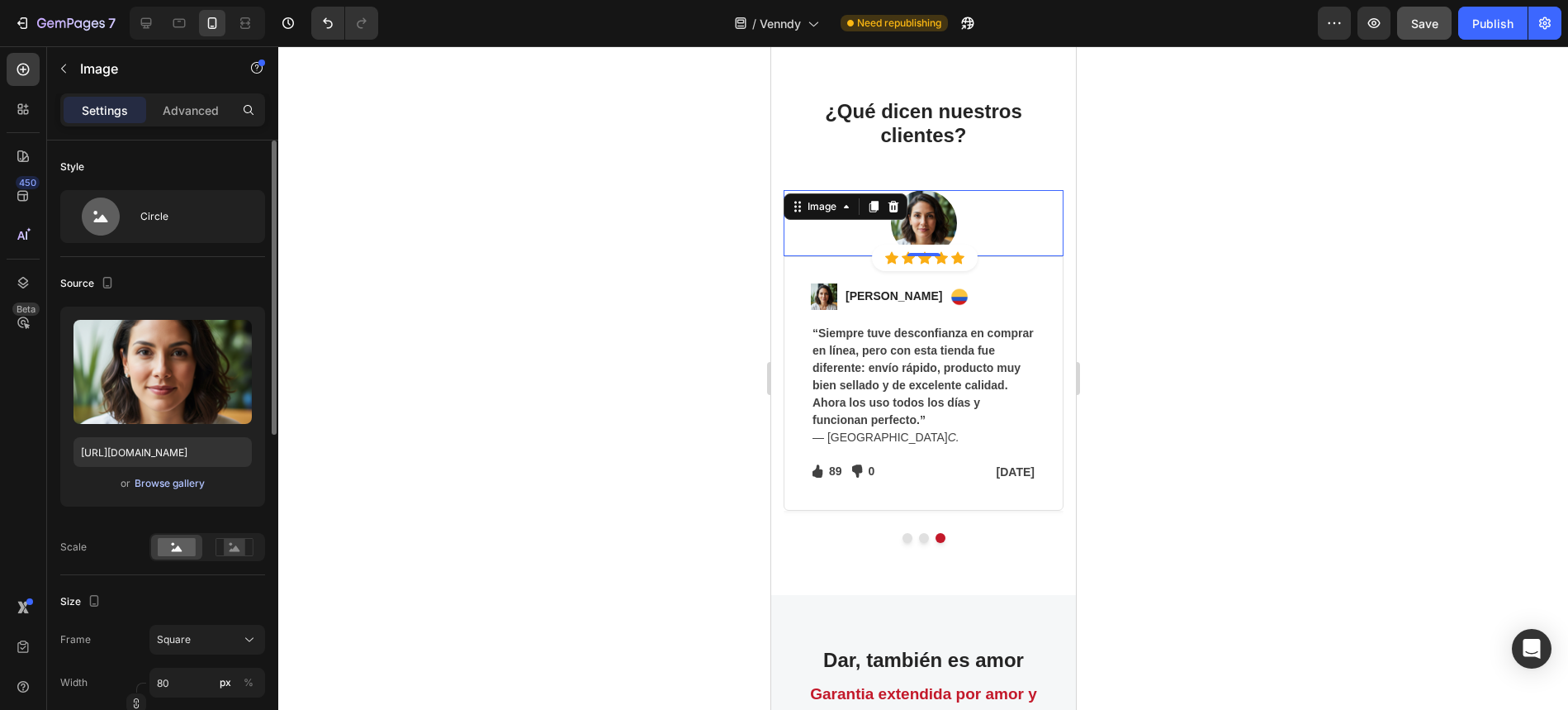
click at [170, 479] on div "Browse gallery" at bounding box center [169, 483] width 70 height 15
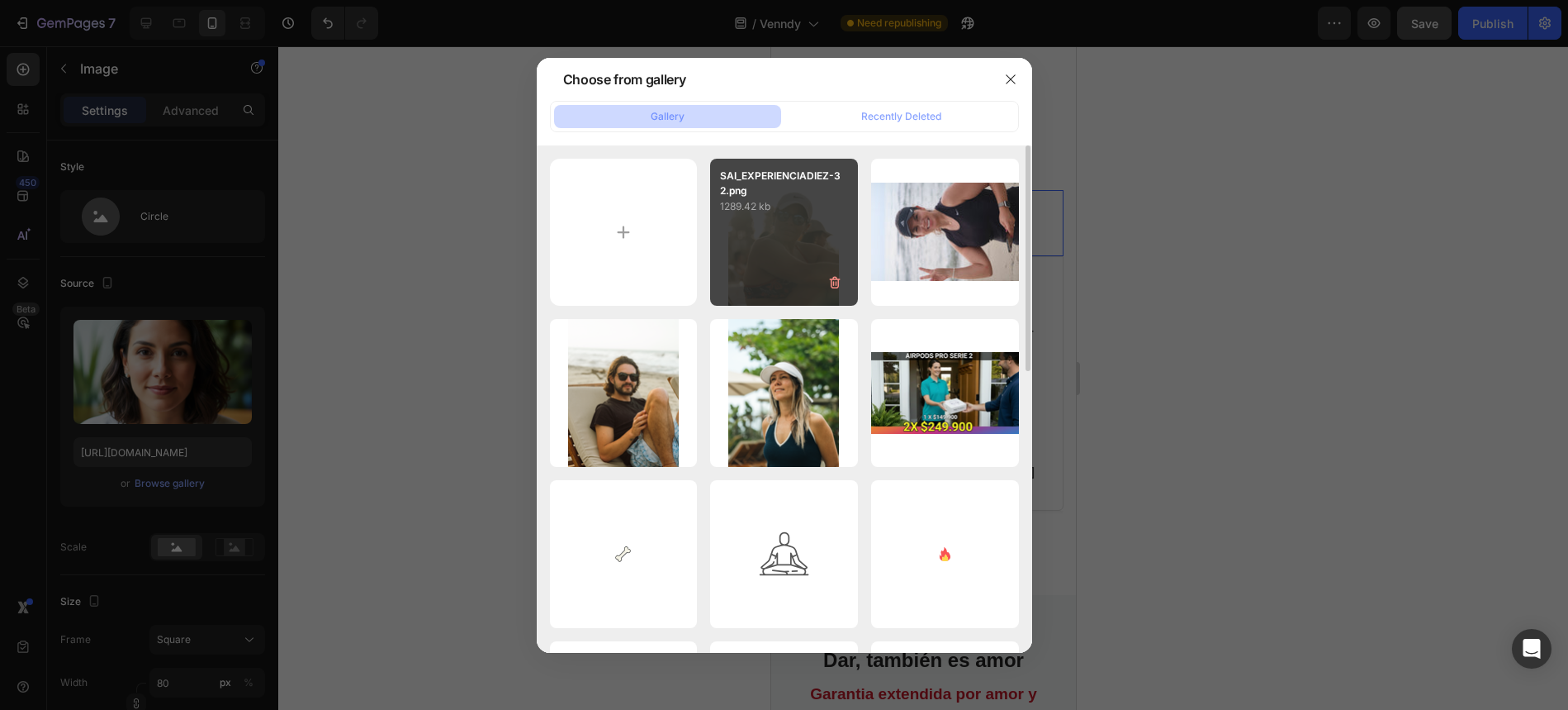
click at [800, 218] on div "SAI_EXPERIENCIADIEZ-32.png 1289.42 kb" at bounding box center [784, 232] width 148 height 148
type input "[URL][DOMAIN_NAME]"
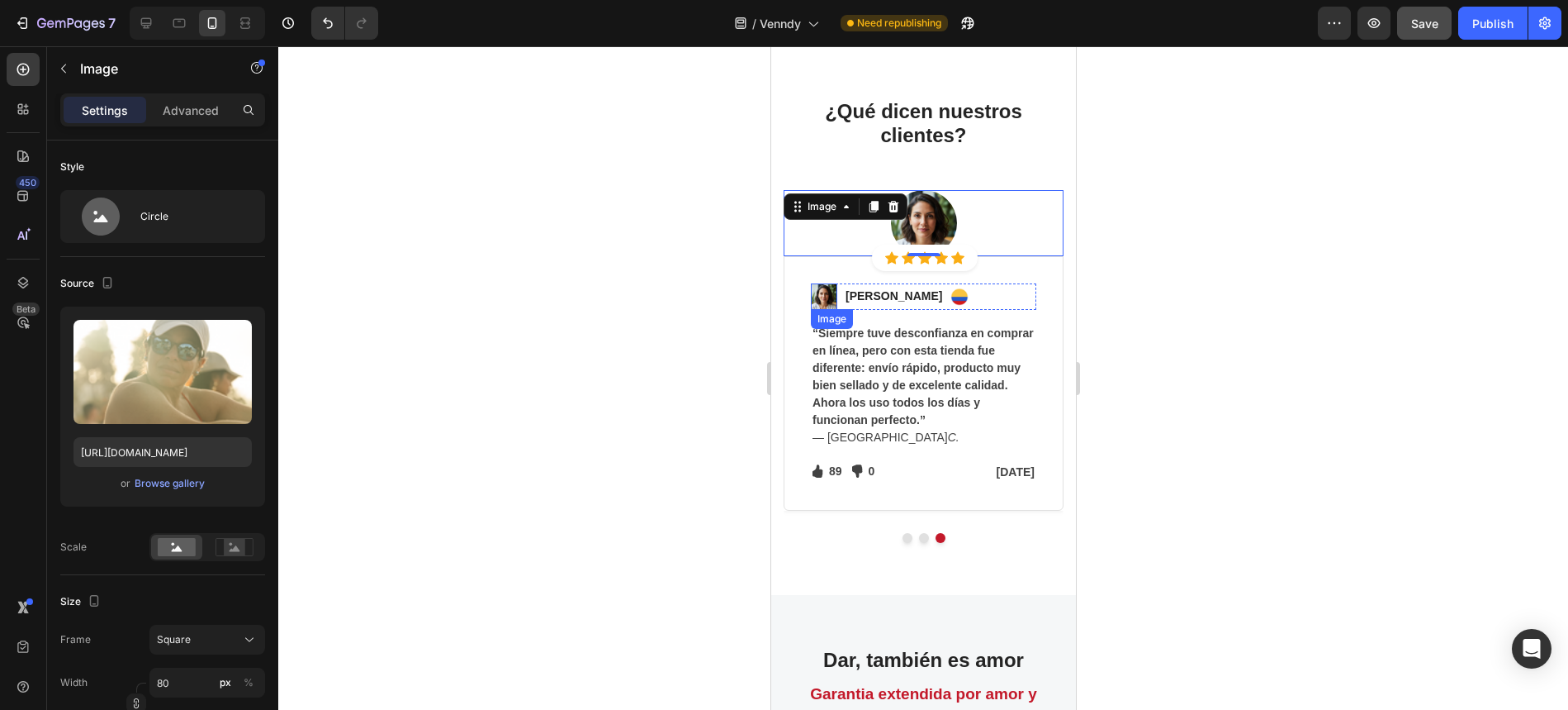
click at [821, 294] on img at bounding box center [823, 297] width 26 height 26
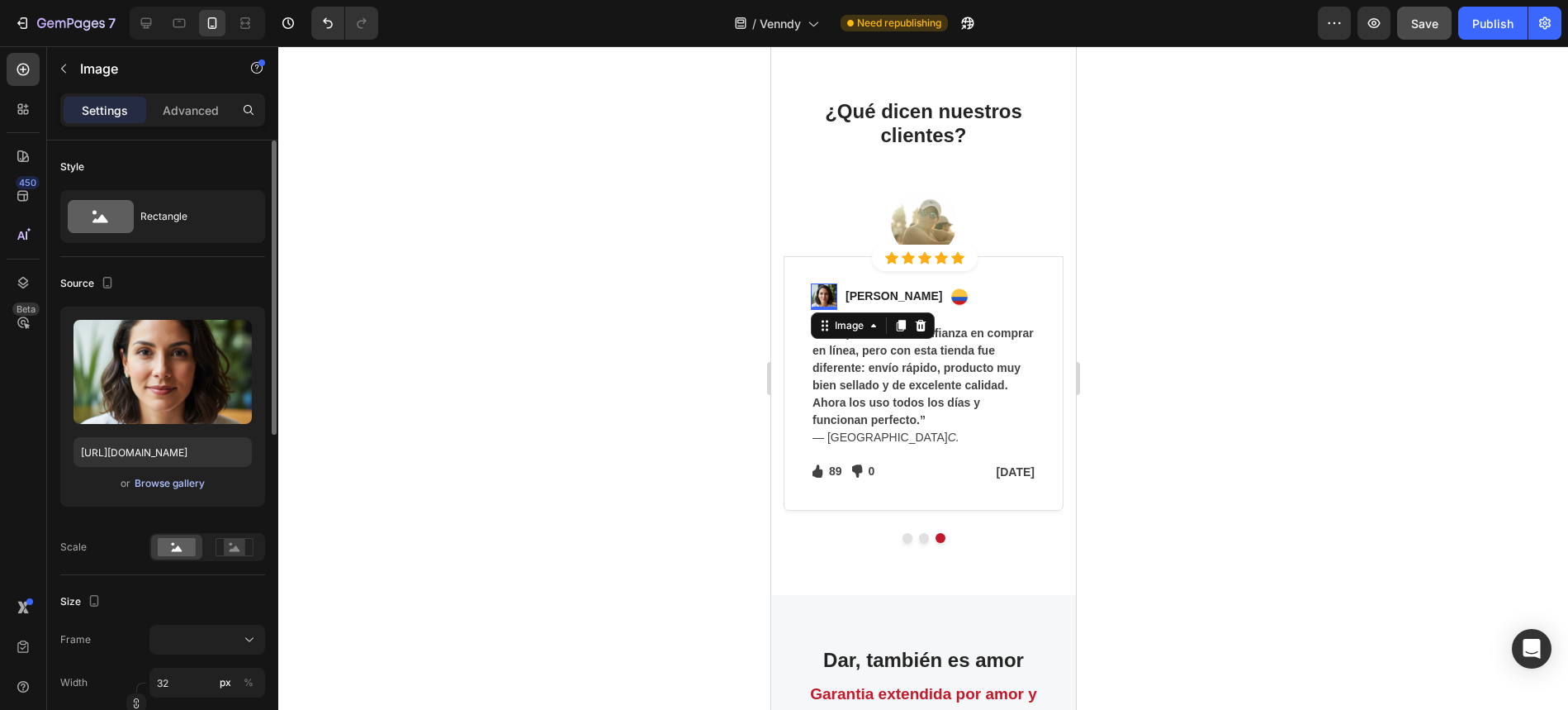
click at [174, 481] on div "Browse gallery" at bounding box center [169, 483] width 70 height 15
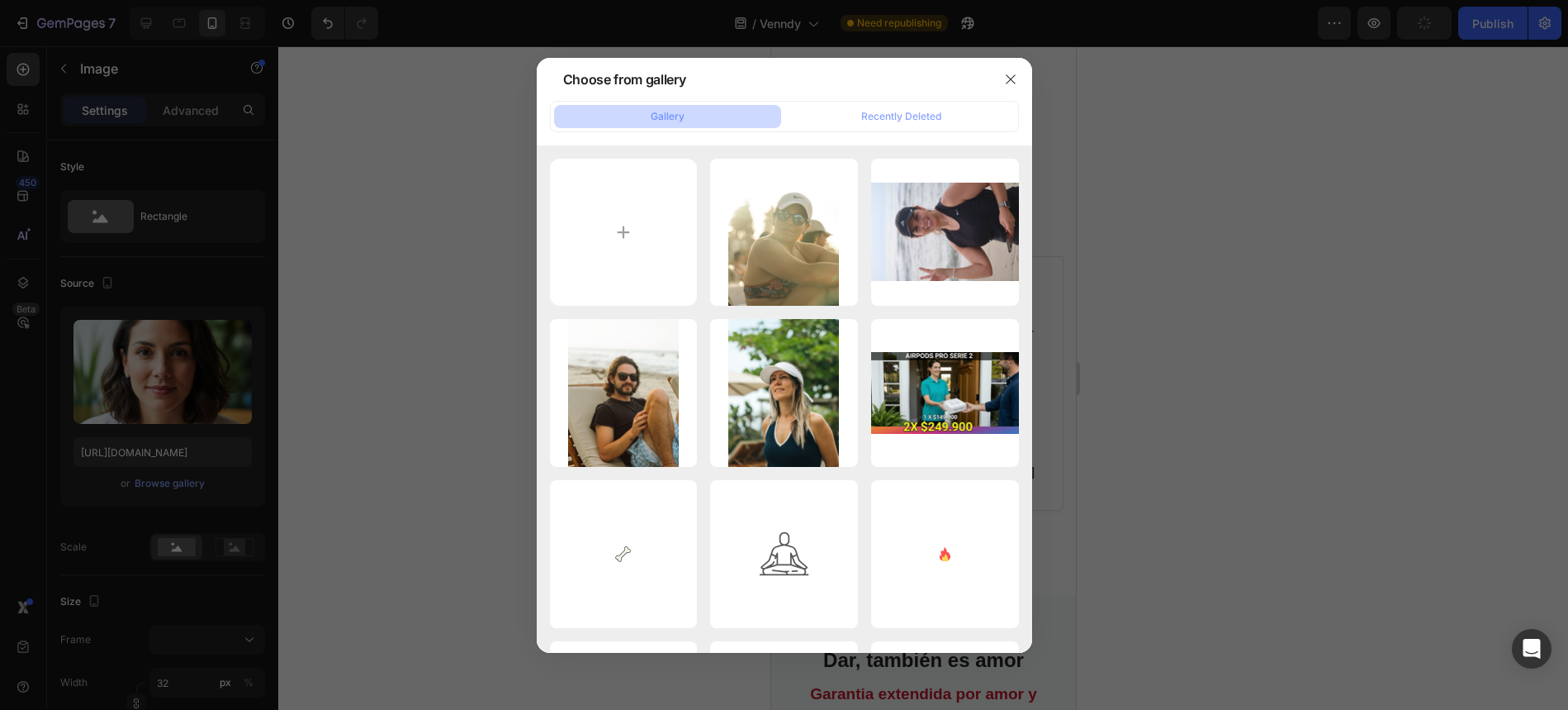
drag, startPoint x: 804, startPoint y: 225, endPoint x: 394, endPoint y: 340, distance: 425.8
click at [0, 0] on div "SAI_EXPERIENCIADIEZ-32.png 1289.42 kb" at bounding box center [0, 0] width 0 height 0
type input "[URL][DOMAIN_NAME]"
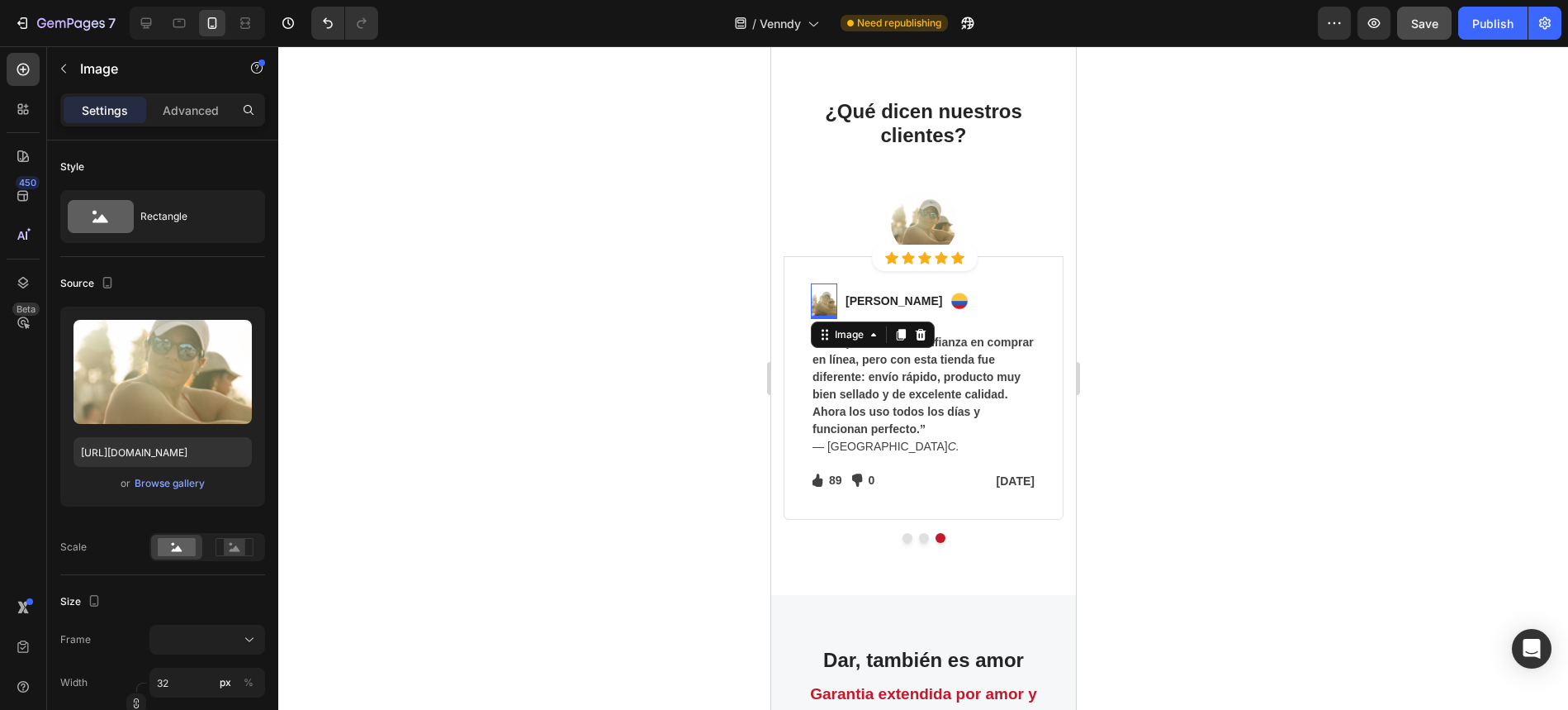
click at [1112, 373] on div at bounding box center [923, 377] width 1290 height 663
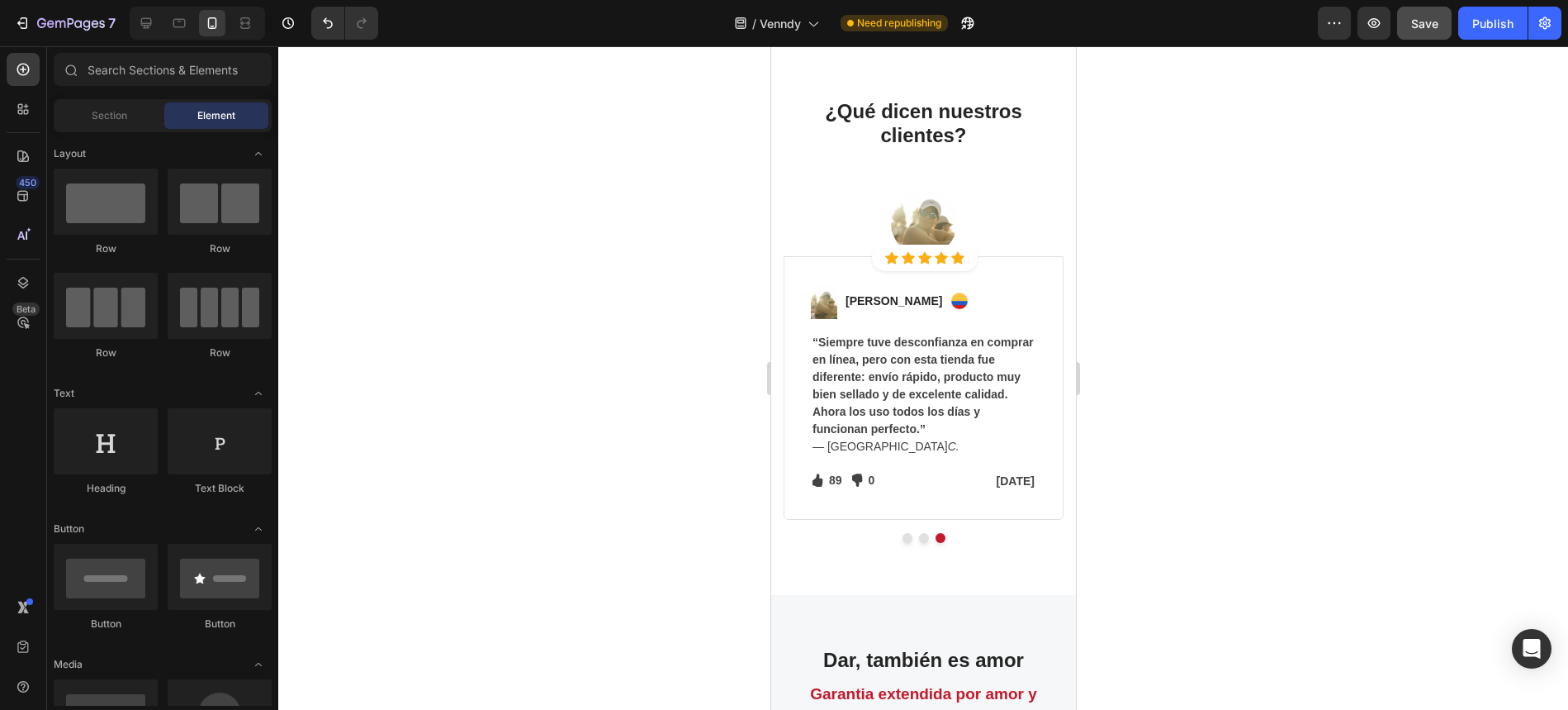
click at [1441, 32] on button "Save" at bounding box center [1425, 22] width 54 height 33
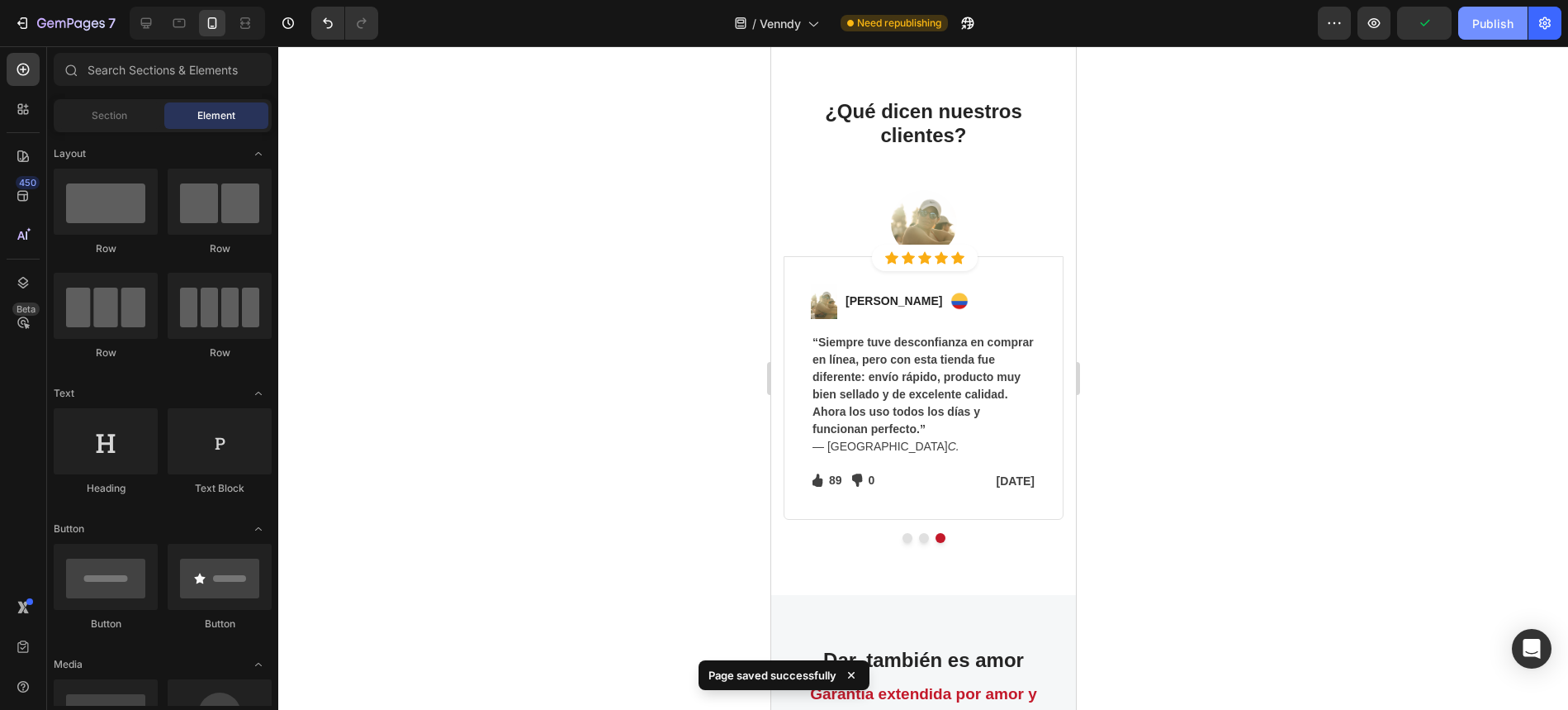
click at [1490, 30] on div "Publish" at bounding box center [1493, 23] width 41 height 18
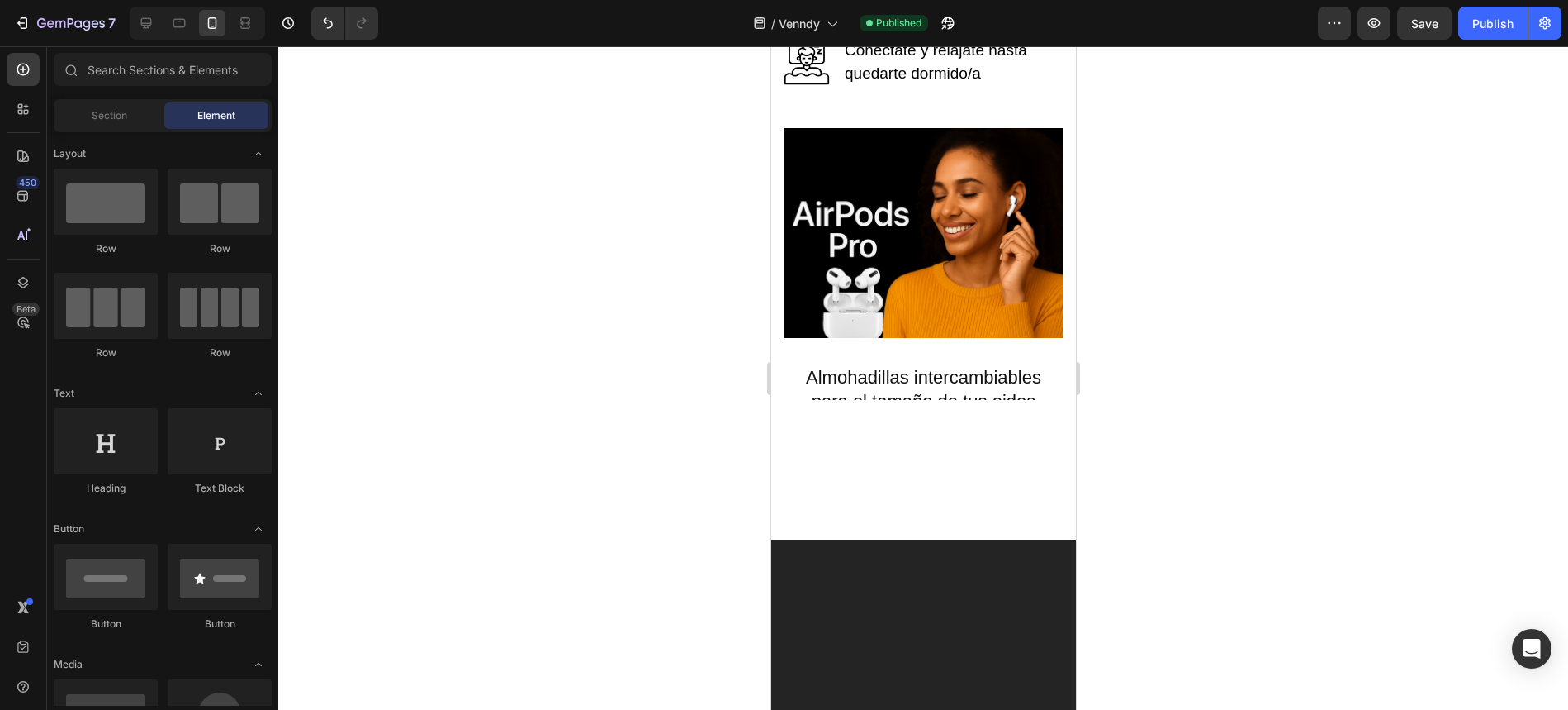
scroll to position [0, 0]
